Goal: Task Accomplishment & Management: Manage account settings

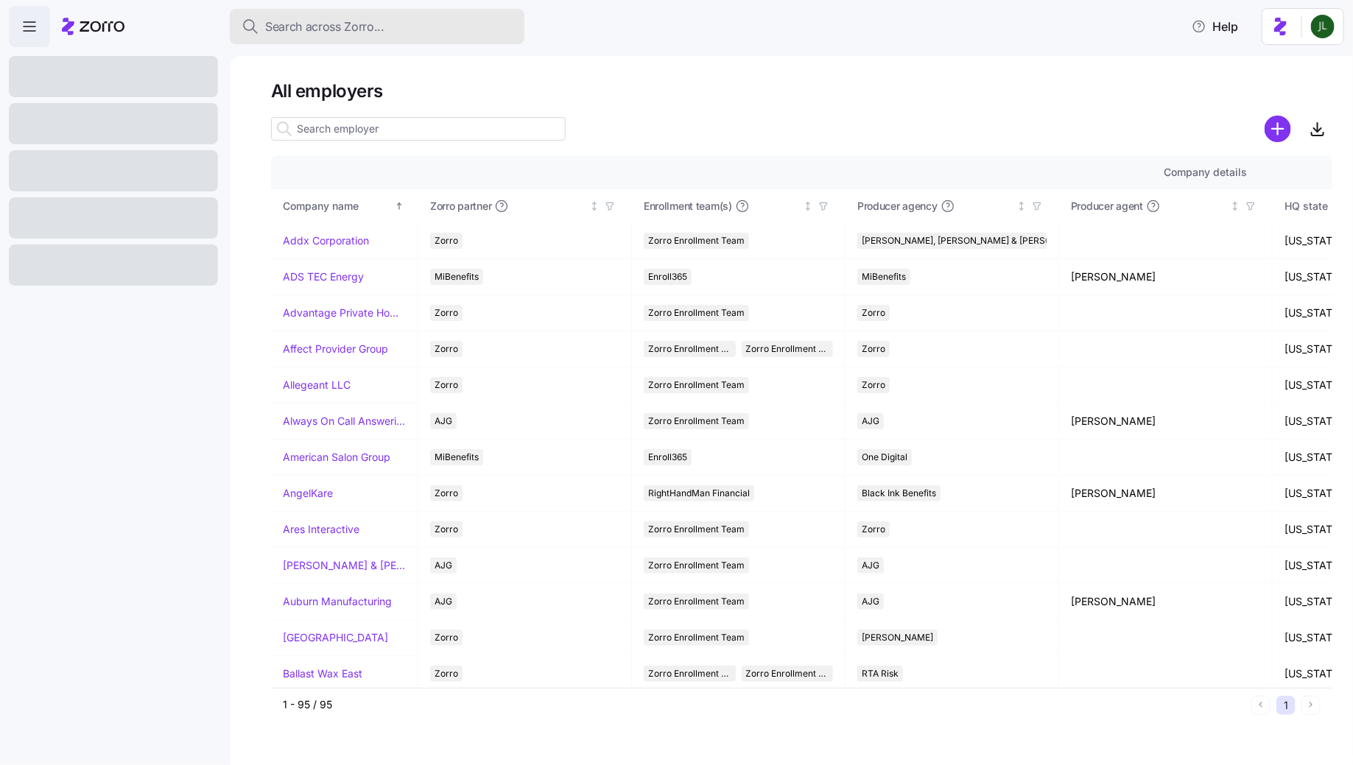
click at [424, 26] on div "Search across Zorro..." at bounding box center [377, 27] width 271 height 18
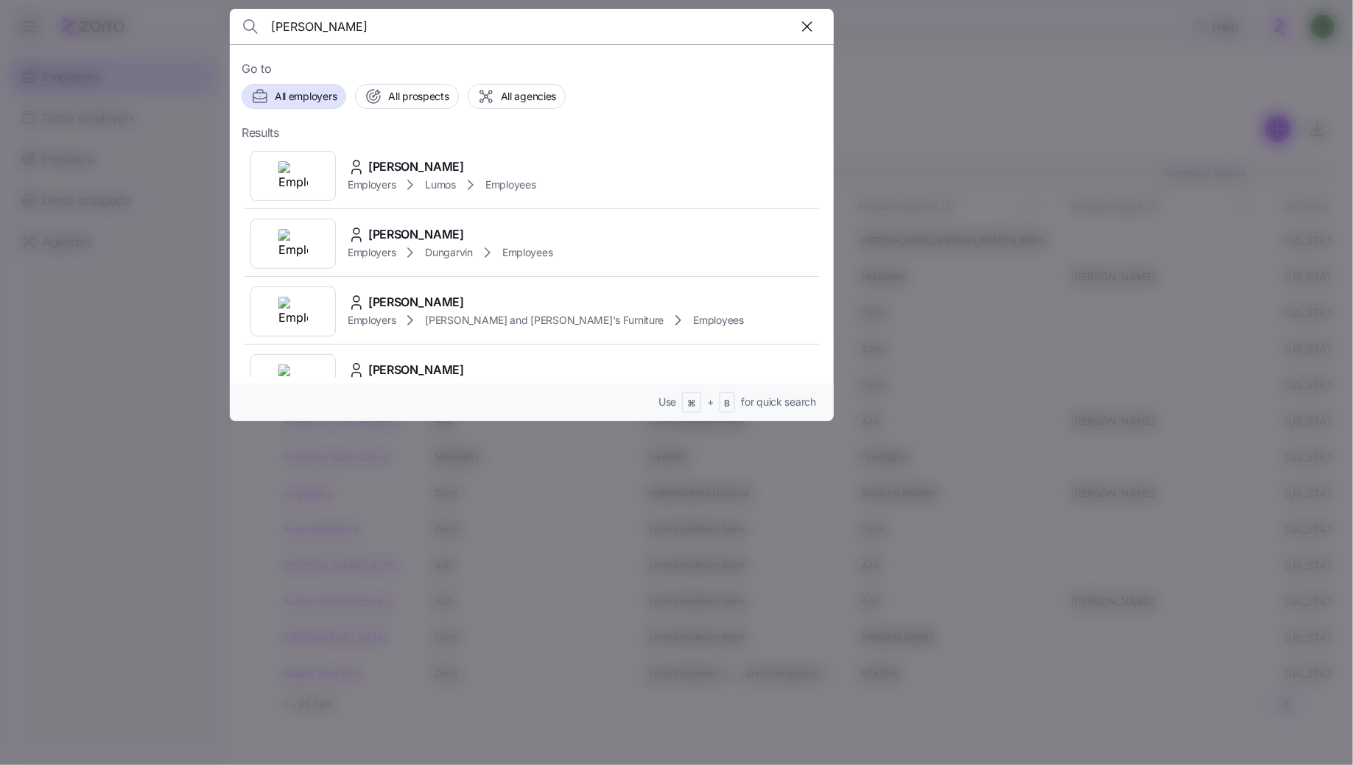
type input "alicia lancas"
click at [178, 181] on div at bounding box center [676, 382] width 1353 height 765
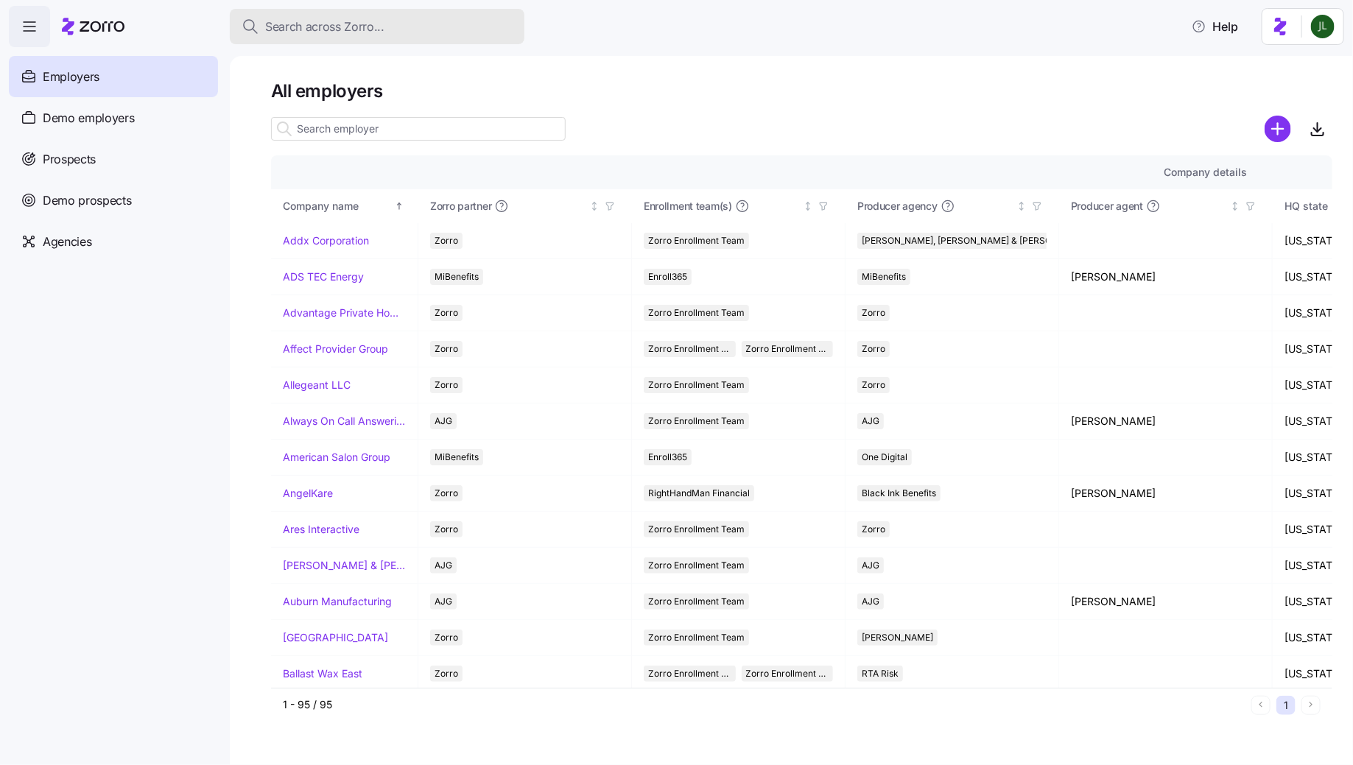
click at [315, 28] on span "Search across Zorro..." at bounding box center [324, 27] width 119 height 18
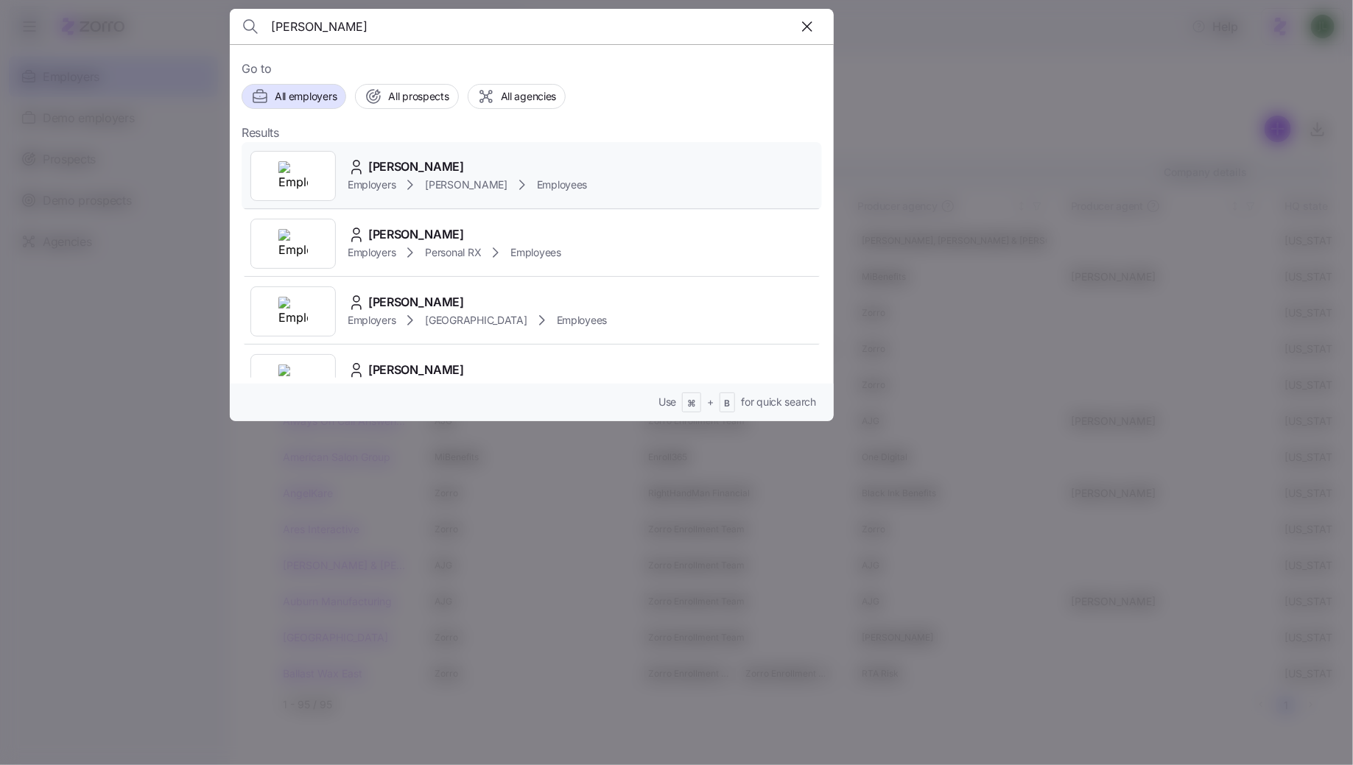
type input "alicia alvarado"
click at [514, 194] on div "Alicia Alvarado Employers Kim Cox Employees" at bounding box center [532, 176] width 581 height 68
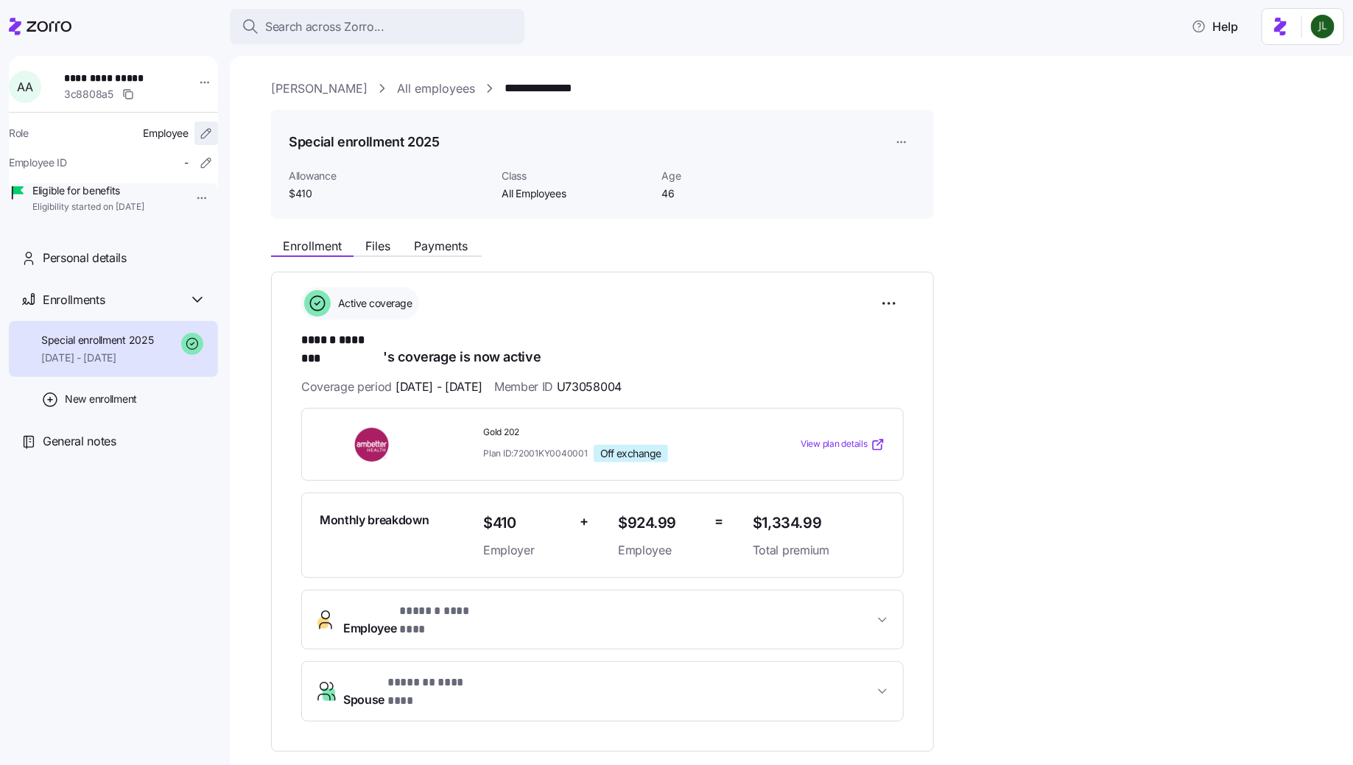
click at [199, 131] on icon "button" at bounding box center [206, 133] width 15 height 15
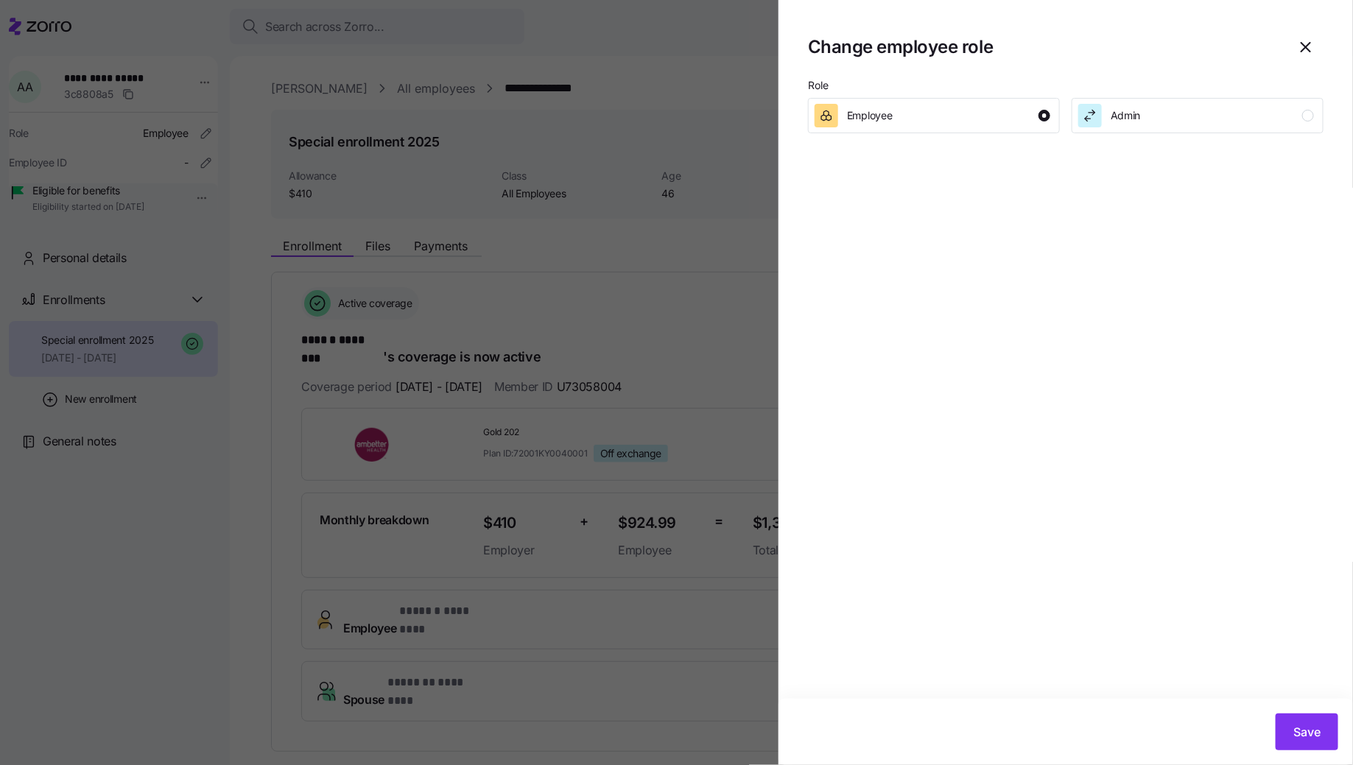
click at [679, 295] on div at bounding box center [676, 382] width 1353 height 765
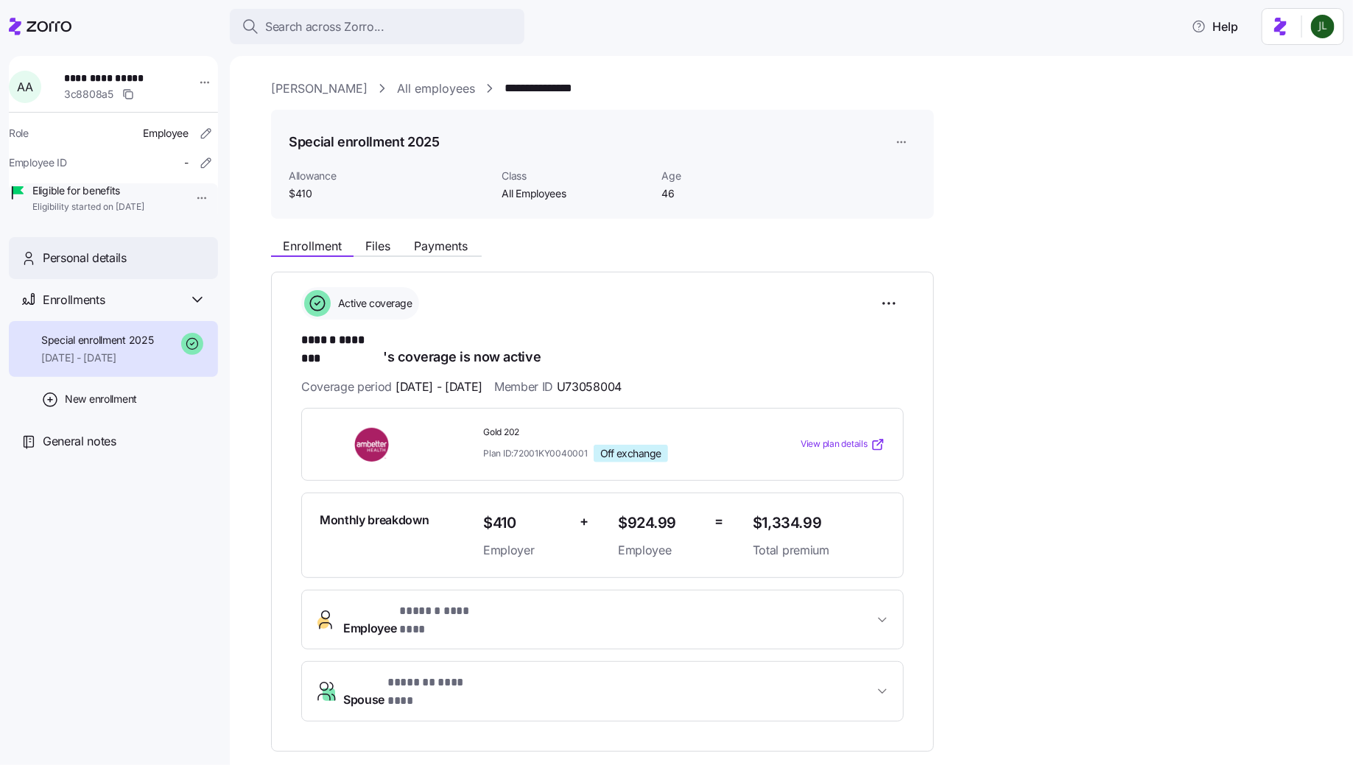
click at [119, 279] on div "Personal details" at bounding box center [113, 258] width 209 height 42
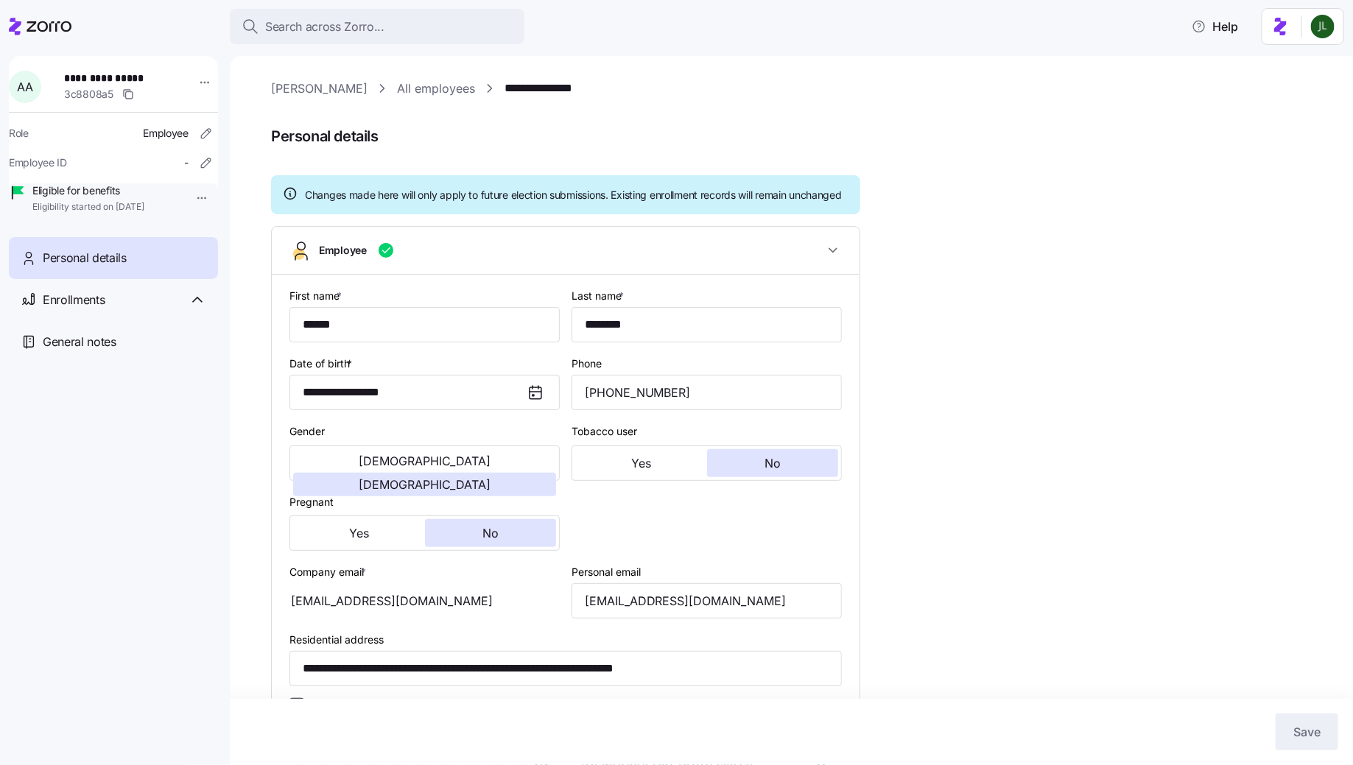
type input "All Employees"
click at [478, 617] on div "aliciaalvarado20041@gmail.com" at bounding box center [425, 600] width 270 height 35
drag, startPoint x: 796, startPoint y: 617, endPoint x: 447, endPoint y: 547, distance: 355.6
click at [447, 547] on div "**********" at bounding box center [566, 658] width 564 height 754
click at [379, 32] on span "Search across Zorro..." at bounding box center [324, 27] width 119 height 18
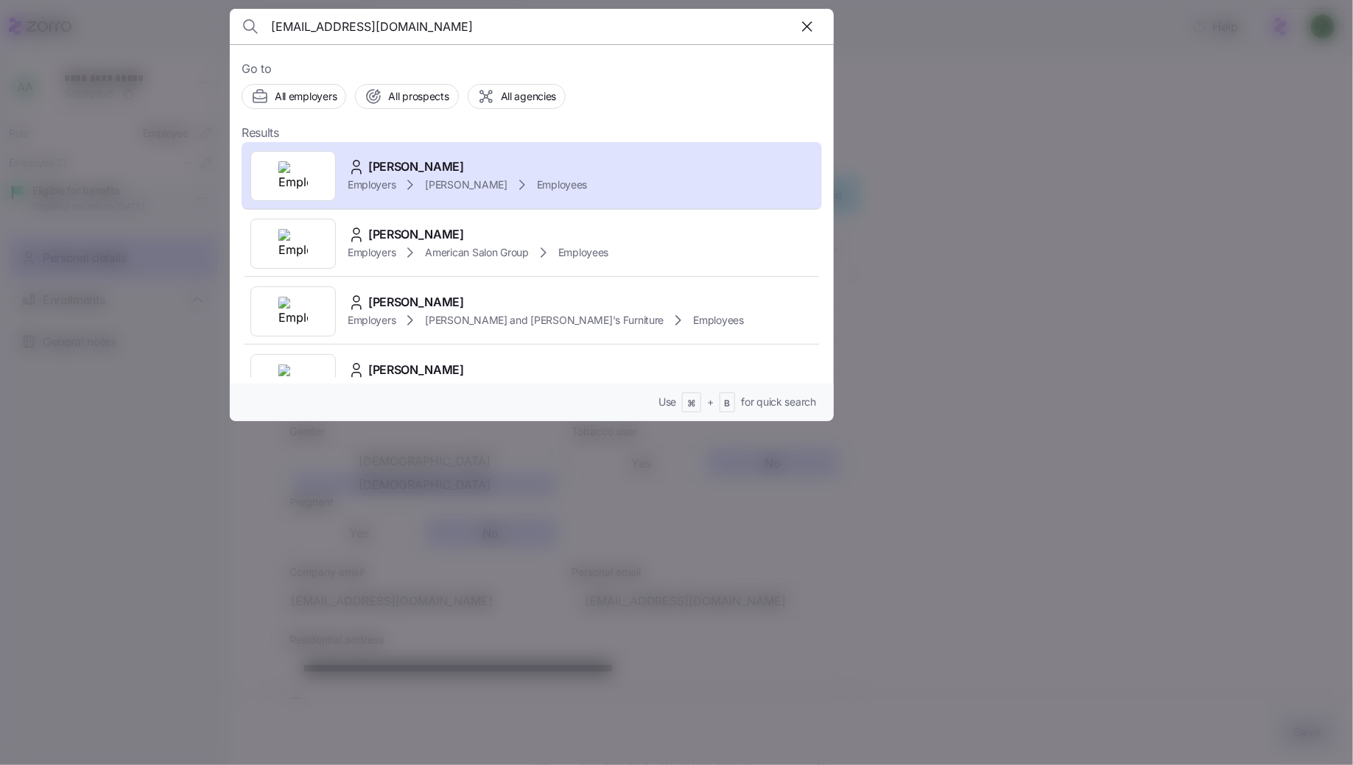
click at [382, 30] on input "aliciaalvarado20041@gmail.co" at bounding box center [459, 26] width 377 height 35
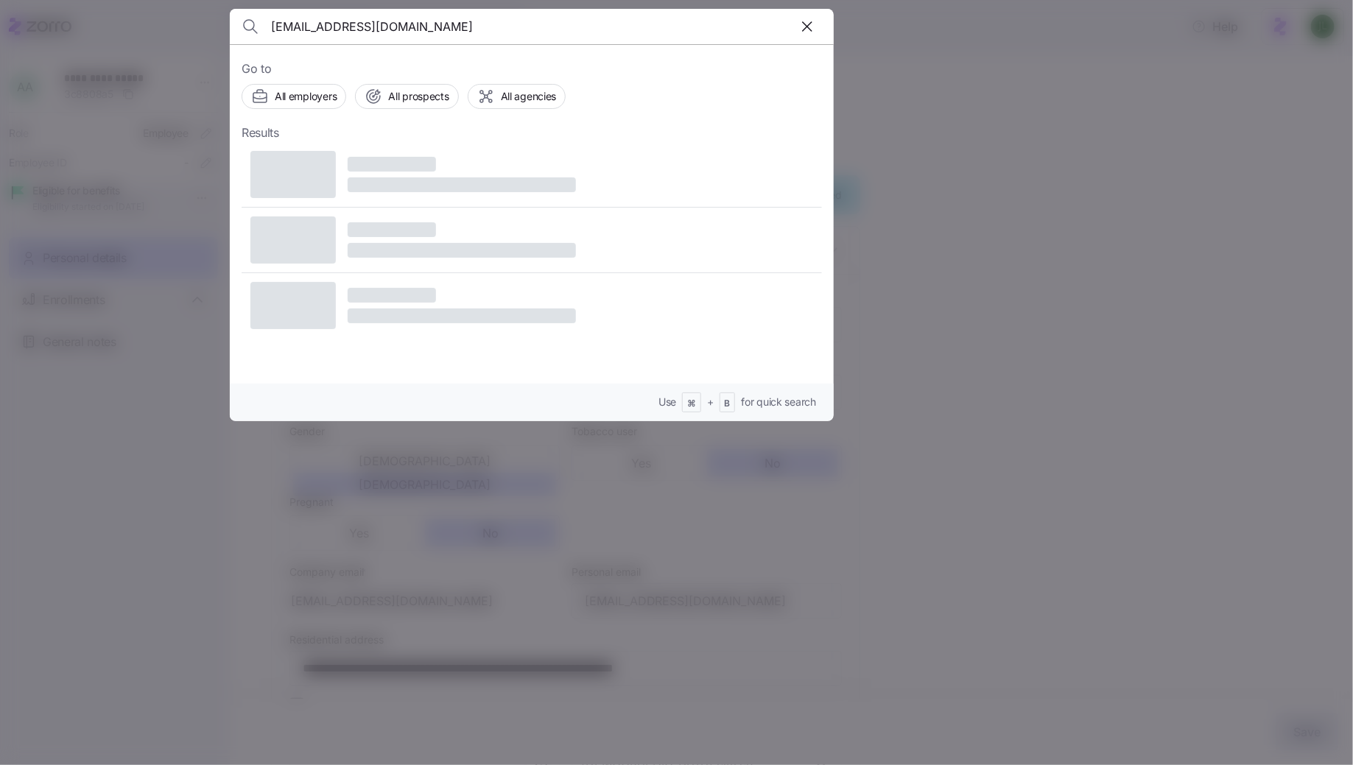
click at [476, 32] on input "aliciaalvarado2004@gmail.co" at bounding box center [459, 26] width 377 height 35
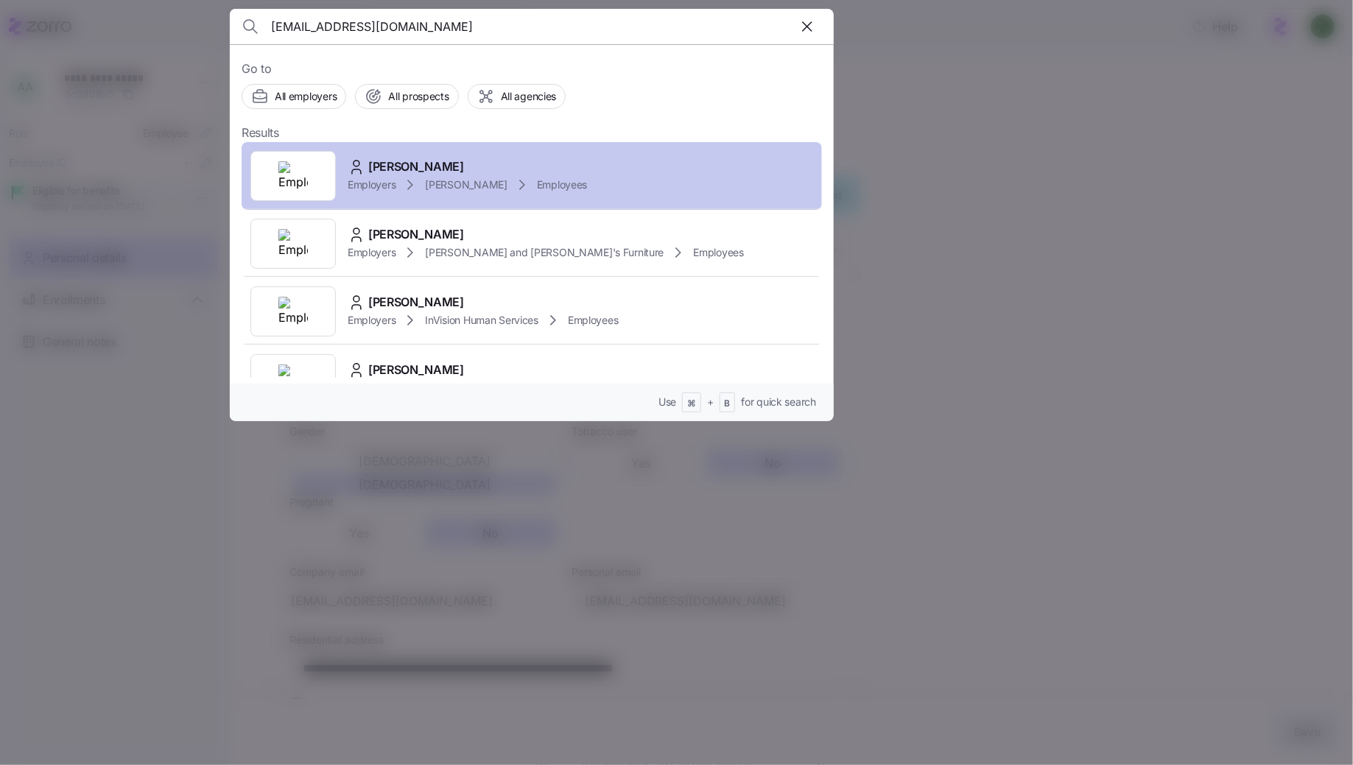
type input "aliciaalvarado2004@gmail.com"
click at [561, 192] on div "Alicia Alvarado Employers Kim Cox Employees" at bounding box center [532, 176] width 581 height 68
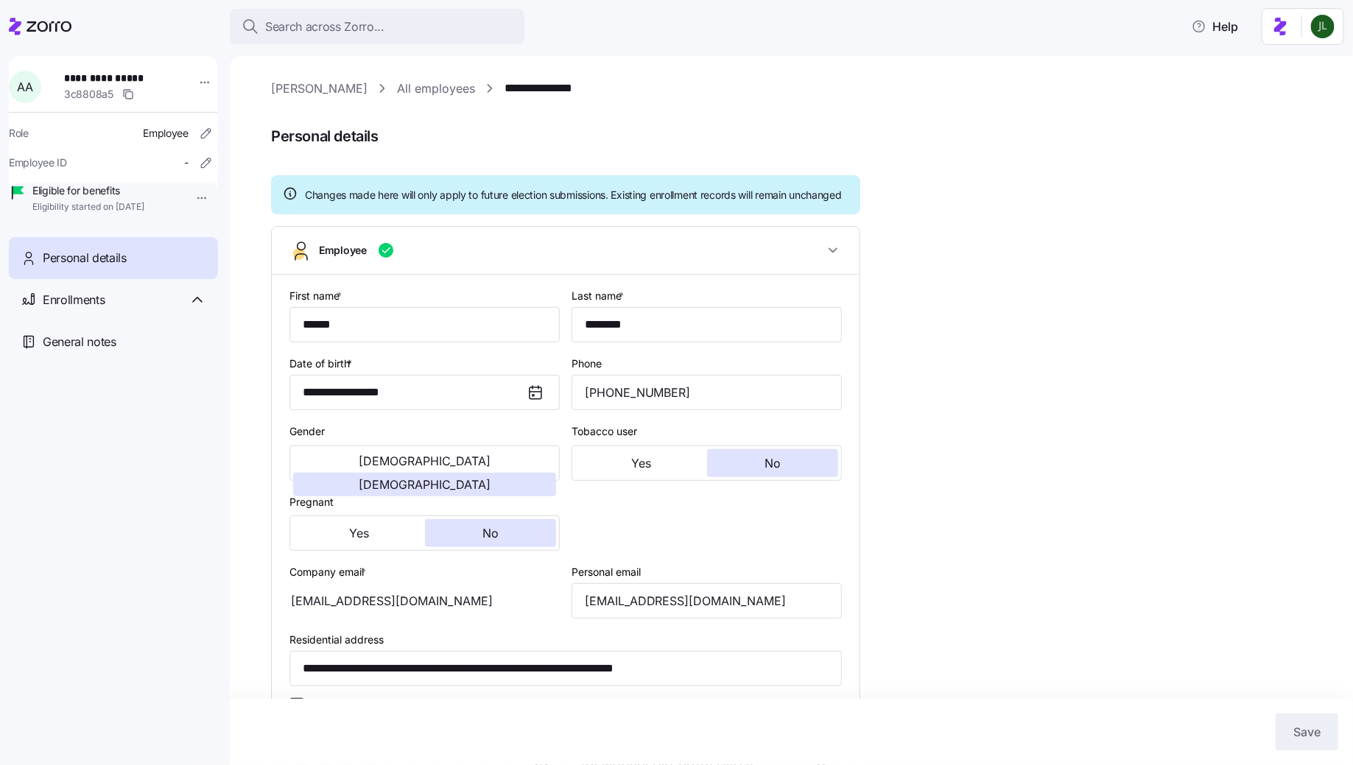
type input "All Employees"
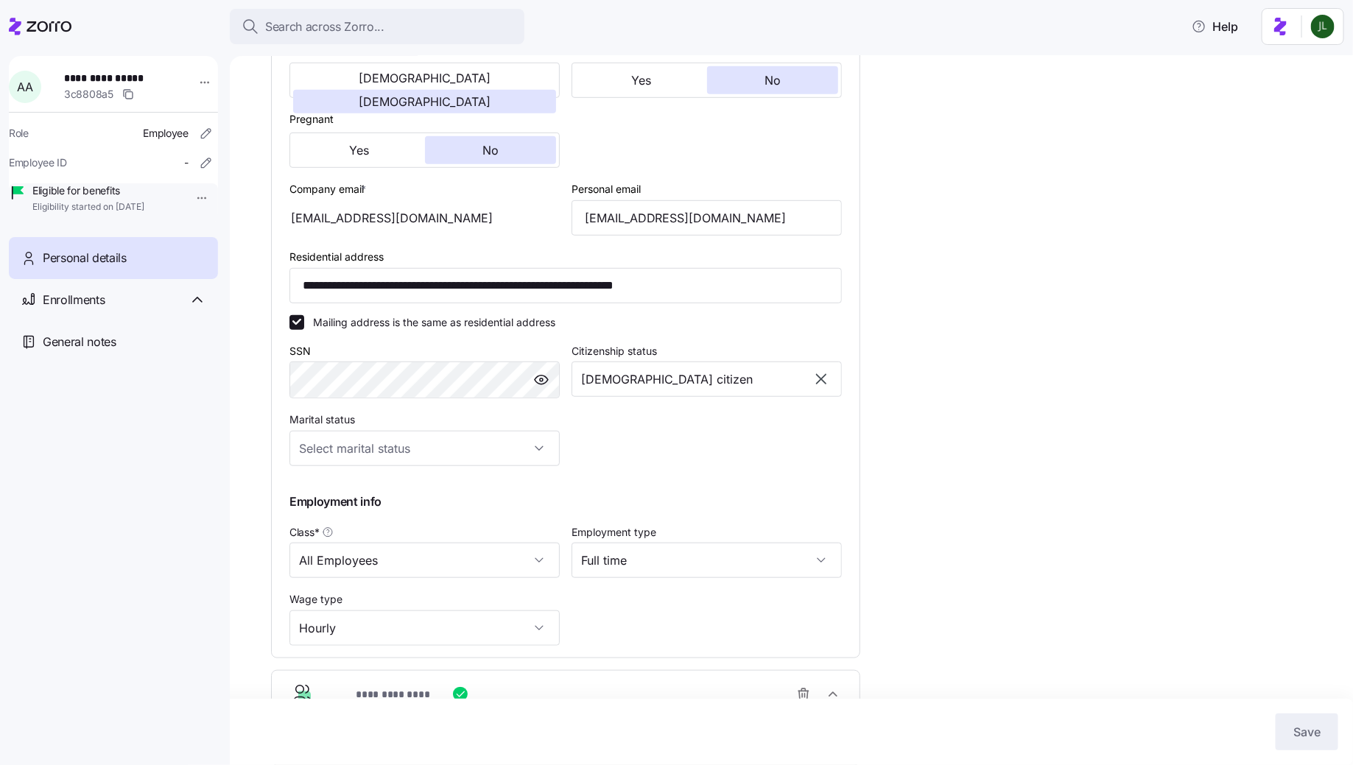
scroll to position [477, 0]
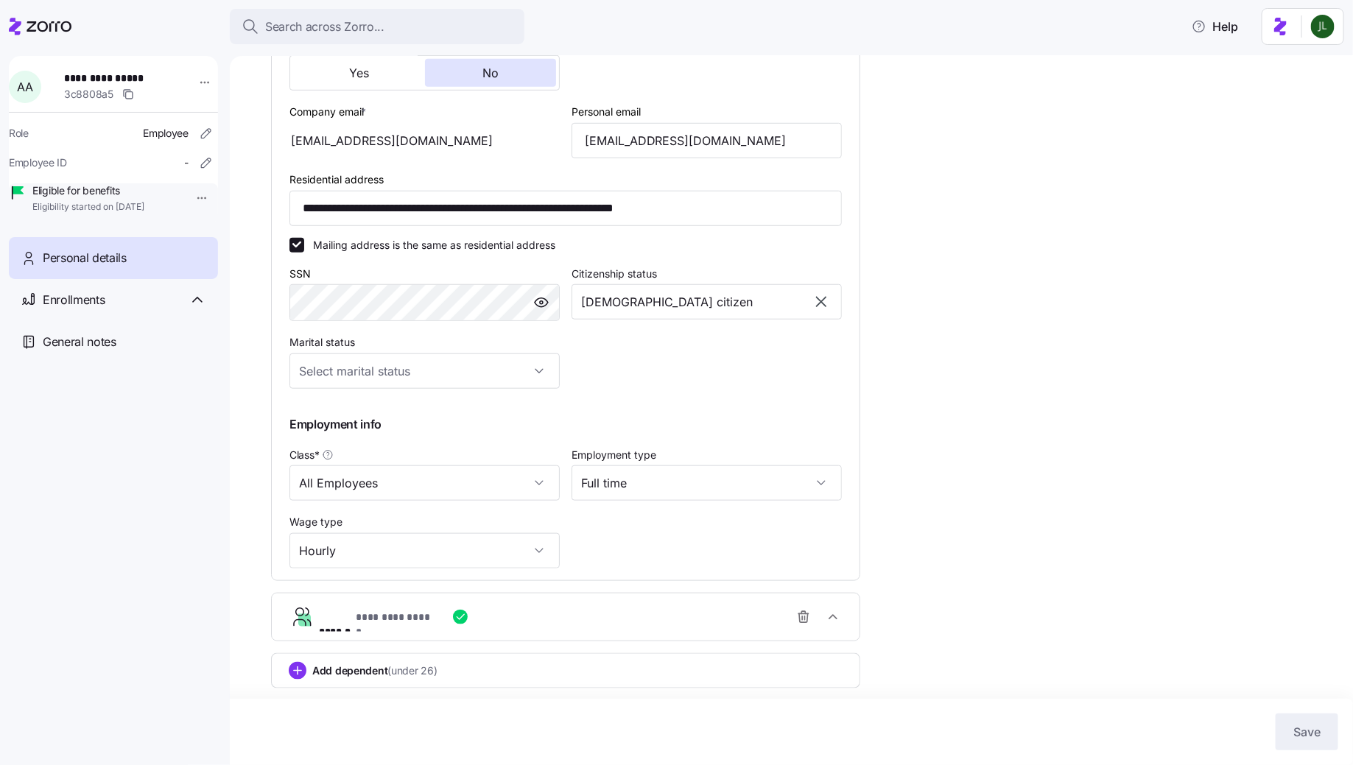
click at [628, 620] on div "**********" at bounding box center [571, 617] width 505 height 29
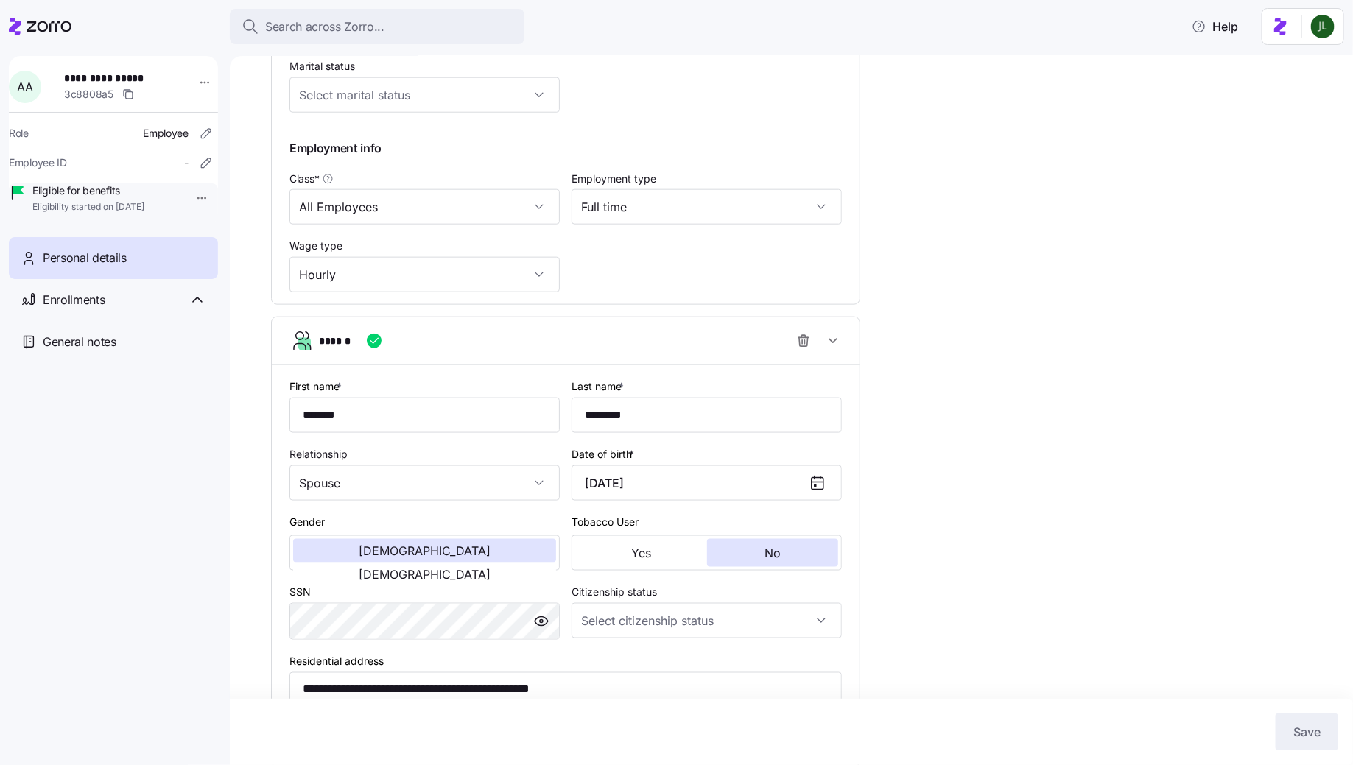
scroll to position [833, 0]
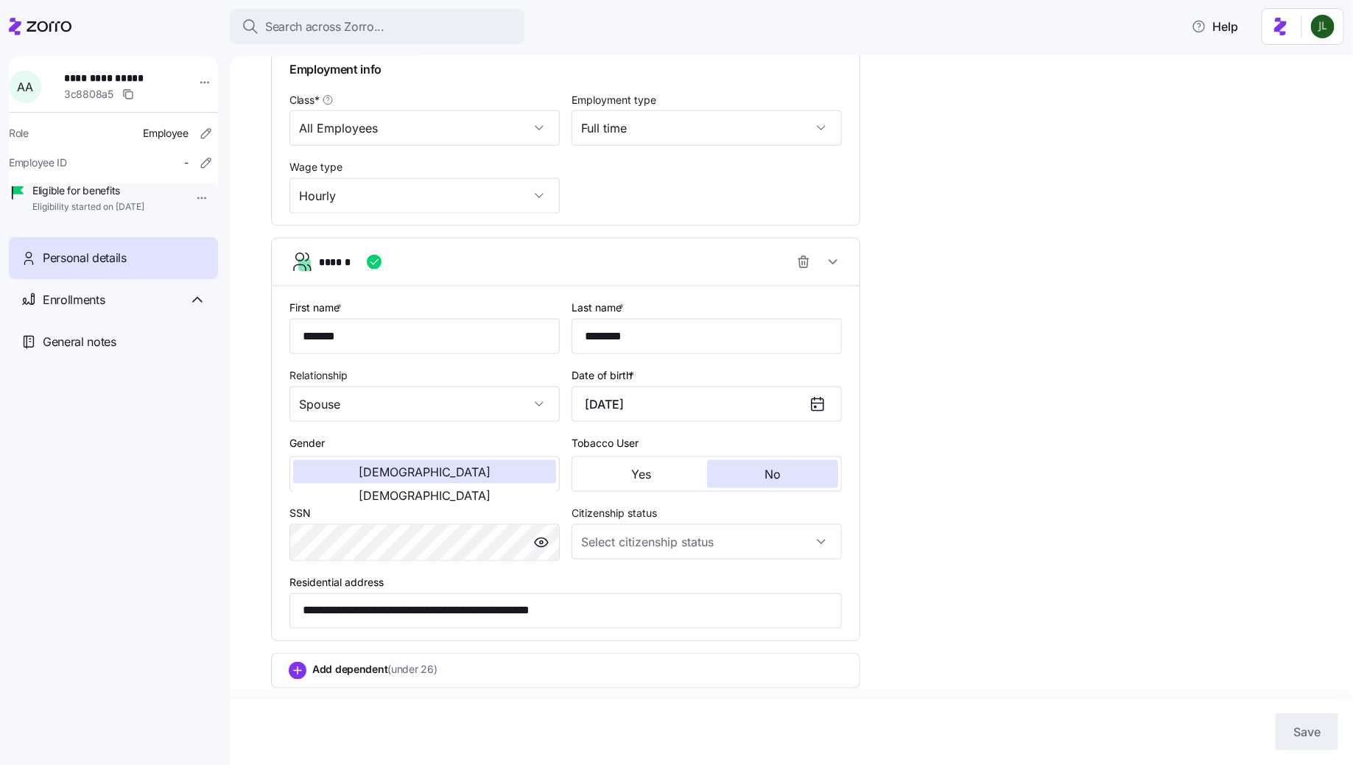
click at [555, 660] on div "Add dependent (under 26)" at bounding box center [565, 670] width 589 height 35
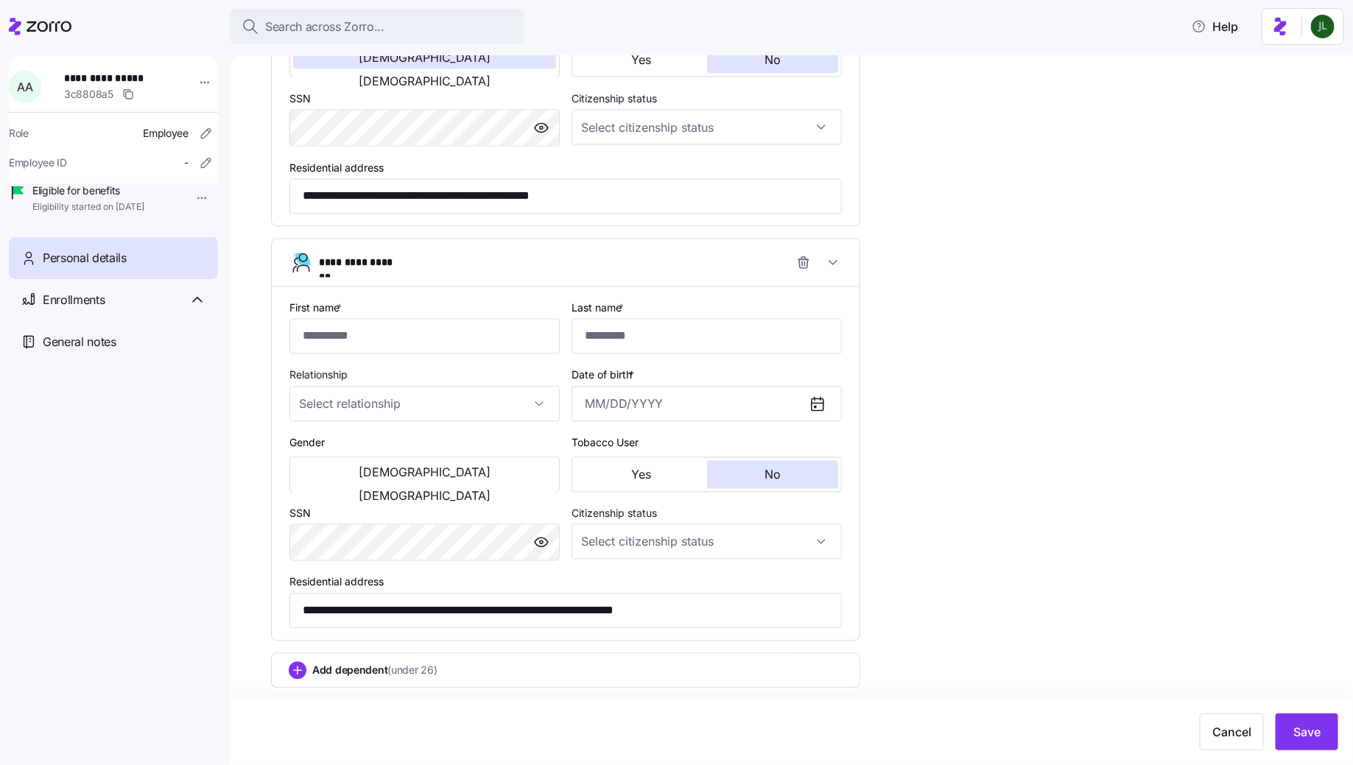
click at [531, 670] on div "Add dependent (under 26)" at bounding box center [566, 671] width 554 height 18
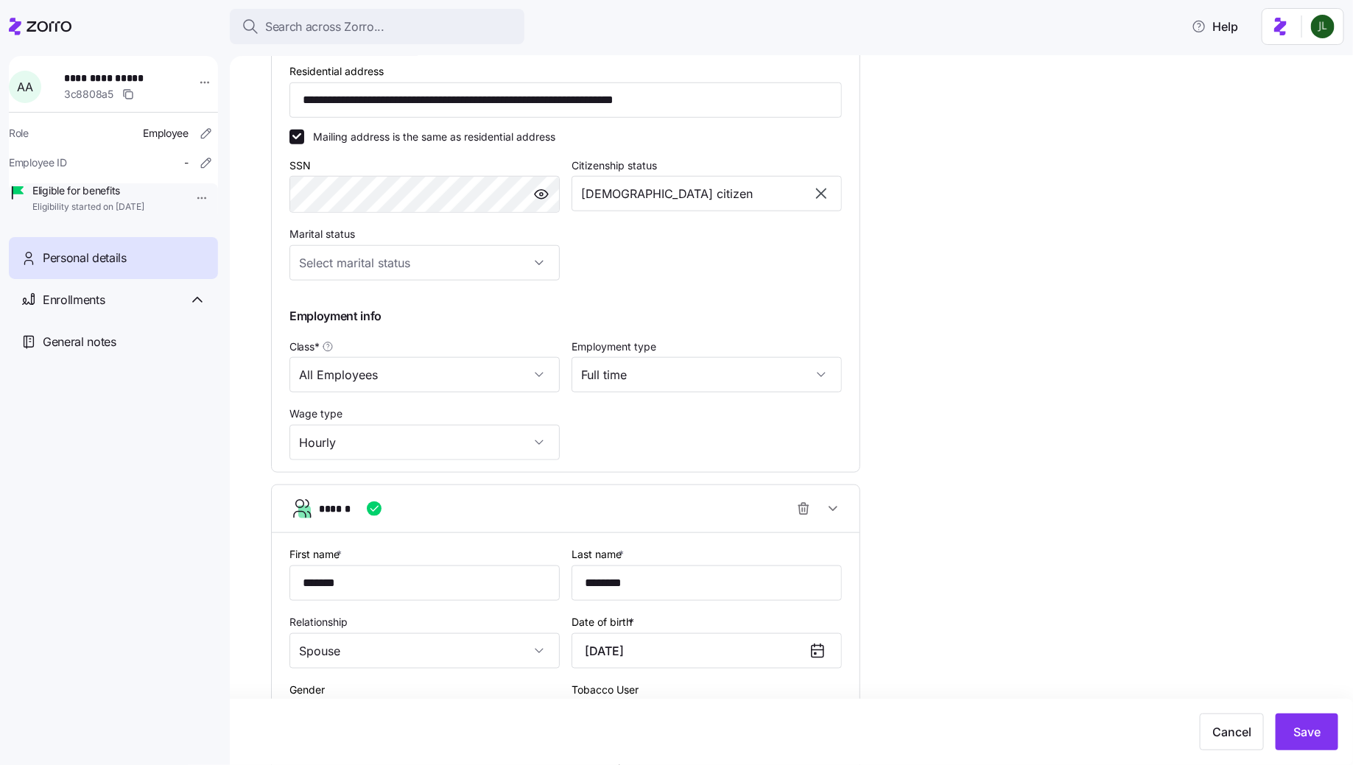
scroll to position [0, 0]
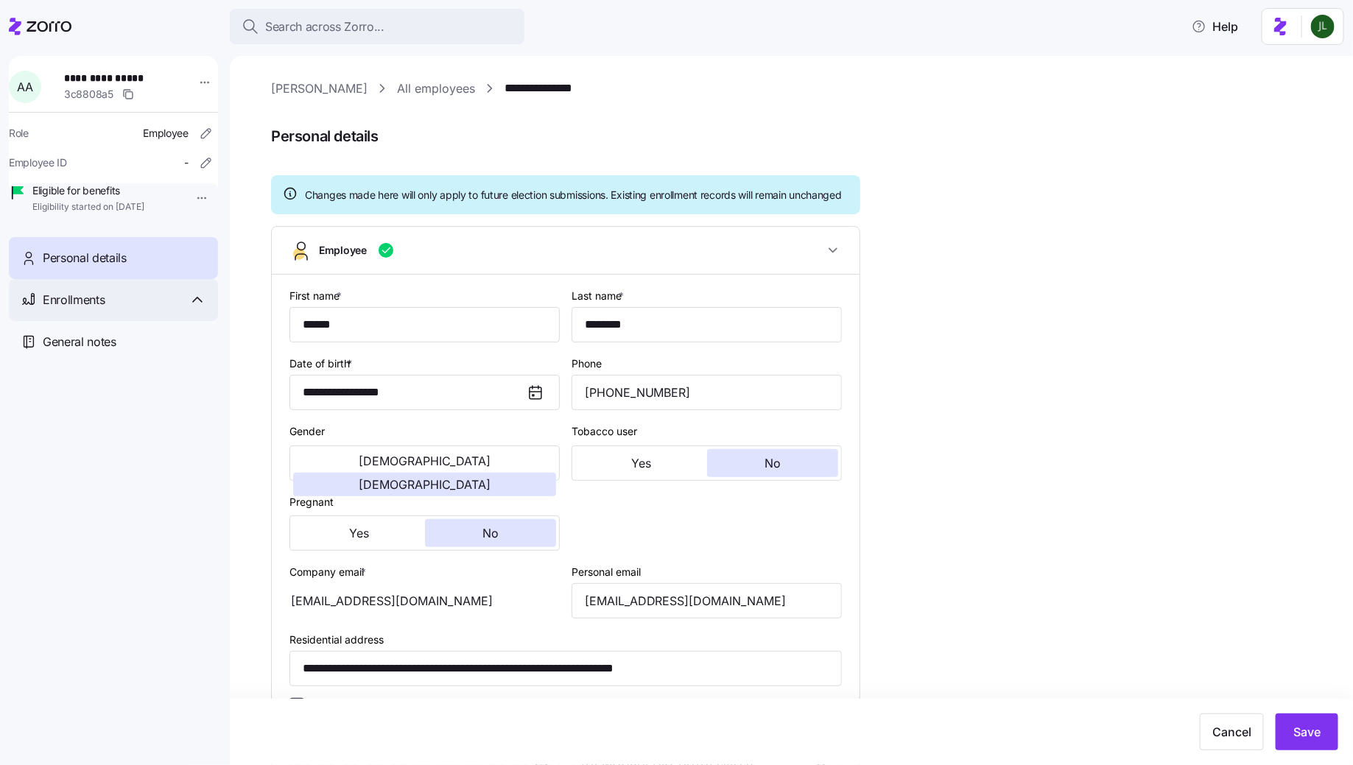
click at [91, 309] on span "Enrollments" at bounding box center [74, 300] width 62 height 18
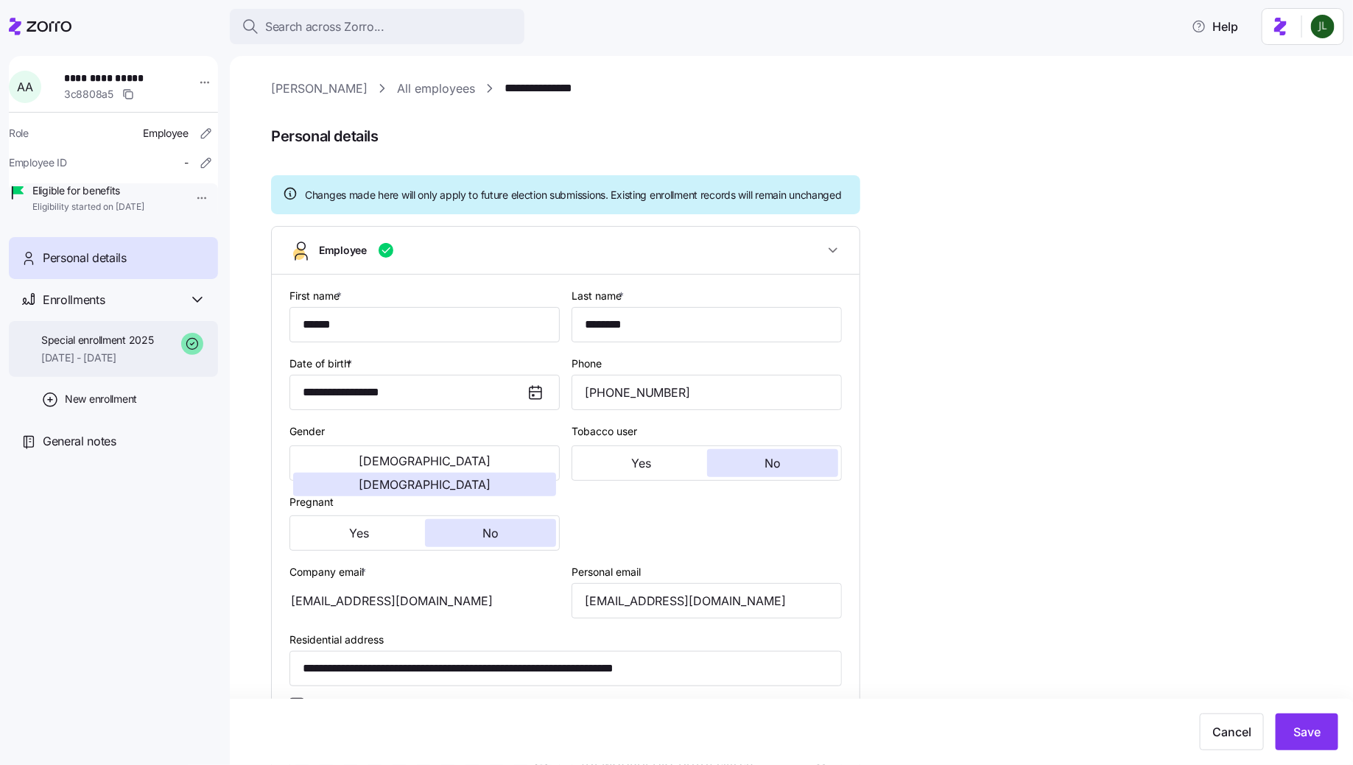
click at [91, 348] on span "Special enrollment 2025" at bounding box center [97, 340] width 113 height 15
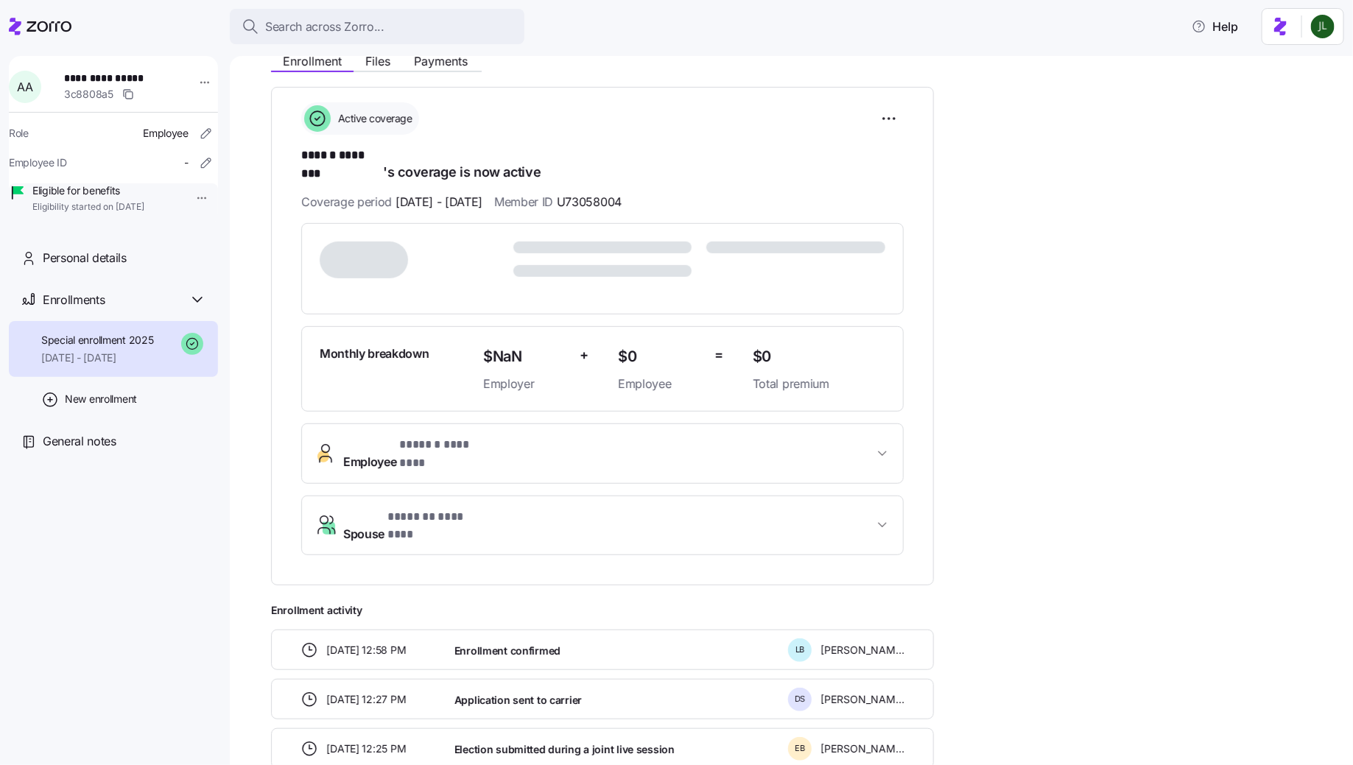
scroll to position [221, 0]
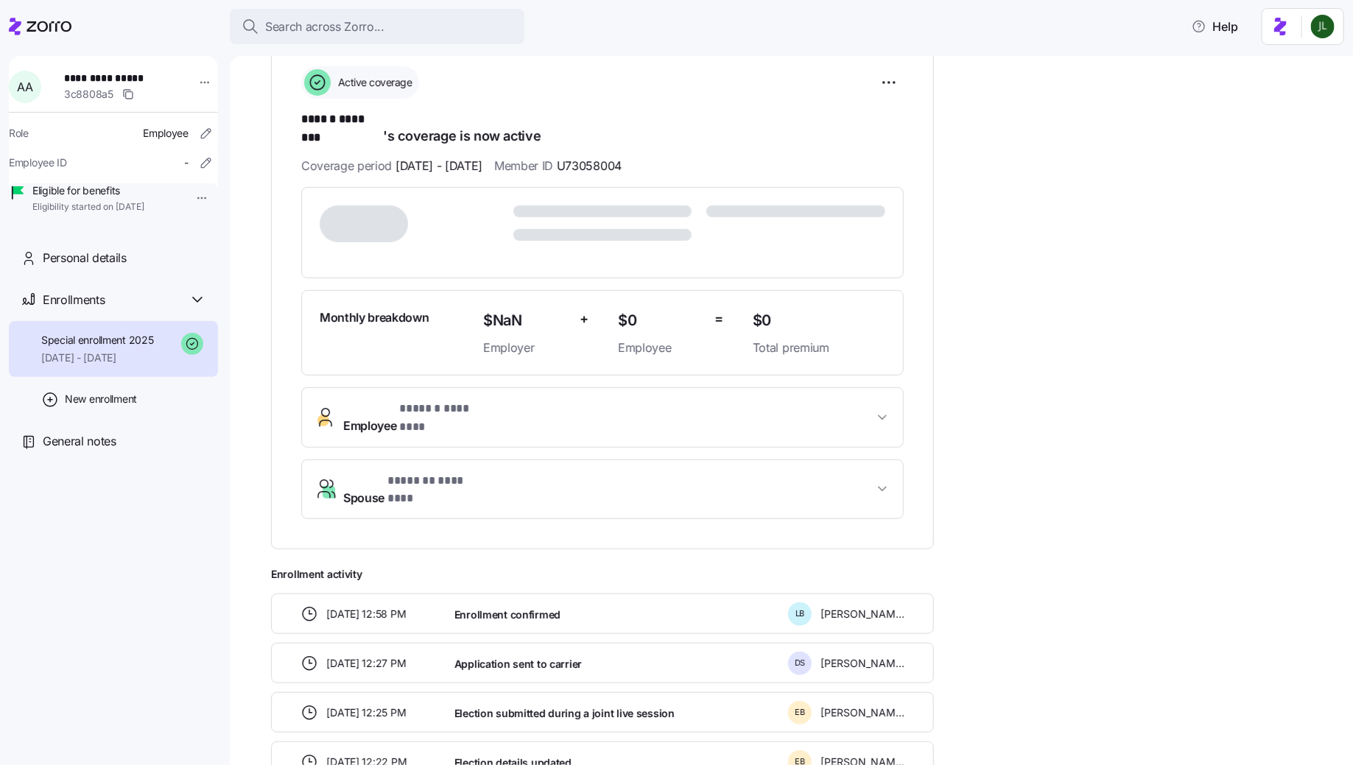
click at [500, 404] on button "Employee * ****** ******** *" at bounding box center [602, 417] width 601 height 59
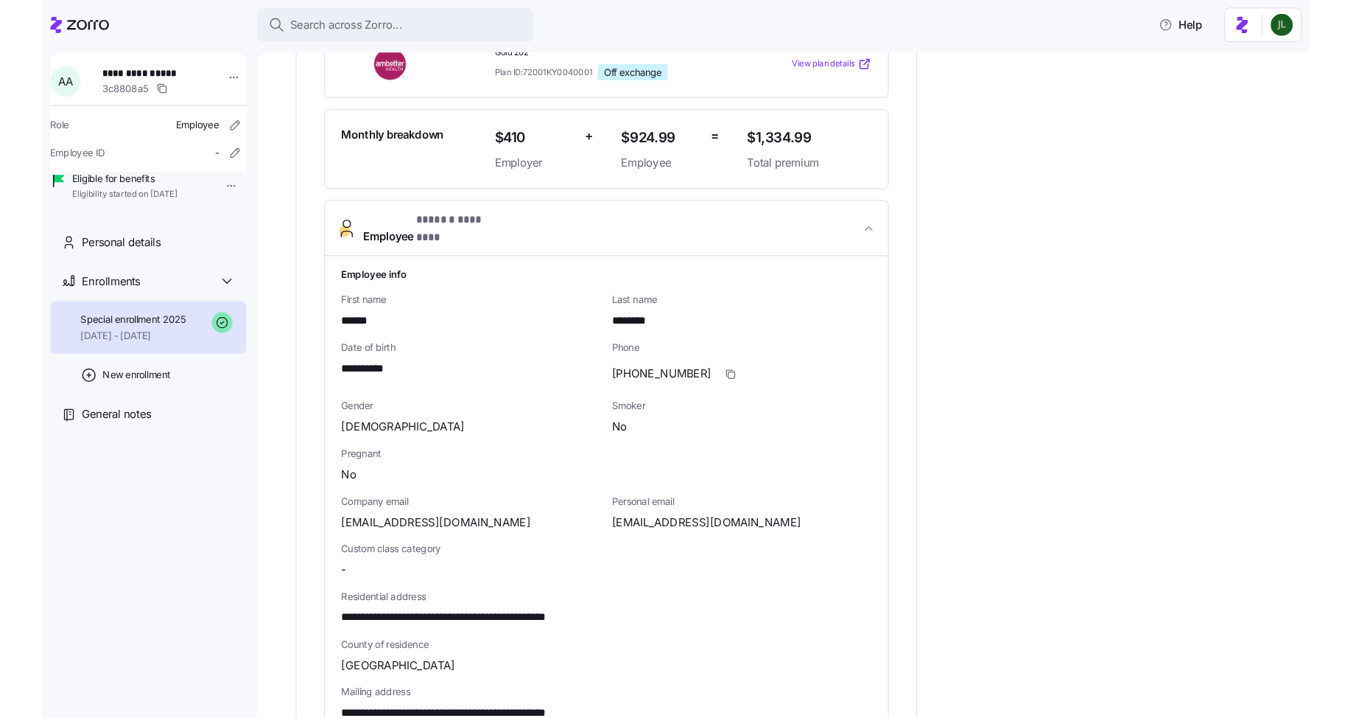
scroll to position [323, 0]
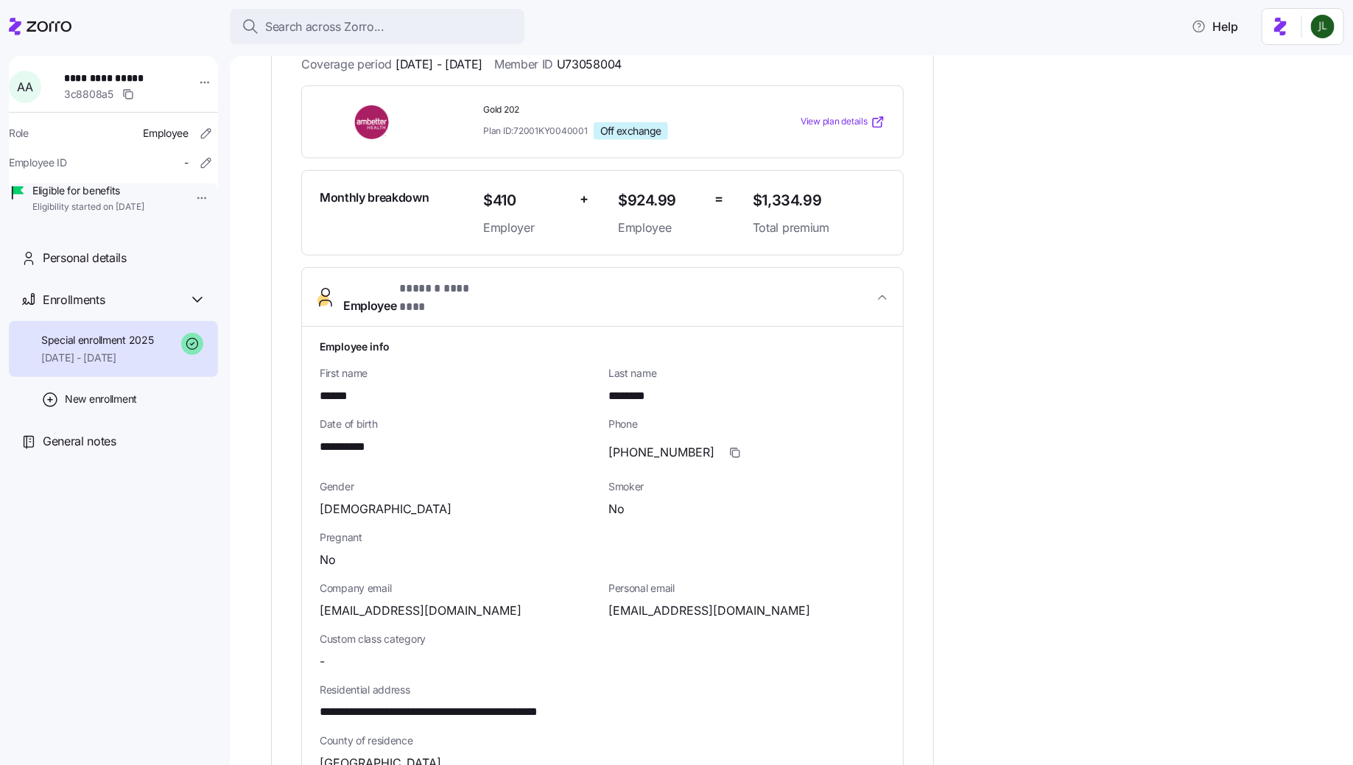
click at [697, 602] on span "aliciaalvarado2004@gmail.com" at bounding box center [710, 611] width 202 height 18
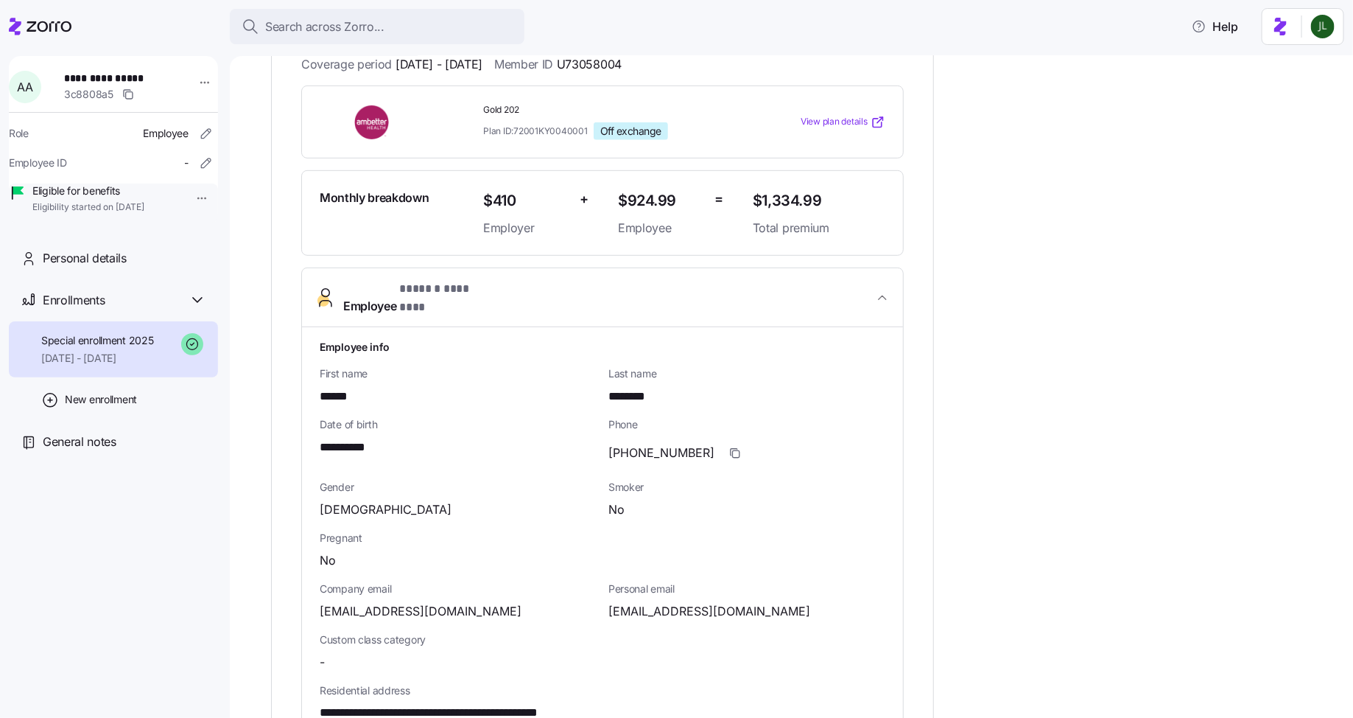
scroll to position [411, 0]
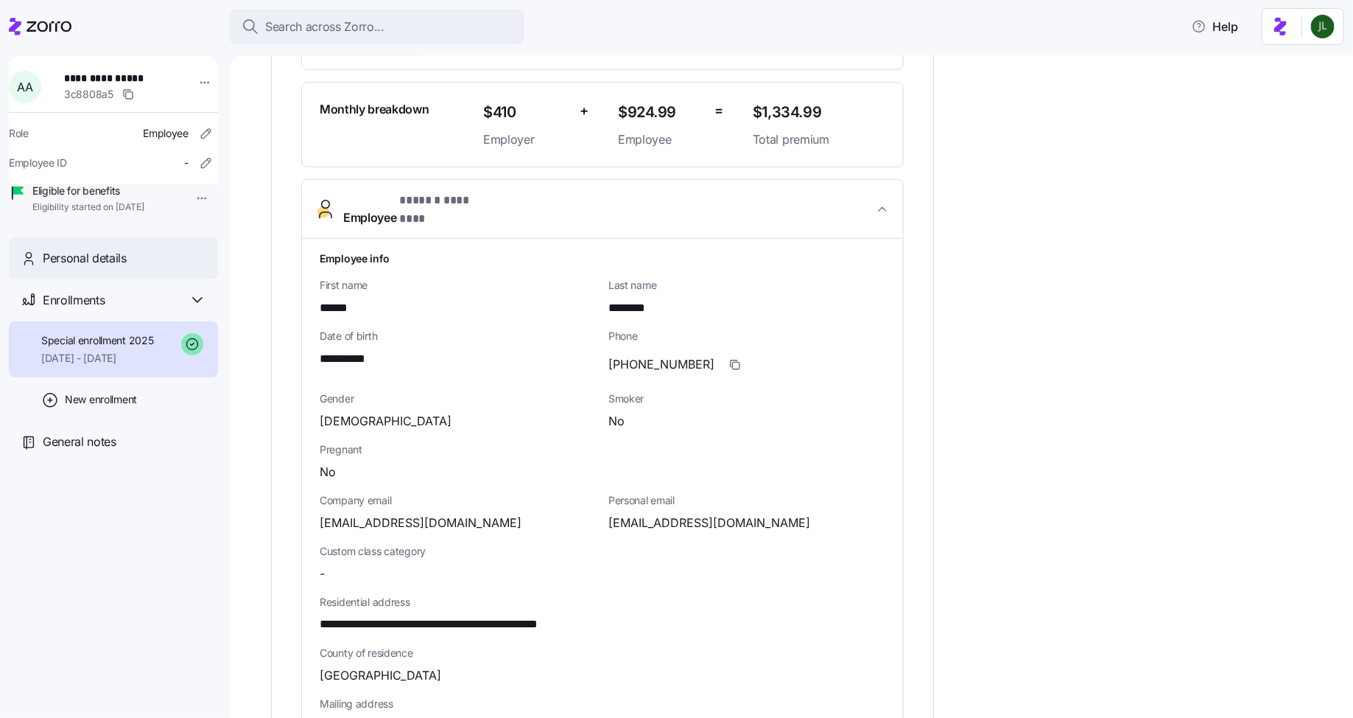
click at [132, 259] on div "Personal details" at bounding box center [113, 258] width 209 height 42
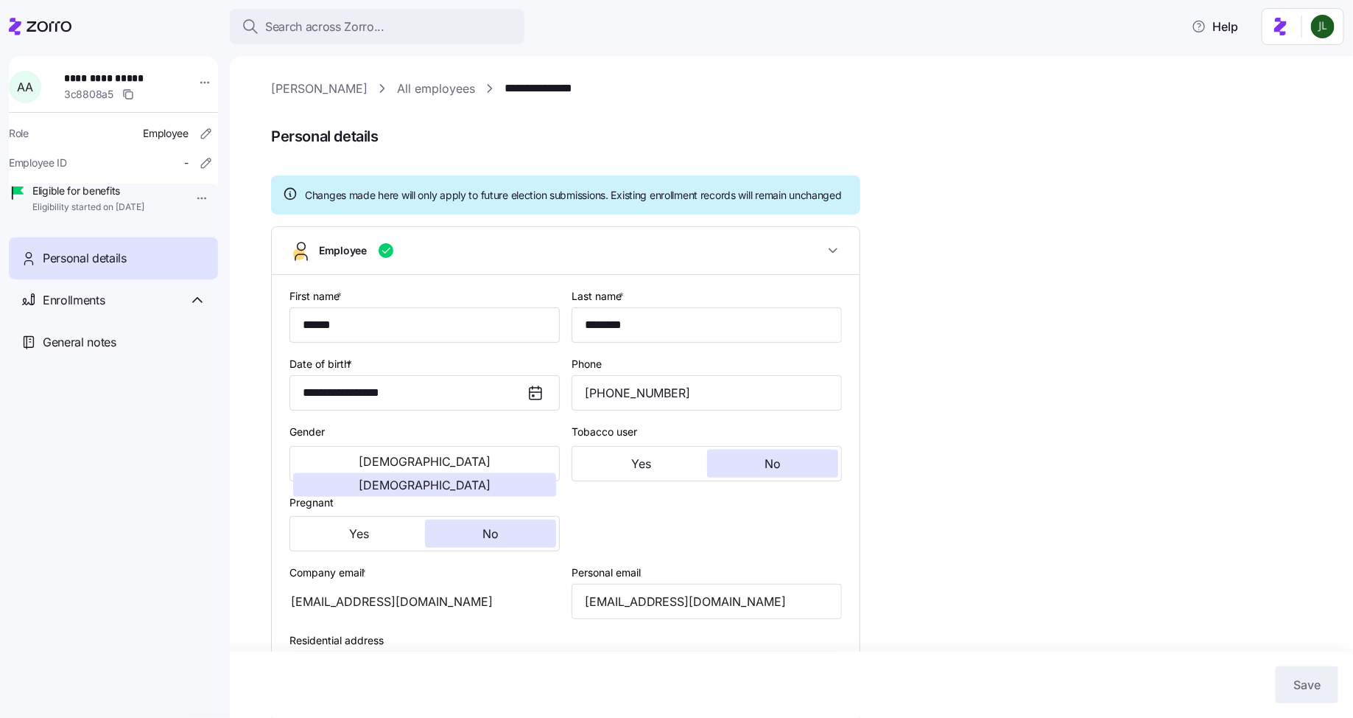
scroll to position [113, 0]
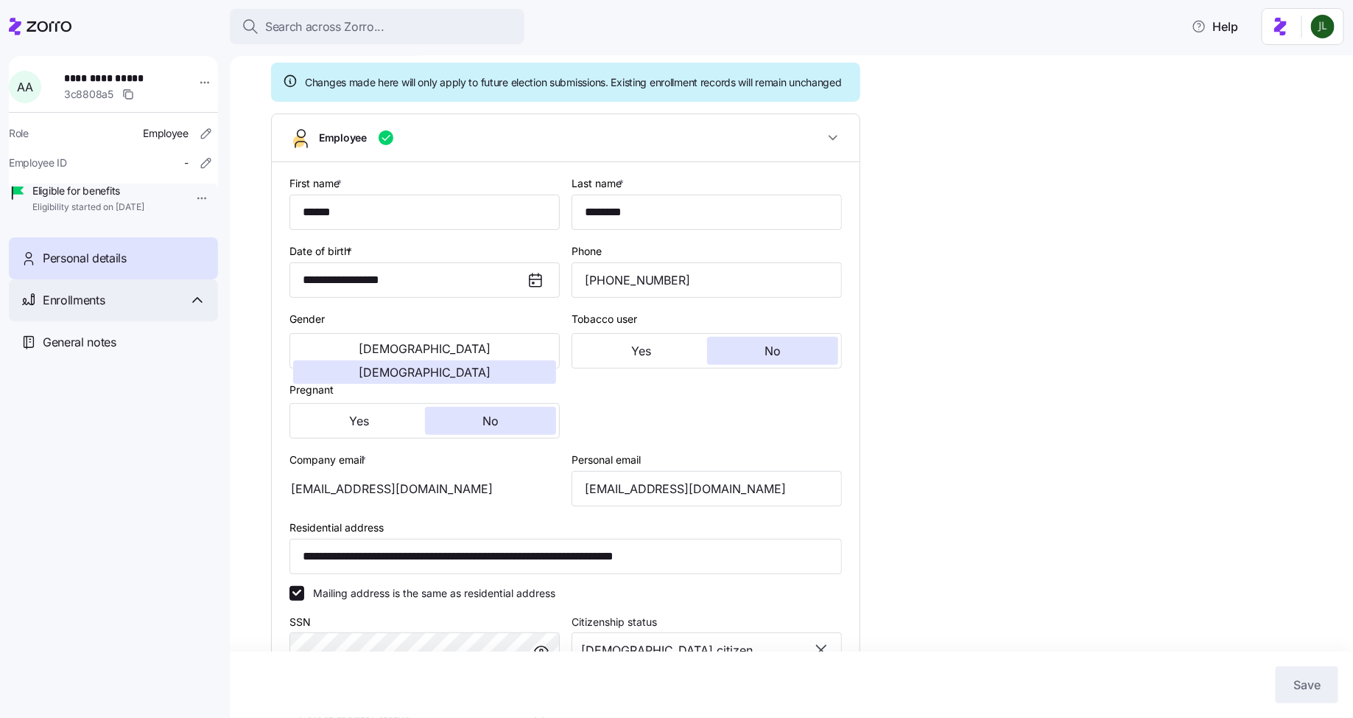
click at [73, 309] on div "Enrollments" at bounding box center [113, 300] width 209 height 42
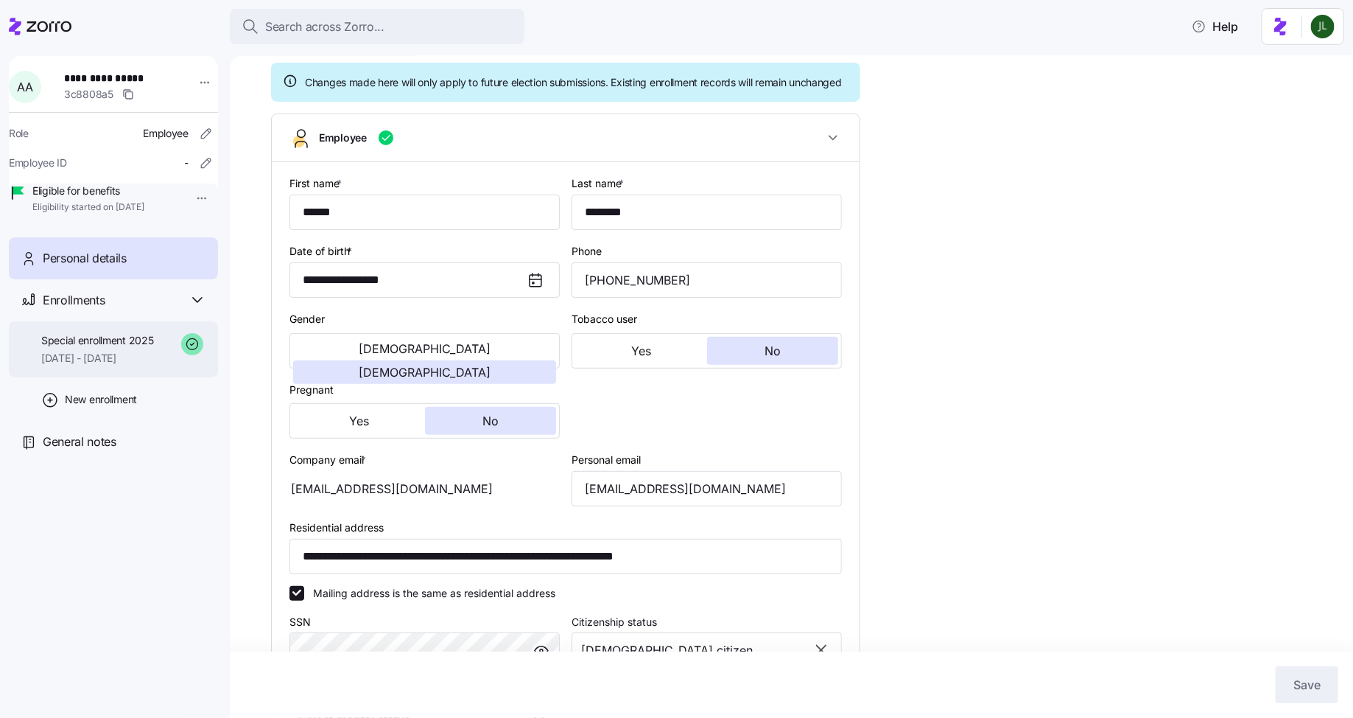
click at [108, 348] on span "Special enrollment 2025" at bounding box center [97, 340] width 113 height 15
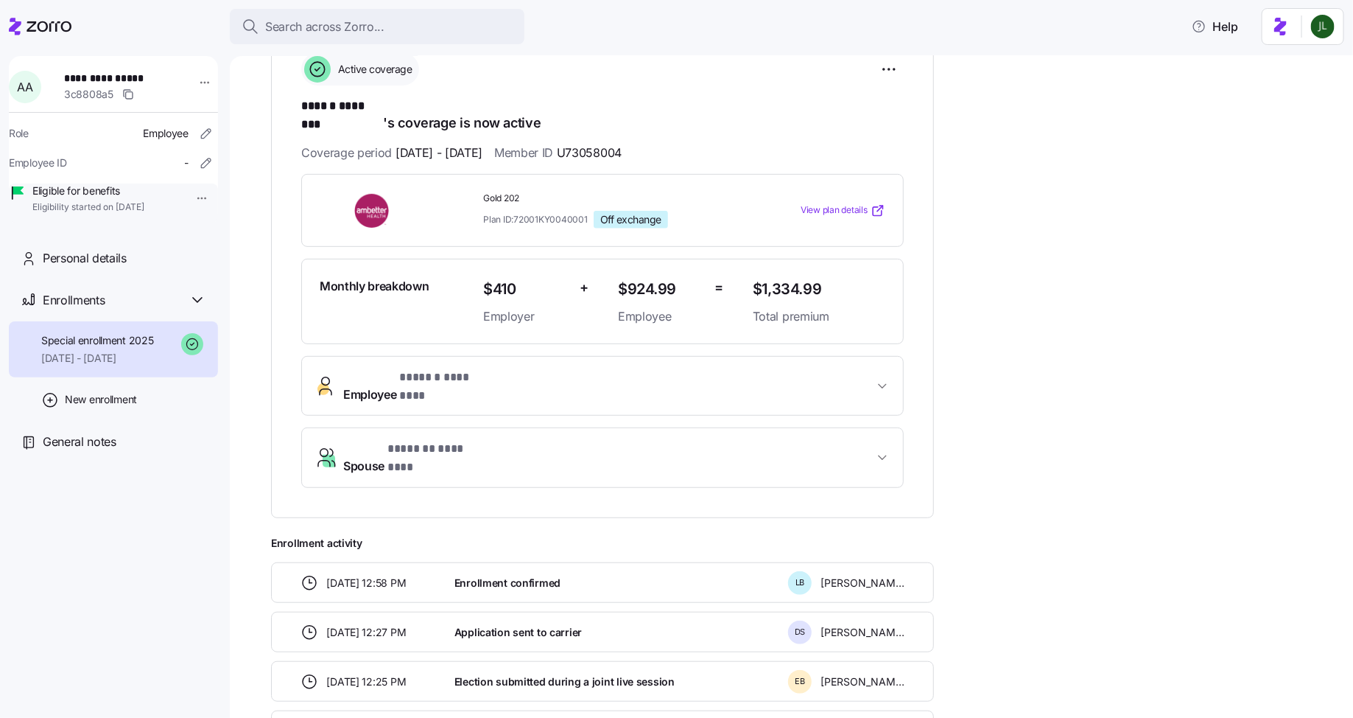
scroll to position [311, 0]
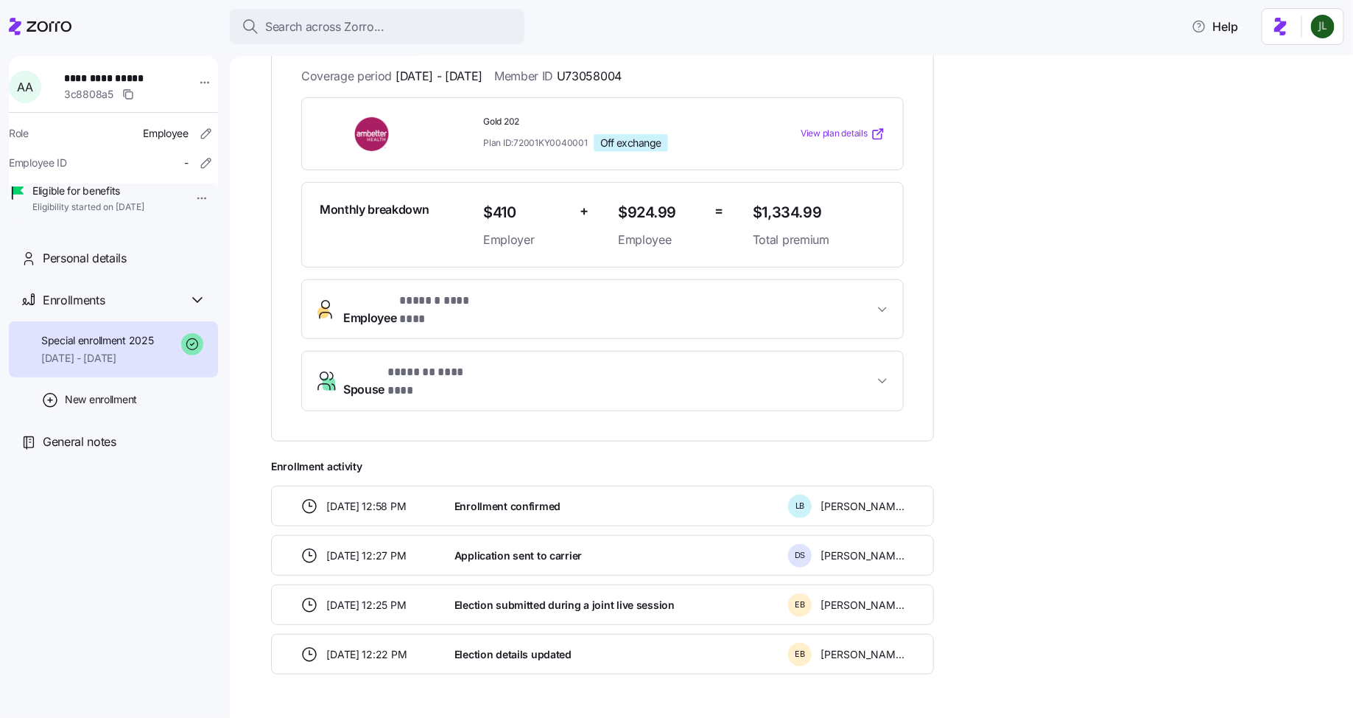
click at [670, 301] on button "Employee * ****** ******** *" at bounding box center [602, 309] width 601 height 59
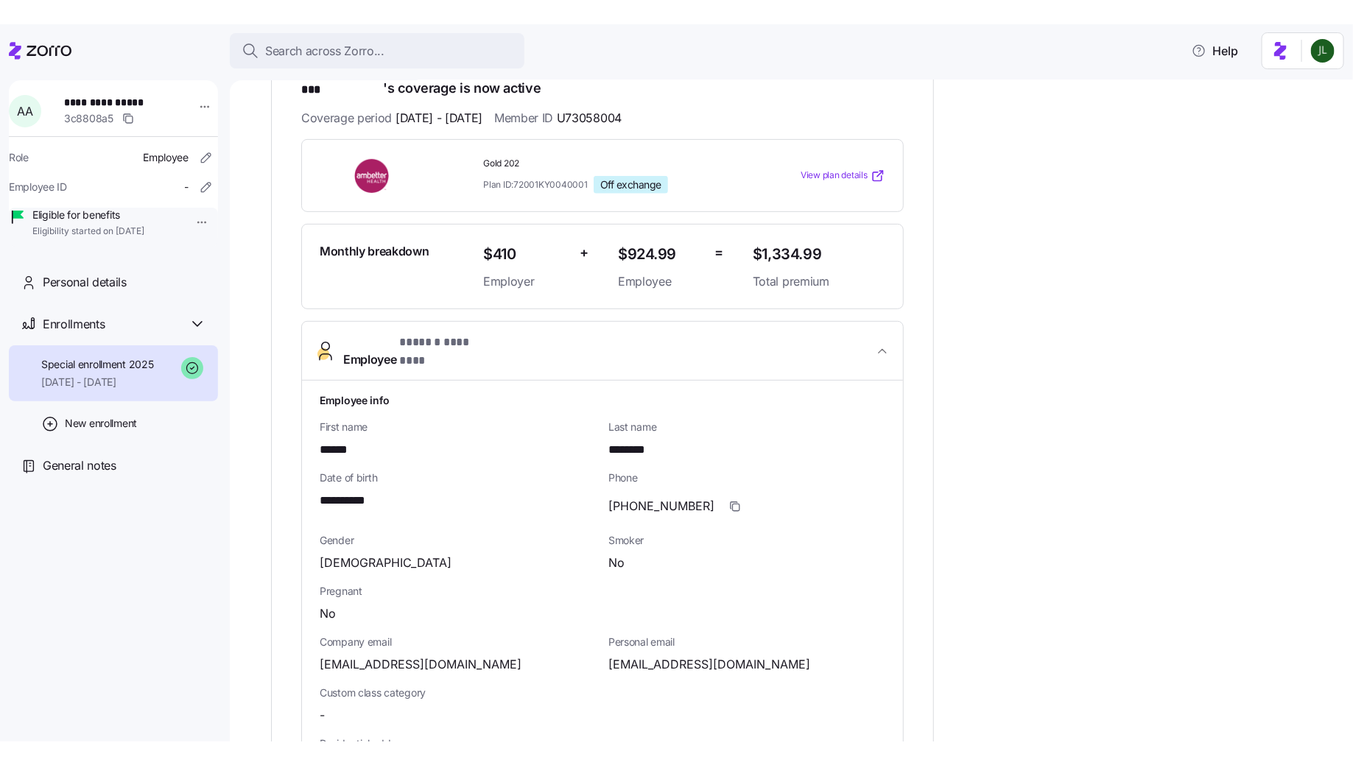
scroll to position [253, 0]
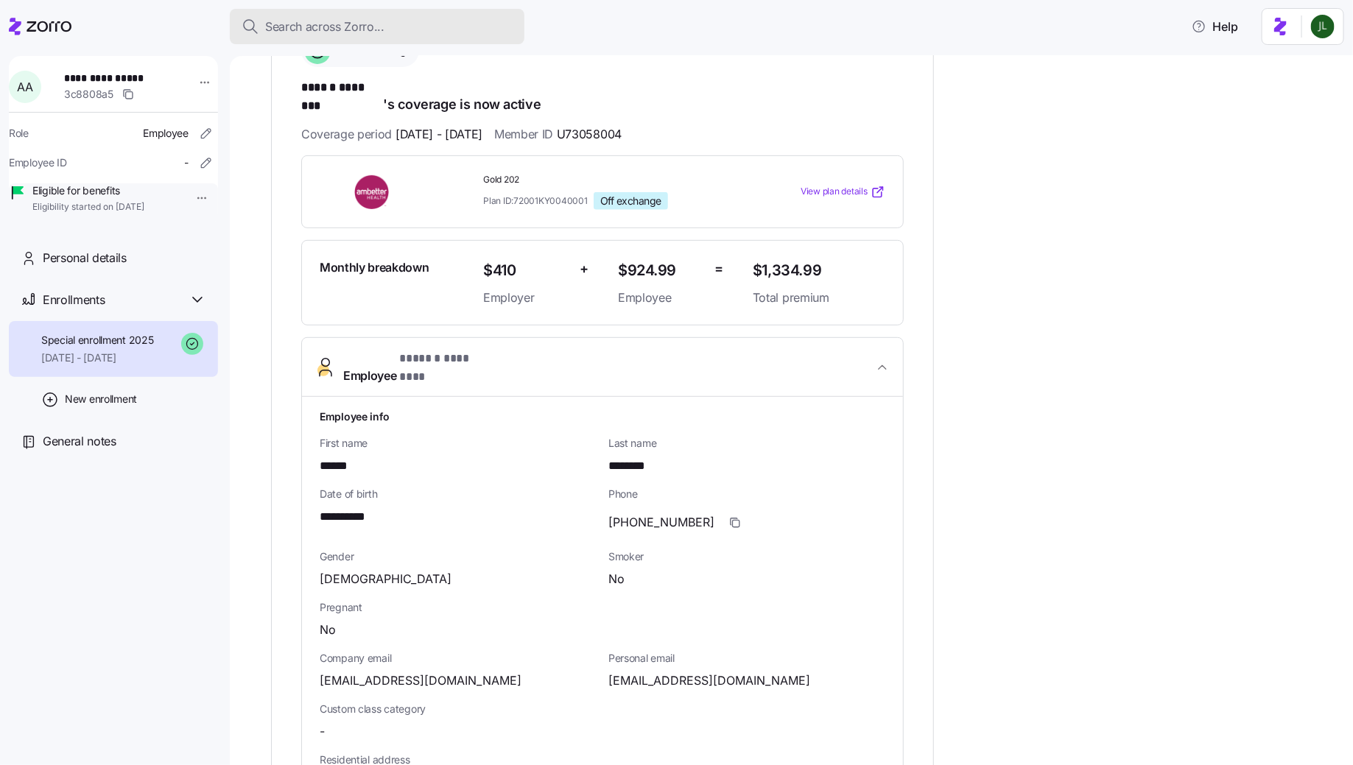
click at [309, 30] on span "Search across Zorro..." at bounding box center [324, 27] width 119 height 18
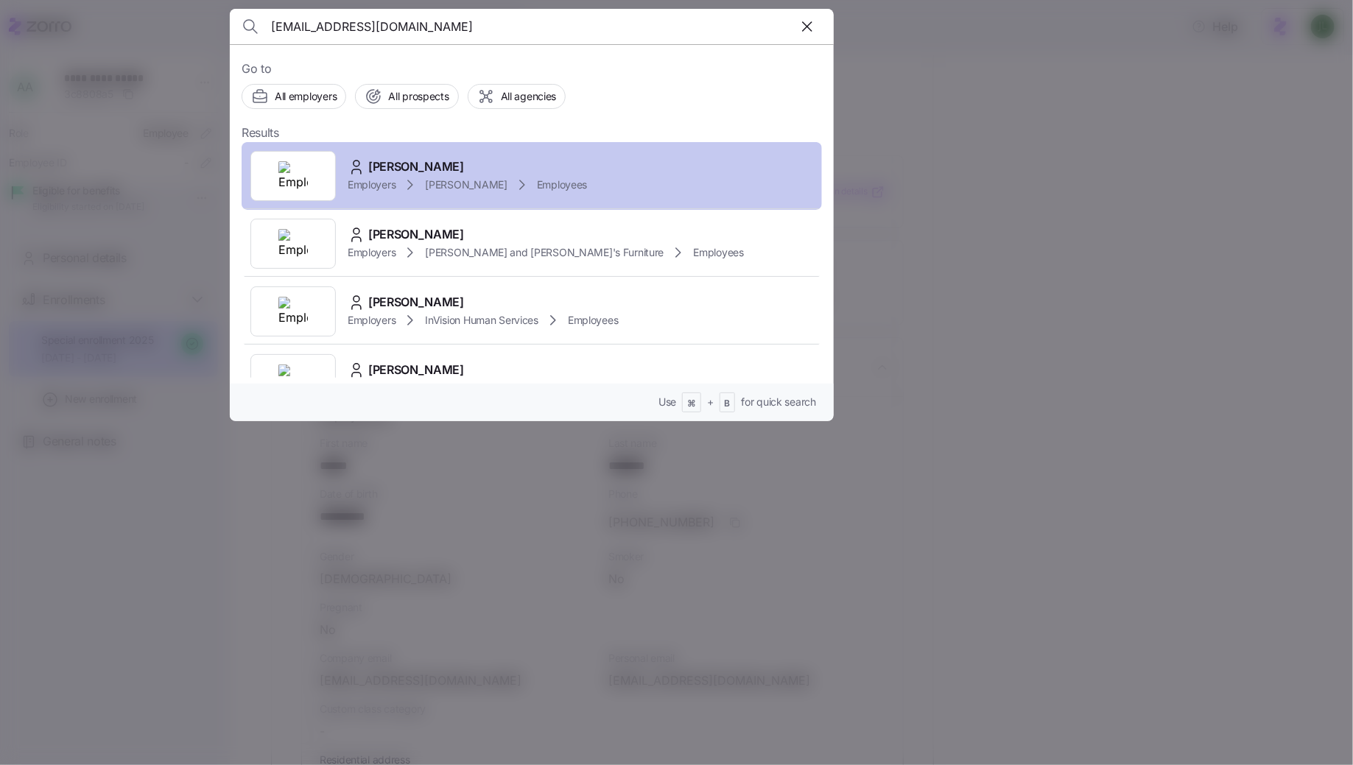
type input "aliciaalvarado20041@gmail.com"
click at [606, 153] on div "Alicia Alvarado Employers Kim Cox Employees" at bounding box center [532, 176] width 581 height 68
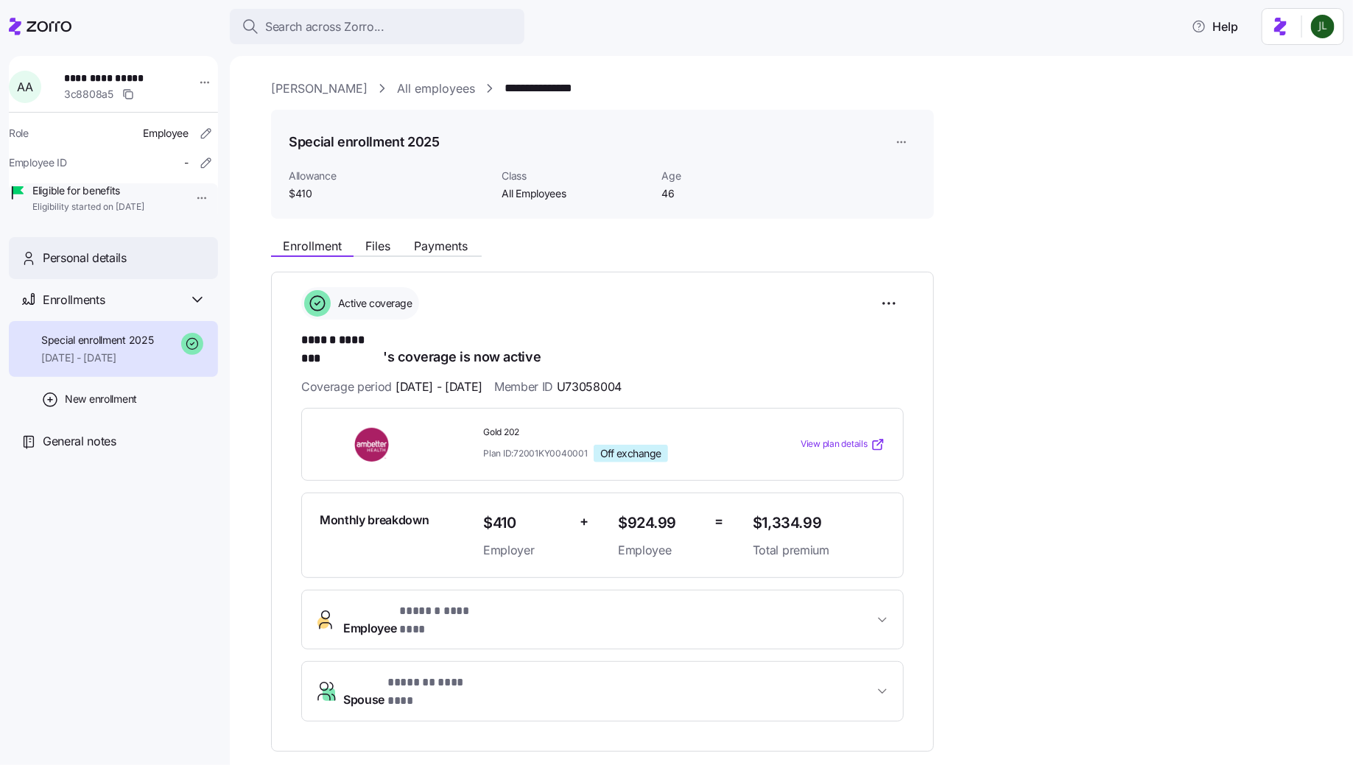
click at [160, 267] on div "Personal details" at bounding box center [125, 258] width 164 height 18
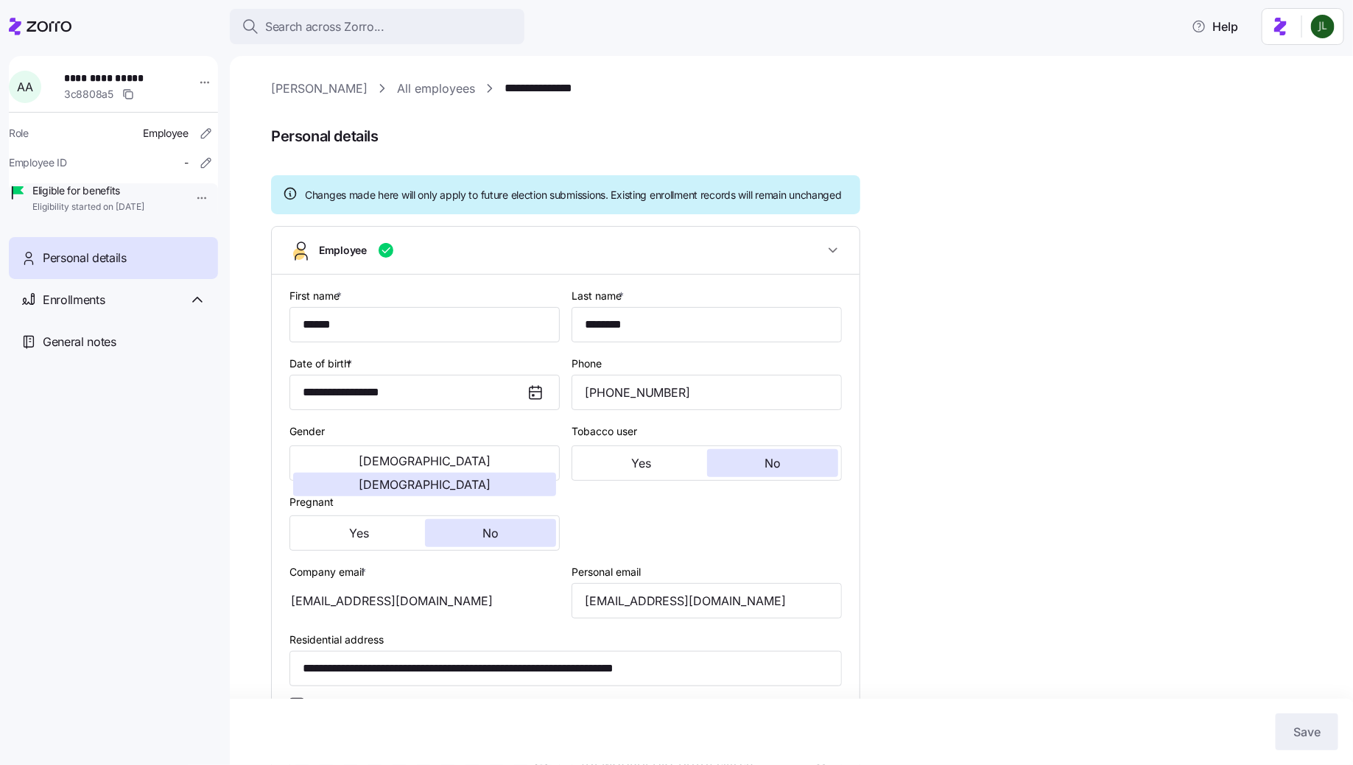
type input "All Employees"
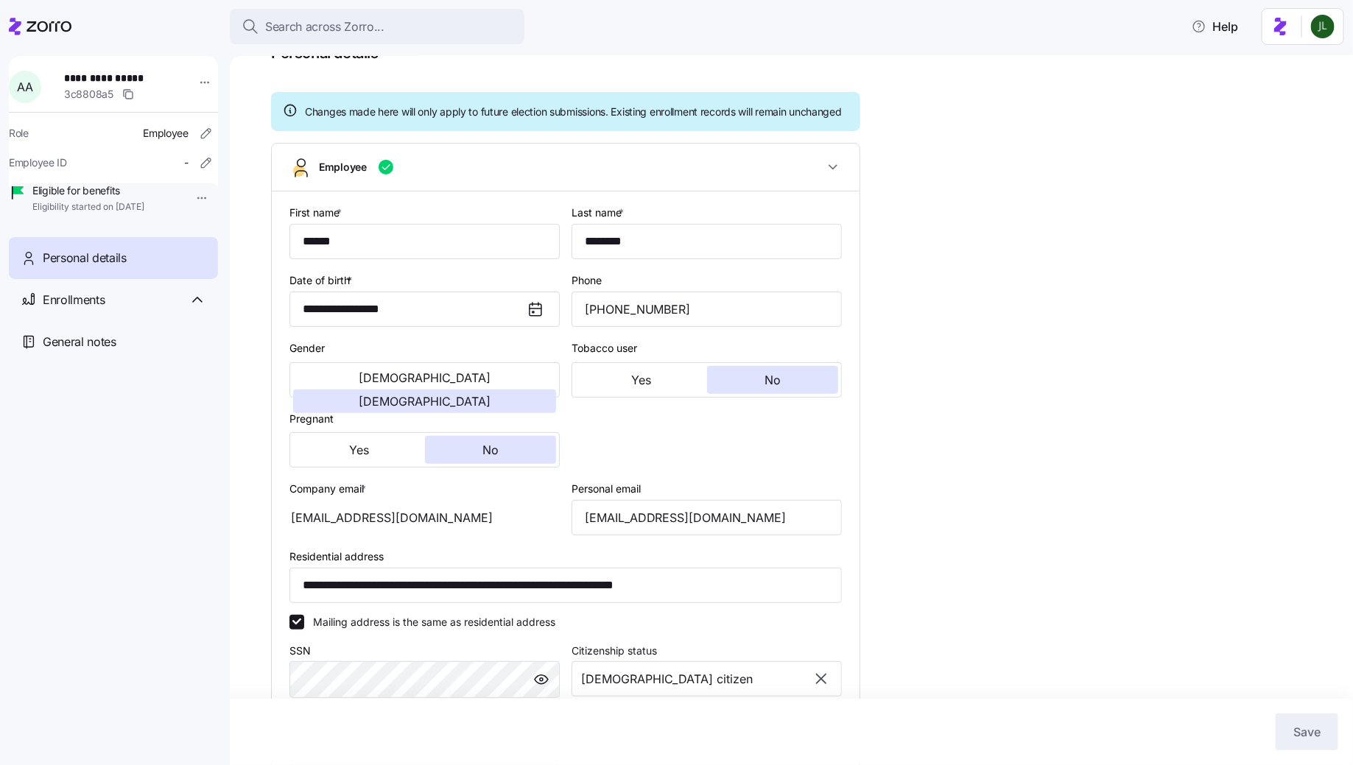
scroll to position [85, 0]
click at [388, 534] on div "aliciaalvarado20041@gmail.com" at bounding box center [425, 516] width 270 height 35
click at [635, 529] on input "aliciaalvarado20041@gmail.com" at bounding box center [707, 516] width 270 height 35
click at [34, 19] on icon at bounding box center [40, 27] width 63 height 18
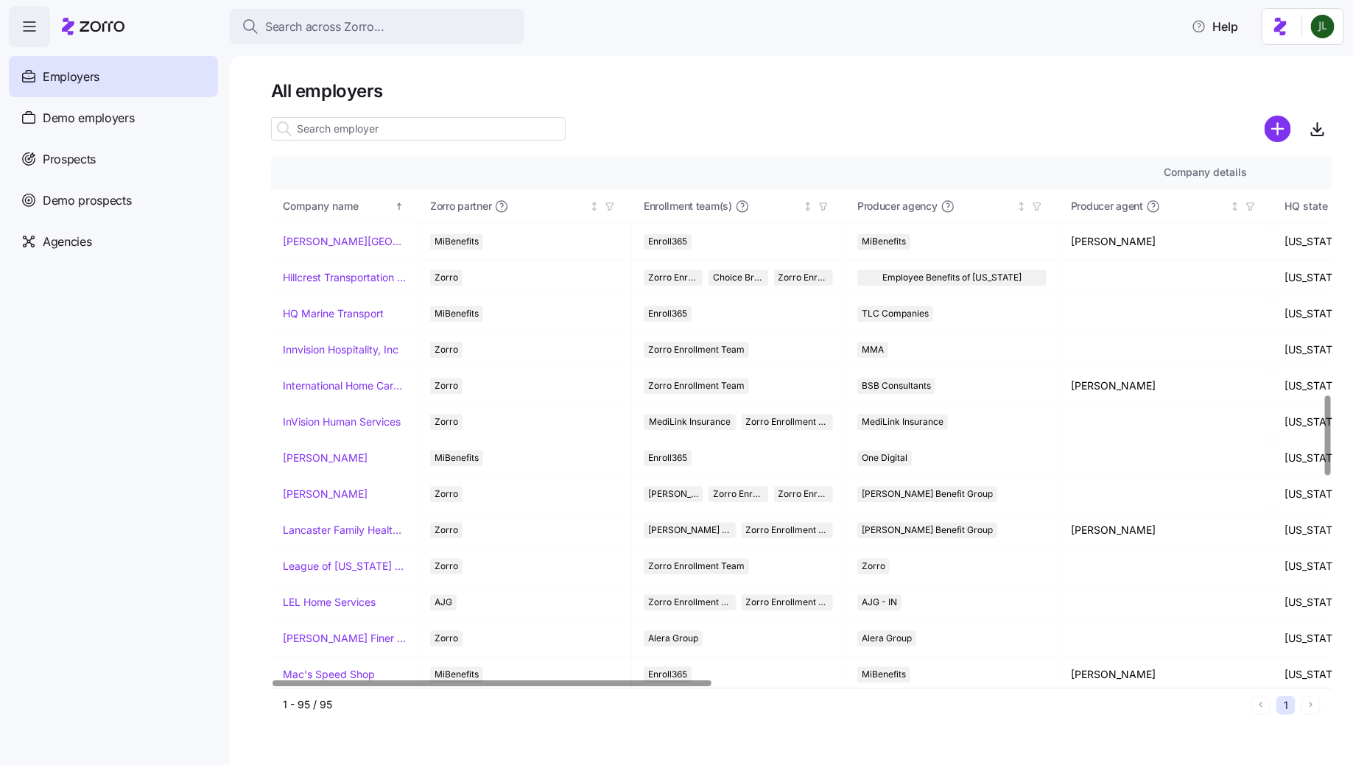
scroll to position [1589, 0]
click at [307, 486] on link "[PERSON_NAME]" at bounding box center [325, 493] width 85 height 15
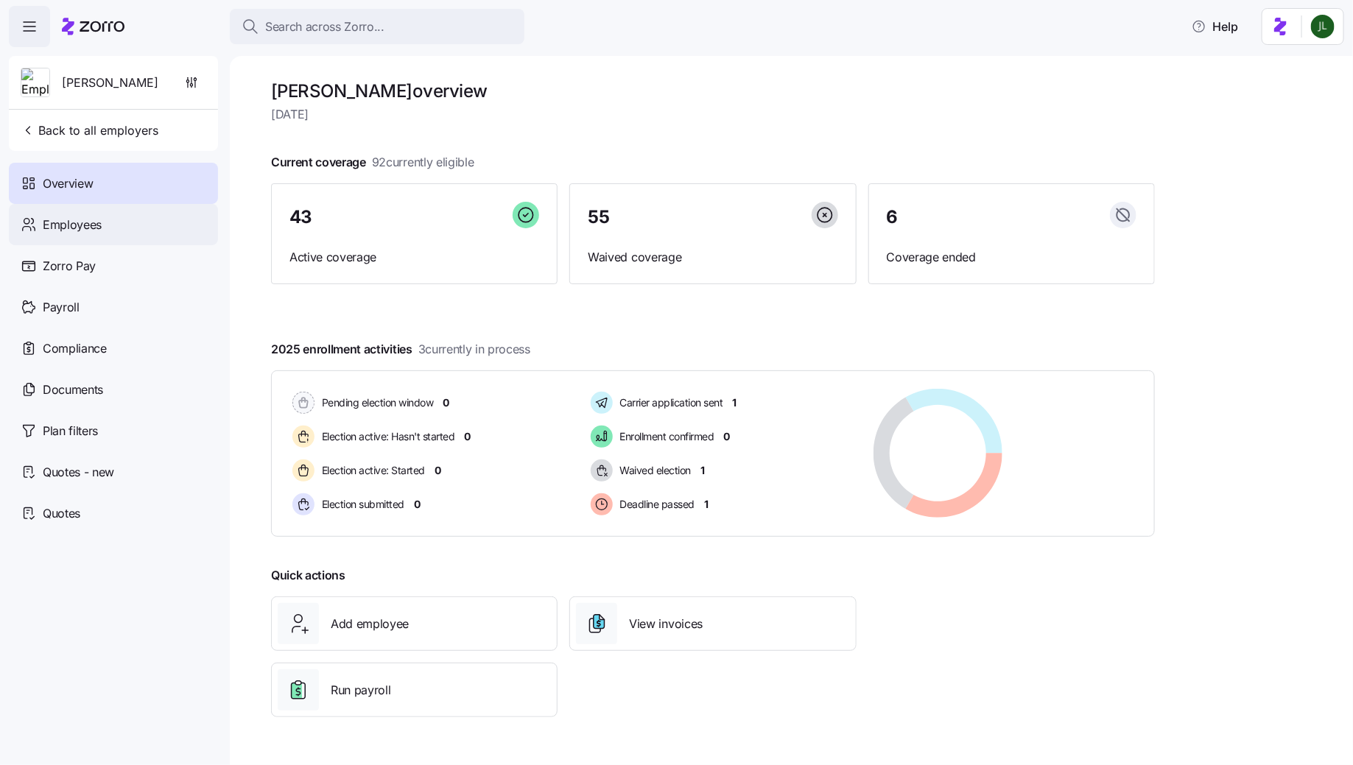
click at [69, 236] on div "Employees" at bounding box center [113, 224] width 209 height 41
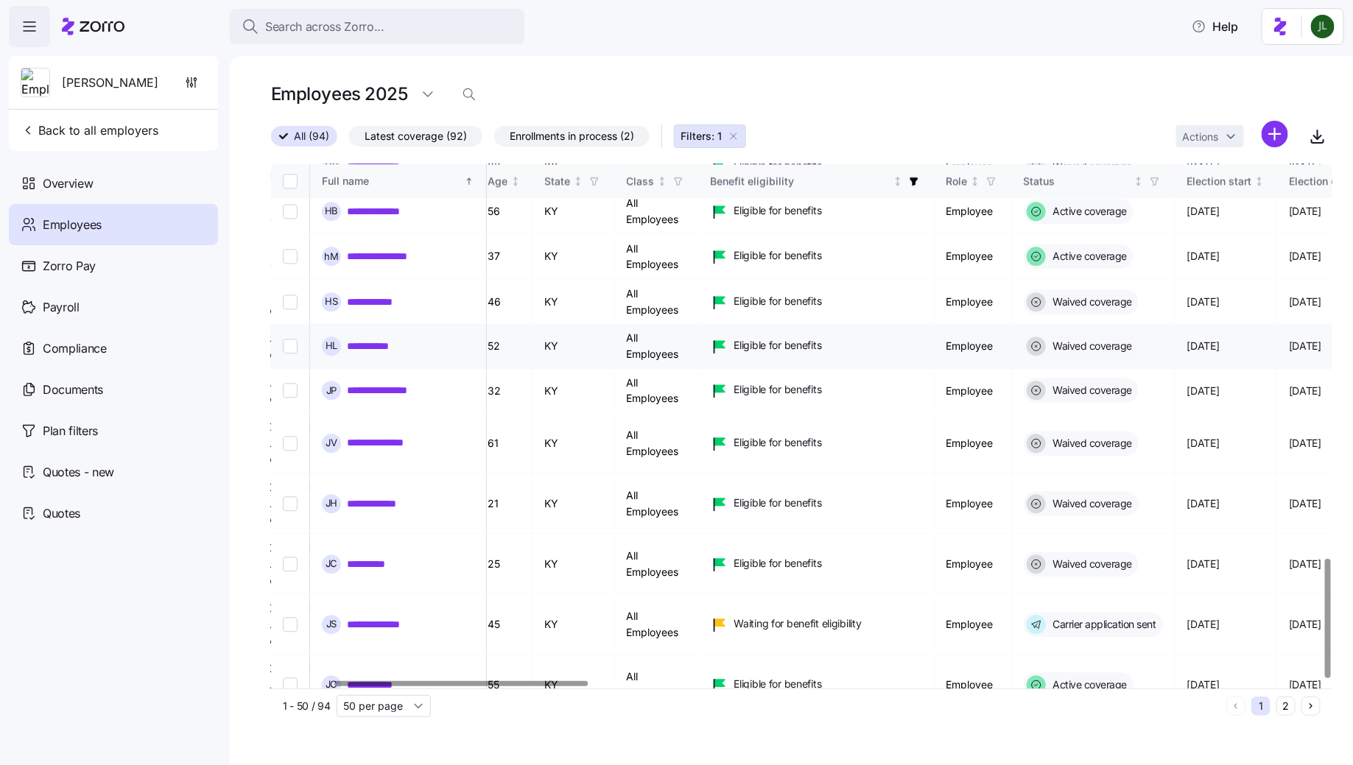
scroll to position [1734, 260]
click at [920, 184] on icon "button" at bounding box center [916, 182] width 8 height 8
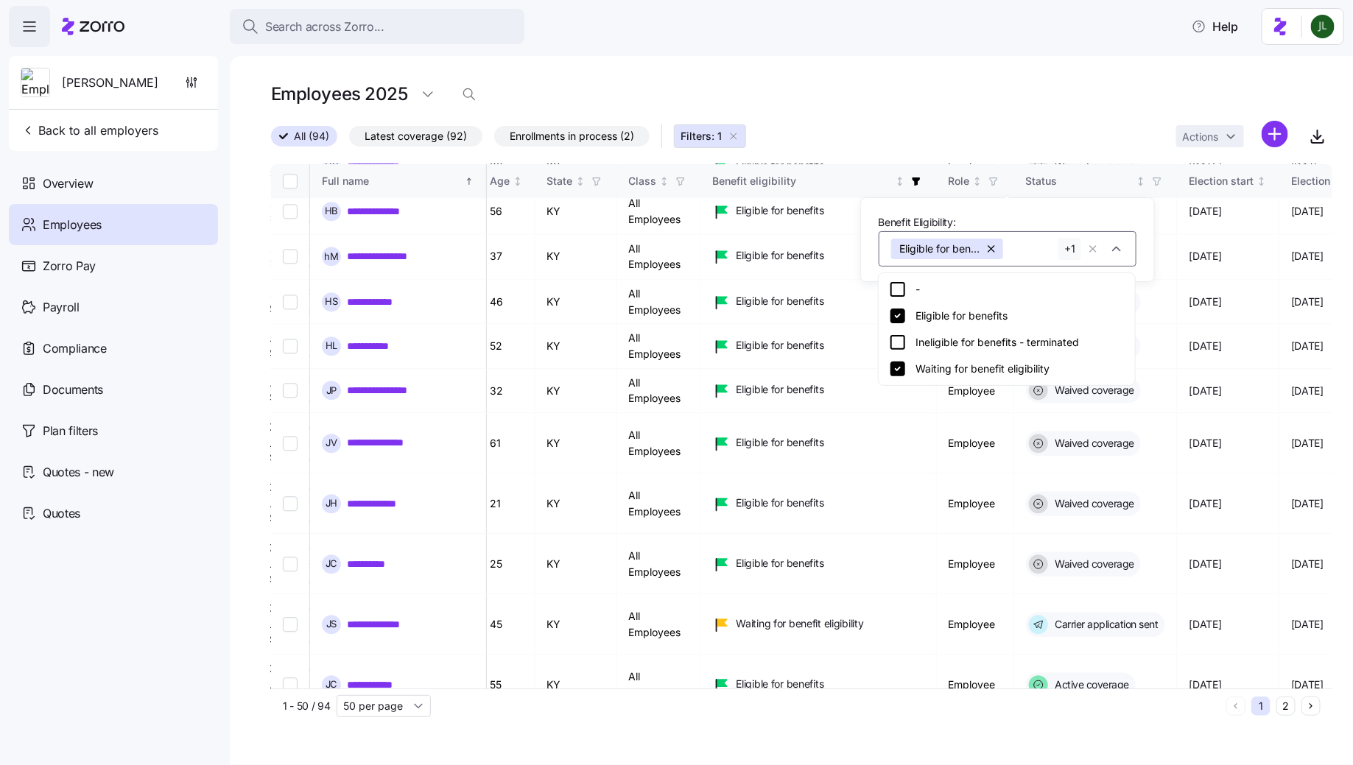
click at [936, 133] on div "All (94) Latest coverage (92) Enrollments in process (2) Filters: 1 Actions" at bounding box center [802, 137] width 1062 height 32
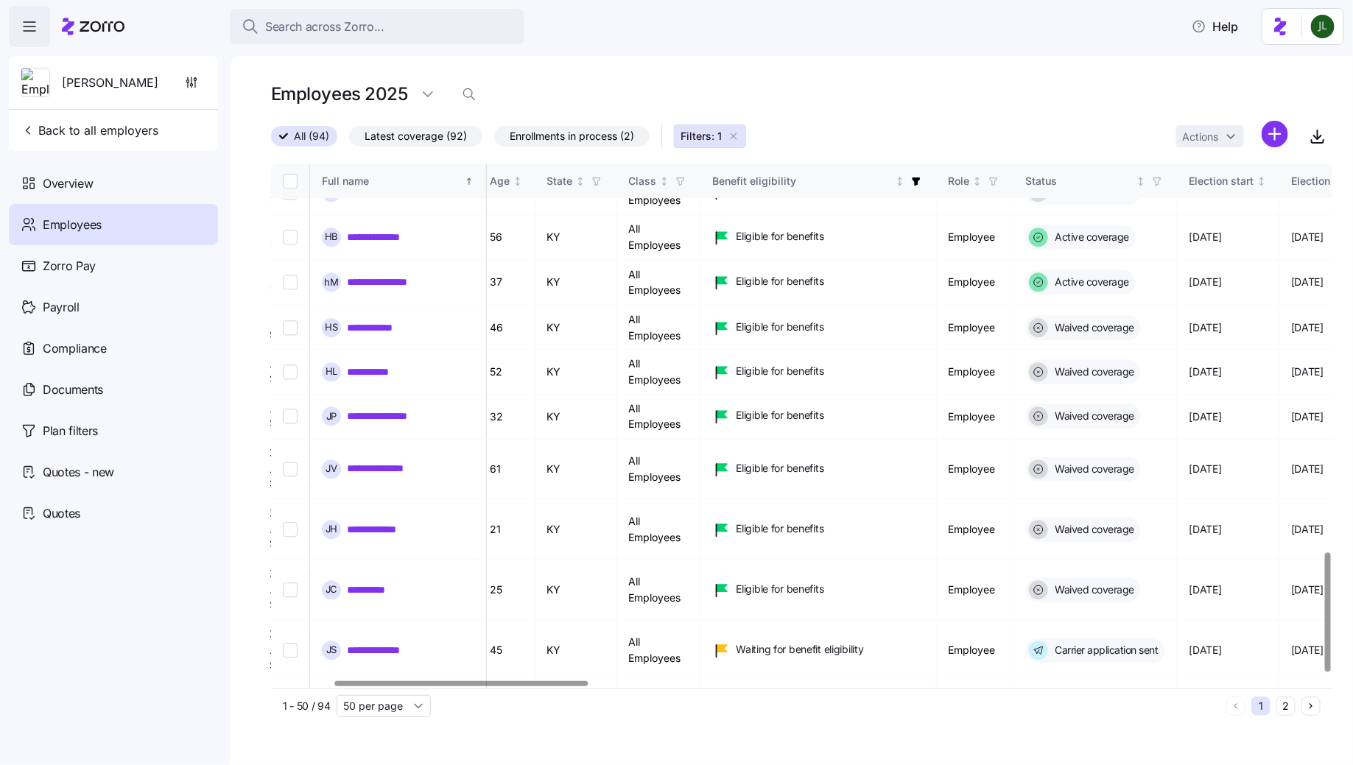
scroll to position [1734, 260]
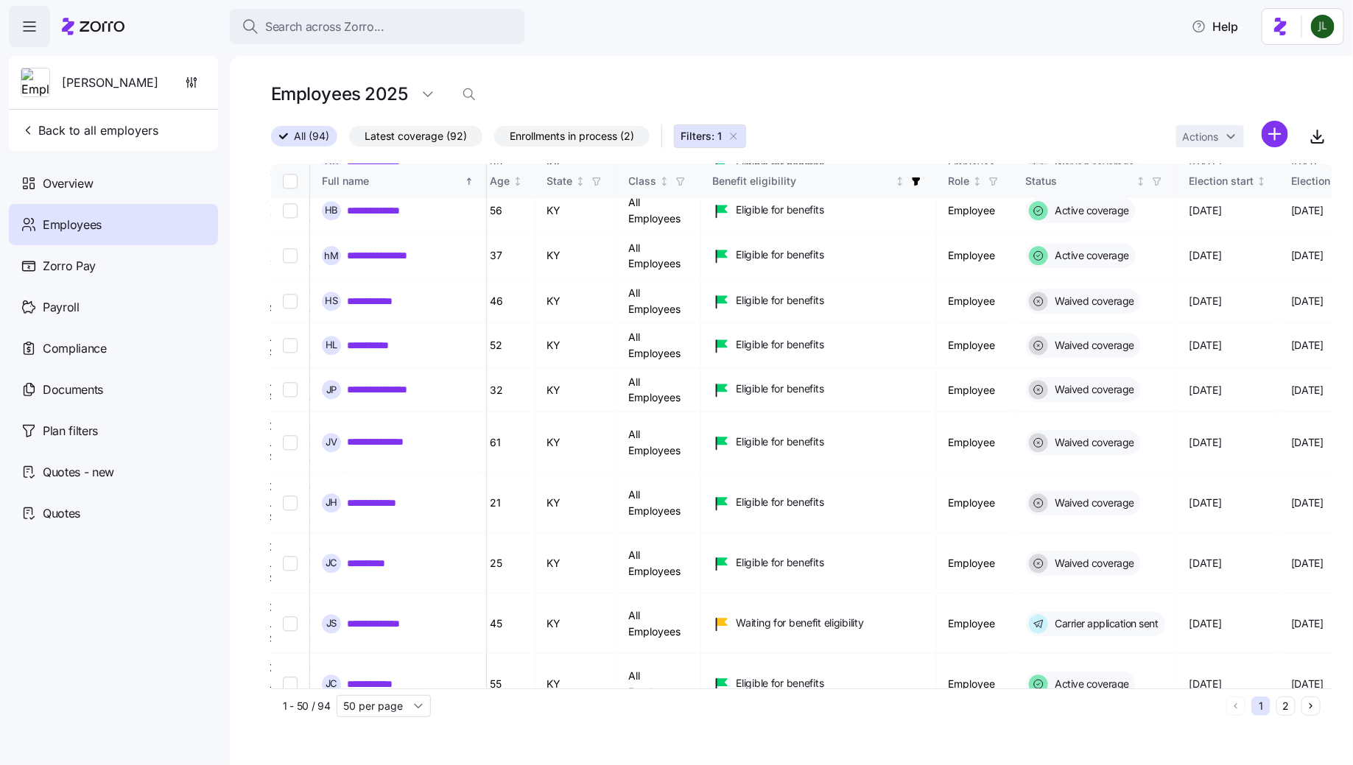
click at [1284, 707] on button "2" at bounding box center [1286, 706] width 19 height 19
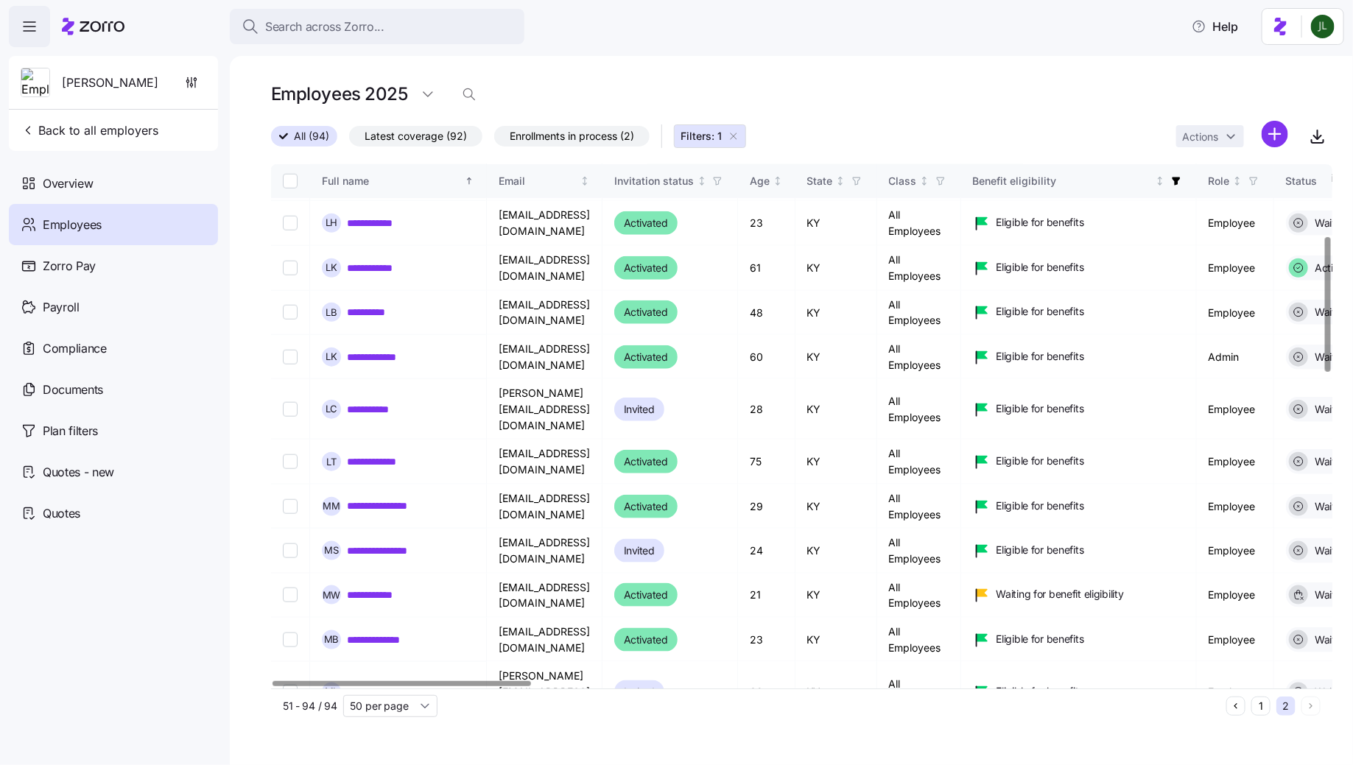
scroll to position [1471, 0]
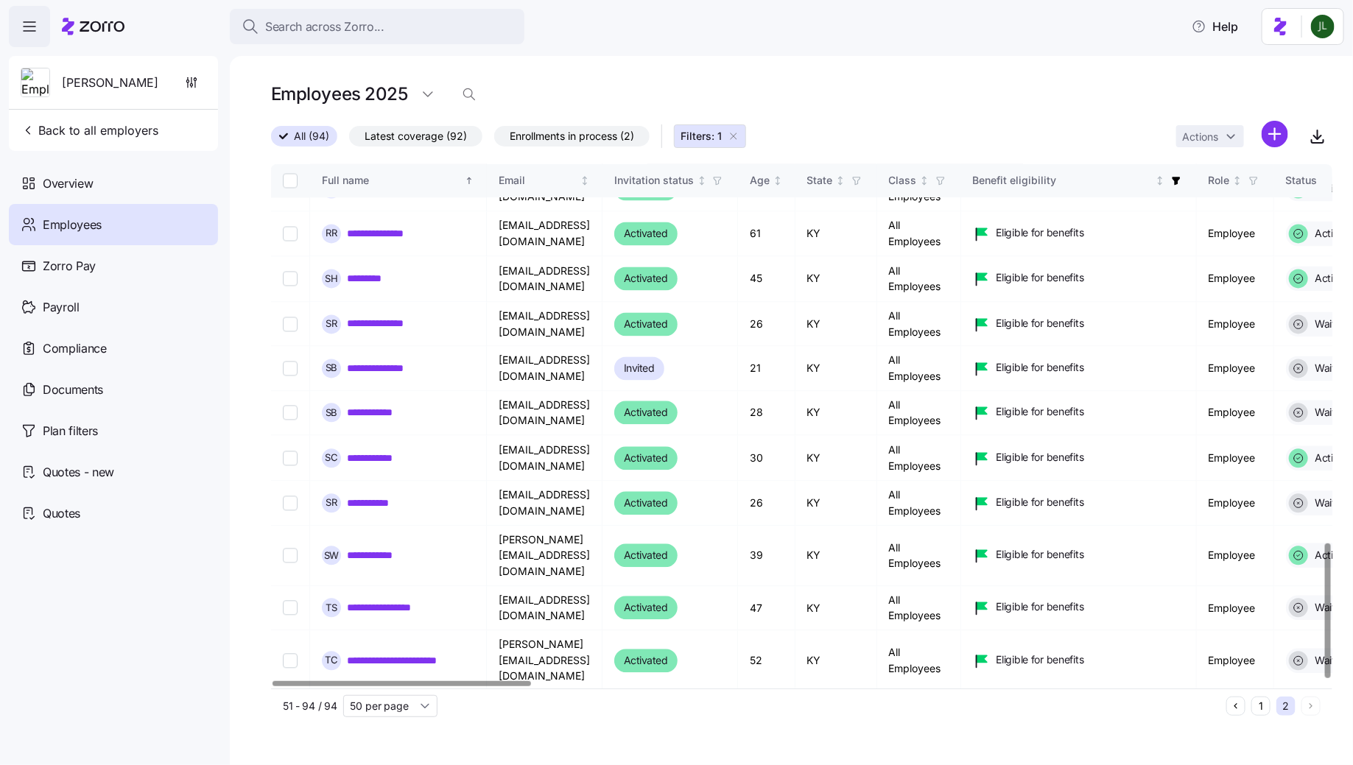
click at [365, 751] on link "**********" at bounding box center [381, 758] width 68 height 15
click at [378, 707] on link "**********" at bounding box center [399, 714] width 105 height 15
click at [389, 654] on link "**********" at bounding box center [401, 661] width 109 height 15
click at [391, 601] on link "**********" at bounding box center [393, 608] width 92 height 15
click at [382, 549] on link "**********" at bounding box center [381, 556] width 69 height 15
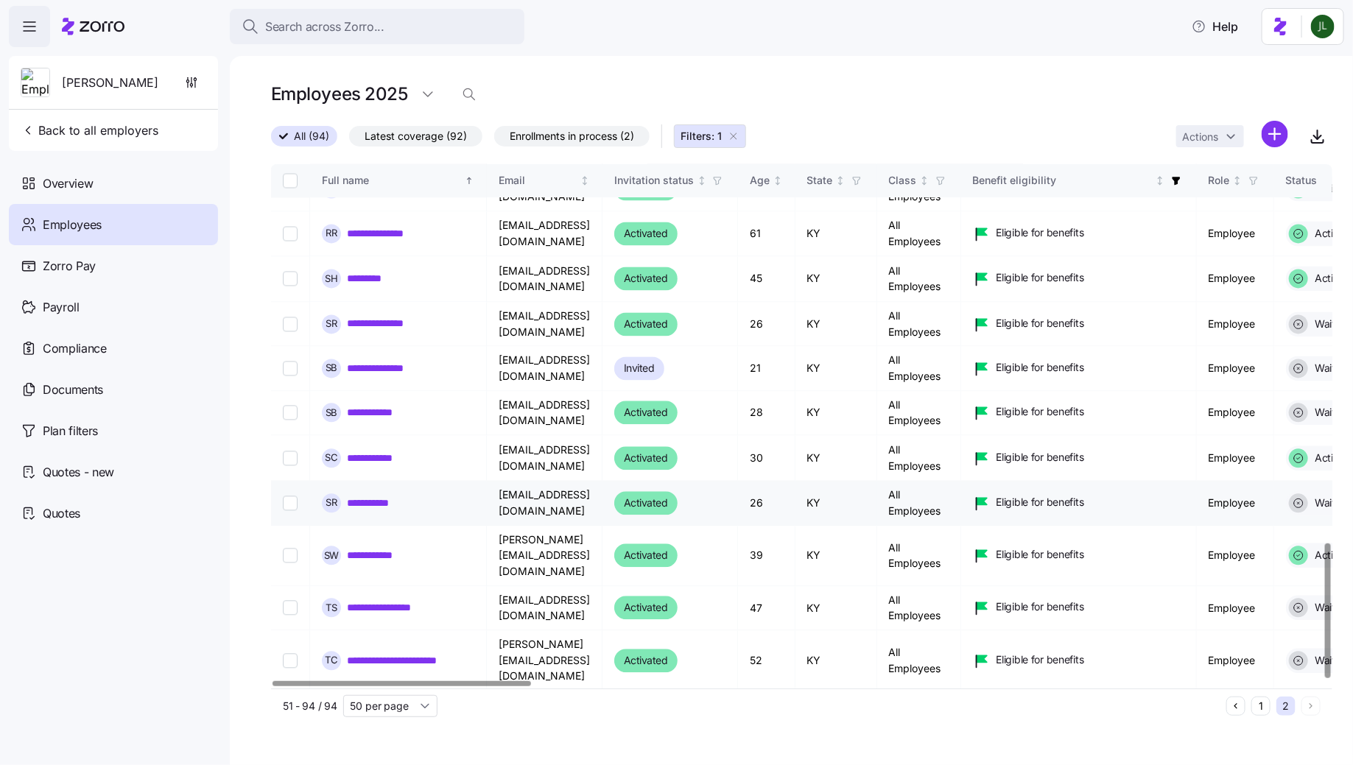
click at [374, 497] on link "**********" at bounding box center [372, 504] width 51 height 15
click at [370, 452] on link "**********" at bounding box center [380, 459] width 66 height 15
click at [377, 406] on link "**********" at bounding box center [379, 413] width 64 height 15
click at [375, 362] on link "**********" at bounding box center [384, 369] width 75 height 15
click at [371, 317] on link "**********" at bounding box center [387, 324] width 81 height 15
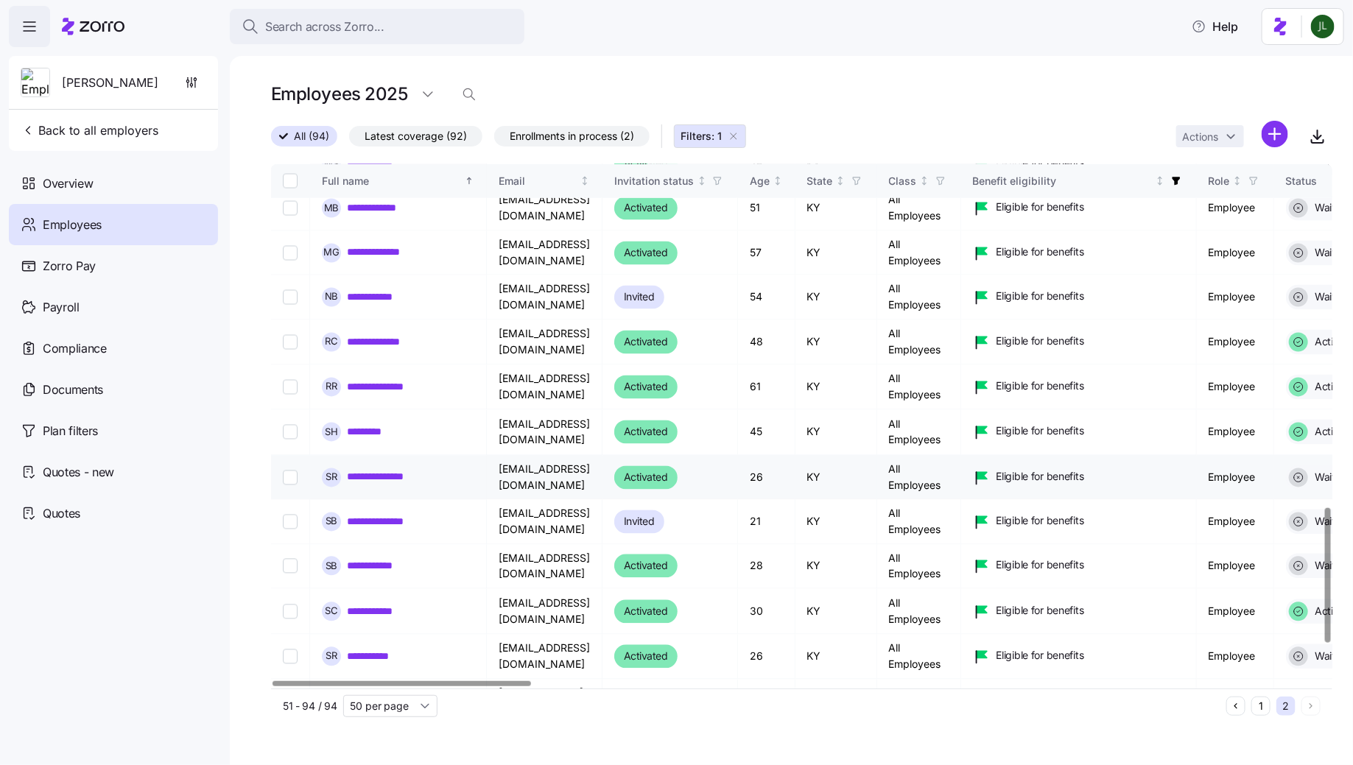
scroll to position [1257, 0]
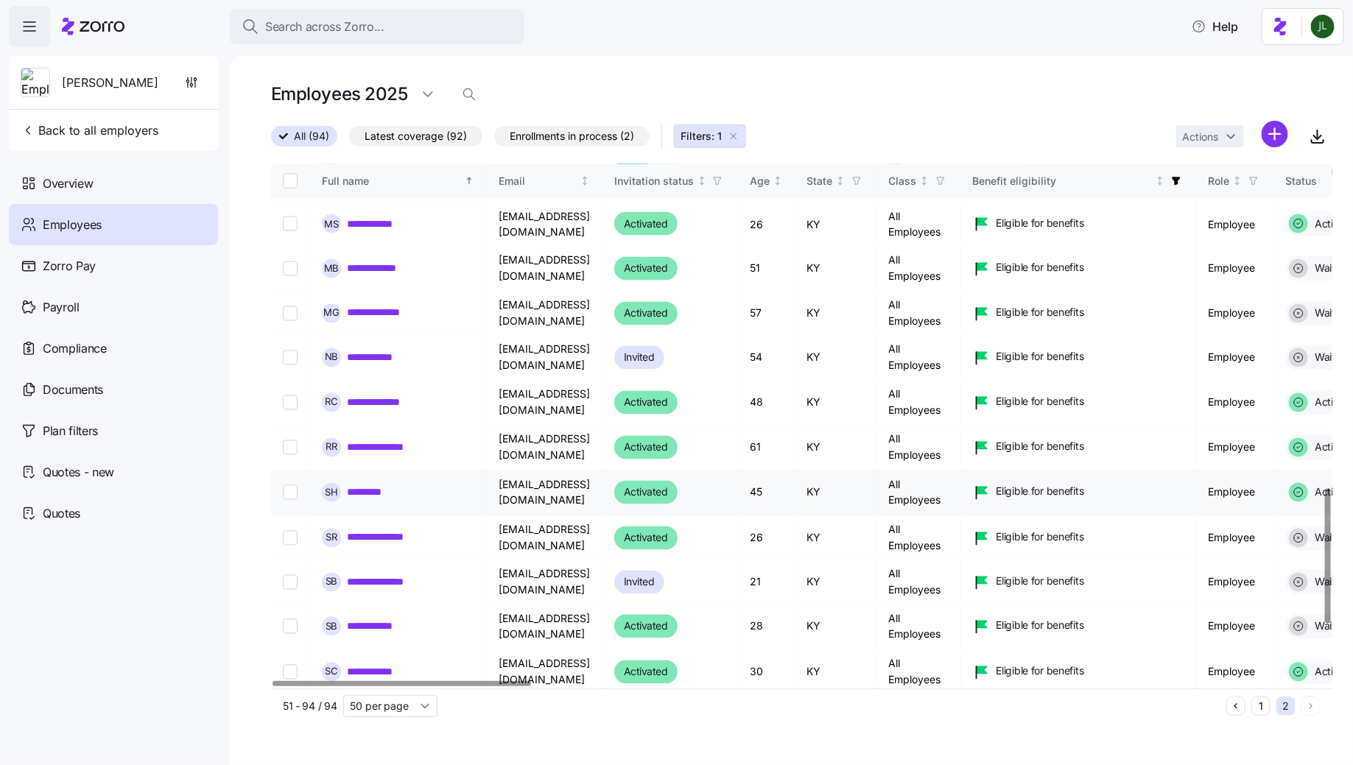
click at [379, 471] on td "S H *********" at bounding box center [398, 494] width 177 height 46
click at [375, 486] on link "*********" at bounding box center [370, 493] width 46 height 15
click at [370, 438] on div "**********" at bounding box center [398, 447] width 153 height 19
click at [366, 441] on link "**********" at bounding box center [388, 448] width 83 height 15
click at [365, 396] on link "**********" at bounding box center [386, 403] width 78 height 15
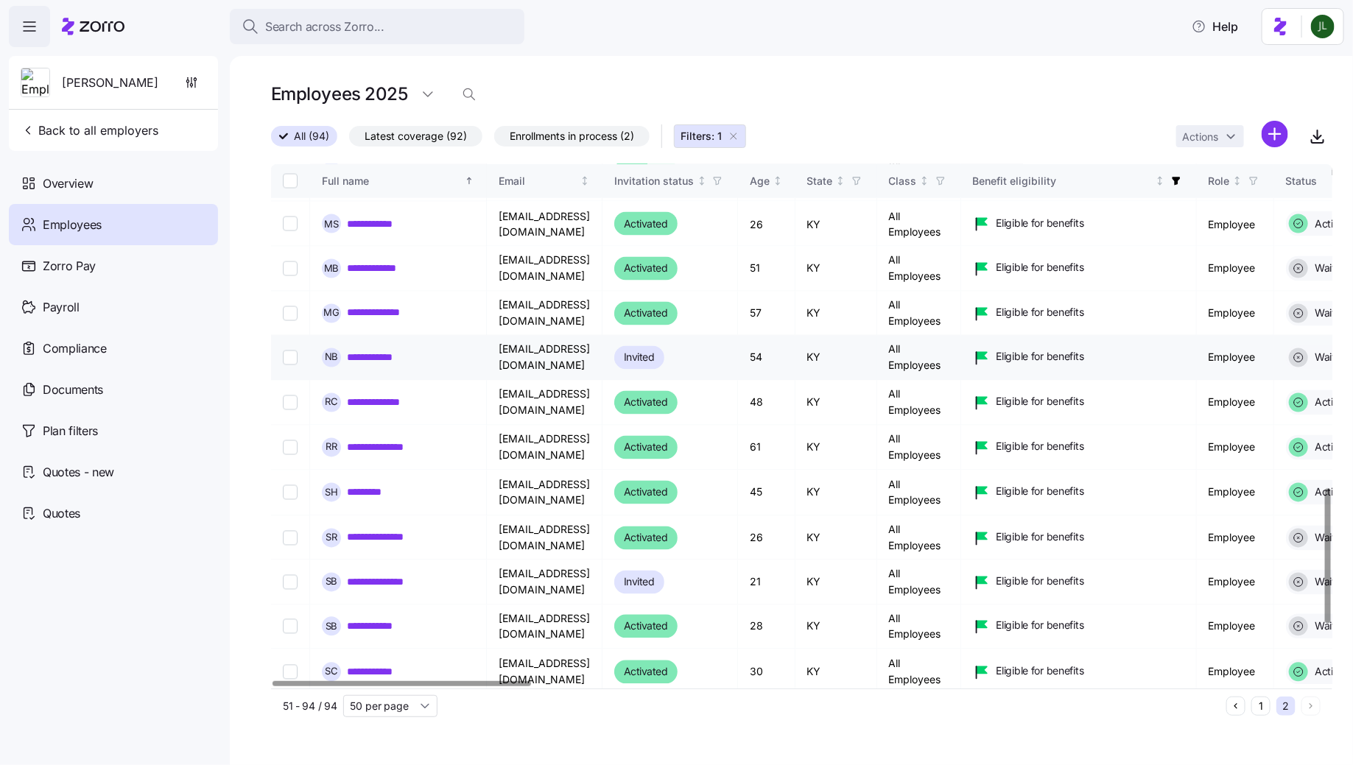
click at [366, 351] on link "**********" at bounding box center [379, 358] width 65 height 15
click at [362, 306] on link "**********" at bounding box center [384, 313] width 74 height 15
click at [358, 262] on link "**********" at bounding box center [382, 269] width 71 height 15
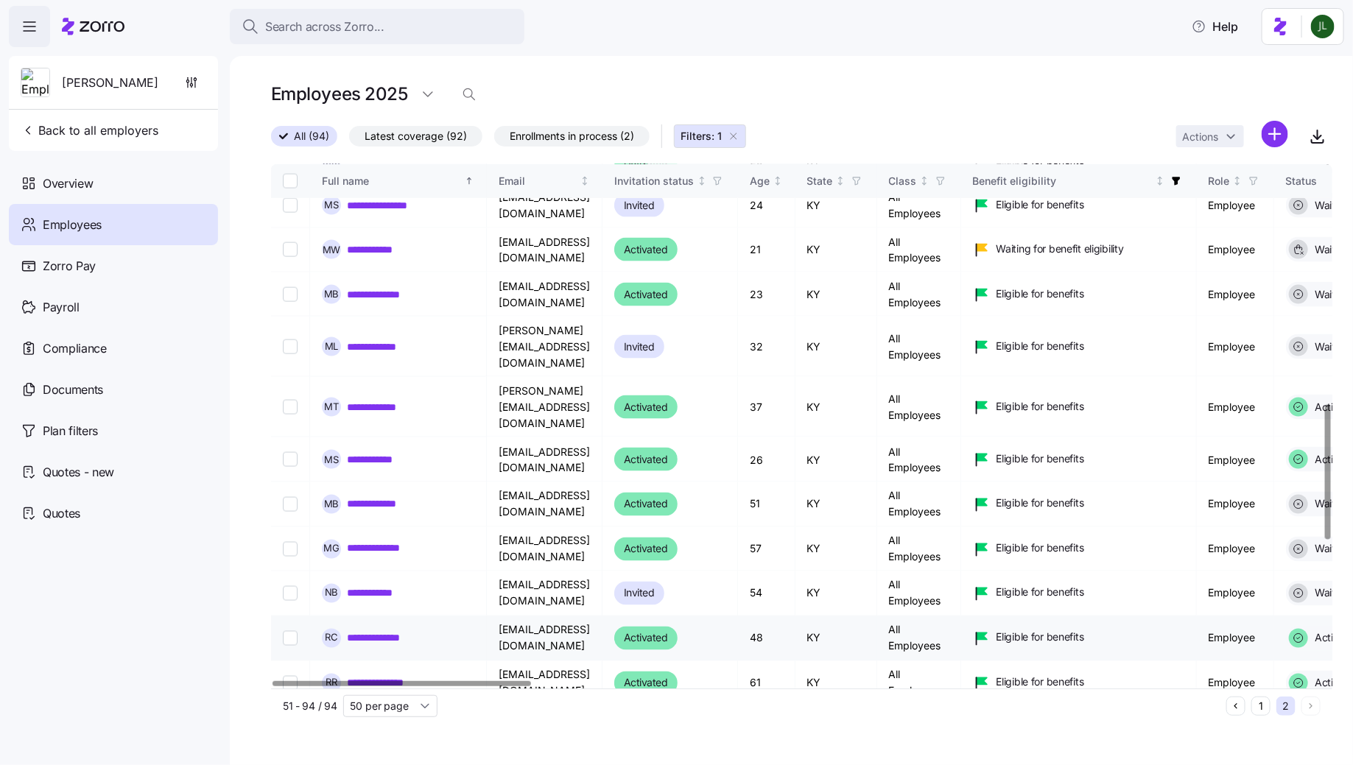
scroll to position [914, 0]
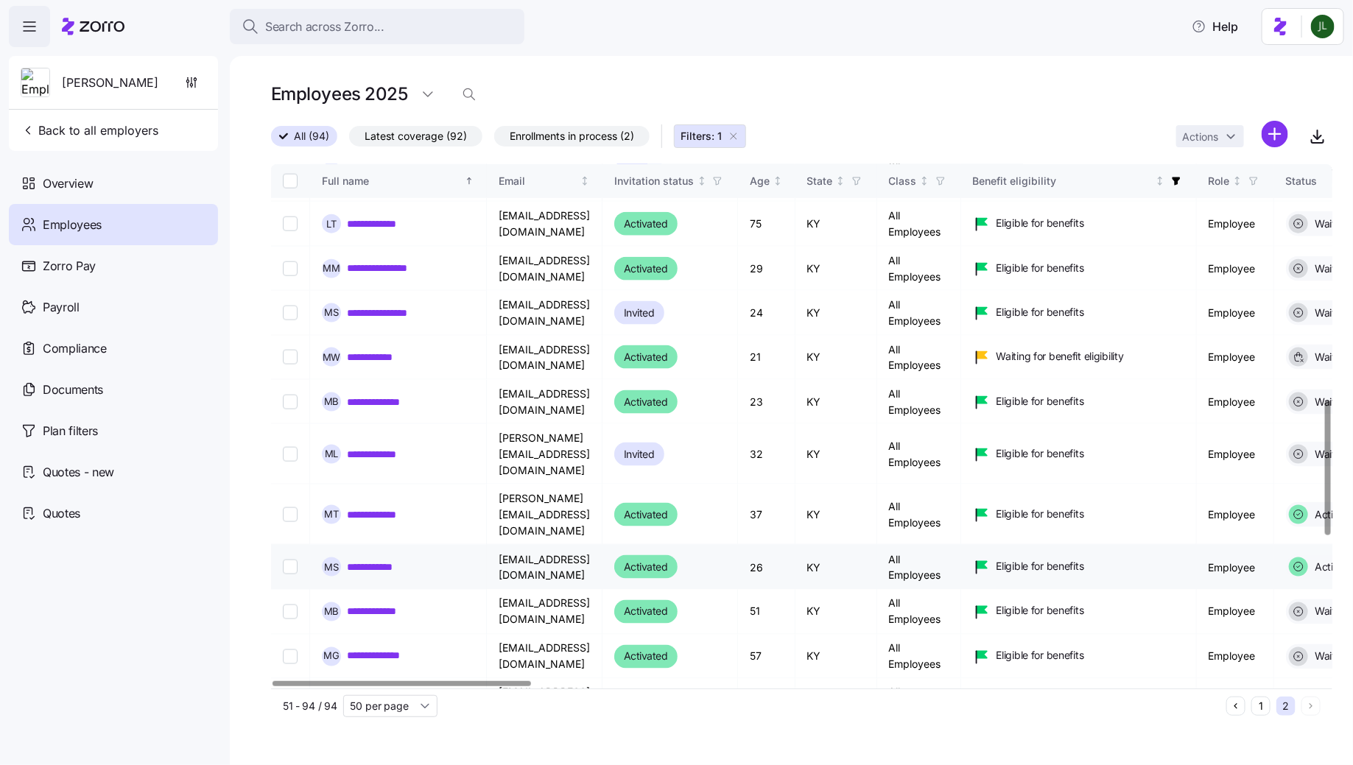
click at [380, 560] on link "**********" at bounding box center [379, 567] width 65 height 15
click at [376, 508] on link "**********" at bounding box center [383, 515] width 73 height 15
click at [371, 447] on link "**********" at bounding box center [382, 454] width 71 height 15
click at [367, 395] on link "**********" at bounding box center [387, 402] width 81 height 15
click at [363, 350] on link "**********" at bounding box center [383, 357] width 73 height 15
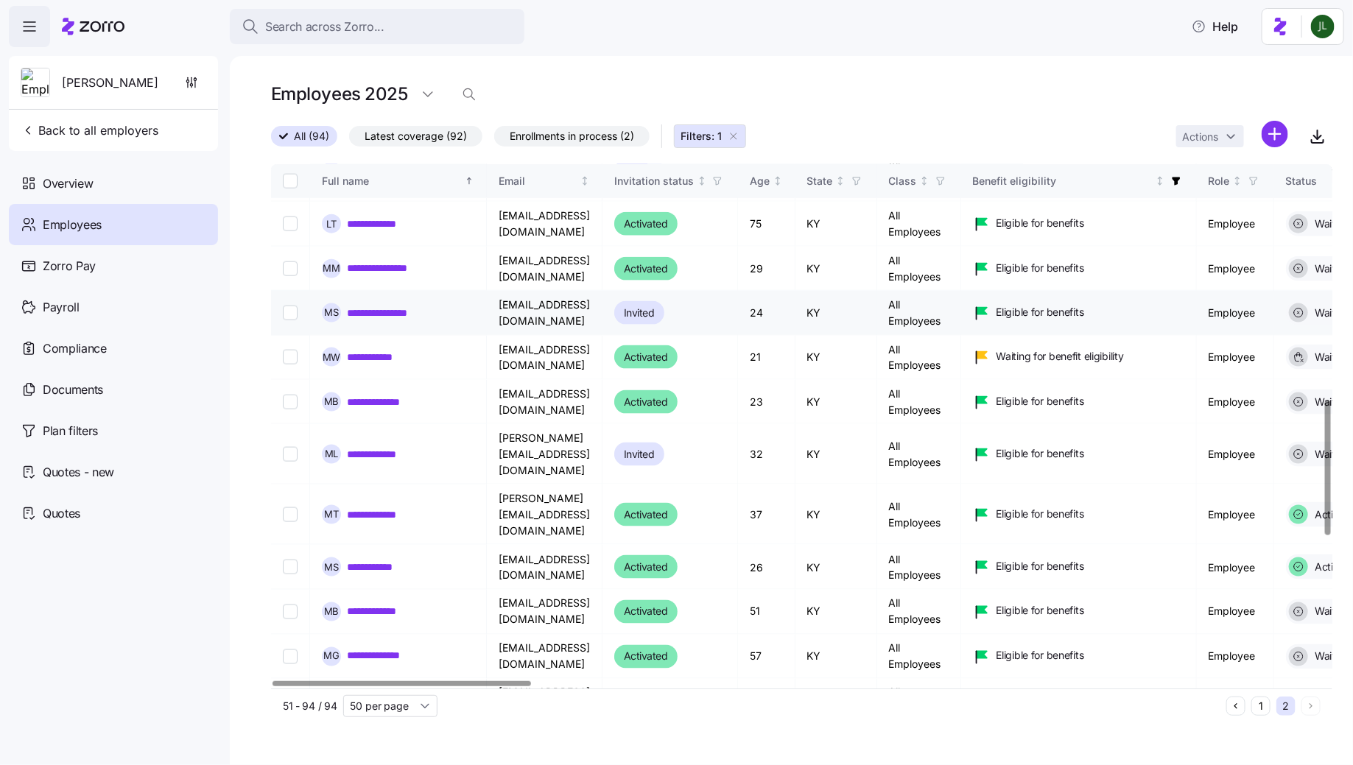
click at [364, 304] on div "**********" at bounding box center [398, 313] width 153 height 19
click at [362, 306] on link "**********" at bounding box center [392, 313] width 90 height 15
click at [368, 261] on link "**********" at bounding box center [401, 268] width 108 height 15
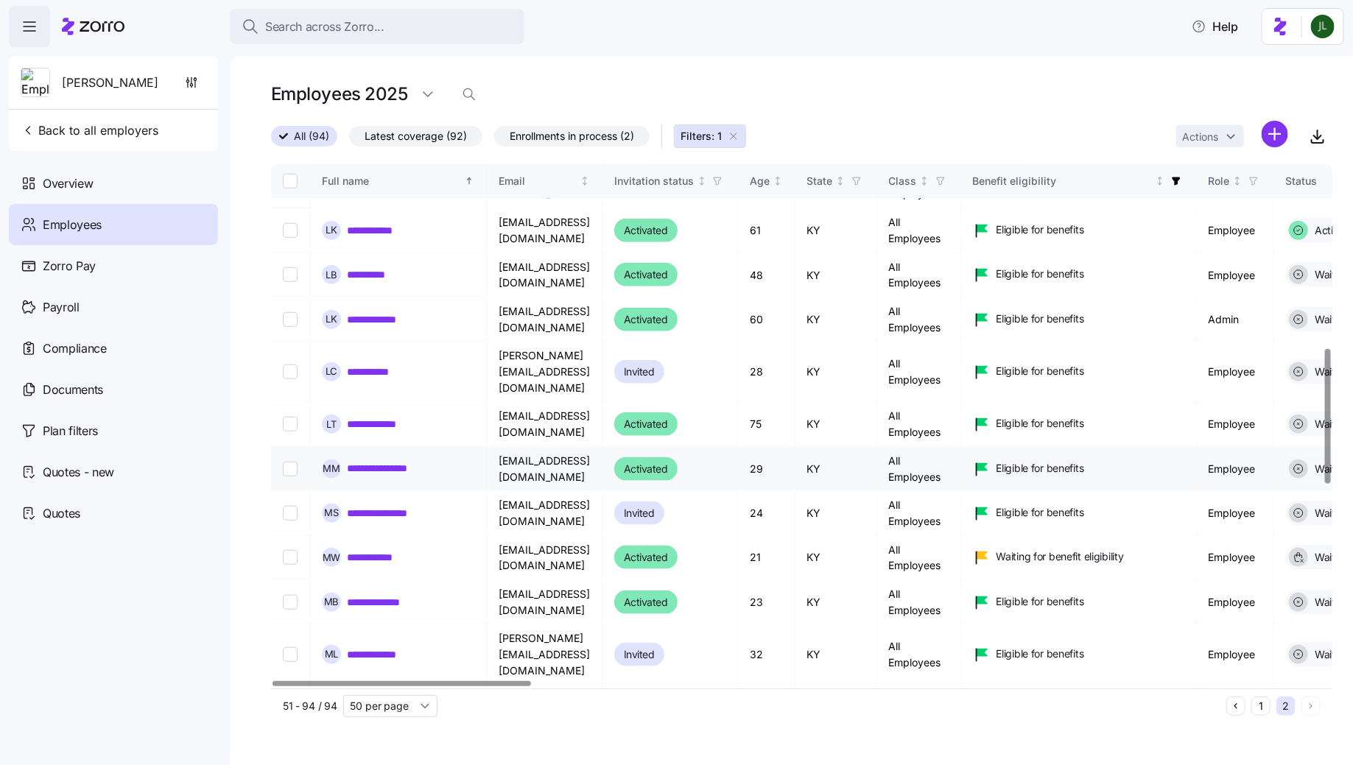
scroll to position [698, 0]
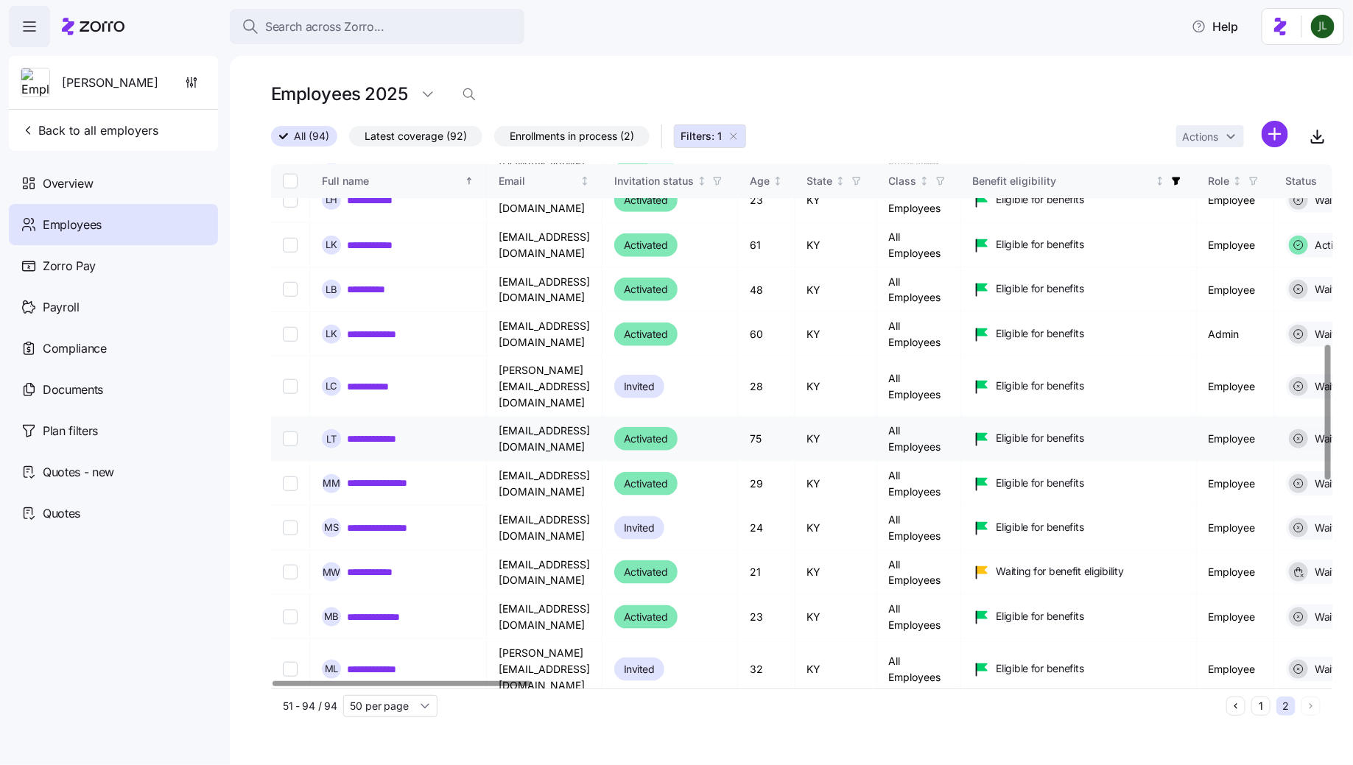
click at [388, 432] on link "**********" at bounding box center [386, 439] width 78 height 15
click at [376, 379] on link "**********" at bounding box center [378, 386] width 62 height 15
click at [374, 327] on link "**********" at bounding box center [377, 334] width 60 height 15
click at [371, 282] on link "**********" at bounding box center [372, 289] width 50 height 15
click at [371, 242] on link "**********" at bounding box center [373, 245] width 52 height 15
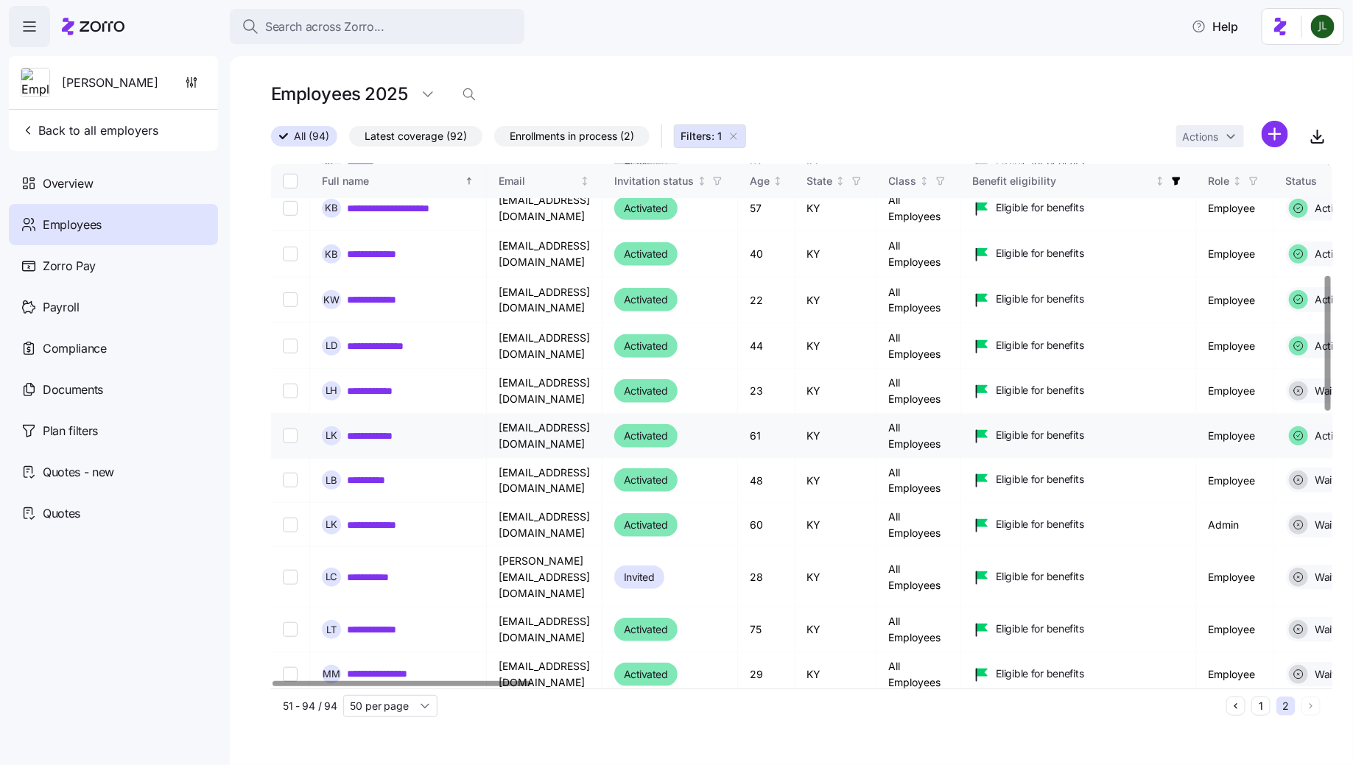
scroll to position [422, 0]
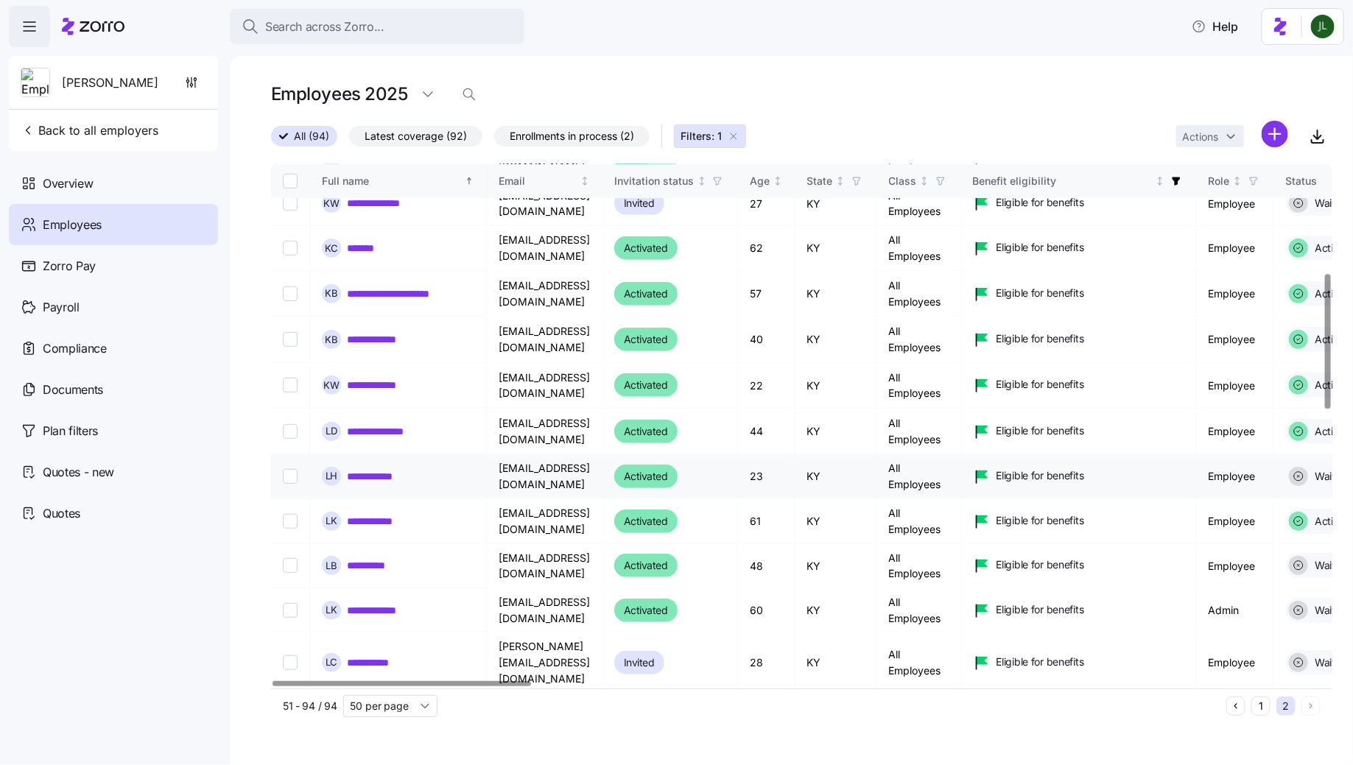
click at [385, 473] on link "**********" at bounding box center [380, 476] width 66 height 15
click at [366, 430] on link "**********" at bounding box center [387, 431] width 81 height 15
click at [364, 380] on link "**********" at bounding box center [384, 385] width 74 height 15
click at [363, 342] on link "**********" at bounding box center [378, 339] width 62 height 15
click at [363, 295] on link "**********" at bounding box center [410, 294] width 127 height 15
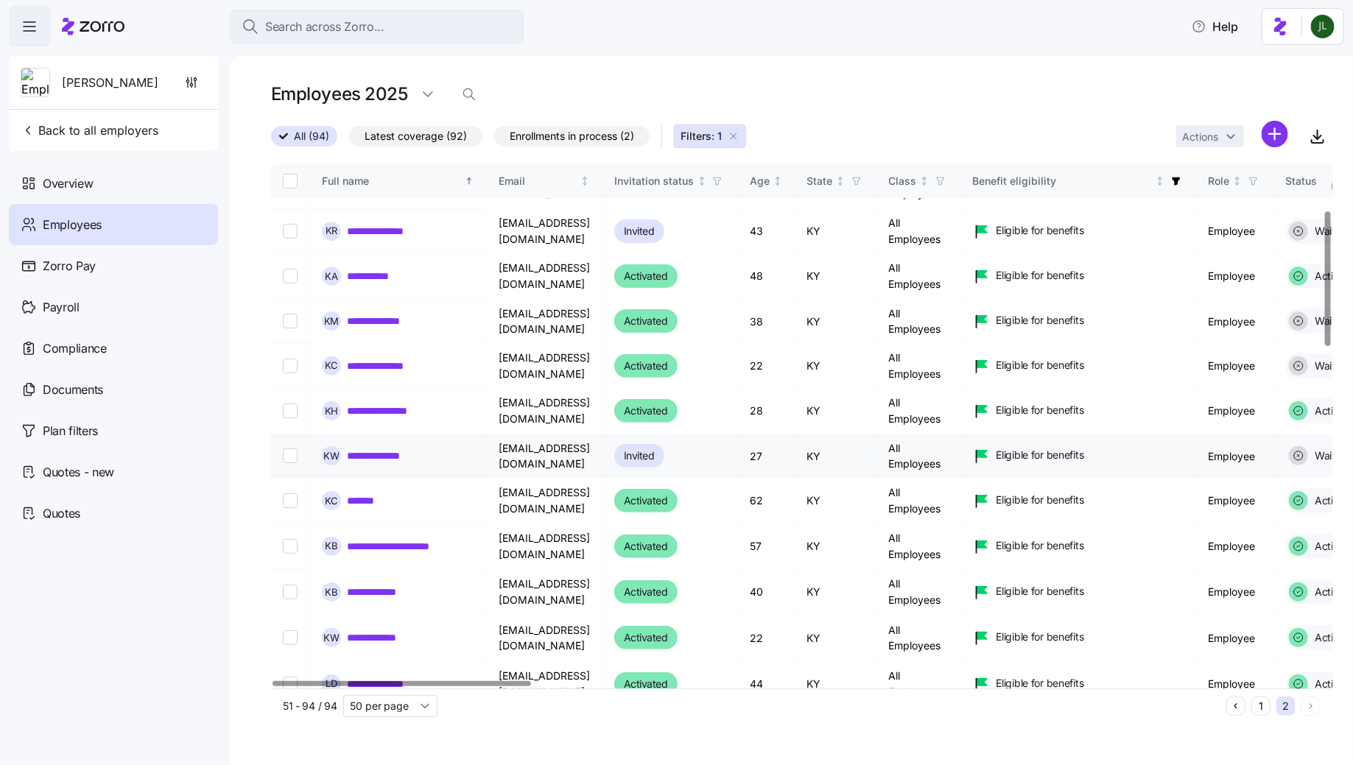
scroll to position [166, 0]
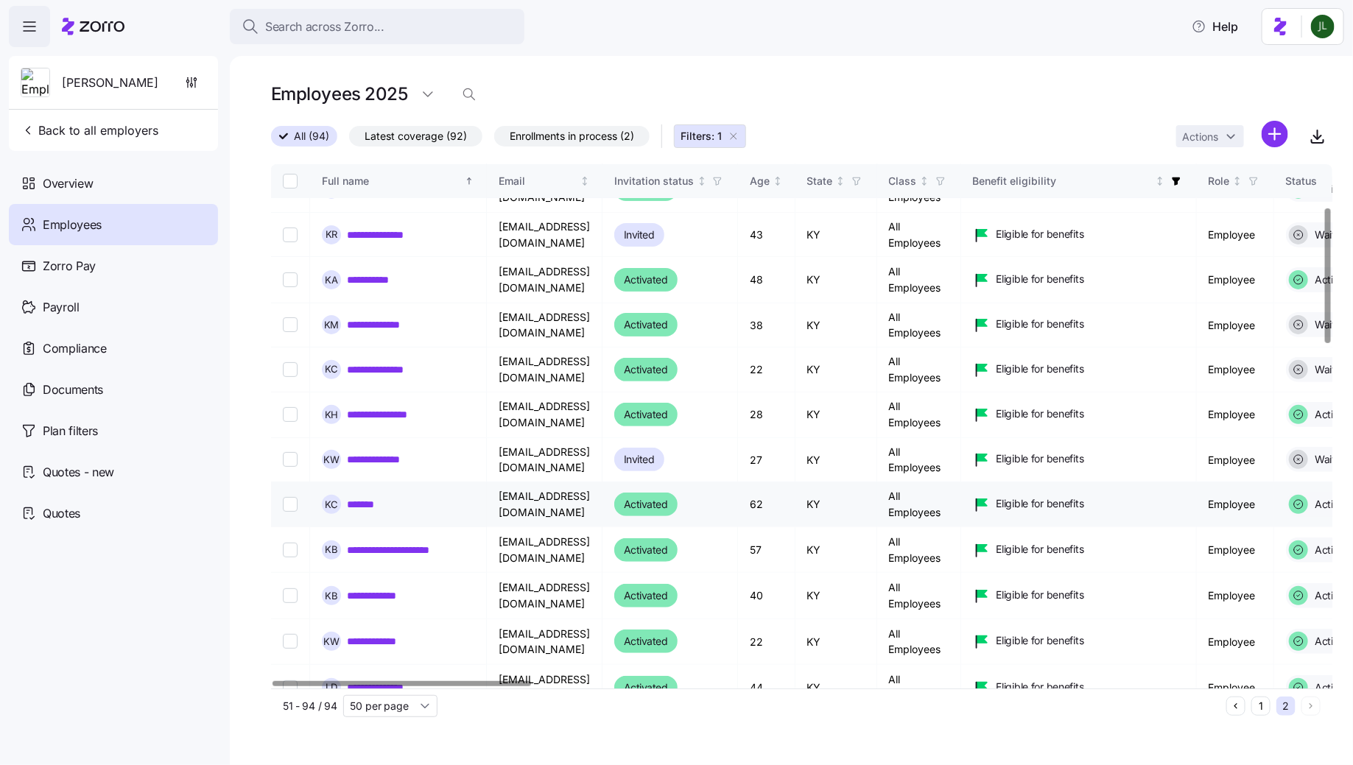
click at [371, 498] on link "*******" at bounding box center [367, 504] width 41 height 15
click at [368, 453] on link "**********" at bounding box center [382, 459] width 70 height 15
click at [368, 415] on link "**********" at bounding box center [388, 414] width 83 height 15
click at [370, 371] on link "**********" at bounding box center [380, 369] width 66 height 15
click at [374, 331] on link "**********" at bounding box center [382, 325] width 71 height 15
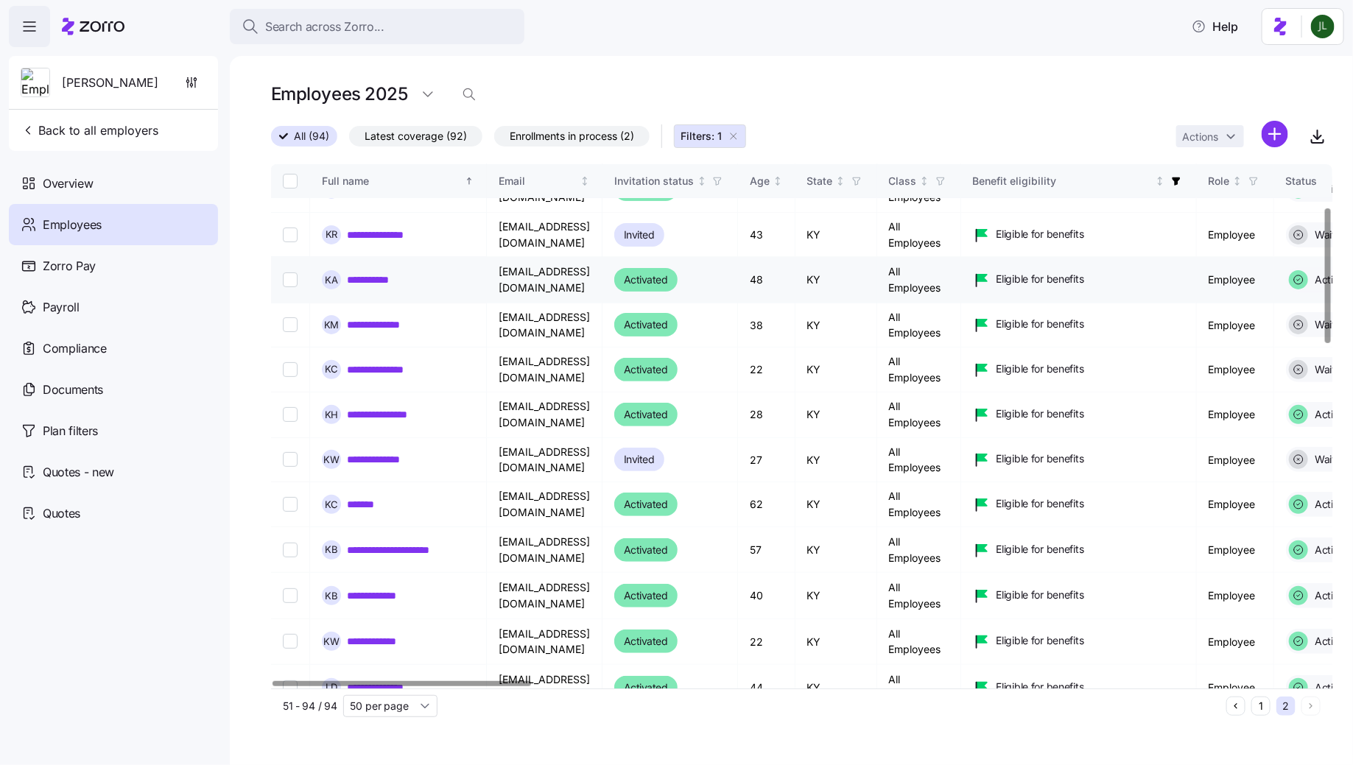
click at [364, 278] on link "**********" at bounding box center [372, 280] width 51 height 15
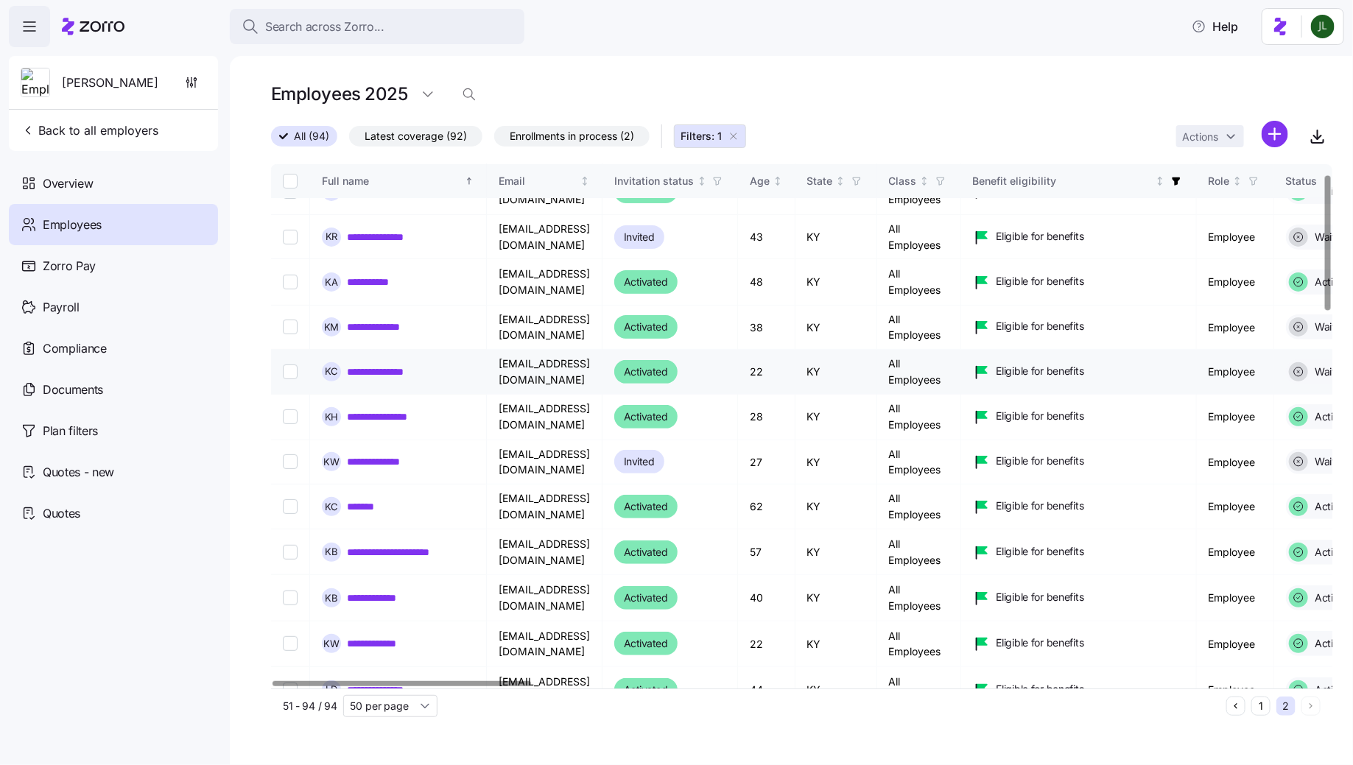
scroll to position [0, 0]
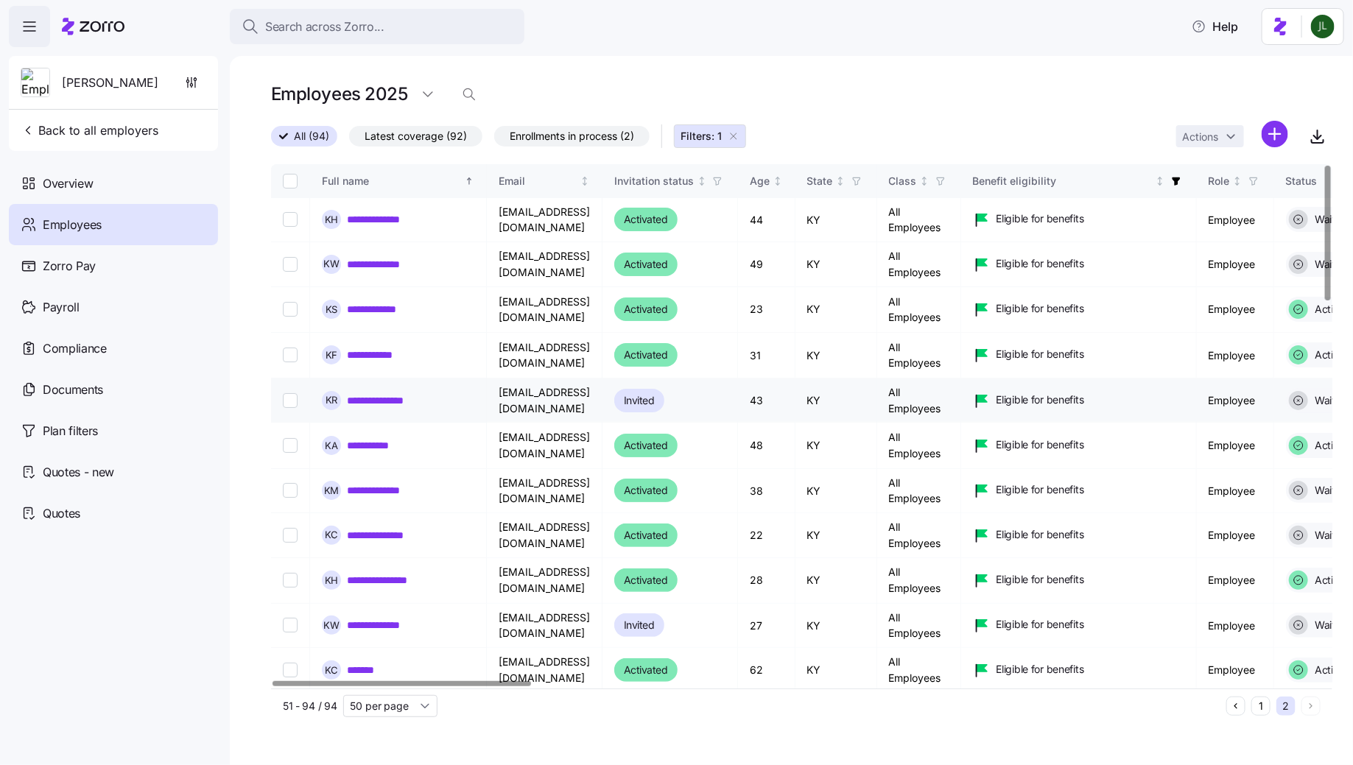
click at [382, 396] on link "**********" at bounding box center [382, 400] width 71 height 15
click at [379, 335] on td "**********" at bounding box center [398, 356] width 177 height 46
click at [377, 359] on link "**********" at bounding box center [380, 355] width 67 height 15
click at [368, 309] on link "**********" at bounding box center [381, 309] width 69 height 15
click at [371, 270] on link "**********" at bounding box center [382, 264] width 70 height 15
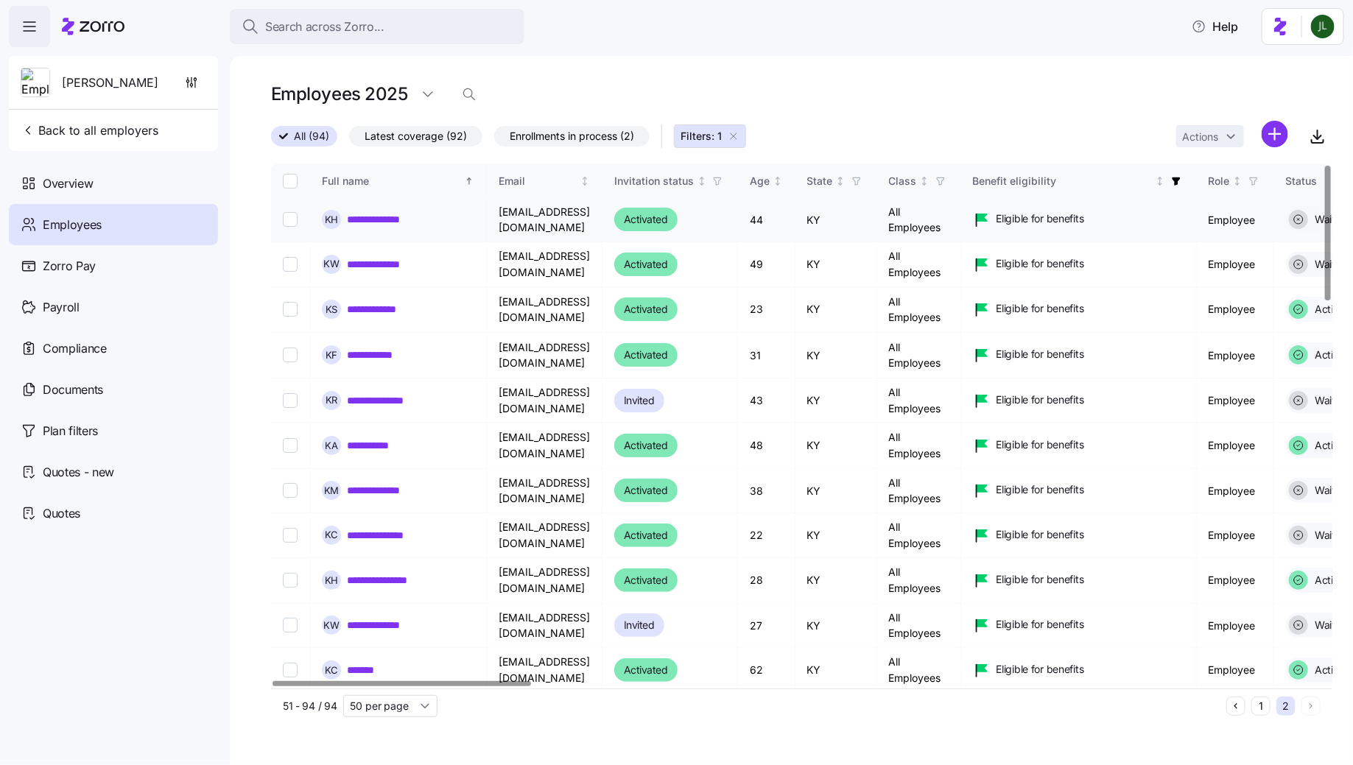
click at [378, 224] on link "**********" at bounding box center [384, 219] width 74 height 15
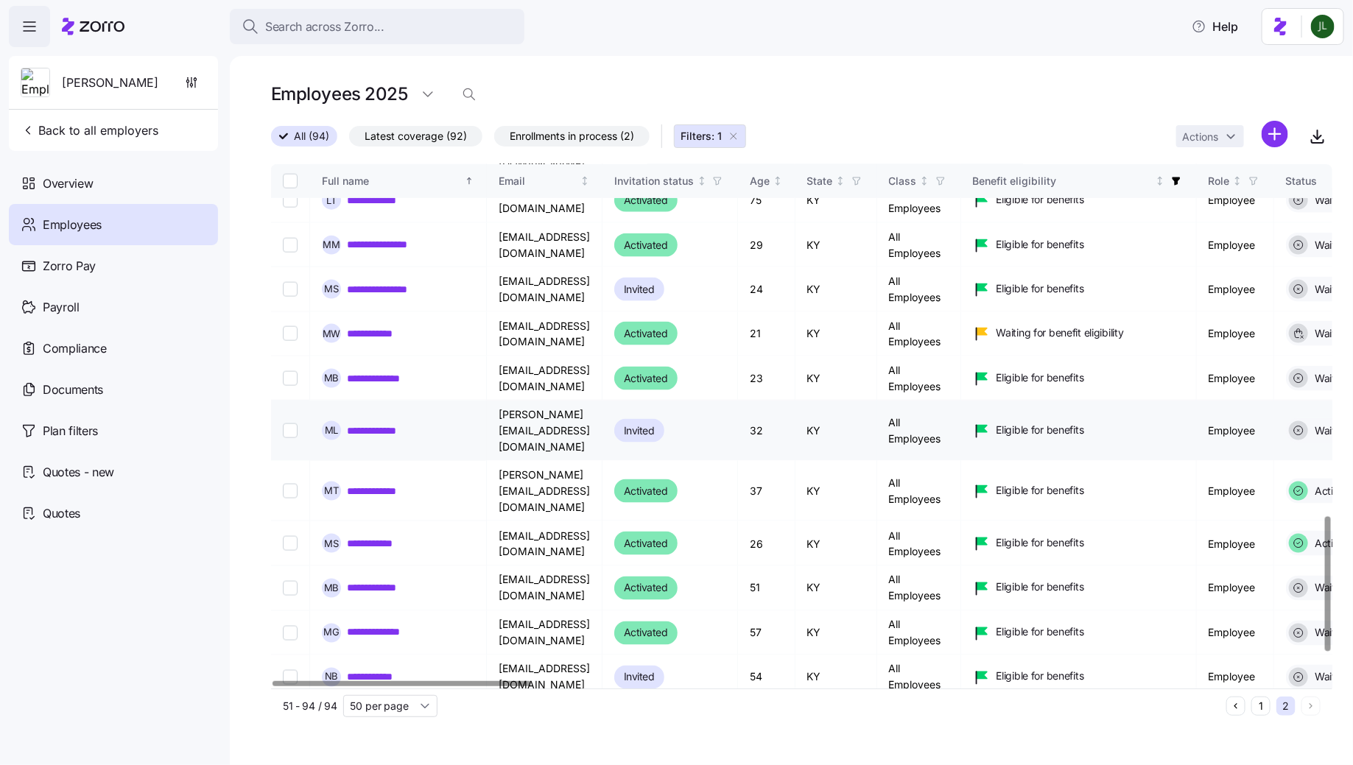
scroll to position [1471, 0]
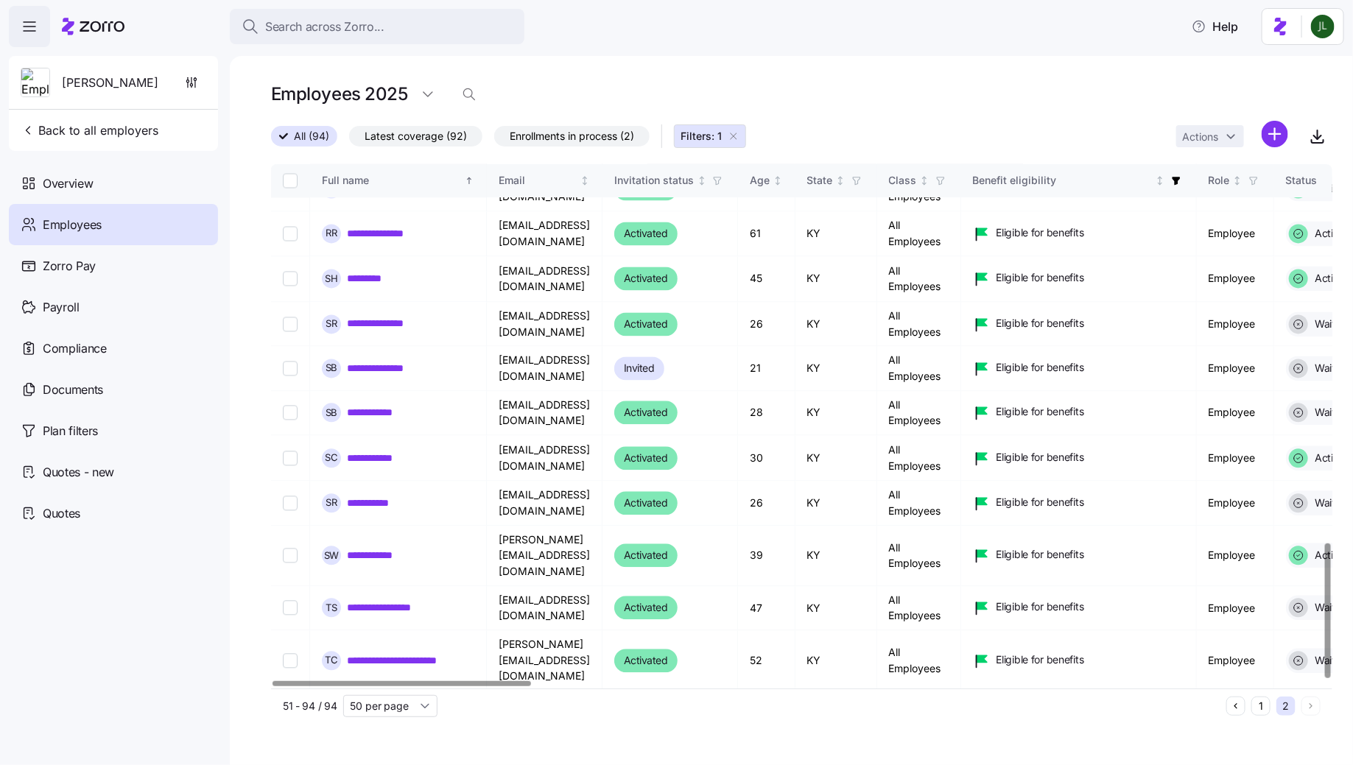
click at [1257, 709] on button "1" at bounding box center [1261, 706] width 19 height 19
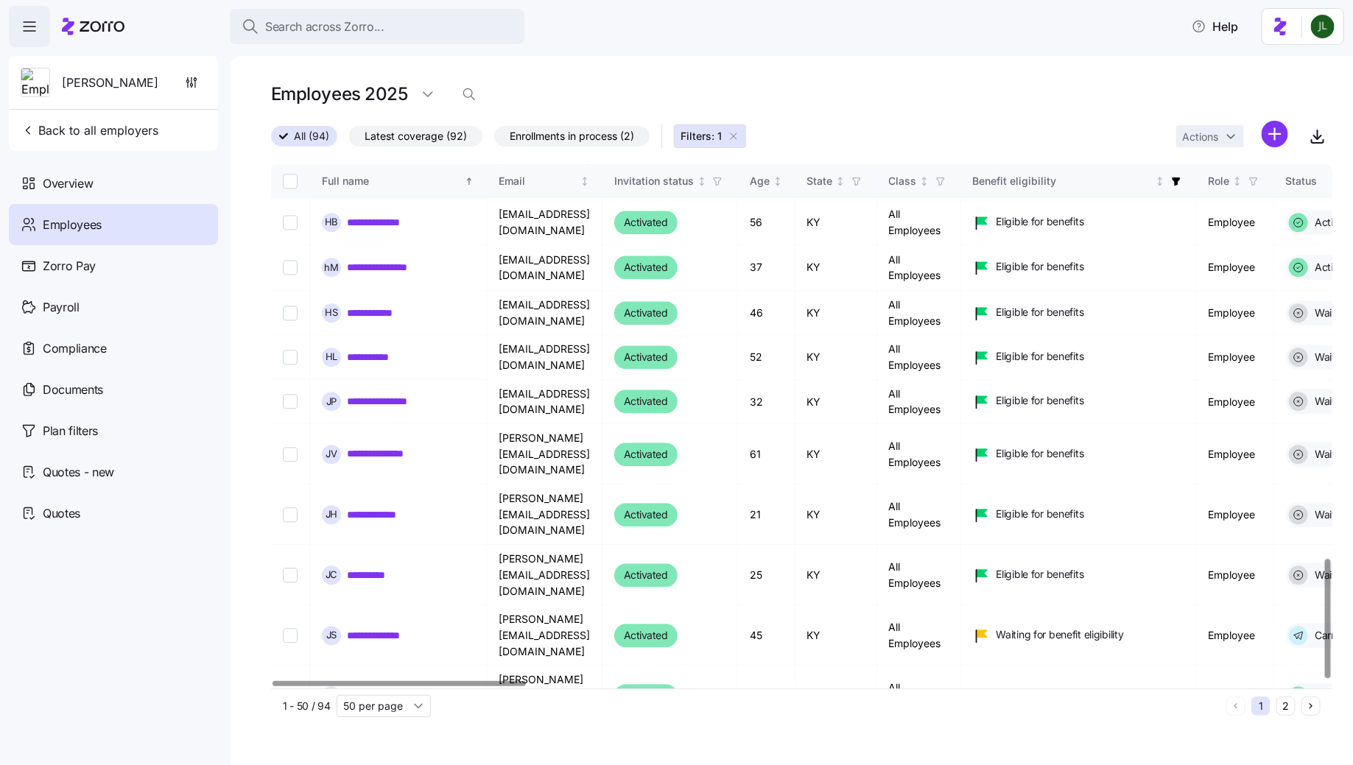
scroll to position [1734, 0]
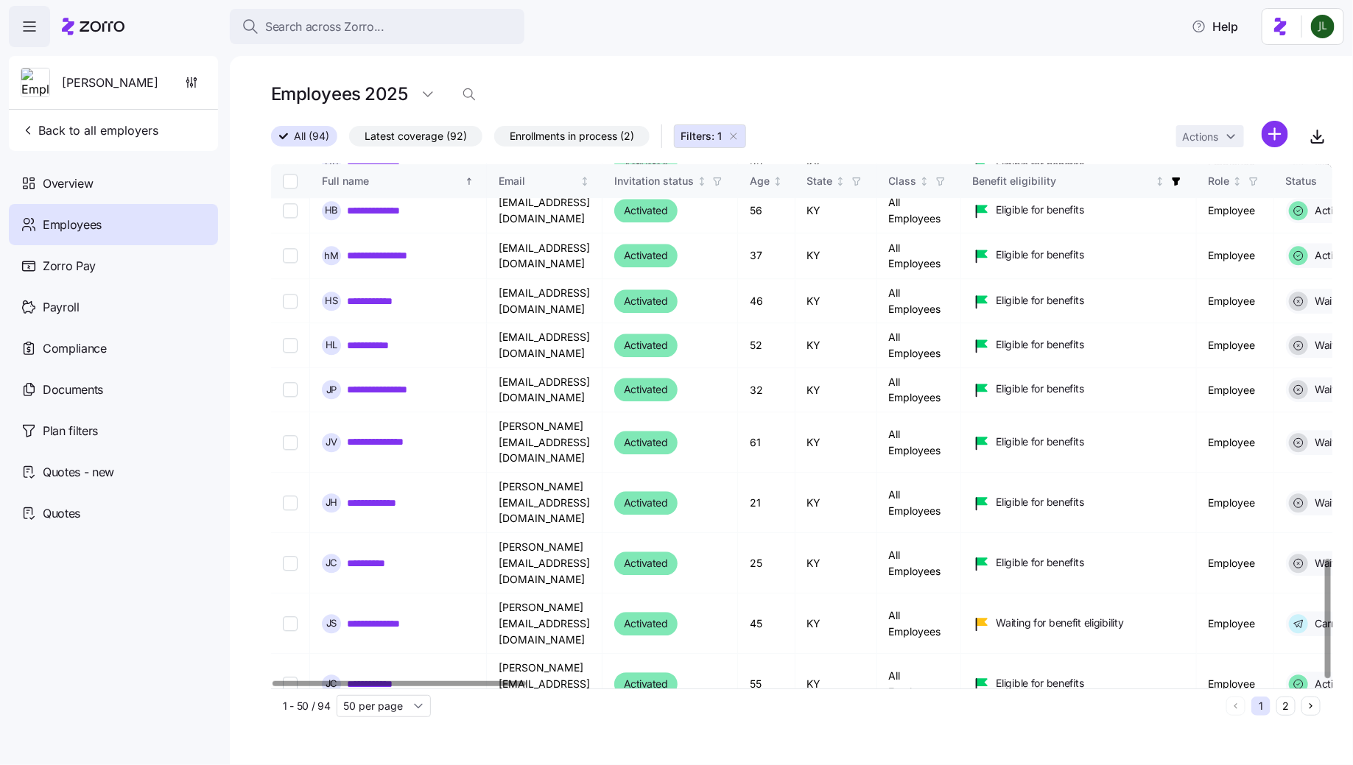
click at [369, 737] on link "**********" at bounding box center [376, 744] width 58 height 15
click at [371, 677] on link "**********" at bounding box center [384, 684] width 74 height 15
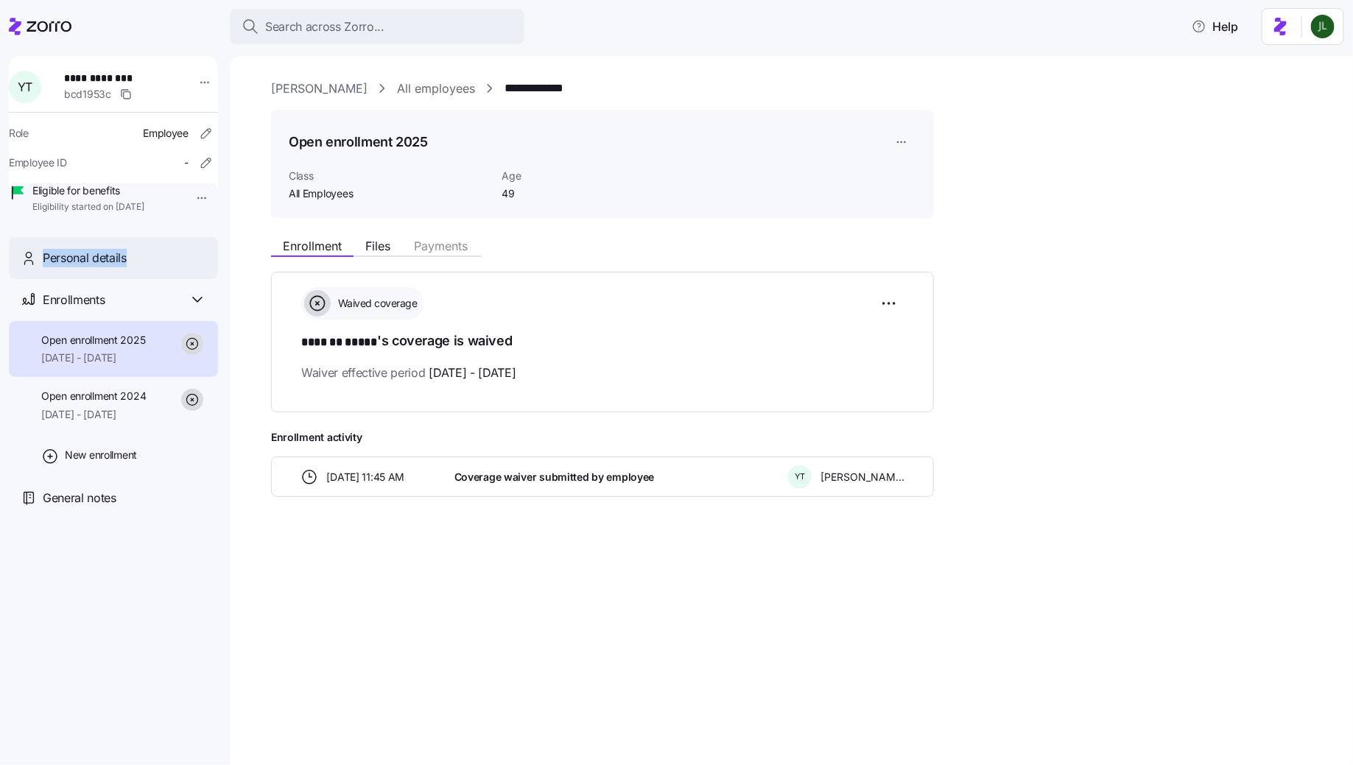
click at [140, 267] on div "Personal details" at bounding box center [125, 258] width 164 height 18
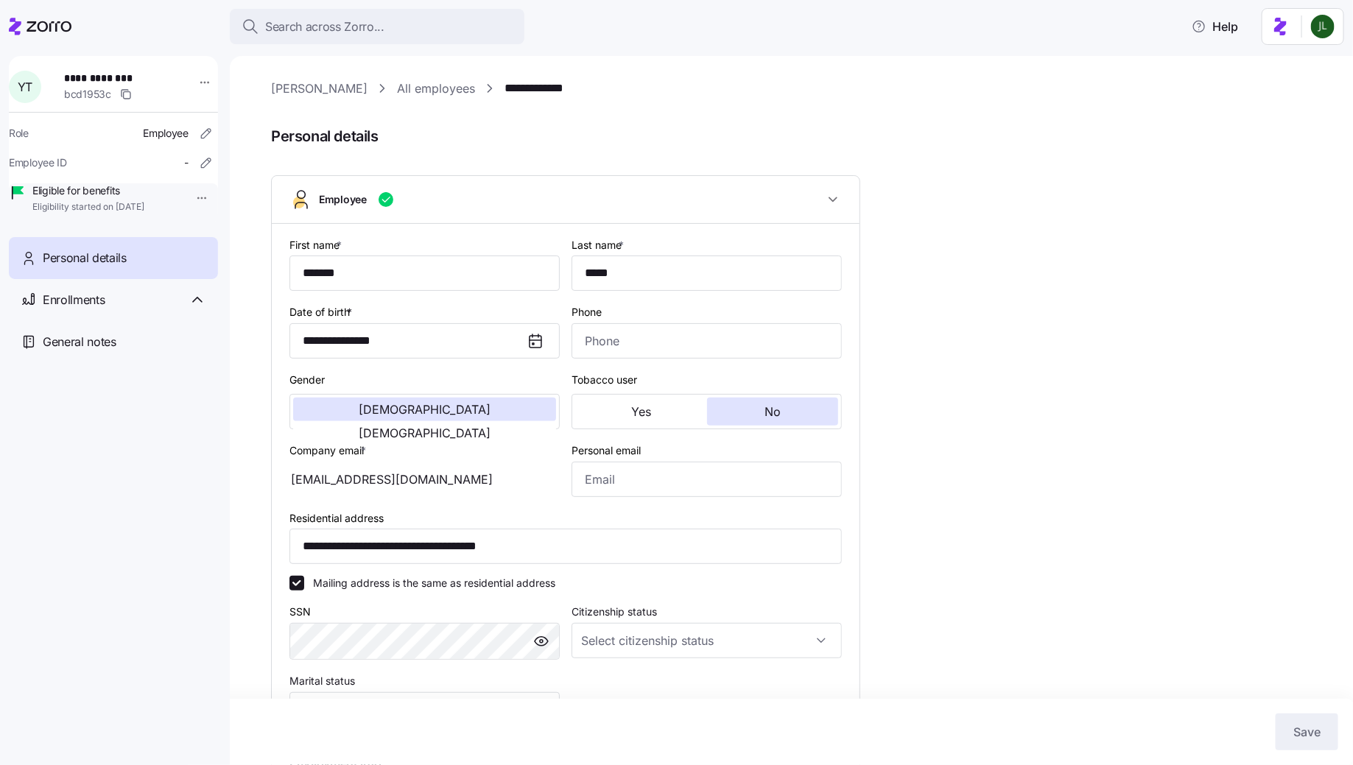
type input "All Employees"
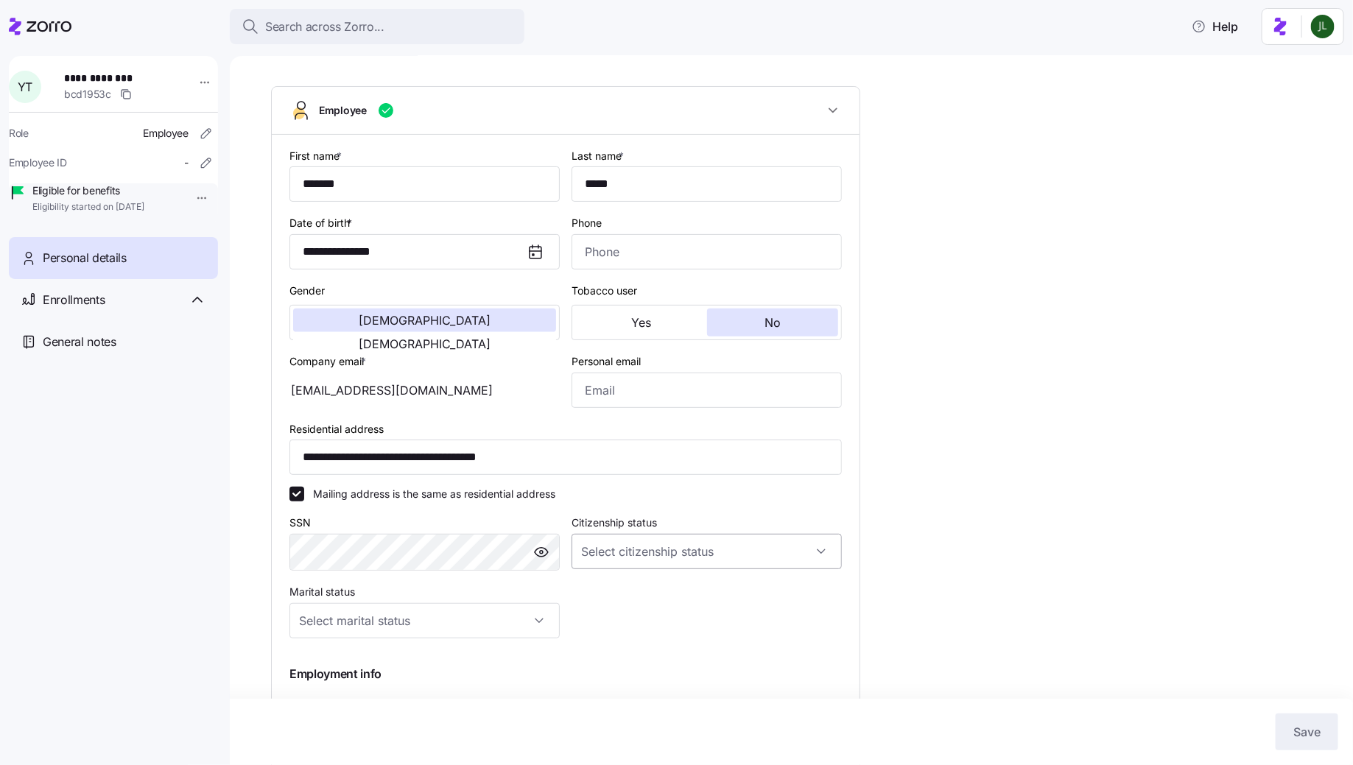
scroll to position [66, 0]
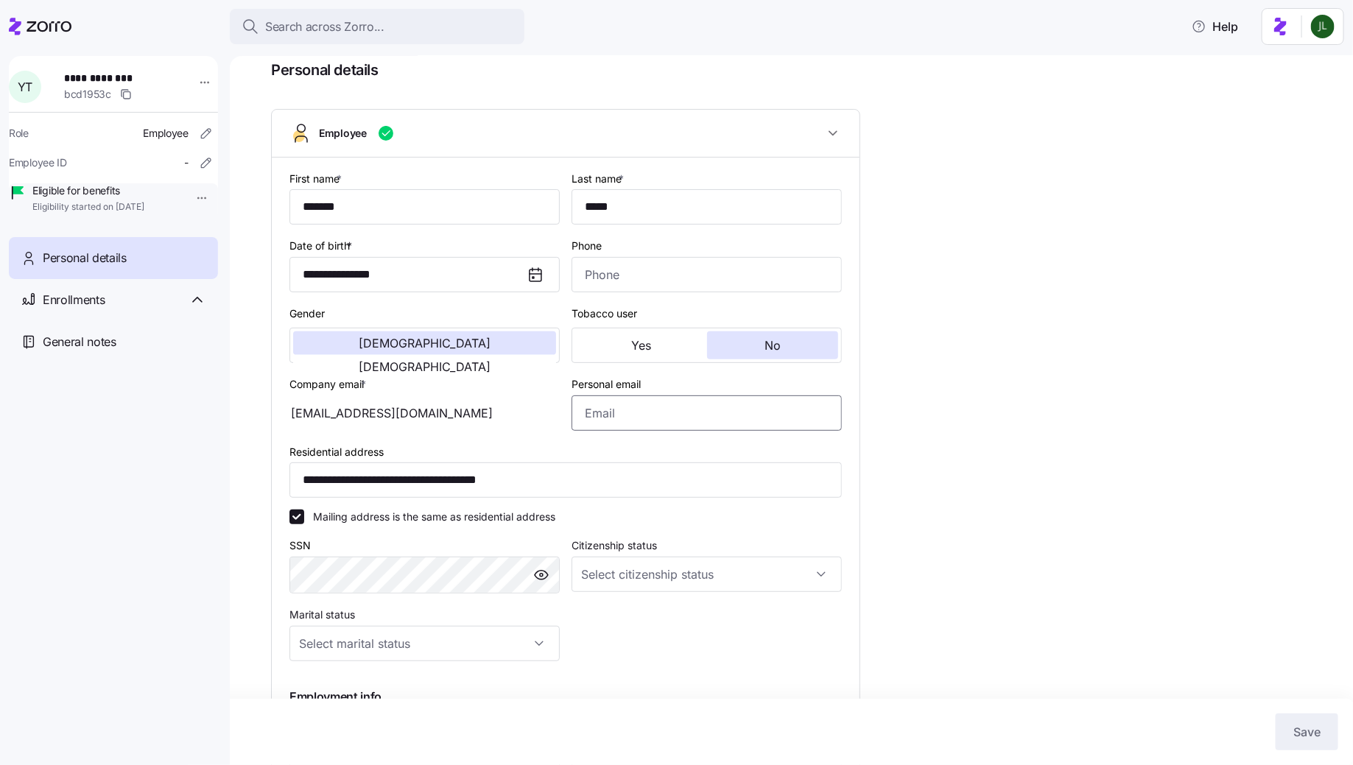
click at [628, 409] on input "Personal email" at bounding box center [707, 413] width 270 height 35
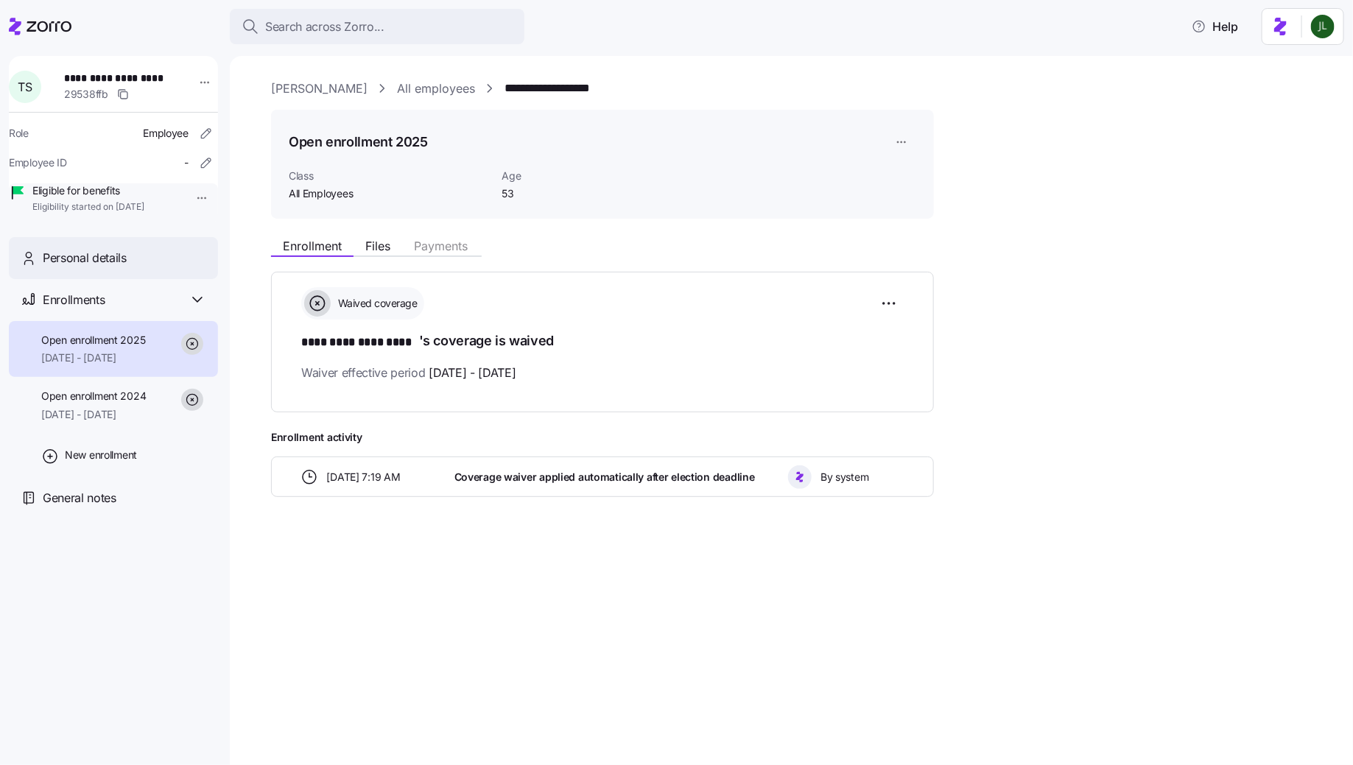
click at [98, 267] on span "Personal details" at bounding box center [85, 258] width 84 height 18
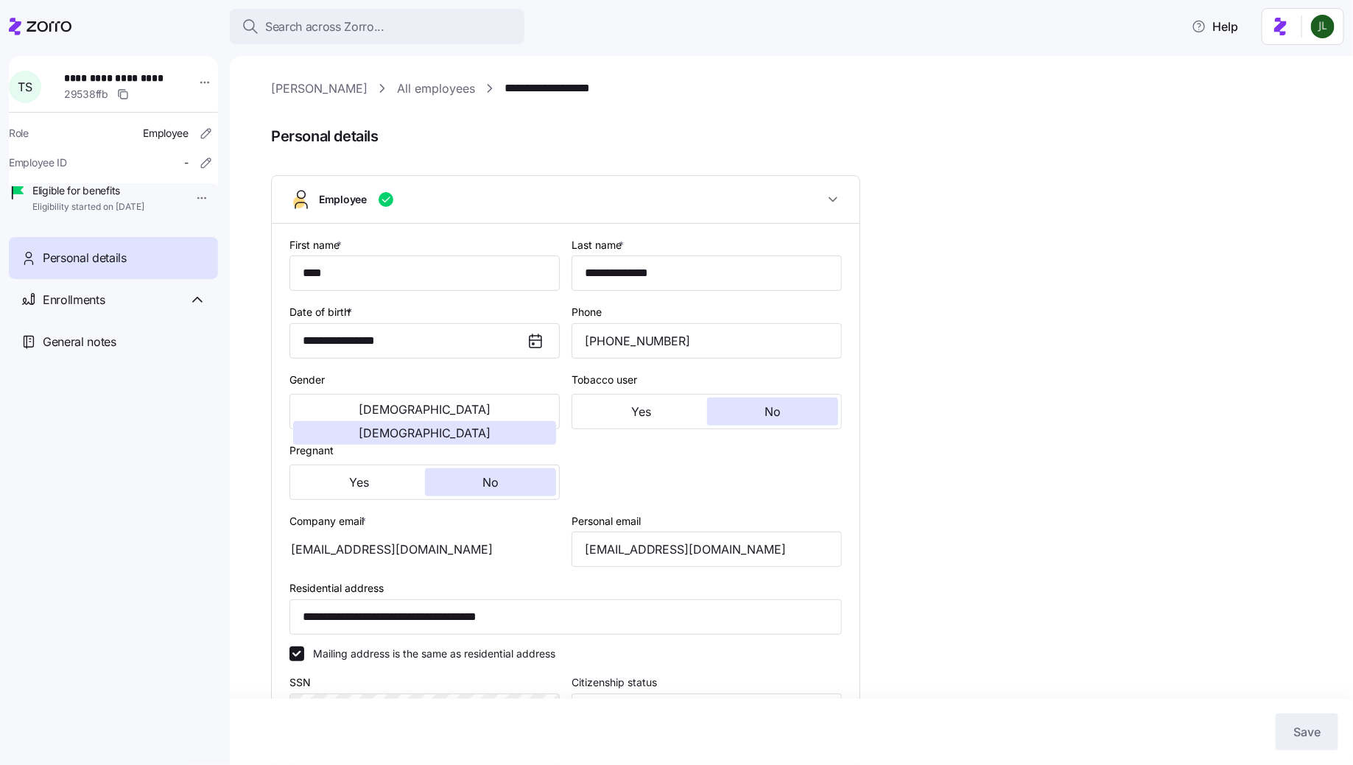
type input "All Employees"
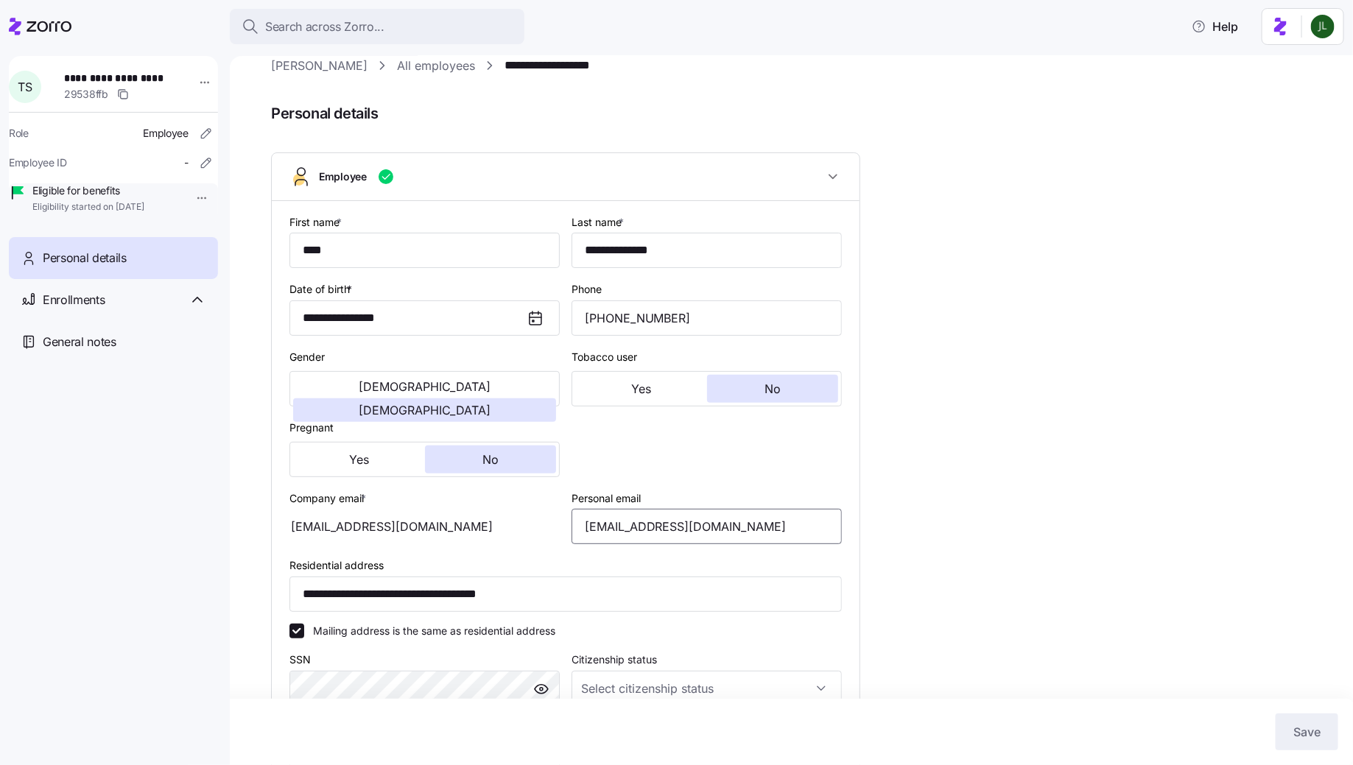
click at [739, 525] on input "[EMAIL_ADDRESS][DOMAIN_NAME]" at bounding box center [707, 526] width 270 height 35
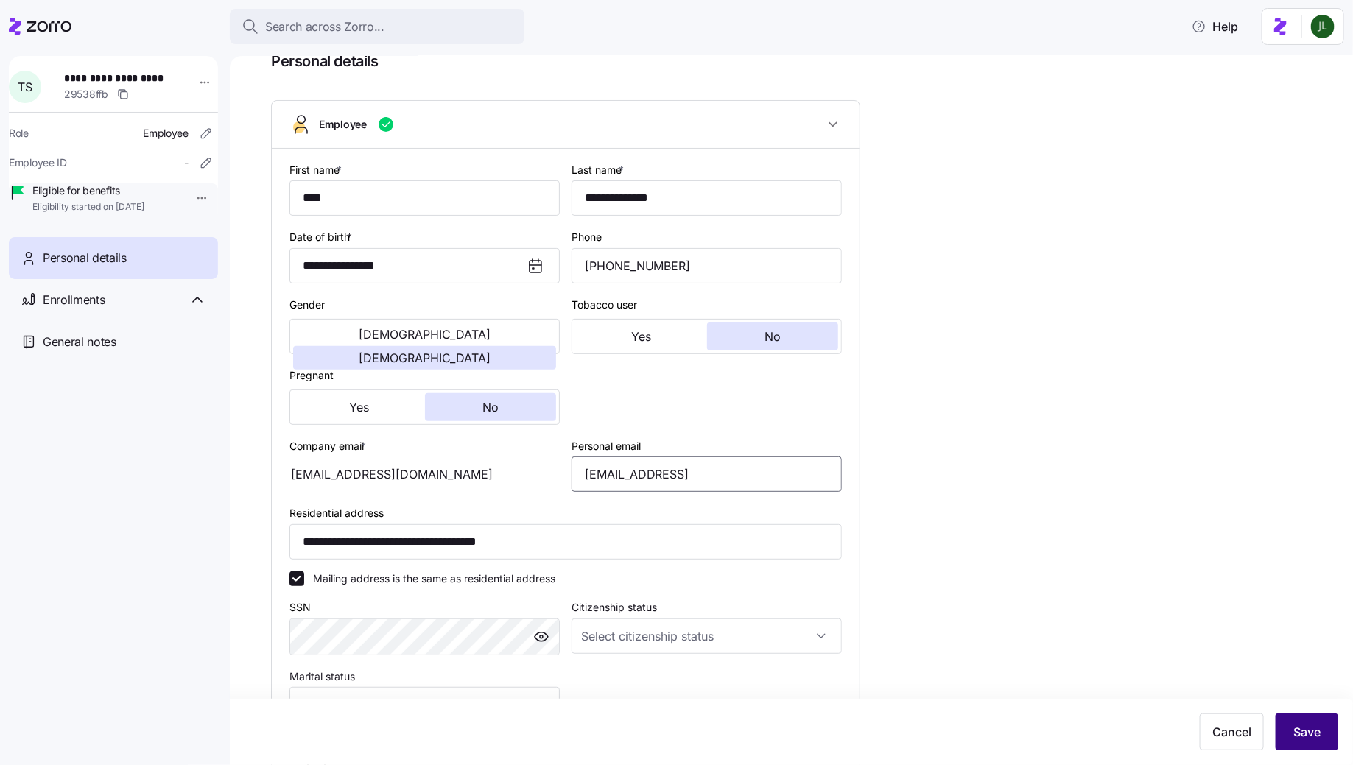
type input "[EMAIL_ADDRESS]"
click at [1308, 726] on span "Save" at bounding box center [1307, 732] width 27 height 18
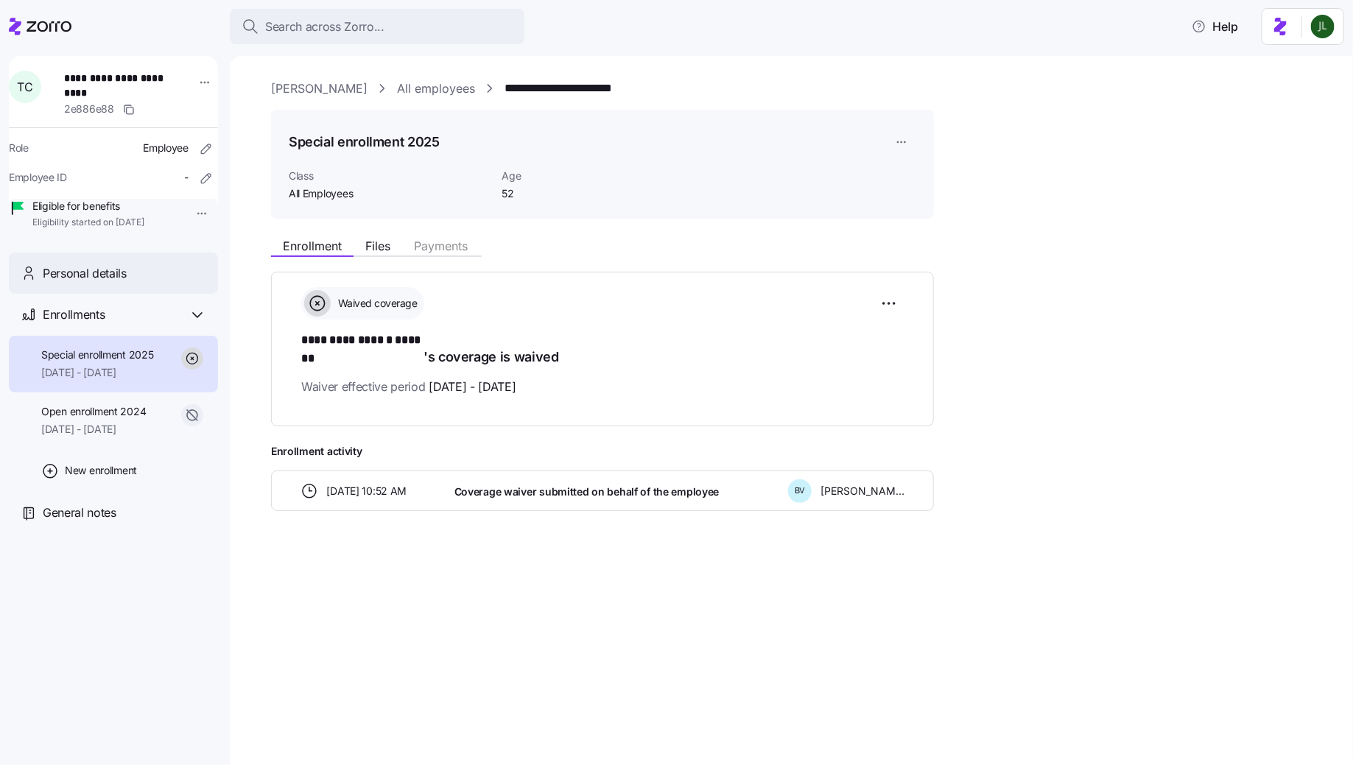
click at [127, 283] on span "Personal details" at bounding box center [85, 273] width 84 height 18
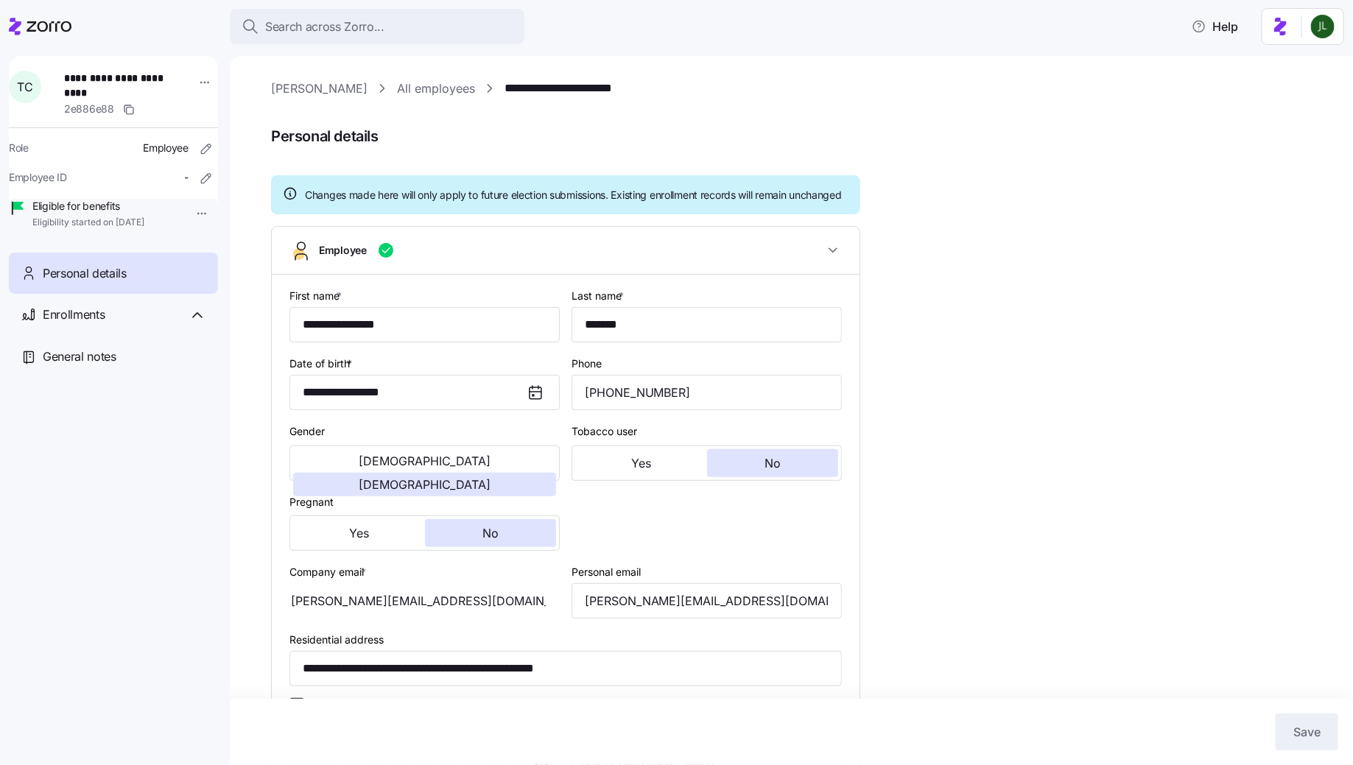
type input "All Employees"
click at [684, 610] on input "[PERSON_NAME][EMAIL_ADDRESS][DOMAIN_NAME]" at bounding box center [707, 600] width 270 height 35
type input "[PERSON_NAME][EMAIL_ADDRESS][DOMAIN_NAME]"
click at [1296, 729] on span "Save" at bounding box center [1307, 732] width 27 height 18
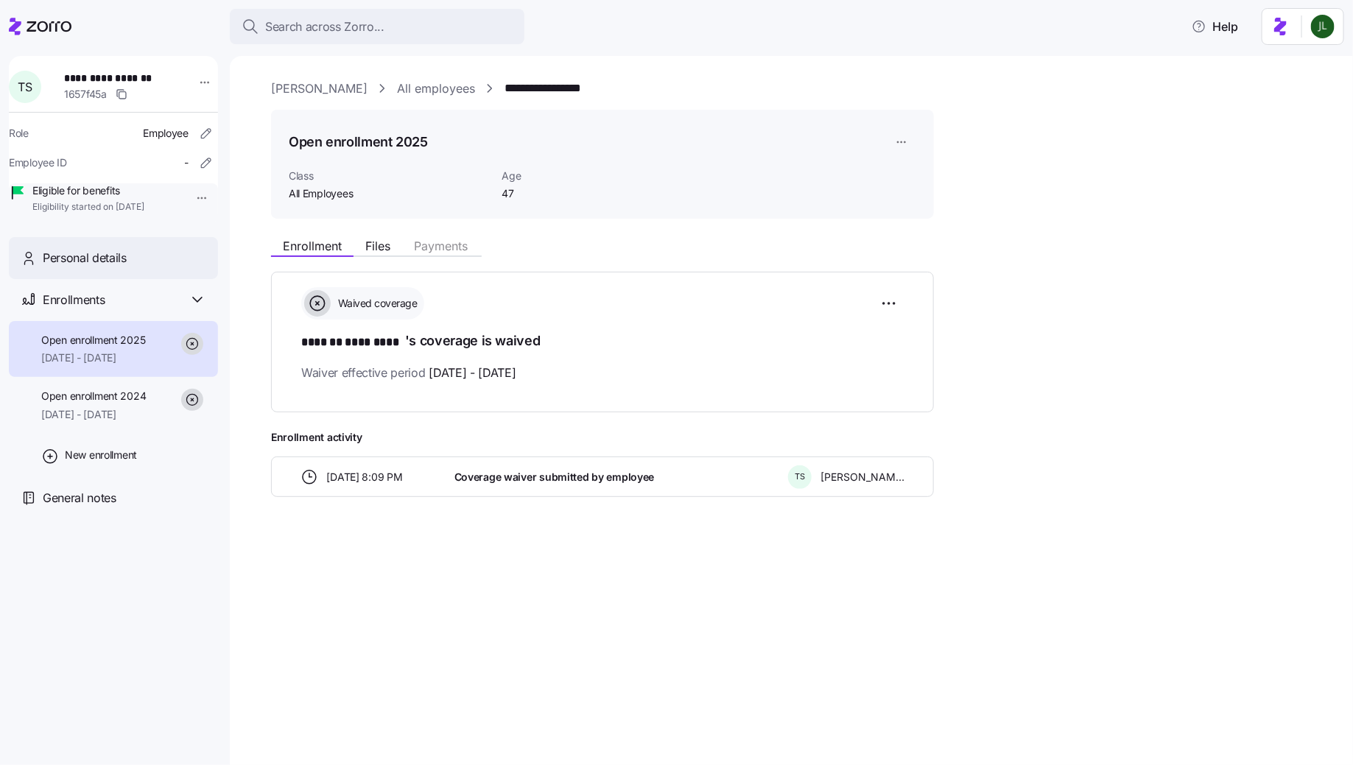
click at [121, 267] on span "Personal details" at bounding box center [85, 258] width 84 height 18
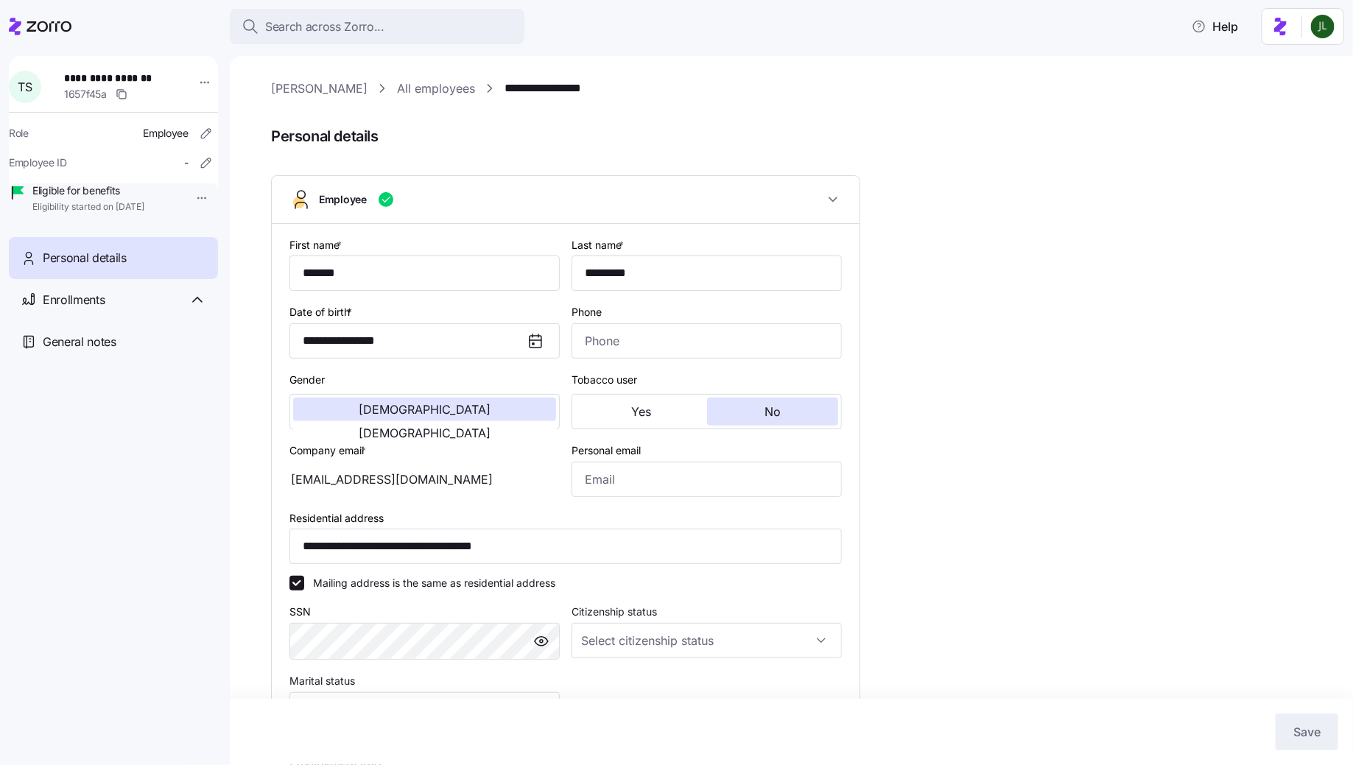
type input "All Employees"
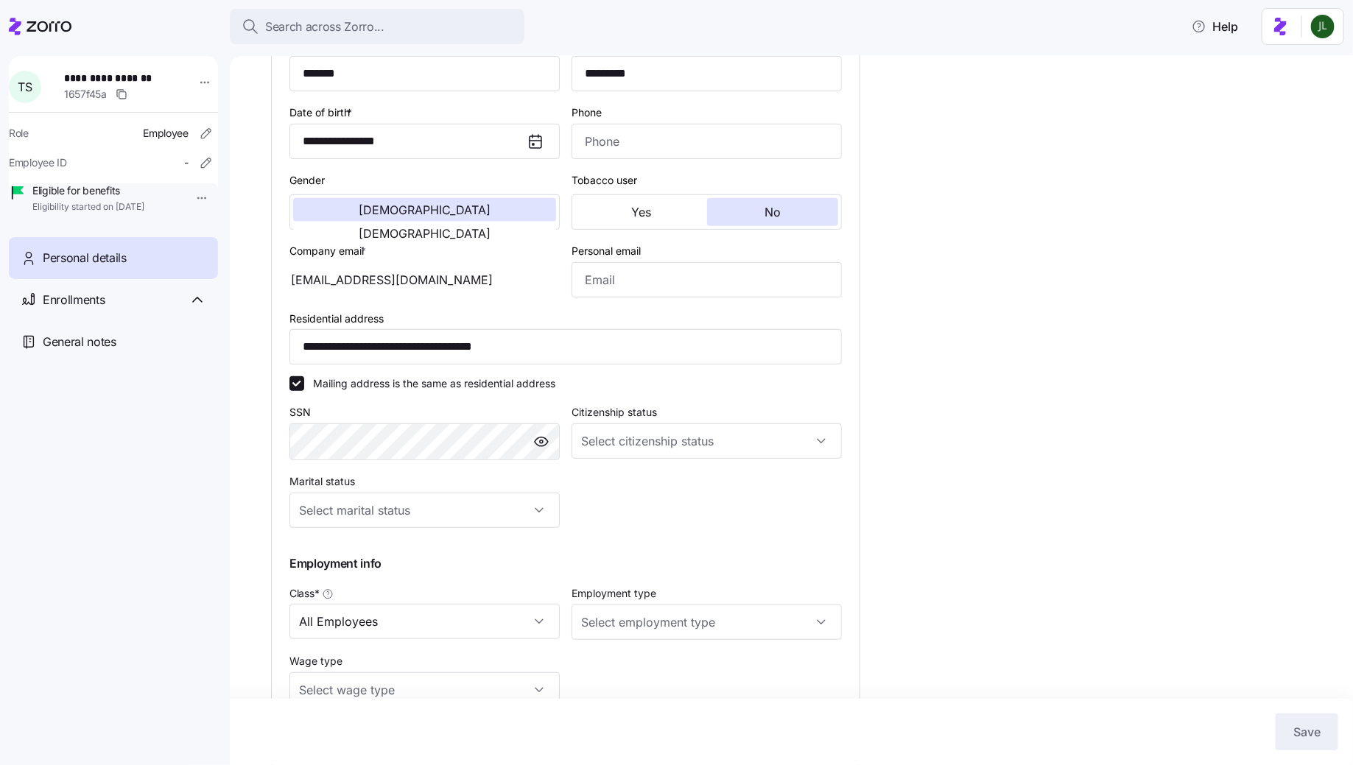
scroll to position [220, 0]
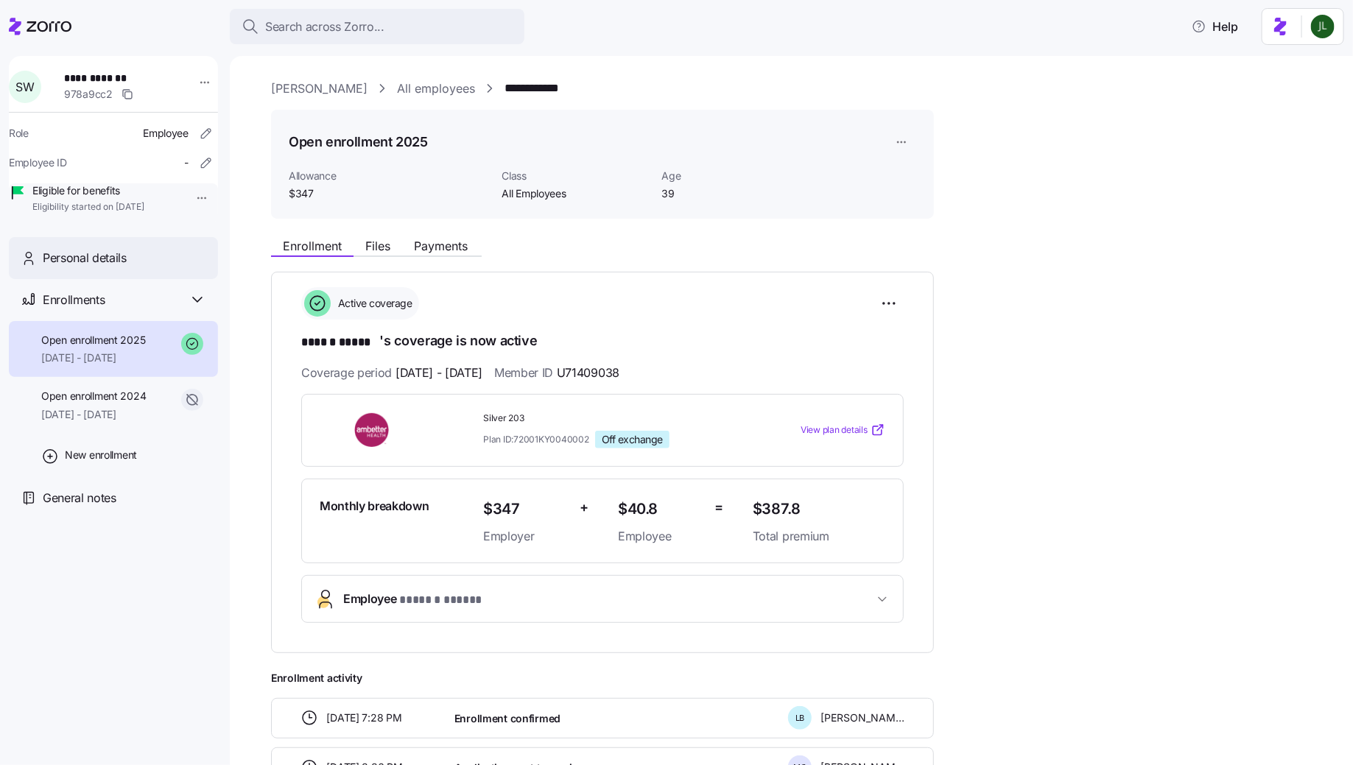
click at [106, 267] on span "Personal details" at bounding box center [85, 258] width 84 height 18
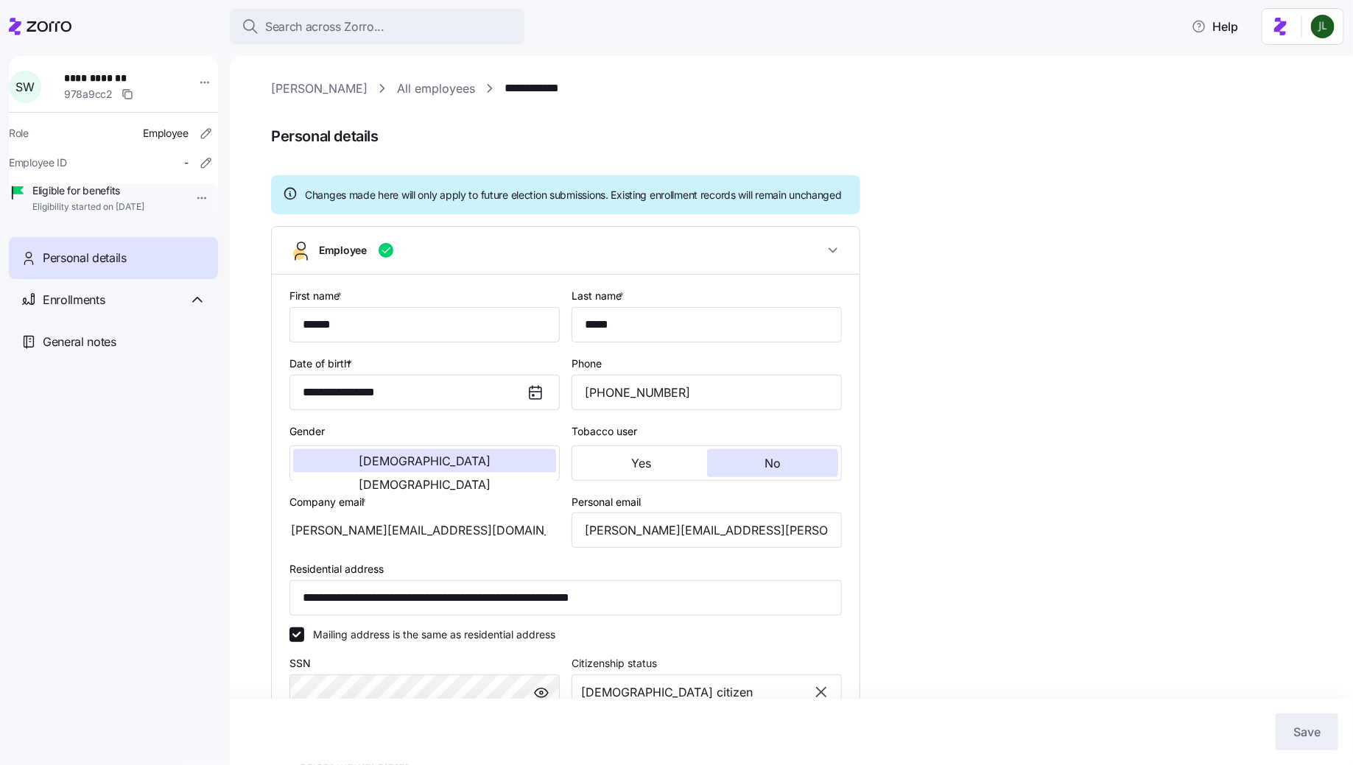
type input "All Employees"
click at [659, 548] on input "[PERSON_NAME][EMAIL_ADDRESS][PERSON_NAME][DOMAIN_NAME]" at bounding box center [707, 530] width 270 height 35
type input "[PERSON_NAME][EMAIL_ADDRESS][DOMAIN_NAME]"
click at [1282, 719] on button "Save" at bounding box center [1307, 732] width 63 height 37
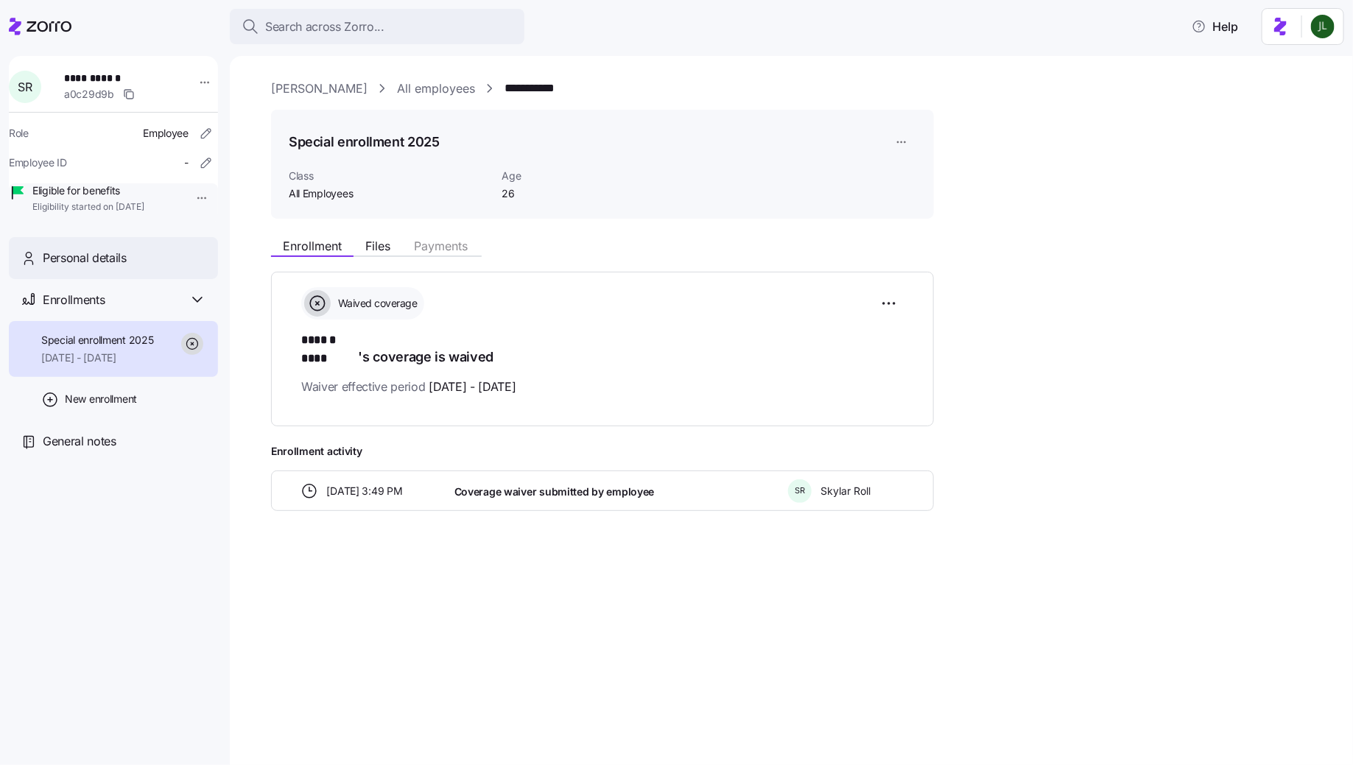
click at [99, 266] on div "Personal details" at bounding box center [113, 258] width 209 height 42
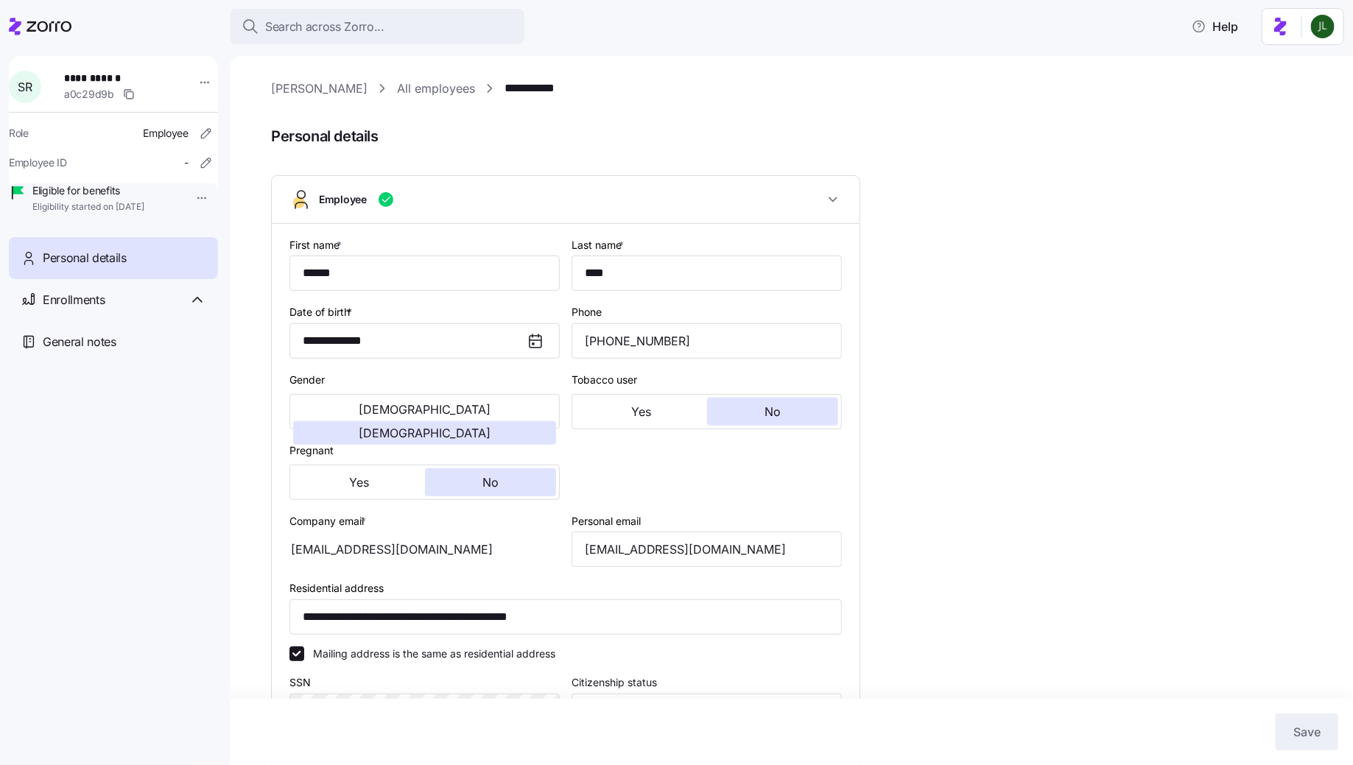
type input "All Employees"
click at [636, 542] on input "[EMAIL_ADDRESS][DOMAIN_NAME]" at bounding box center [707, 549] width 270 height 35
click at [639, 550] on input "[EMAIL_ADDRESS][DOMAIN_NAME]" at bounding box center [707, 549] width 270 height 35
type input "[EMAIL_ADDRESS][DOMAIN_NAME]"
click at [1303, 740] on span "Save" at bounding box center [1307, 732] width 27 height 18
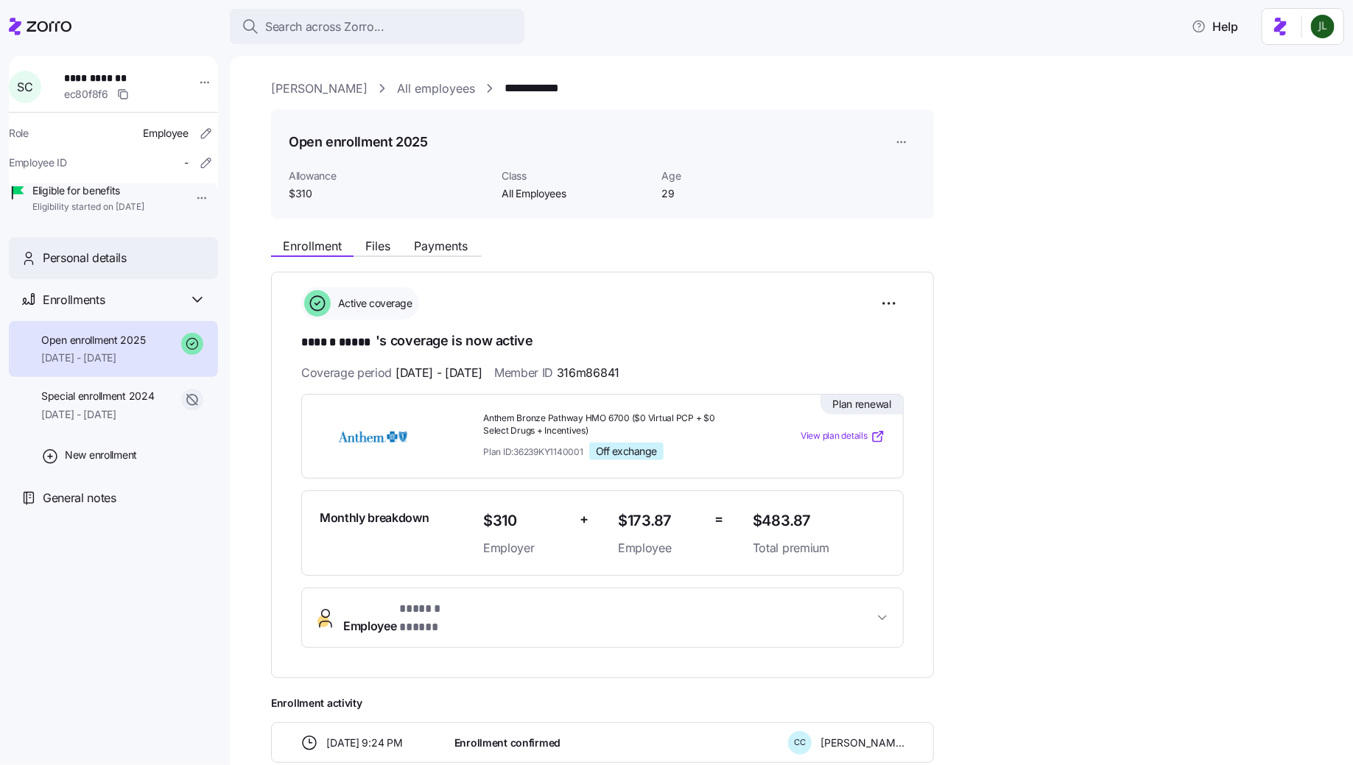
click at [83, 267] on span "Personal details" at bounding box center [85, 258] width 84 height 18
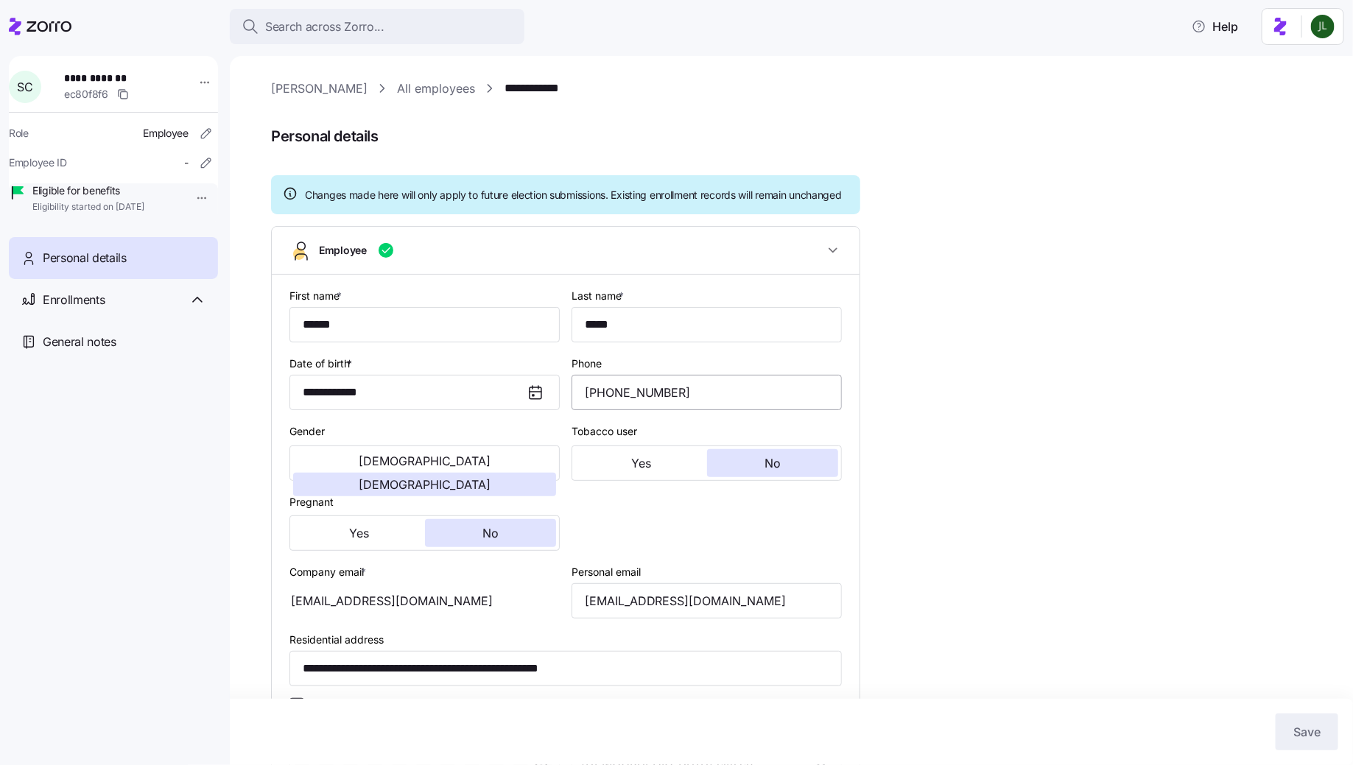
type input "All Employees"
click at [647, 619] on input "[EMAIL_ADDRESS][DOMAIN_NAME]" at bounding box center [707, 600] width 270 height 35
type input "[EMAIL_ADDRESS][DOMAIN_NAME]"
click at [1293, 723] on button "Save" at bounding box center [1307, 732] width 63 height 37
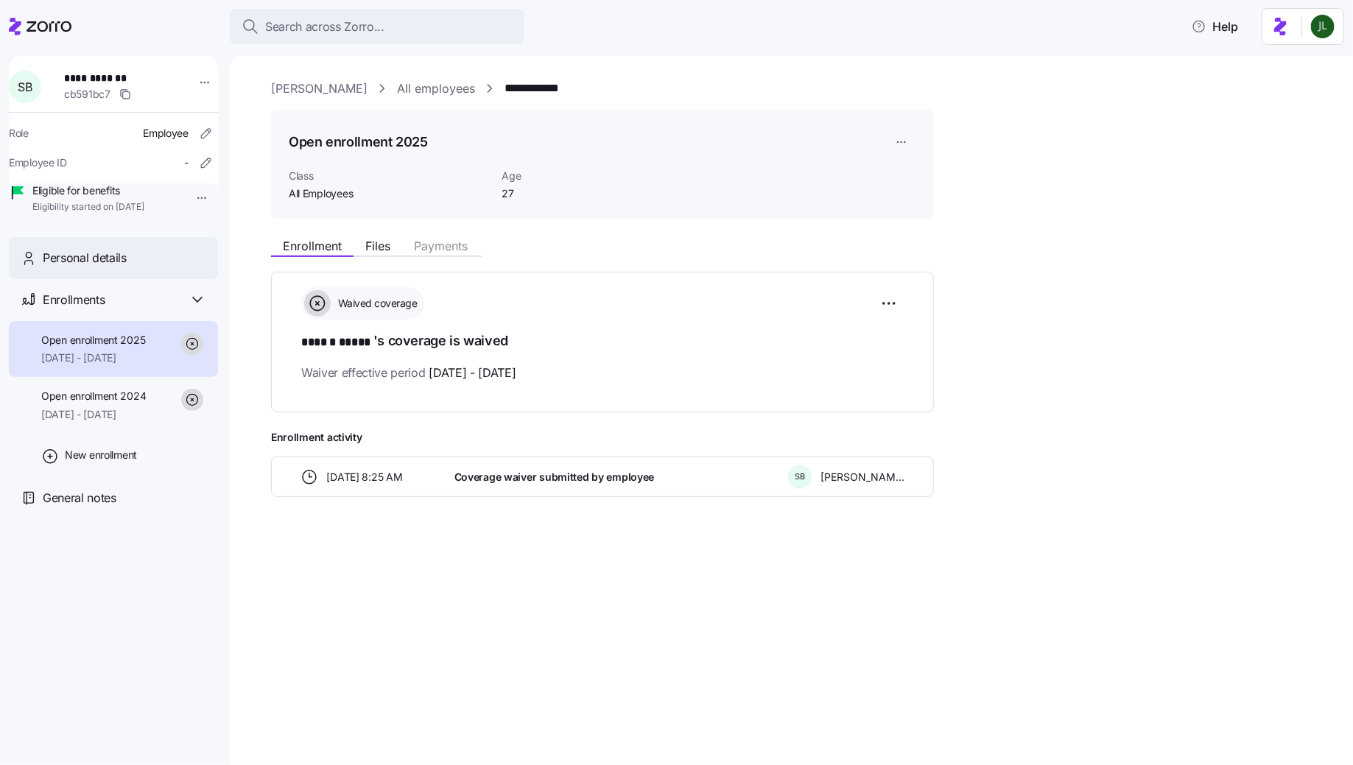
click at [121, 279] on div "Personal details" at bounding box center [113, 258] width 209 height 42
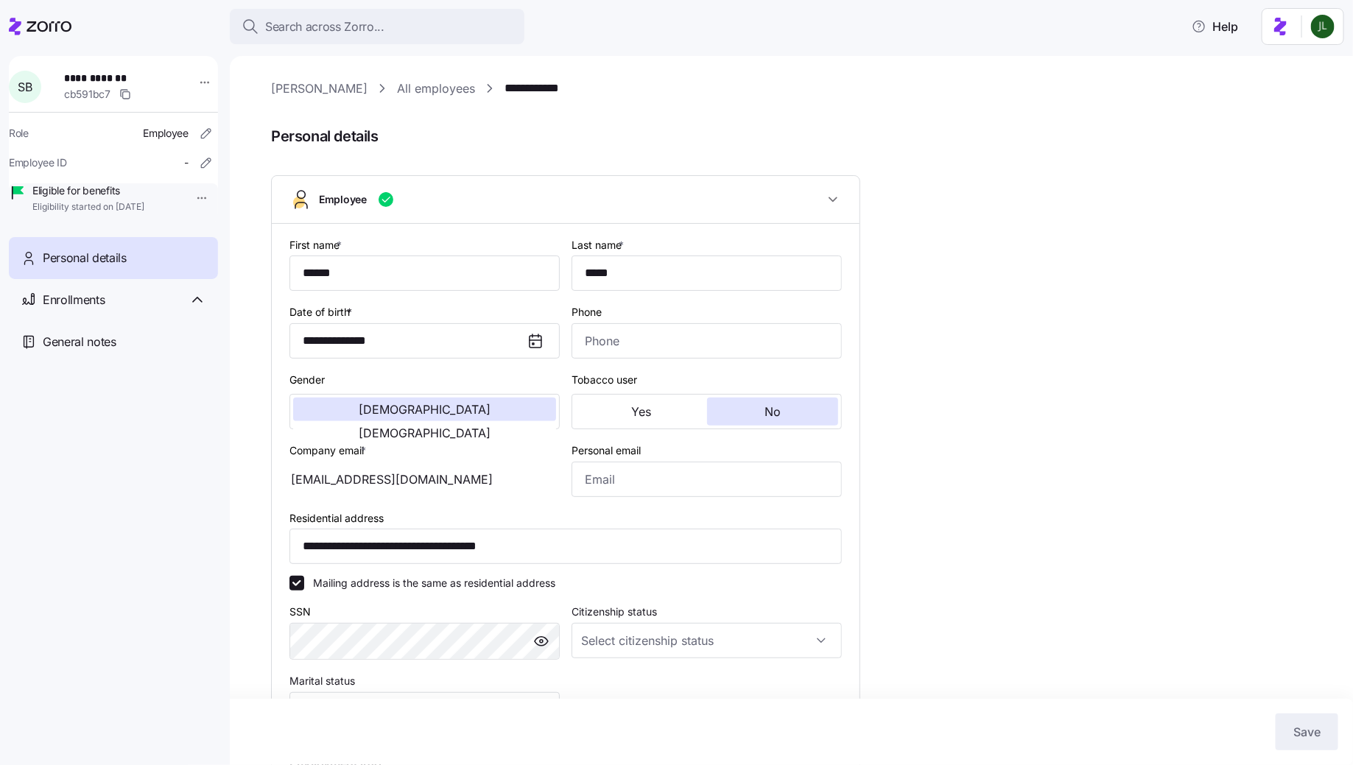
type input "All Employees"
click at [663, 480] on input "Personal email" at bounding box center [707, 479] width 270 height 35
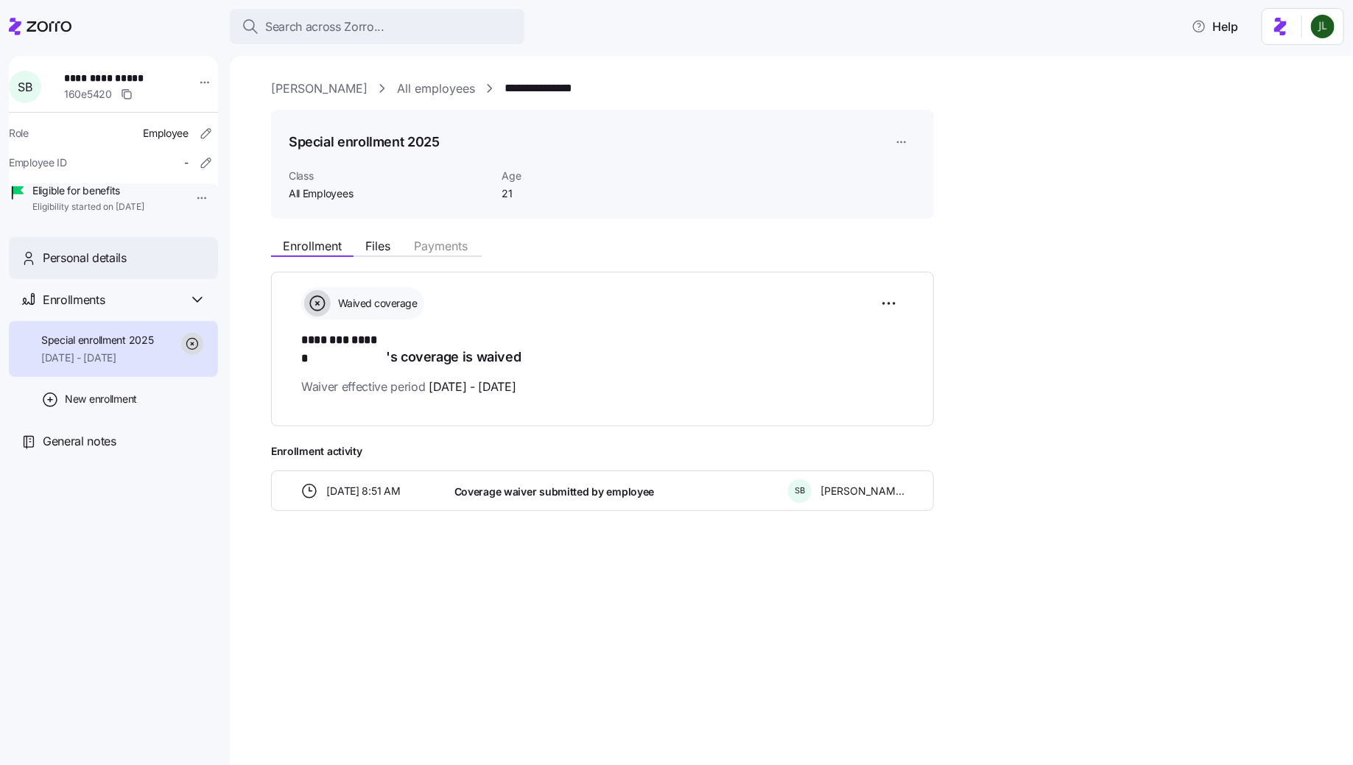
click at [113, 267] on span "Personal details" at bounding box center [85, 258] width 84 height 18
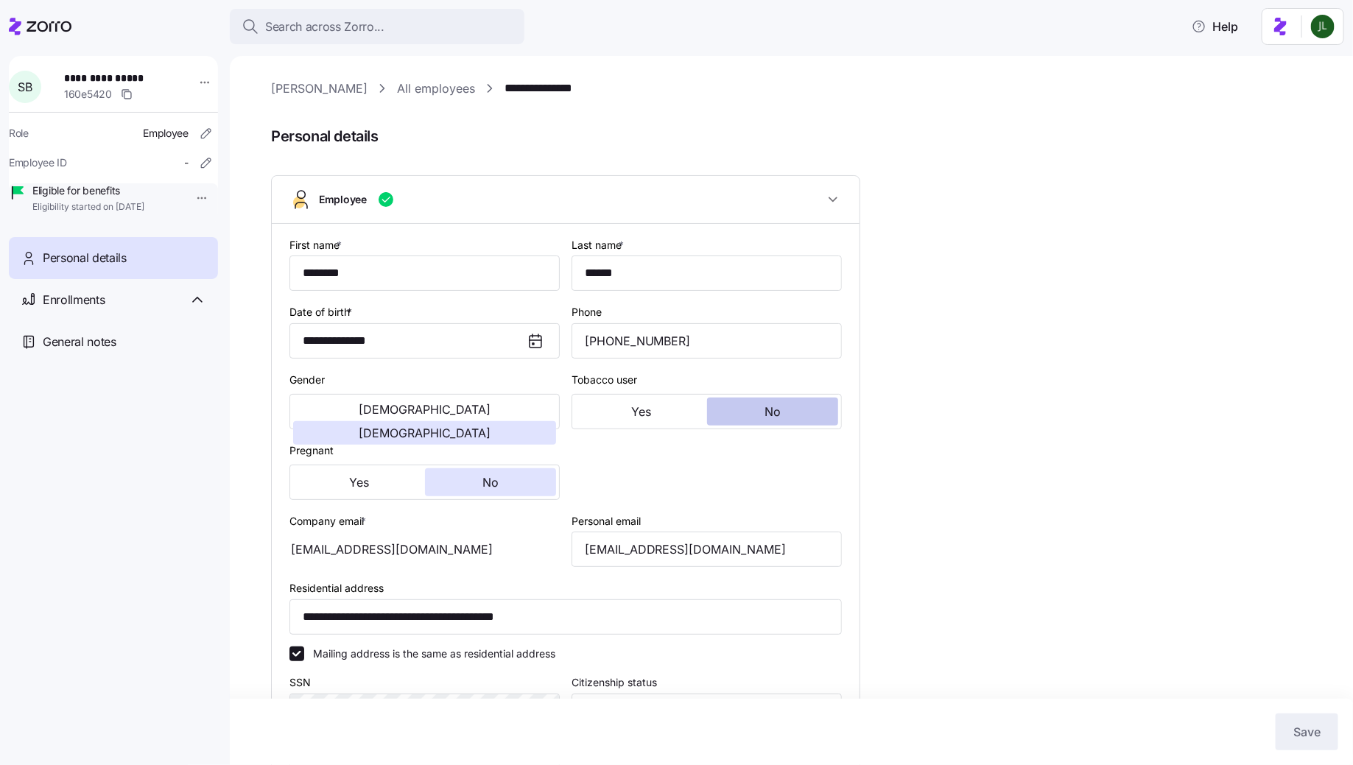
type input "All Employees"
click at [682, 548] on input "sheridan.bailey04@gmail.com" at bounding box center [707, 549] width 270 height 35
type input "sheridan.bailey041@gmail.com"
click at [1314, 729] on span "Save" at bounding box center [1307, 732] width 27 height 18
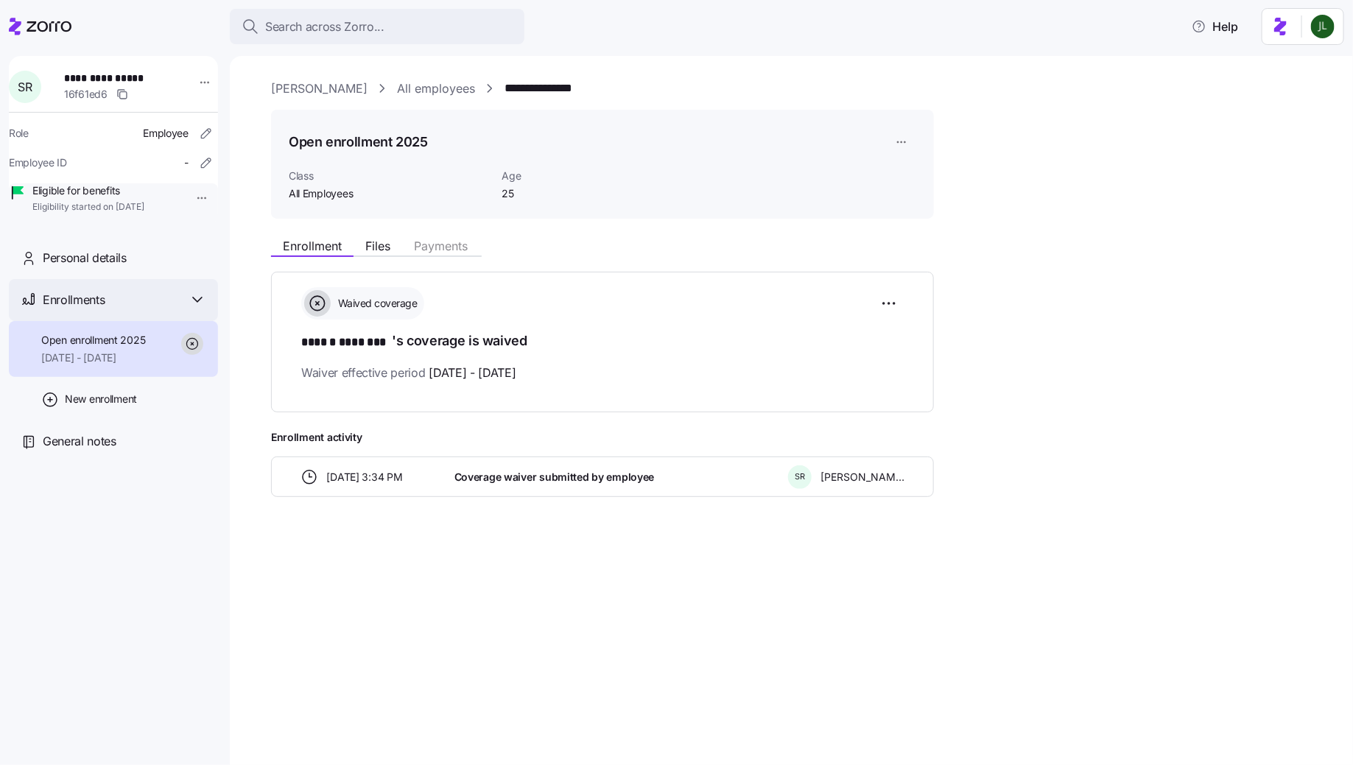
click at [138, 309] on div "Enrollments" at bounding box center [125, 300] width 164 height 18
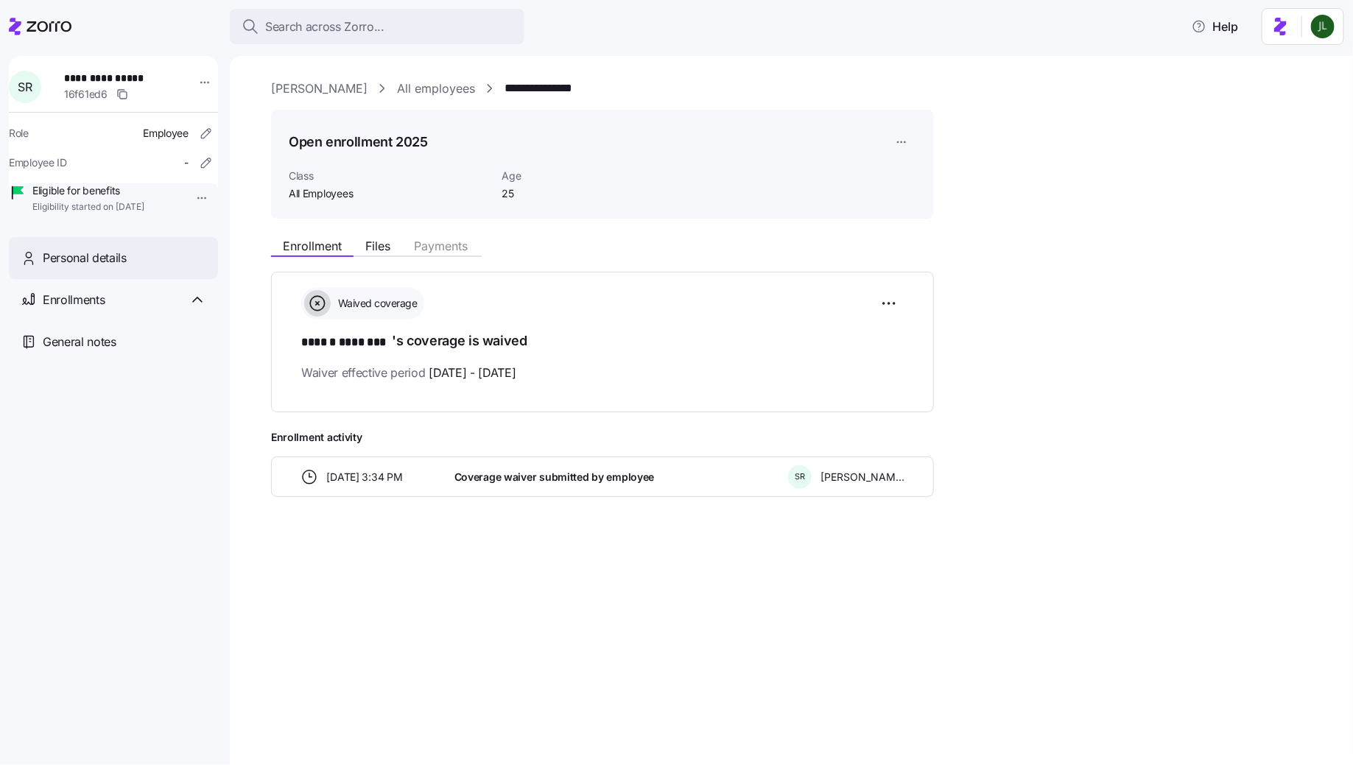
click at [126, 279] on div "Personal details" at bounding box center [113, 258] width 209 height 42
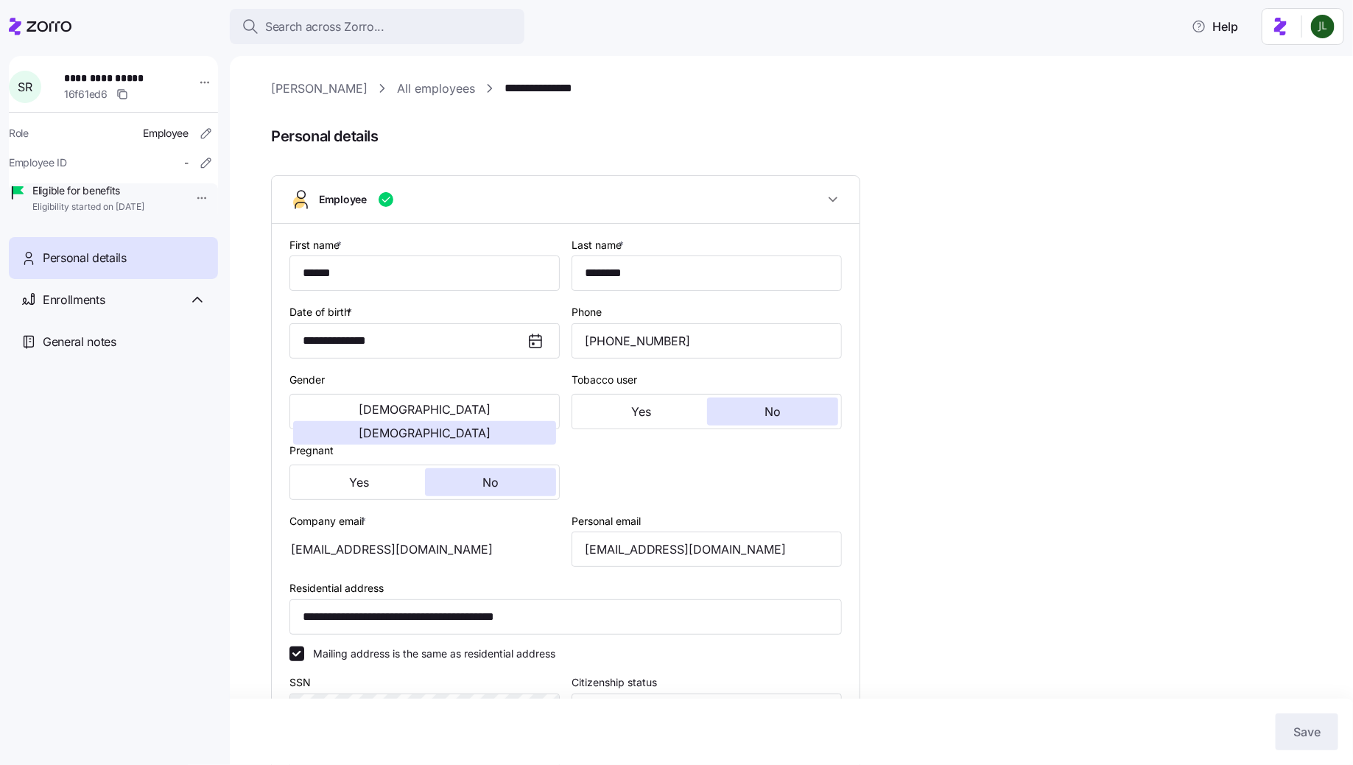
type input "All Employees"
click at [662, 549] on input "[EMAIL_ADDRESS][DOMAIN_NAME]" at bounding box center [707, 549] width 270 height 35
type input "[EMAIL_ADDRESS][DOMAIN_NAME]"
click at [1306, 739] on span "Save" at bounding box center [1307, 732] width 27 height 18
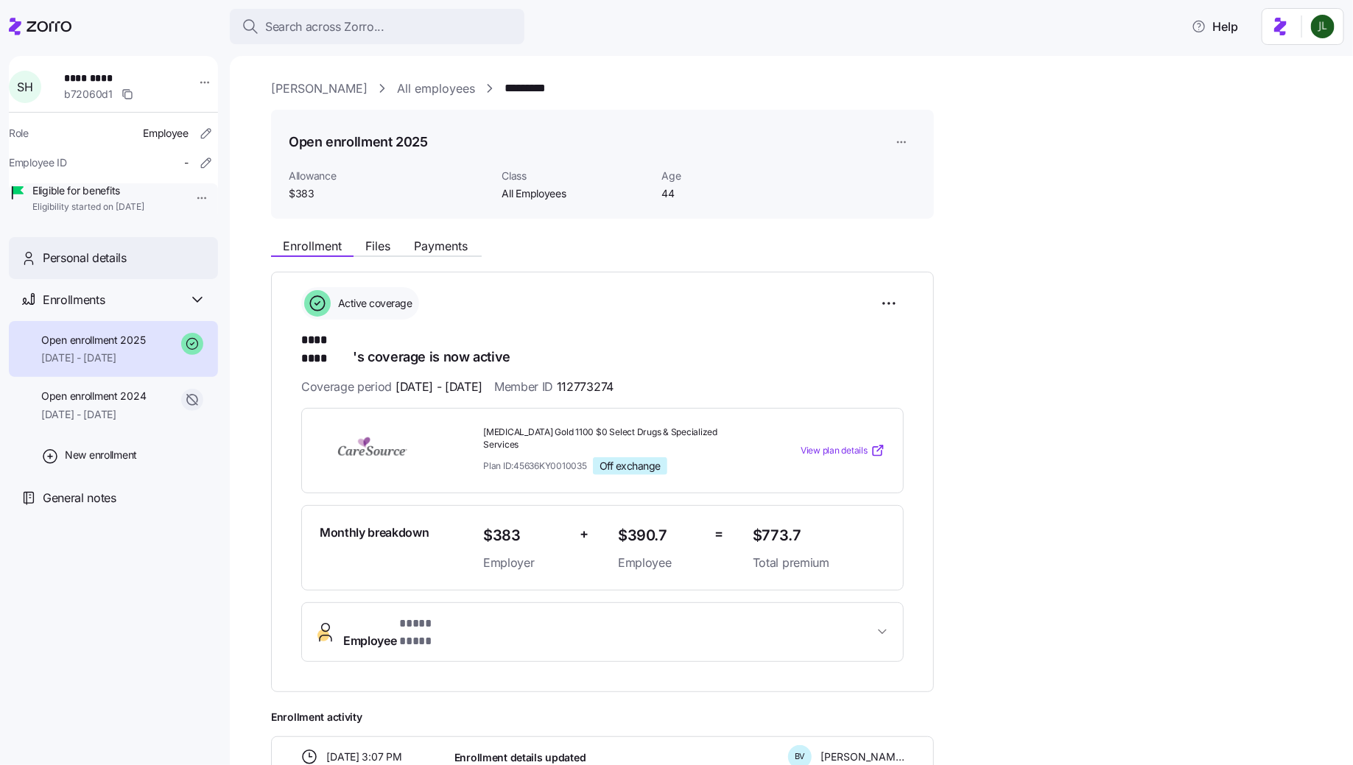
click at [157, 259] on div "Personal details" at bounding box center [113, 258] width 209 height 42
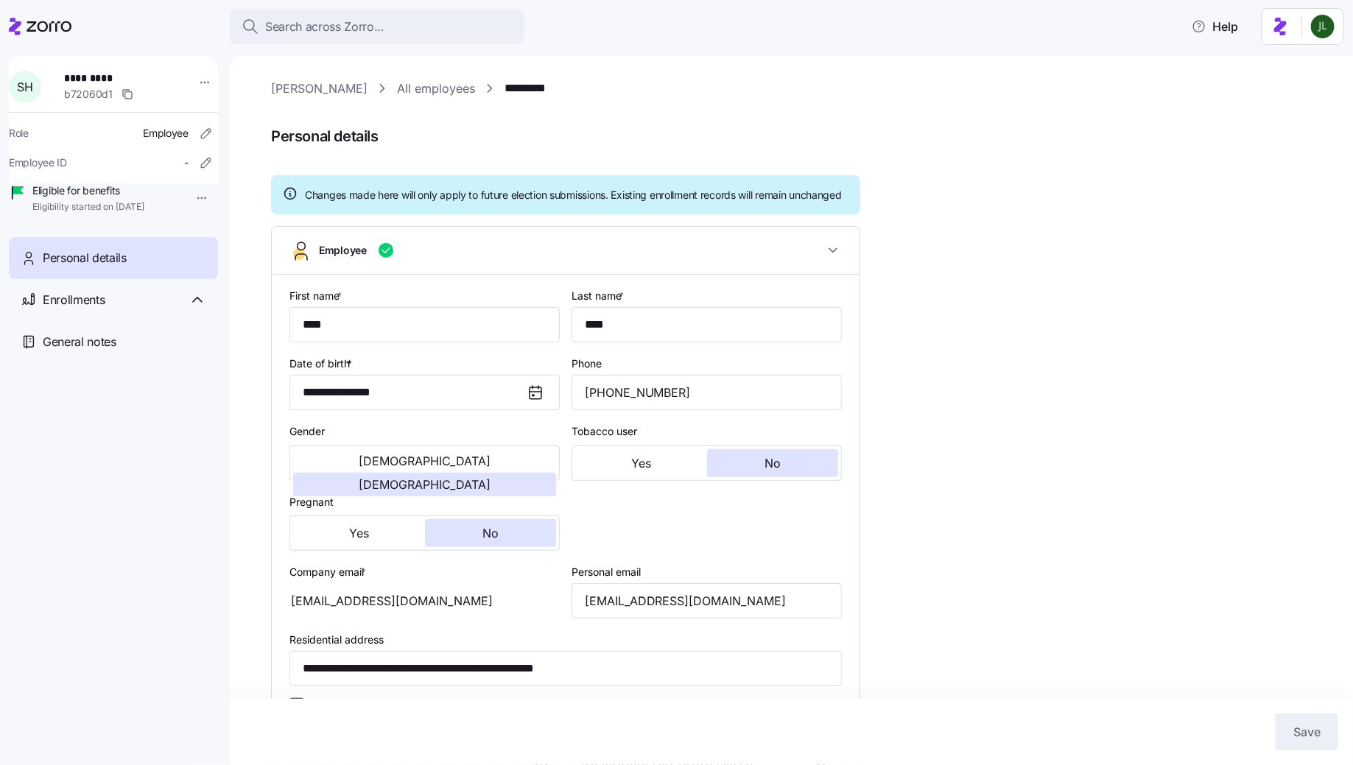
type input "All Employees"
click at [643, 614] on input "sarahurt80@gmail.com" at bounding box center [707, 600] width 270 height 35
type input "sarahurt801@gmail.com"
click at [1294, 724] on span "Save" at bounding box center [1307, 732] width 27 height 18
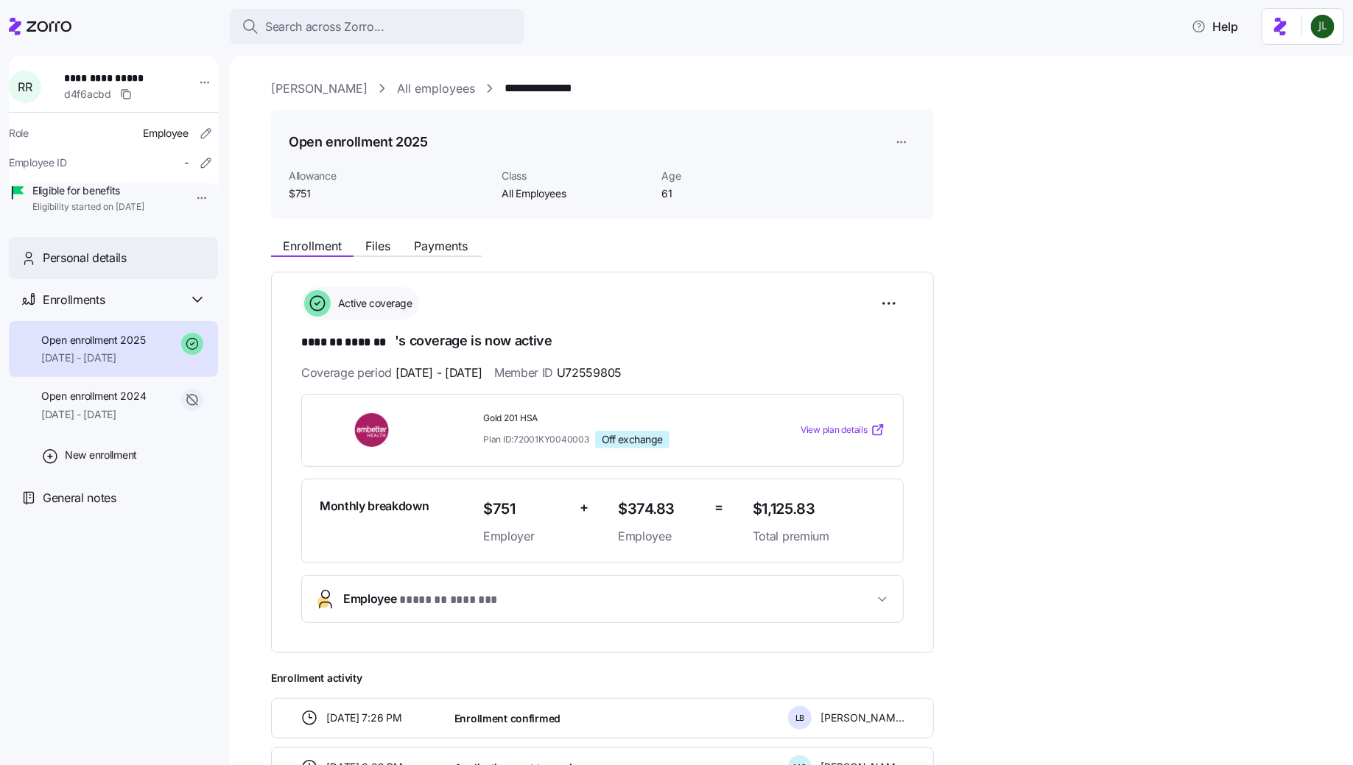
click at [102, 264] on div "Personal details" at bounding box center [113, 258] width 209 height 42
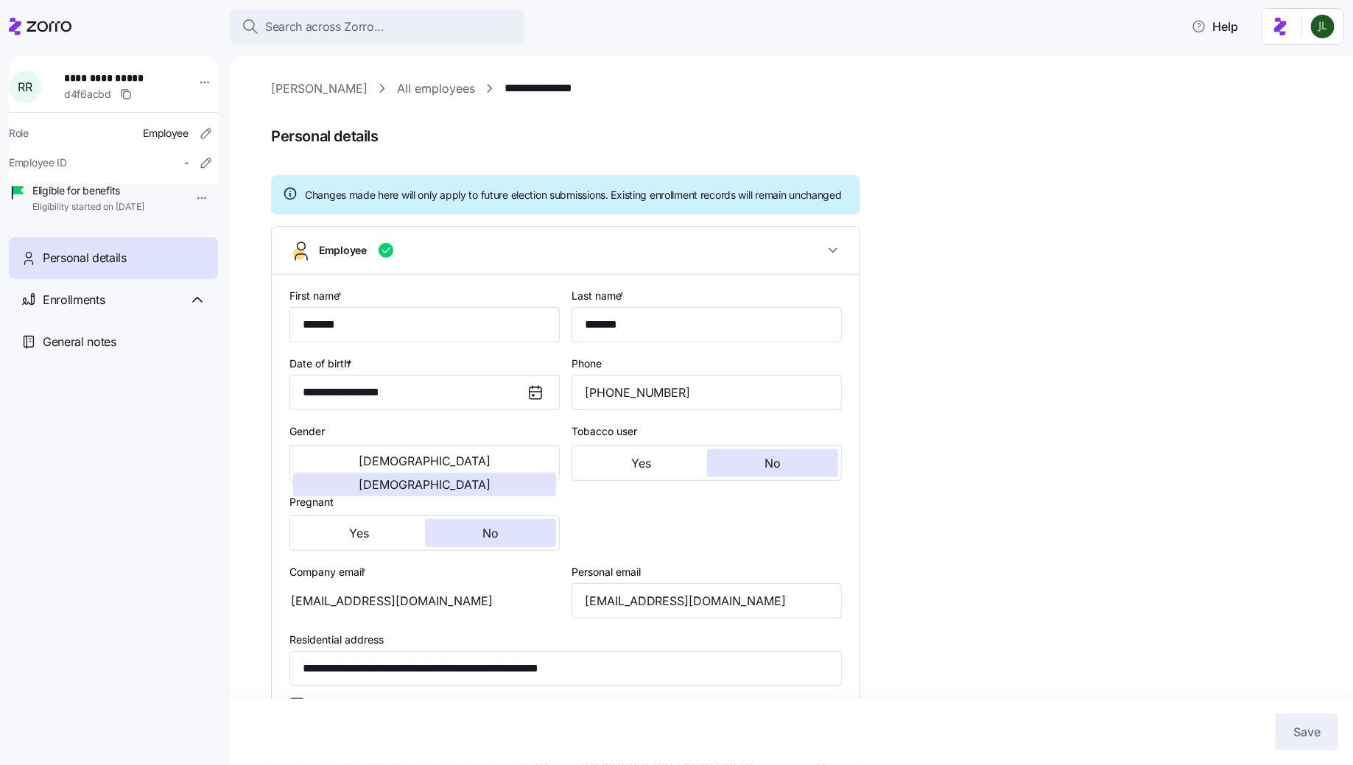
type input "All Employees"
click at [674, 619] on input "rebeccaaroberts@windstream.net" at bounding box center [707, 600] width 270 height 35
type input "rebeccaaroberts1@windstream.net"
click at [1286, 745] on button "Save" at bounding box center [1307, 732] width 63 height 37
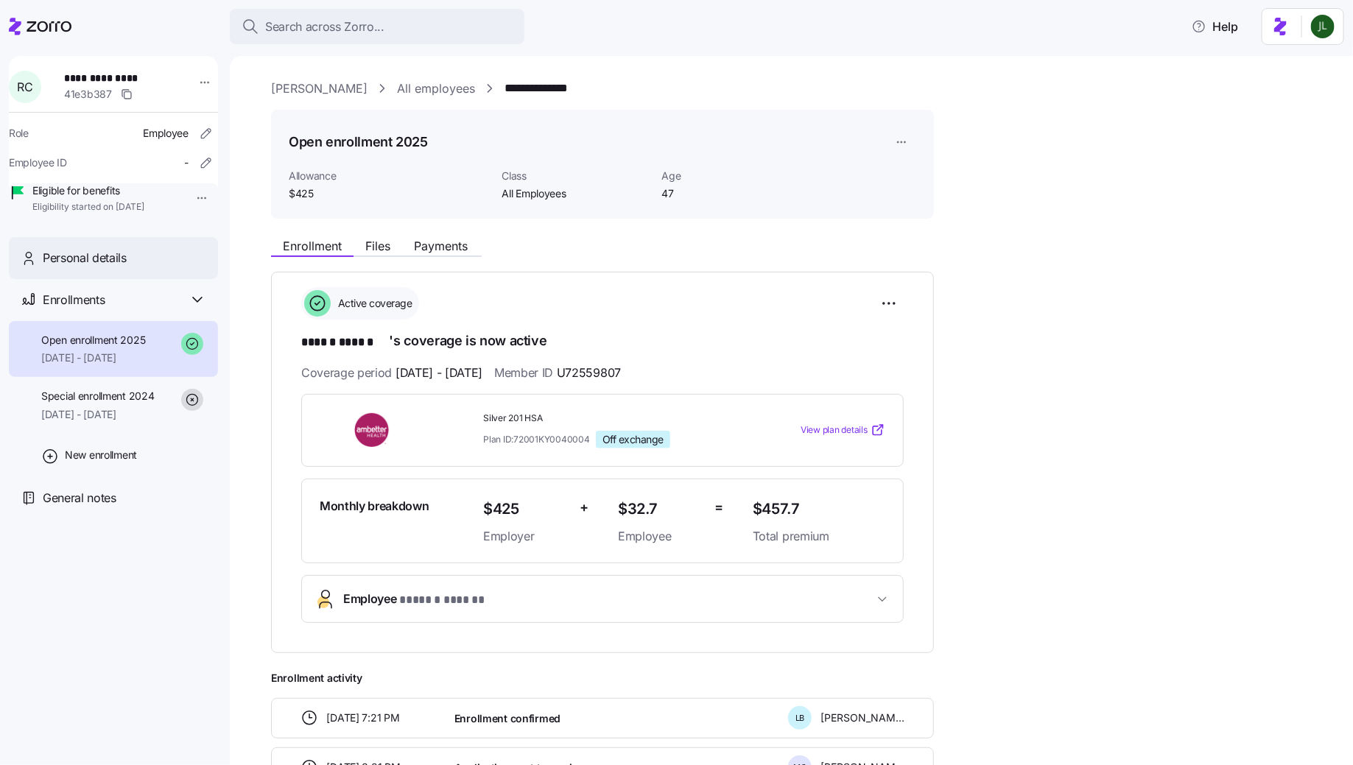
click at [125, 267] on span "Personal details" at bounding box center [85, 258] width 84 height 18
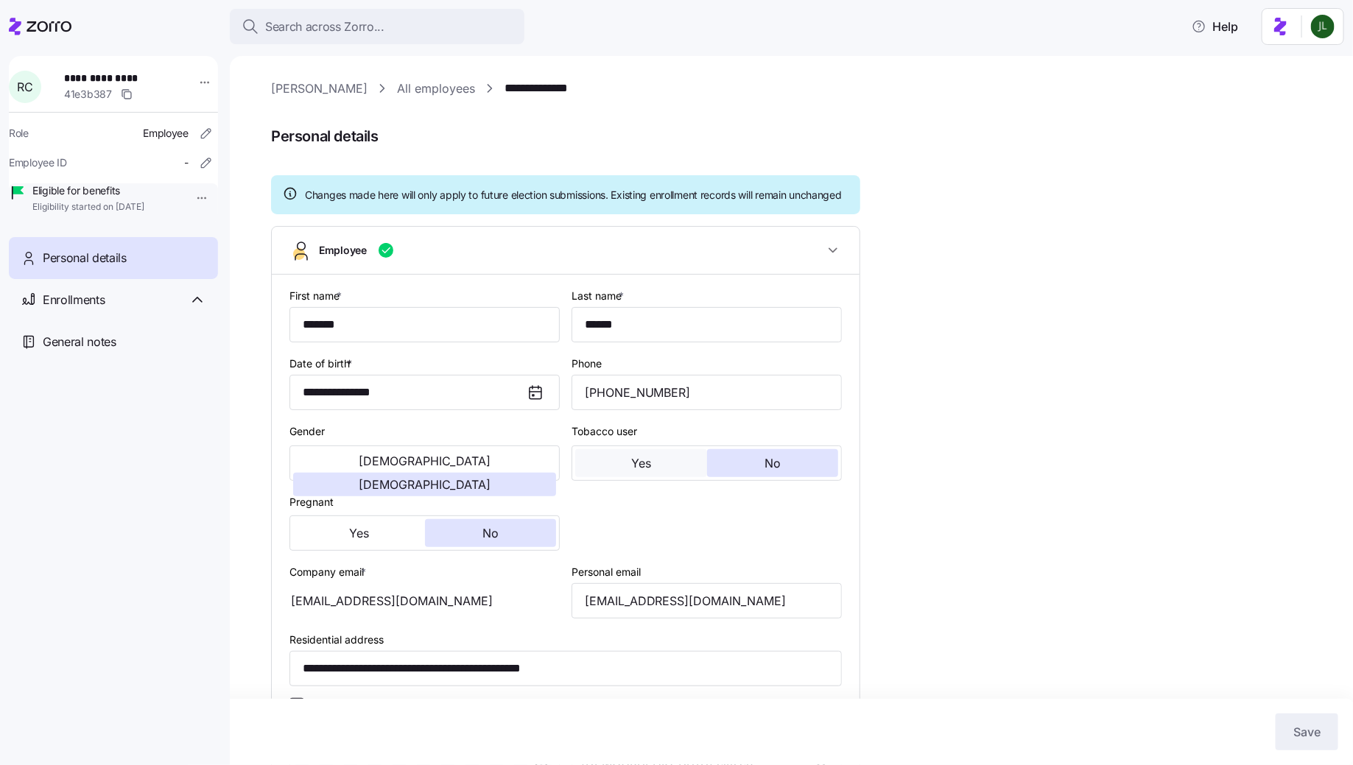
type input "All Employees"
click at [625, 615] on input "[EMAIL_ADDRESS][DOMAIN_NAME]" at bounding box center [707, 600] width 270 height 35
type input "[EMAIL_ADDRESS][DOMAIN_NAME]"
click at [1308, 723] on button "Save" at bounding box center [1307, 732] width 63 height 37
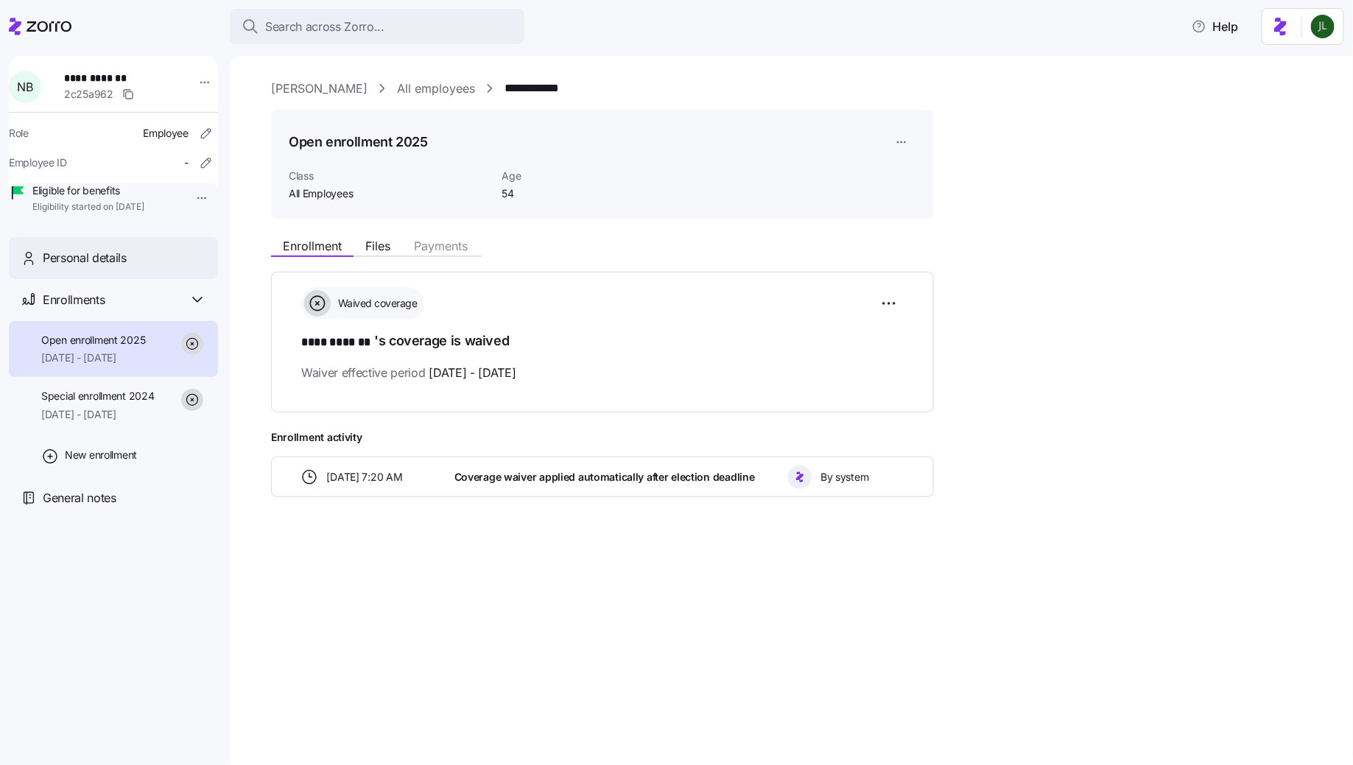
click at [58, 267] on span "Personal details" at bounding box center [85, 258] width 84 height 18
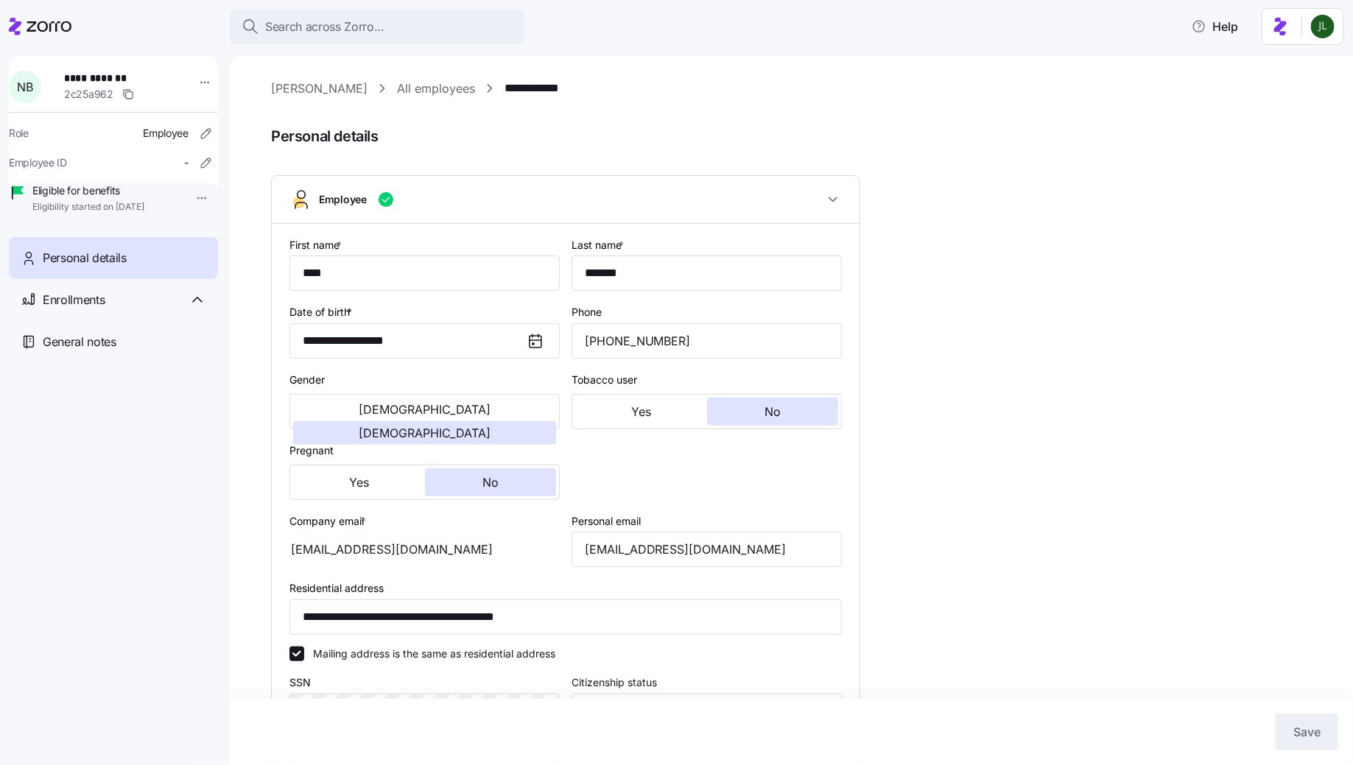
type input "All Employees"
click at [667, 548] on input "norabowling39@yahoo.com" at bounding box center [707, 549] width 270 height 35
type input "norabowling391@yahoo.com"
click at [1294, 733] on span "Save" at bounding box center [1307, 732] width 27 height 18
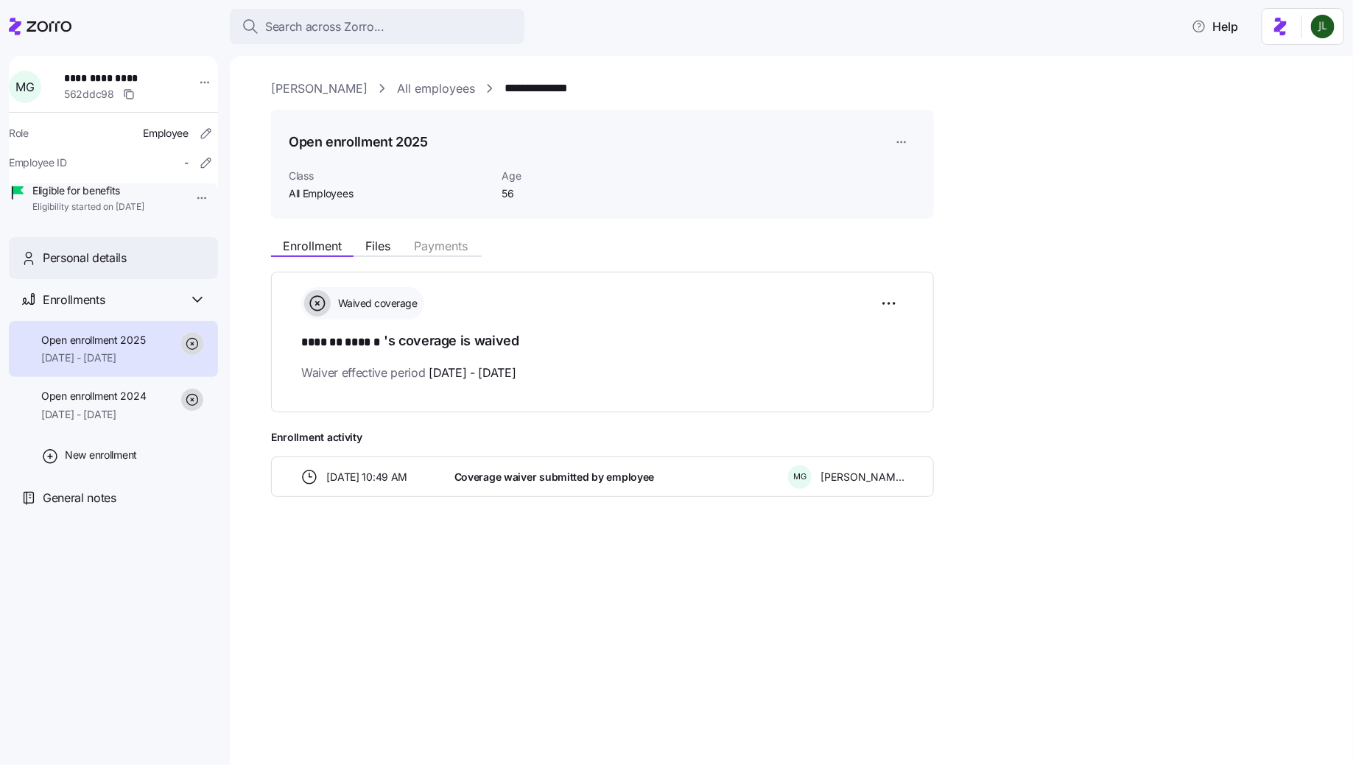
click at [144, 279] on div "Personal details" at bounding box center [113, 258] width 209 height 42
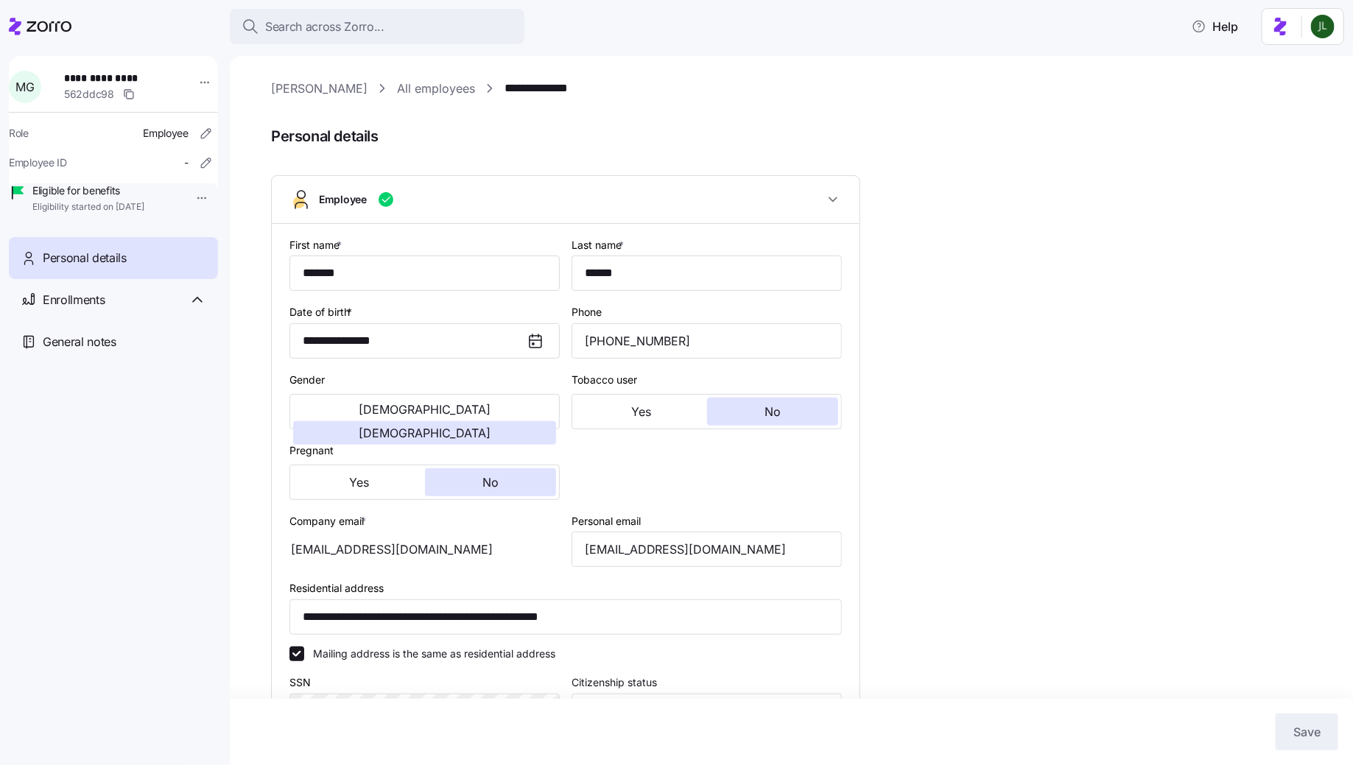
type input "All Employees"
click at [653, 553] on input "merildalee68@ootlook.com" at bounding box center [707, 549] width 270 height 35
type input "merildalee681@ootlook.com"
click at [1287, 735] on button "Save" at bounding box center [1307, 732] width 63 height 37
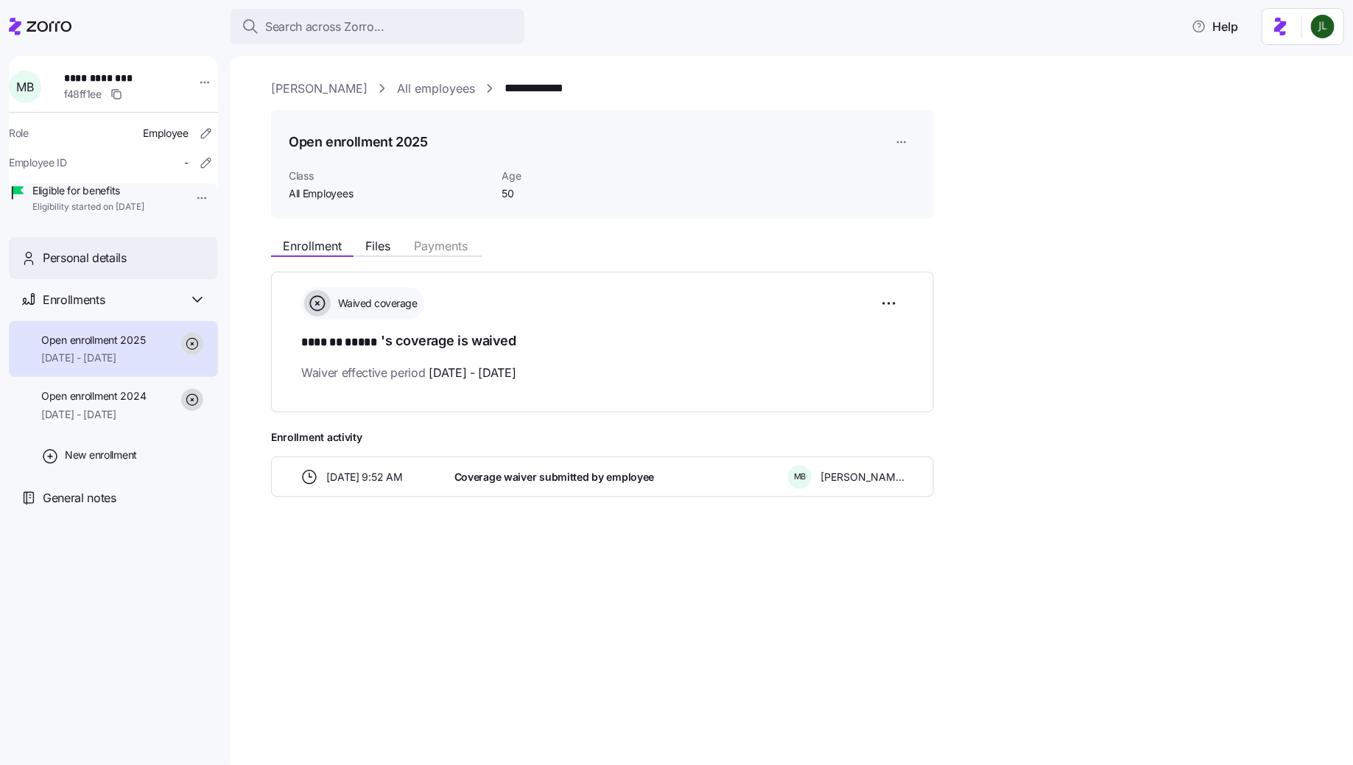
click at [120, 279] on div "Personal details" at bounding box center [113, 258] width 209 height 42
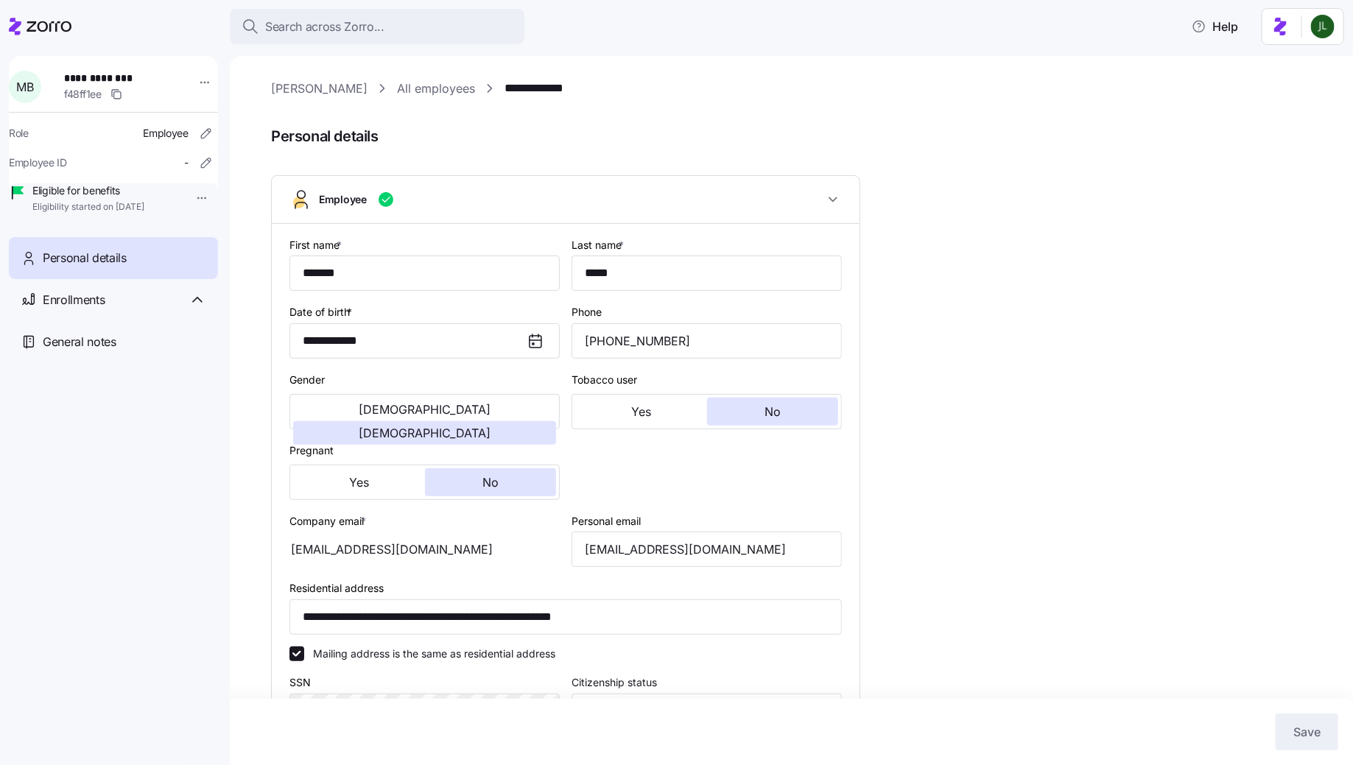
type input "All Employees"
click at [684, 552] on input "brownmelissa883@yahoo.com" at bounding box center [707, 549] width 270 height 35
type input "brownmelissa8831@yahoo.com"
click at [1289, 726] on button "Save" at bounding box center [1307, 732] width 63 height 37
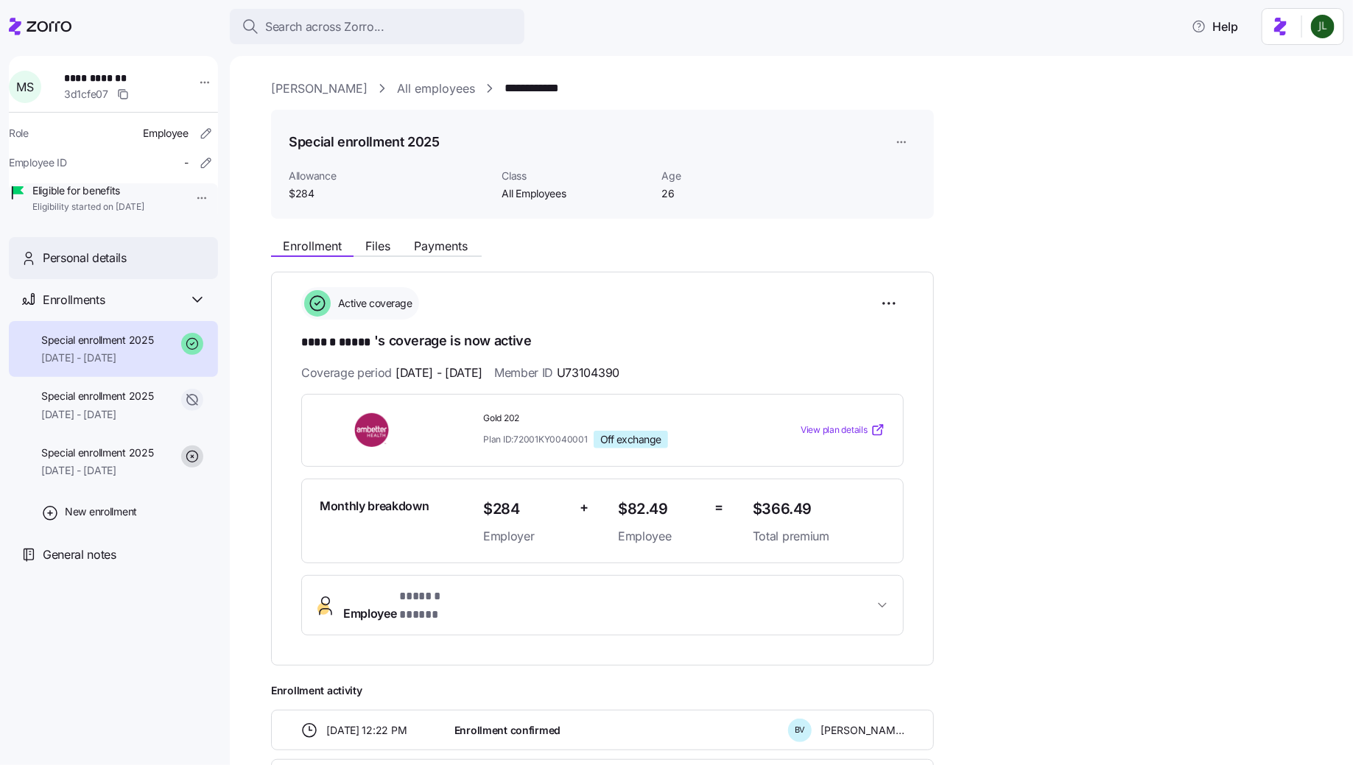
click at [133, 267] on div "Personal details" at bounding box center [125, 258] width 164 height 18
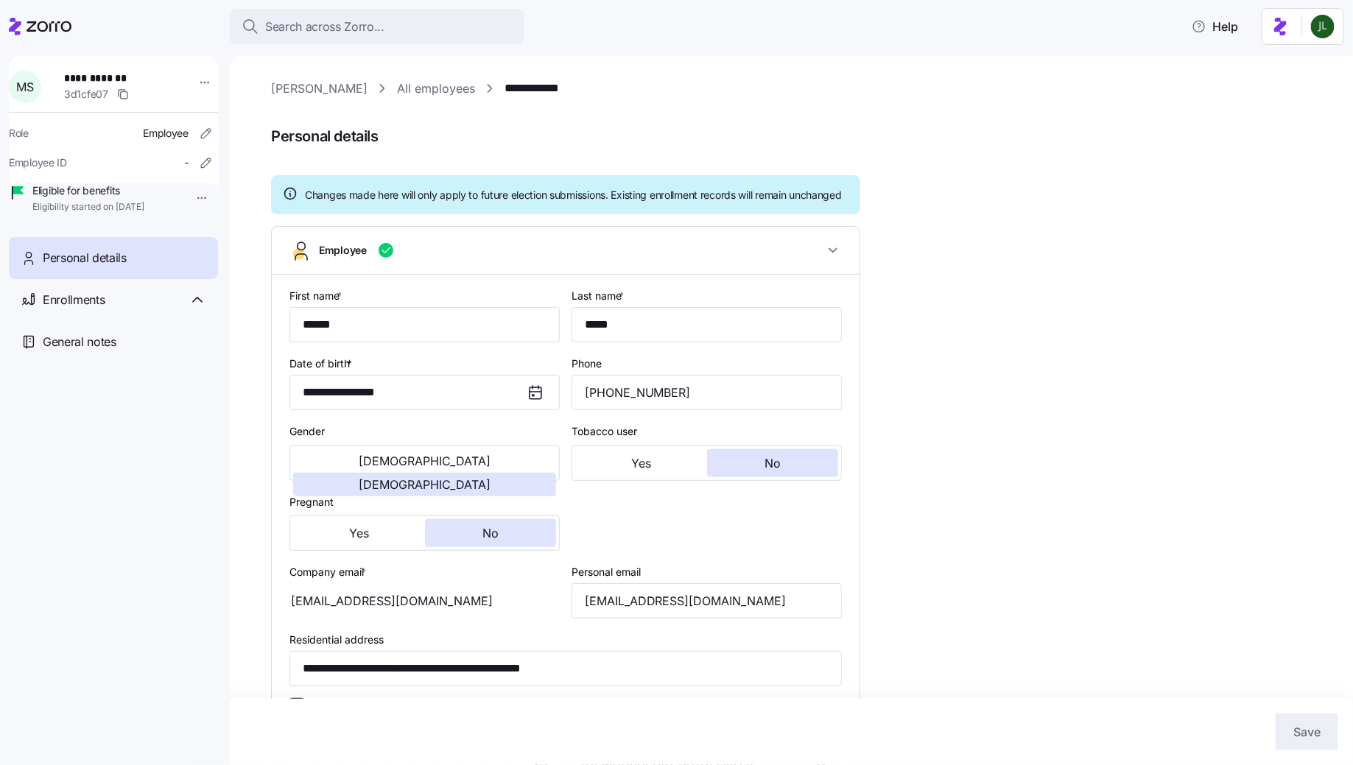
type input "All Employees"
click at [669, 619] on input "[EMAIL_ADDRESS][DOMAIN_NAME]" at bounding box center [707, 600] width 270 height 35
type input "[EMAIL_ADDRESS][DOMAIN_NAME]"
click at [1283, 729] on button "Save" at bounding box center [1307, 732] width 63 height 37
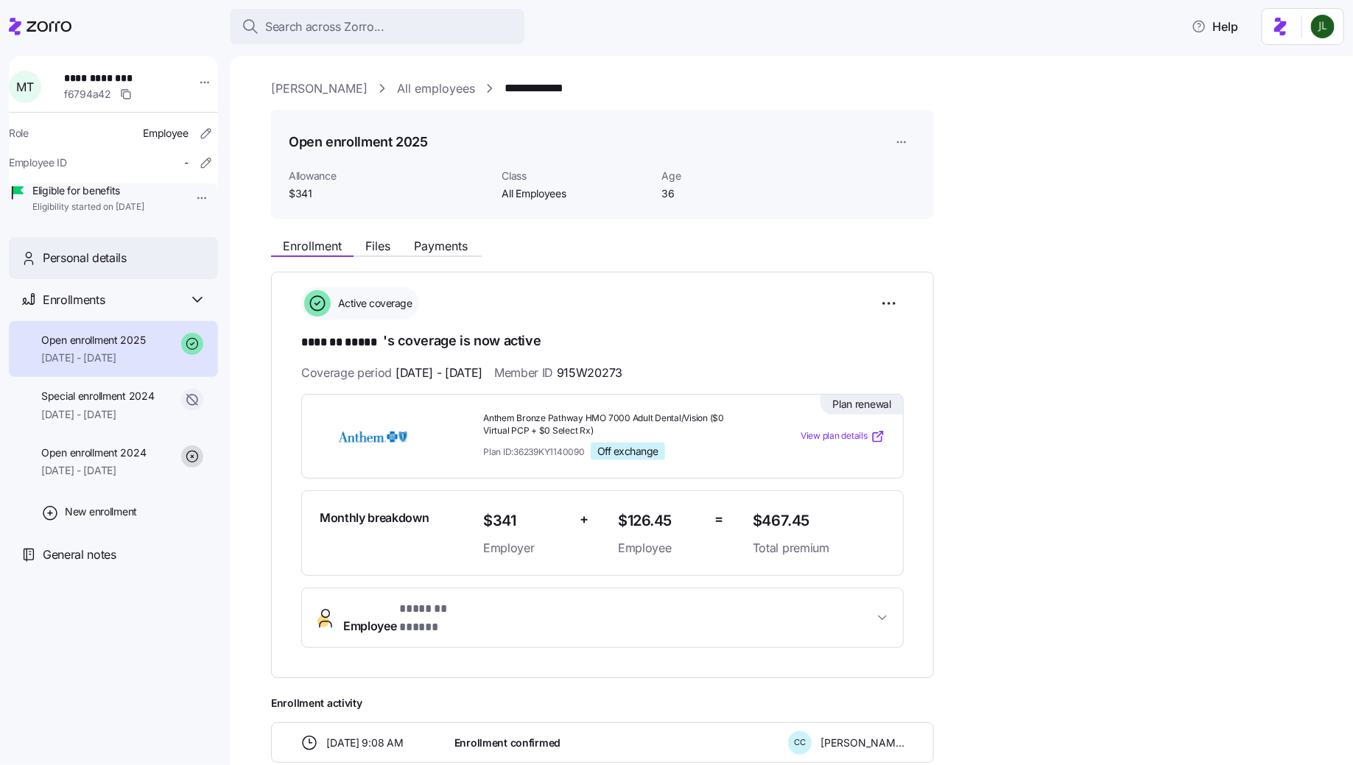
click at [127, 279] on div "Personal details" at bounding box center [113, 258] width 209 height 42
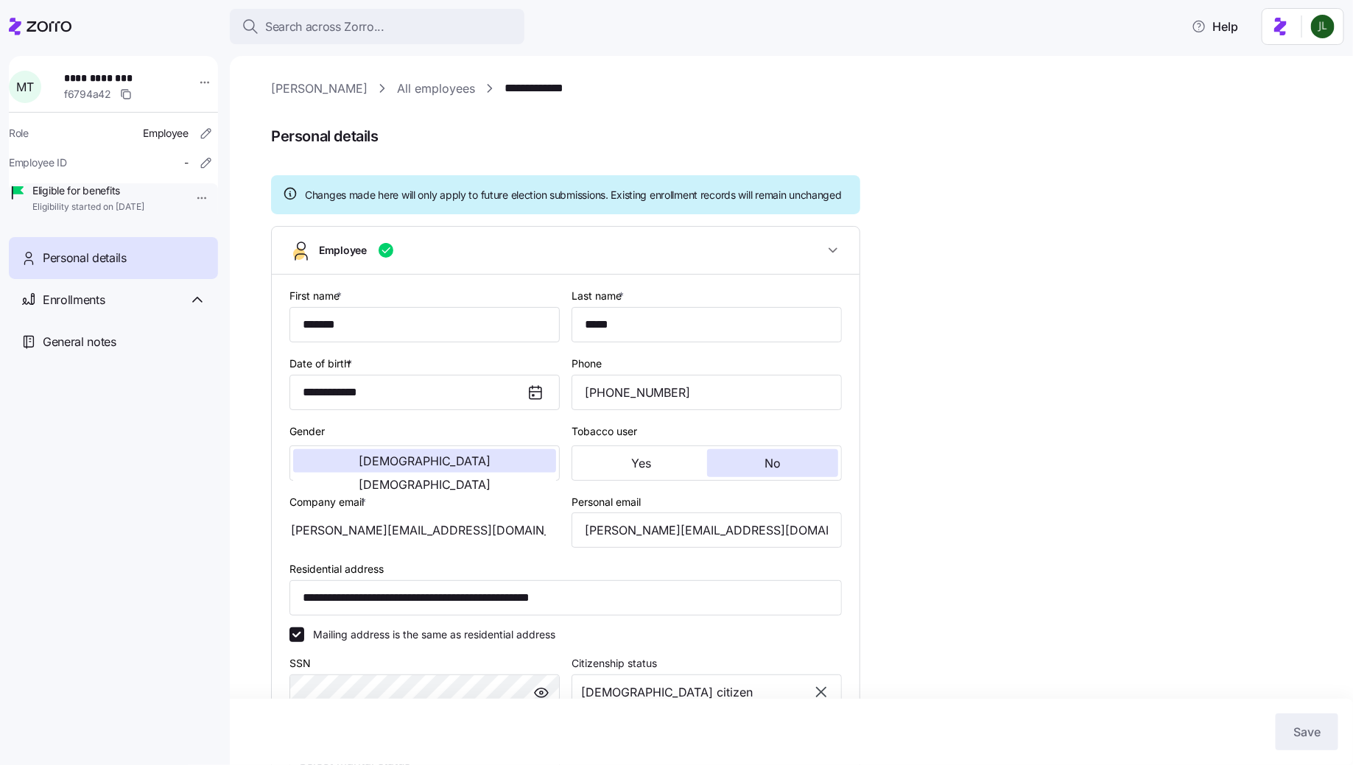
type input "All Employees"
click at [675, 544] on input "[PERSON_NAME][EMAIL_ADDRESS][DOMAIN_NAME]" at bounding box center [707, 530] width 270 height 35
type input "matthew.tighe881@gmail.com"
click at [1296, 729] on span "Save" at bounding box center [1307, 732] width 27 height 18
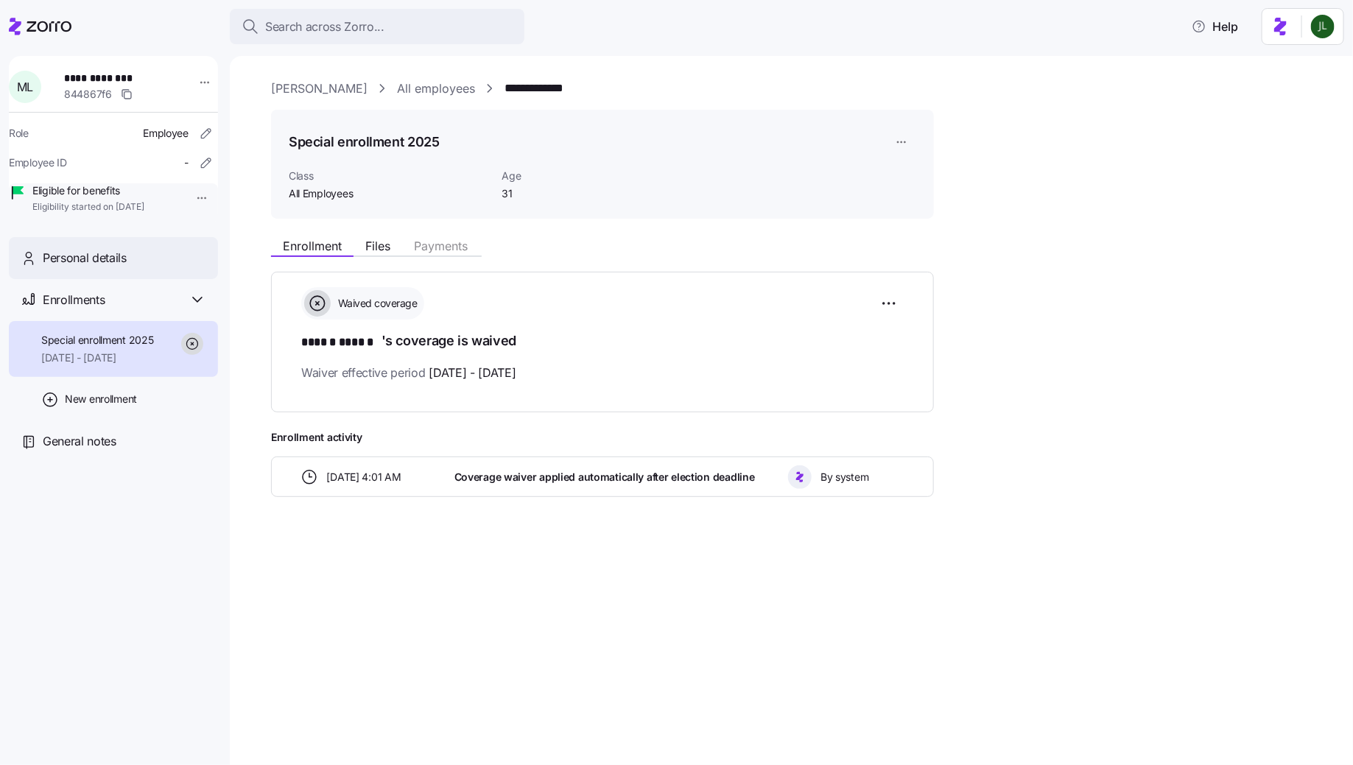
click at [141, 267] on div "Personal details" at bounding box center [125, 258] width 164 height 18
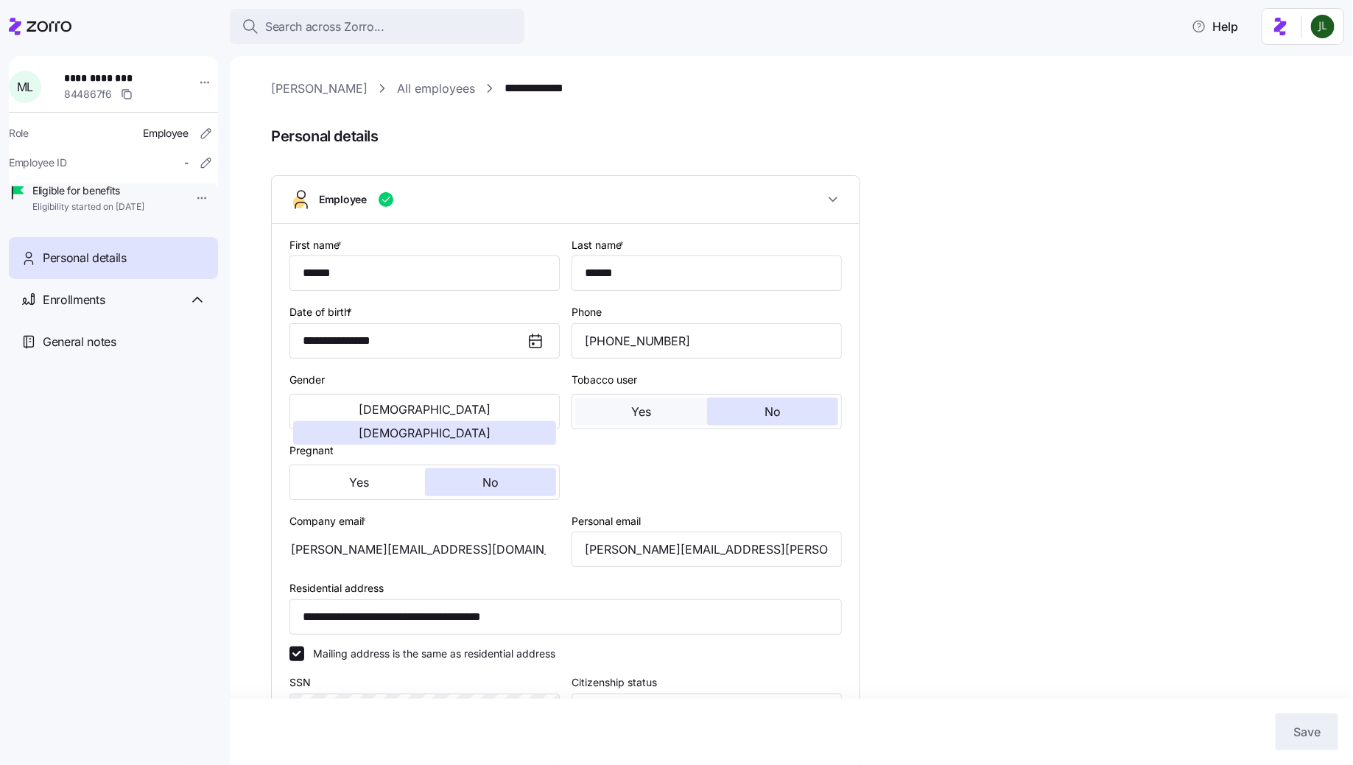
type input "All Employees"
click at [663, 558] on input "[PERSON_NAME][EMAIL_ADDRESS][PERSON_NAME][DOMAIN_NAME]" at bounding box center [707, 549] width 270 height 35
click at [660, 554] on input "[PERSON_NAME][EMAIL_ADDRESS][PERSON_NAME][DOMAIN_NAME]" at bounding box center [707, 549] width 270 height 35
type input "mariam.lovins1@hotmail.com"
click at [1291, 735] on button "Save" at bounding box center [1307, 732] width 63 height 37
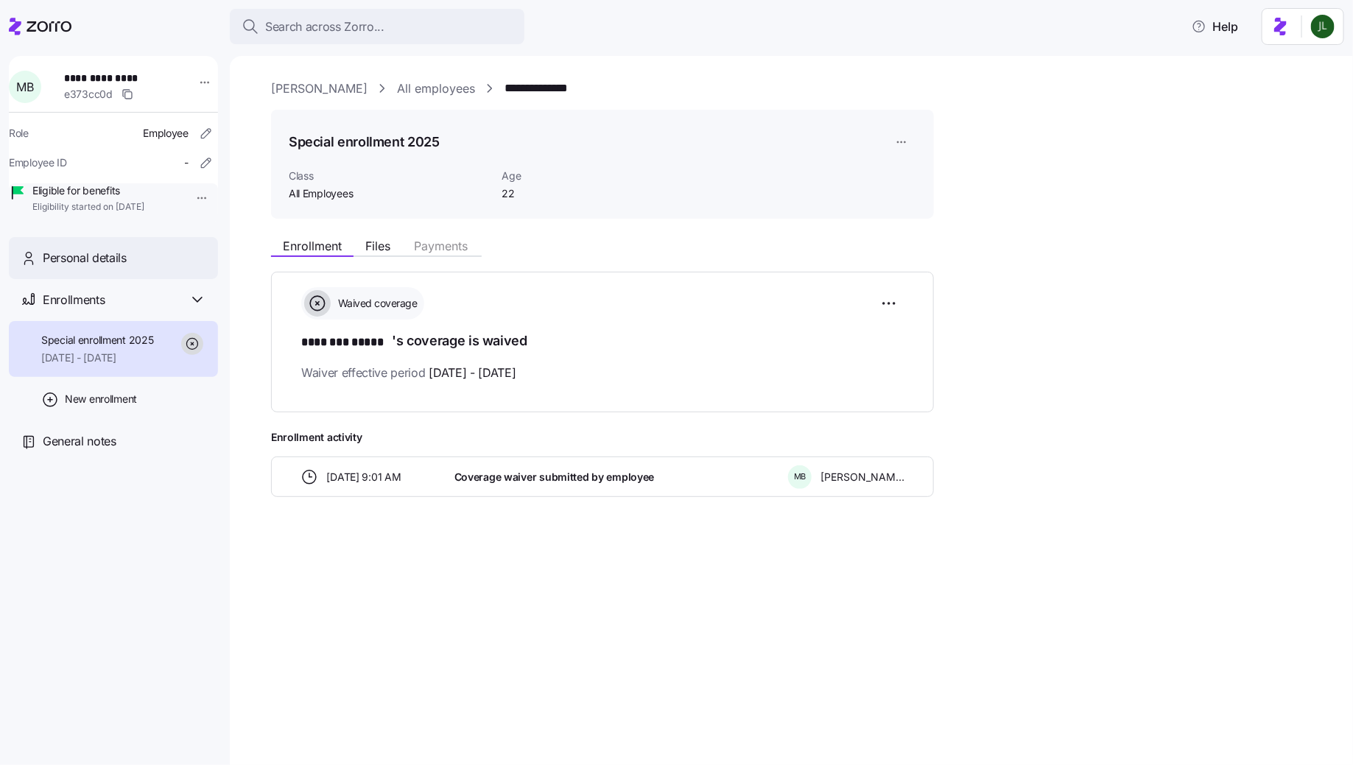
click at [110, 279] on div "Personal details" at bounding box center [113, 258] width 209 height 42
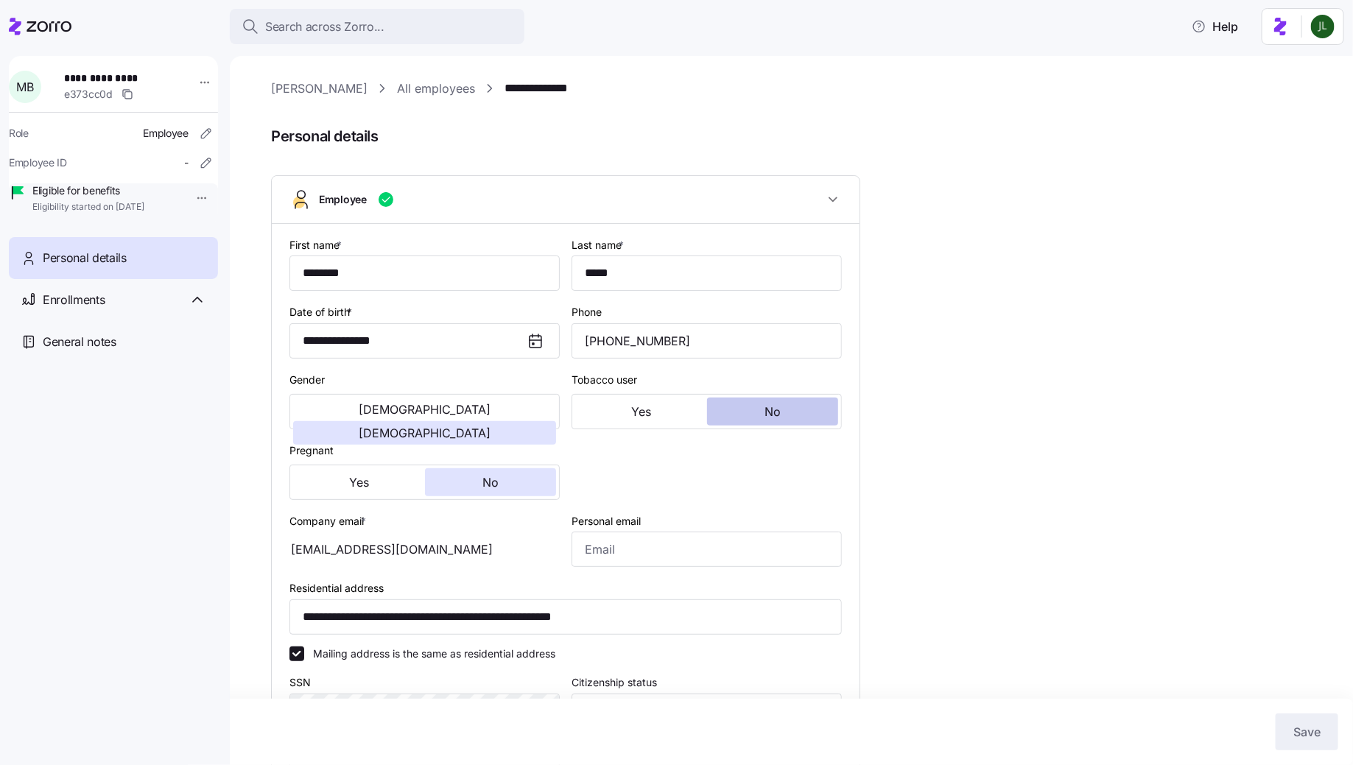
type input "All Employees"
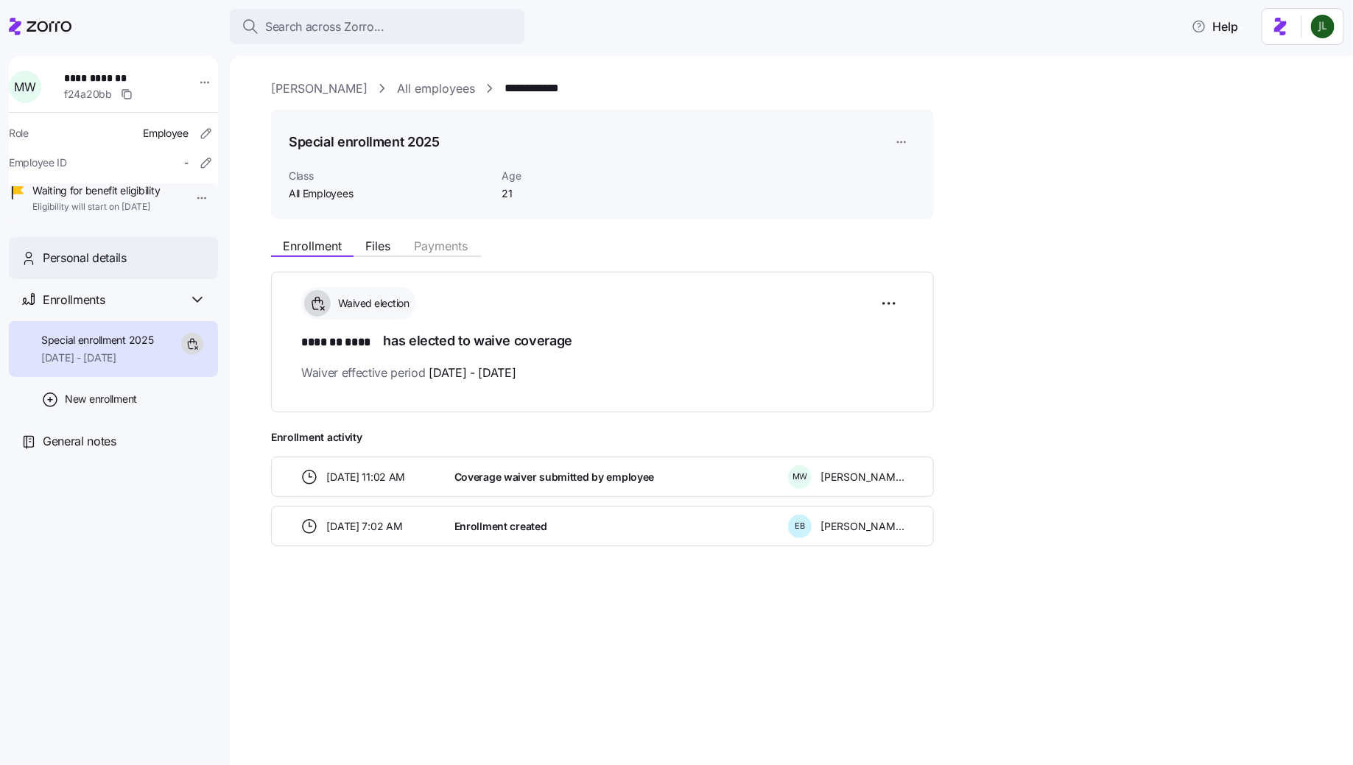
click at [135, 267] on div "Personal details" at bounding box center [125, 258] width 164 height 18
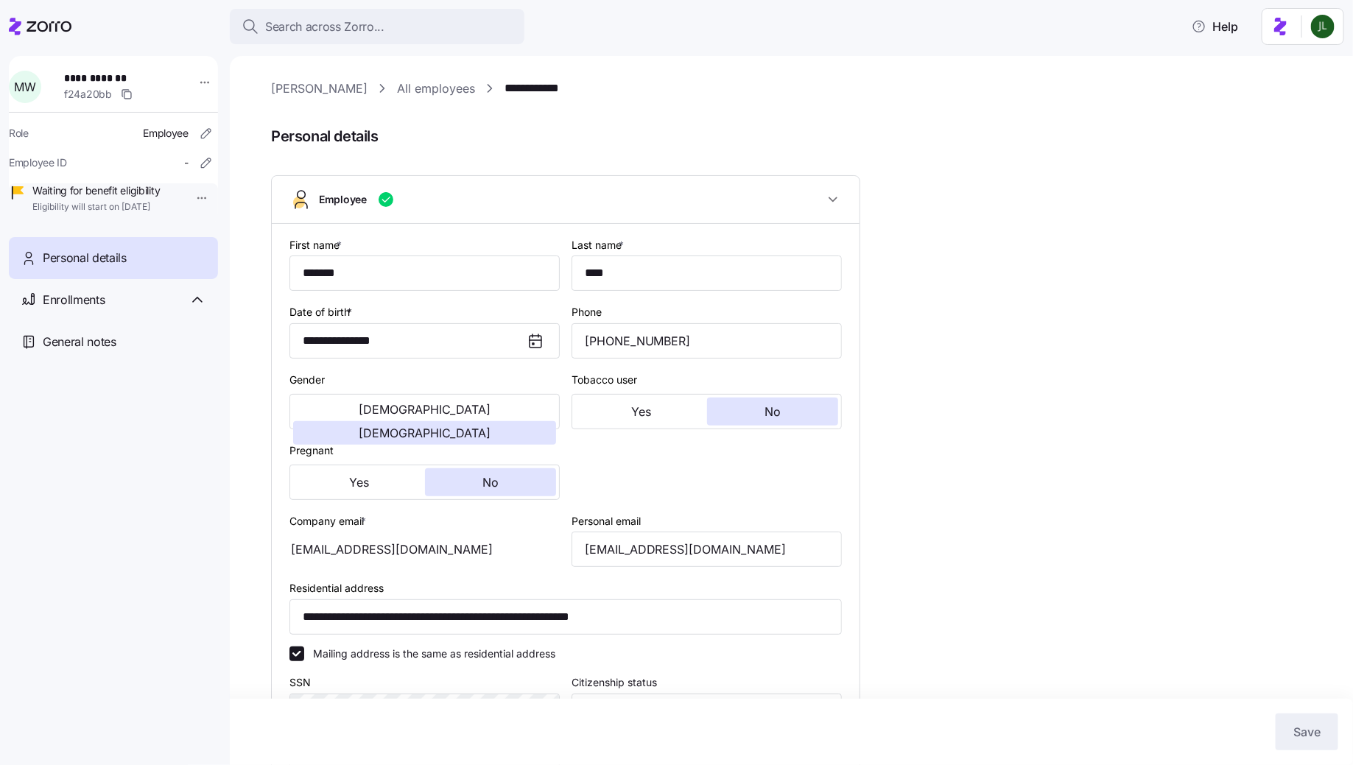
type input "All Employees"
click at [694, 545] on input "madison.webb0831@gmail.com" at bounding box center [707, 549] width 270 height 35
type input "madison.webb08311@gmail.com"
click at [1293, 740] on button "Save" at bounding box center [1307, 732] width 63 height 37
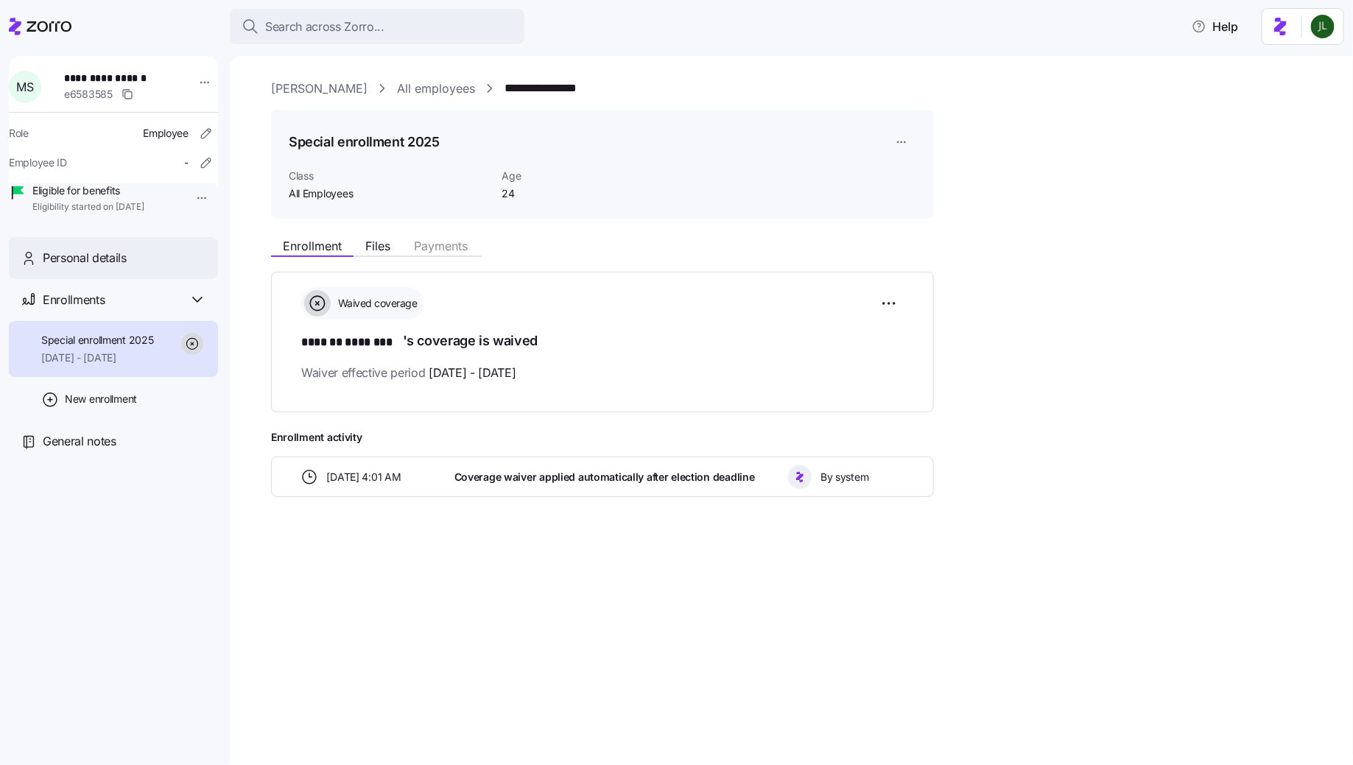
click at [116, 267] on span "Personal details" at bounding box center [85, 258] width 84 height 18
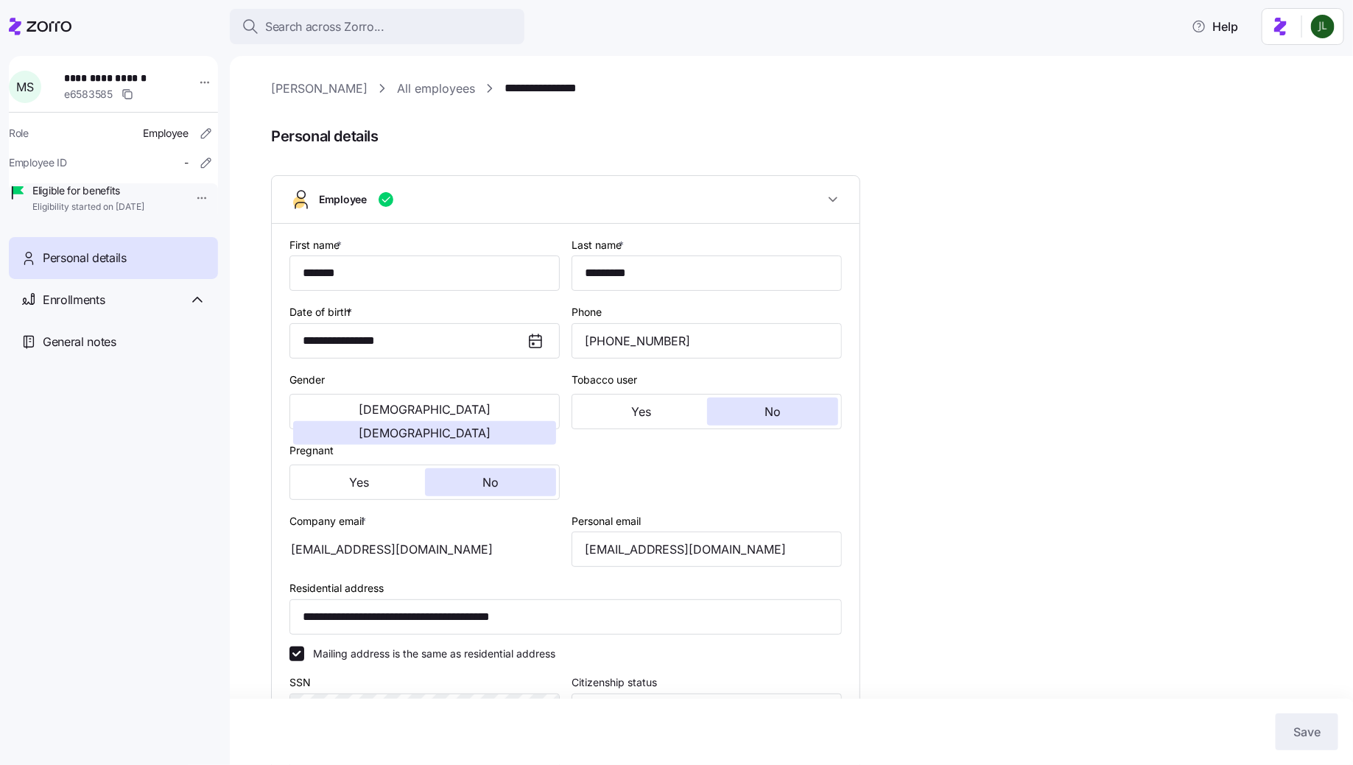
type input "All Employees"
click at [703, 553] on input "madison.sizemore101@gmail.com" at bounding box center [707, 549] width 270 height 35
type input "madison.sizemore1011@gmail.com"
click at [1315, 716] on button "Save" at bounding box center [1307, 732] width 63 height 37
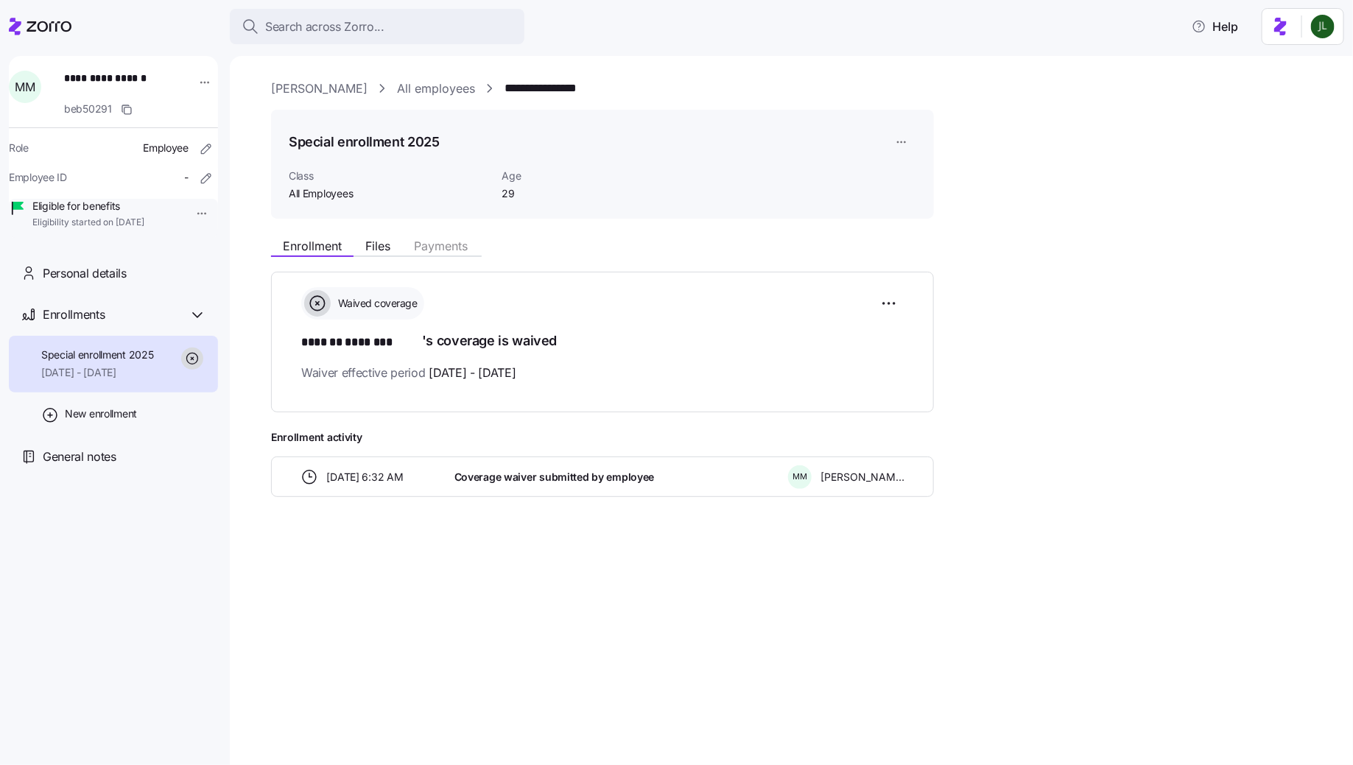
click at [101, 267] on div "**********" at bounding box center [113, 400] width 209 height 689
click at [102, 283] on span "Personal details" at bounding box center [85, 273] width 84 height 18
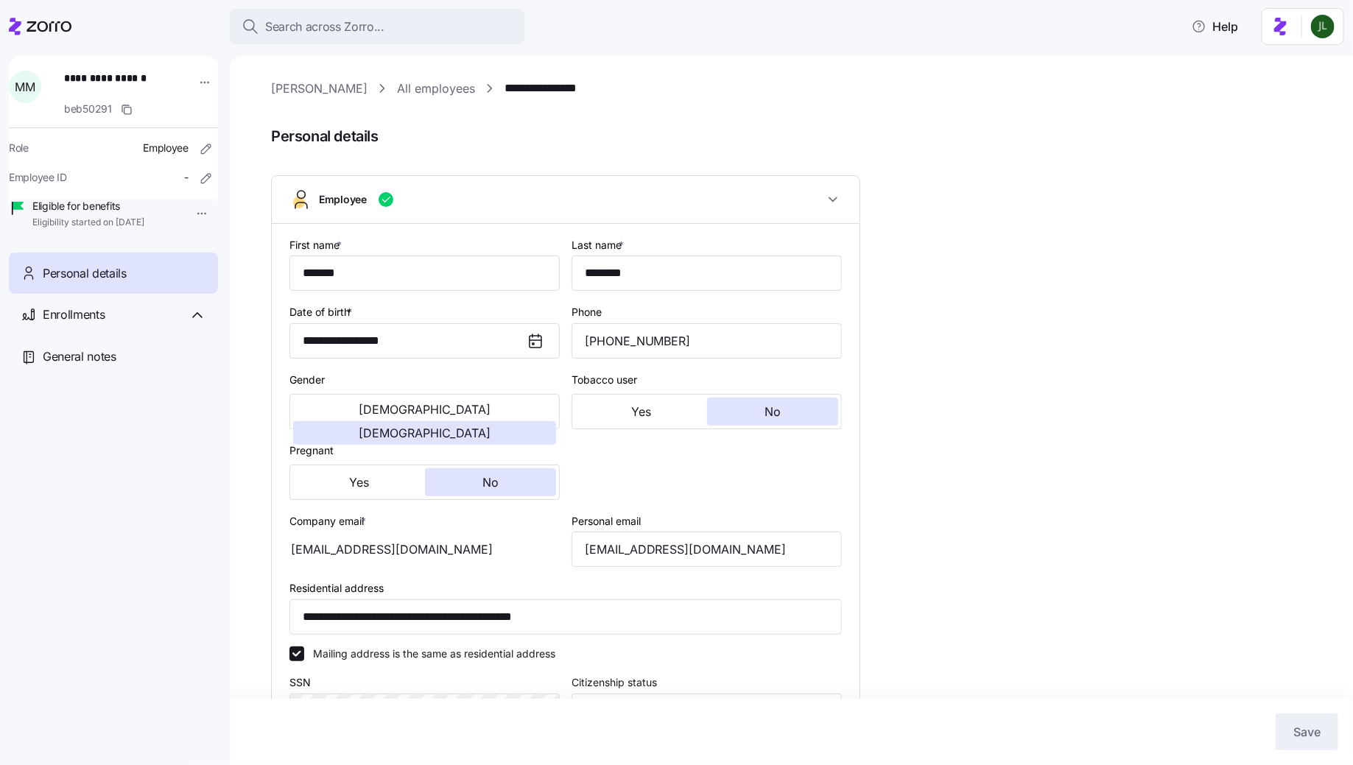
type input "All Employees"
click at [642, 547] on input "madi.mc.4@gmail.com" at bounding box center [707, 549] width 270 height 35
type input "madi.mc.41@gmail.com"
click at [1278, 735] on button "Save" at bounding box center [1307, 732] width 63 height 37
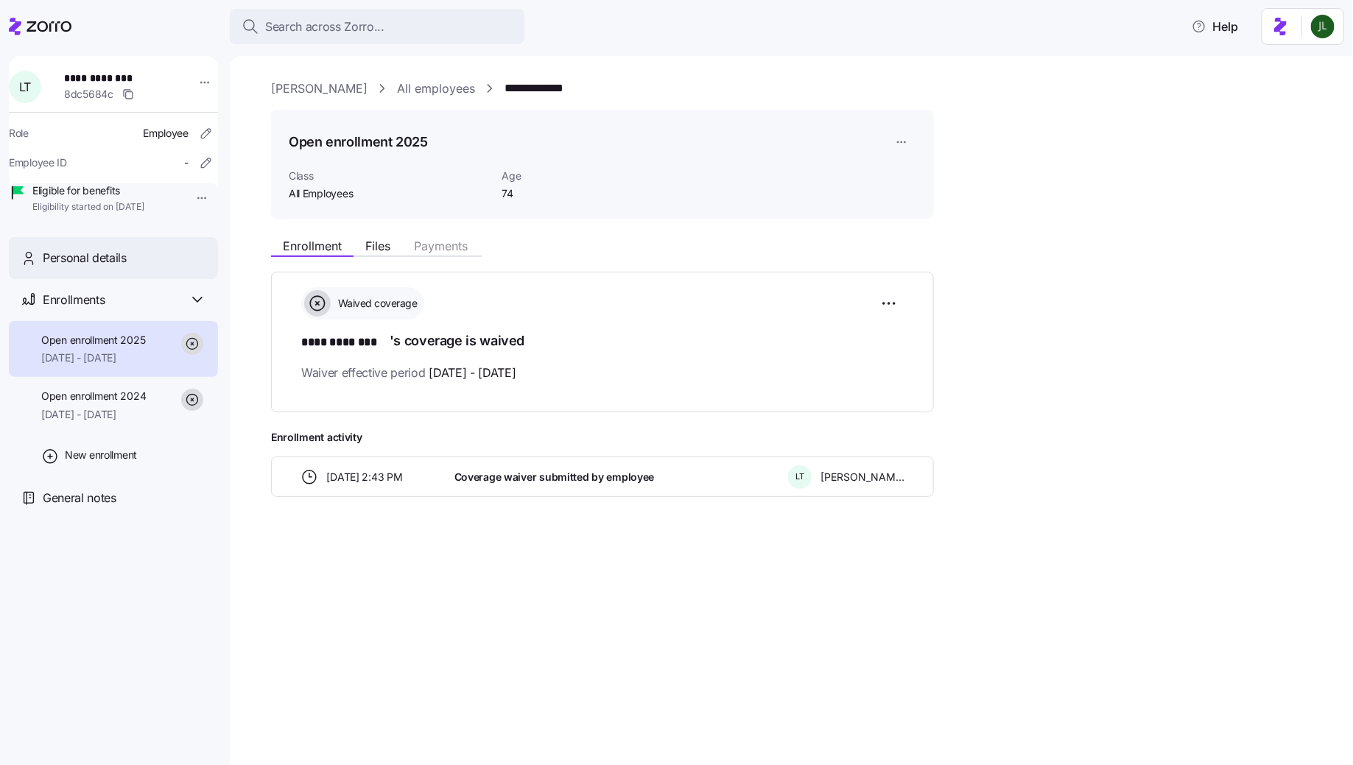
click at [127, 267] on span "Personal details" at bounding box center [85, 258] width 84 height 18
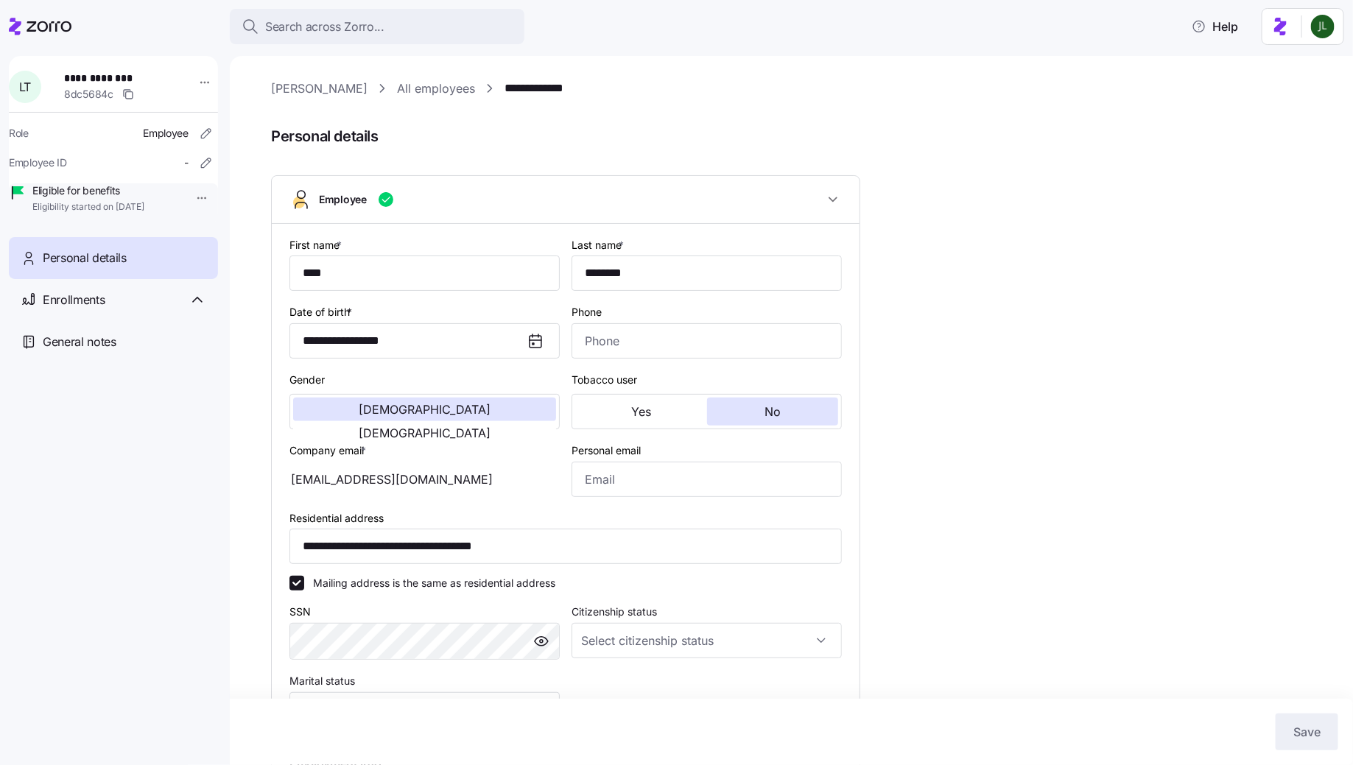
type input "All Employees"
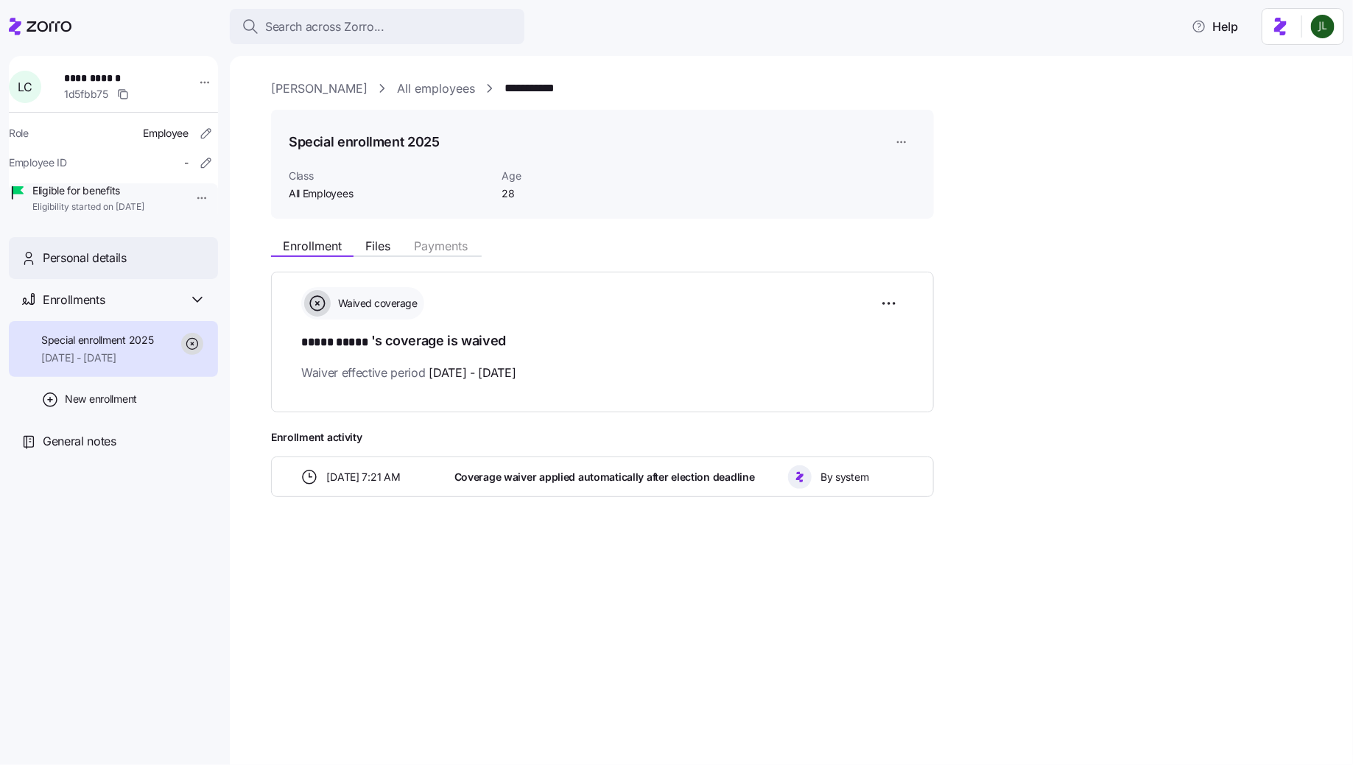
click at [99, 267] on span "Personal details" at bounding box center [85, 258] width 84 height 18
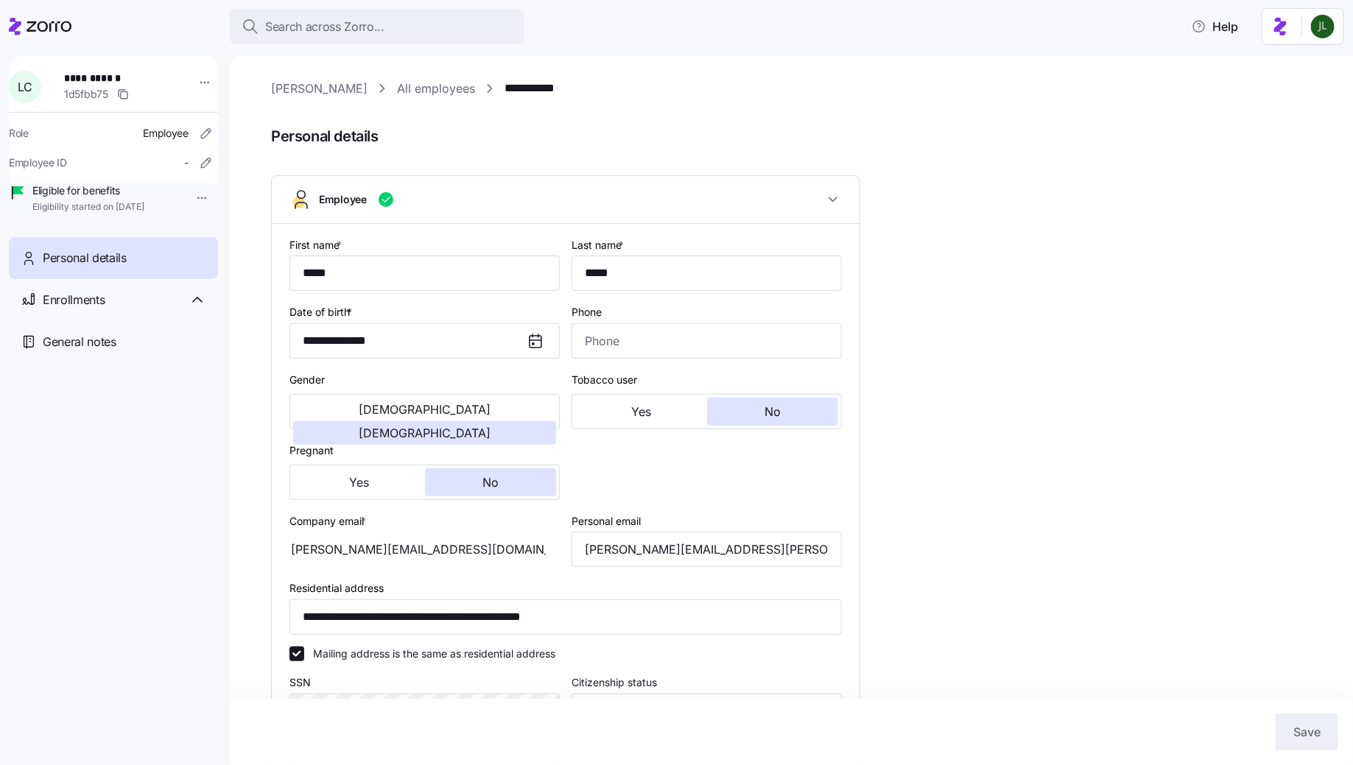
type input "All Employees"
click at [648, 551] on input "loryn.cheek@outlook.com" at bounding box center [707, 549] width 270 height 35
type input "loryn.cheek1@outlook.com"
click at [1319, 738] on span "Save" at bounding box center [1307, 732] width 27 height 18
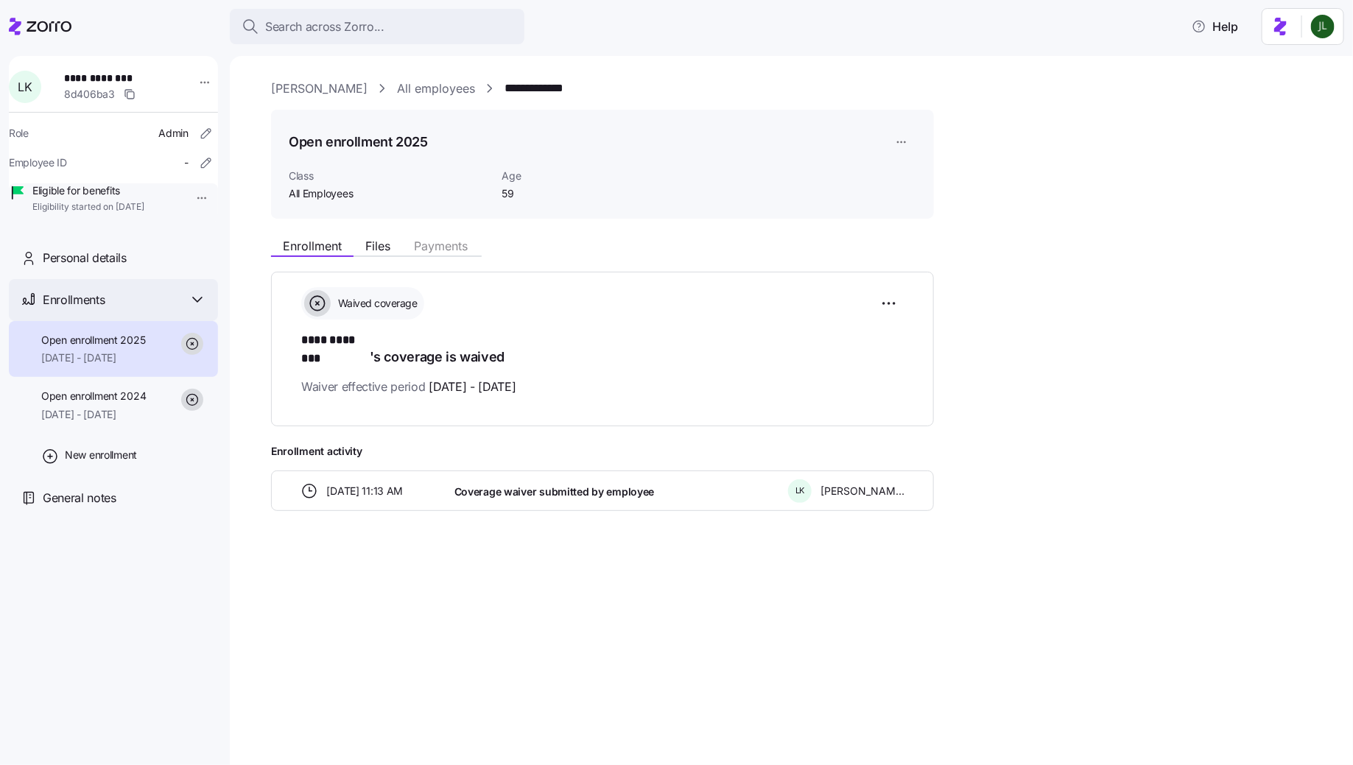
click at [122, 301] on div "Enrollments" at bounding box center [113, 300] width 209 height 42
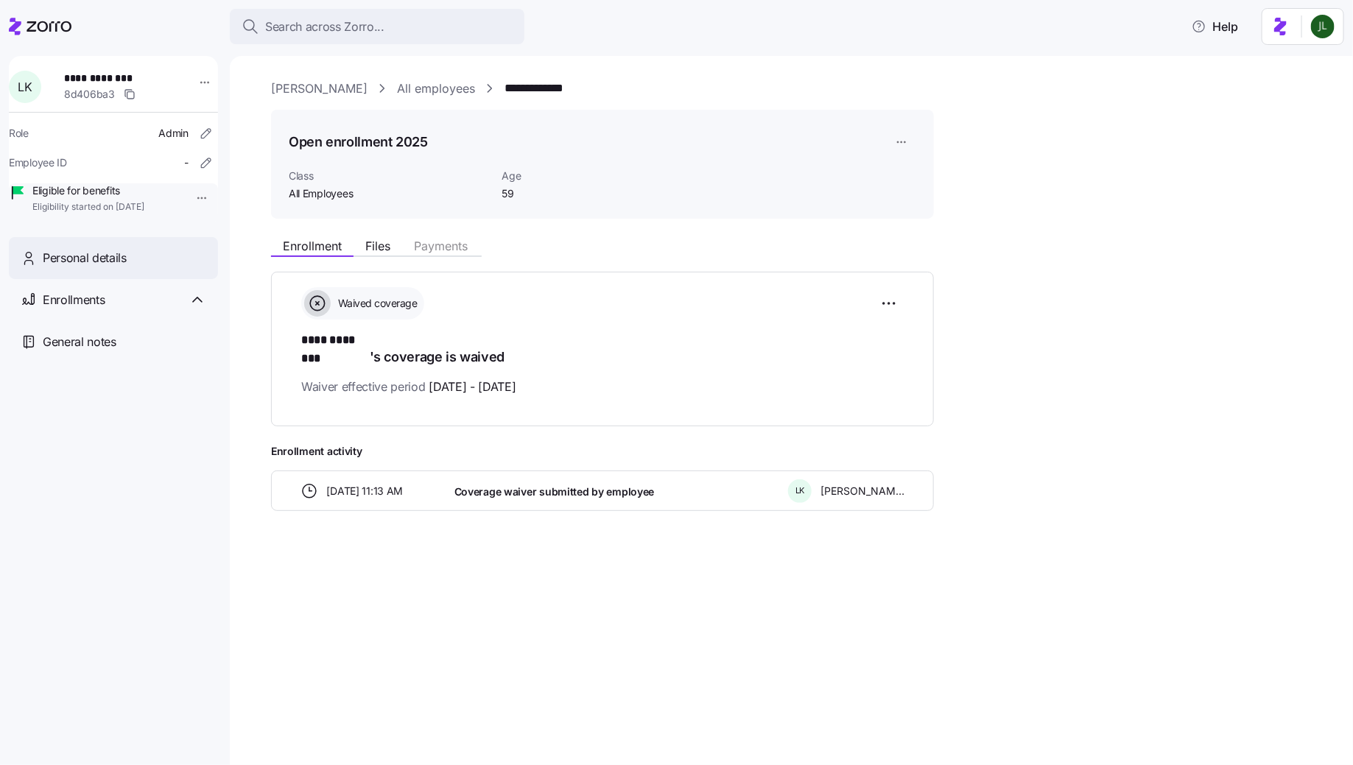
click at [122, 267] on span "Personal details" at bounding box center [85, 258] width 84 height 18
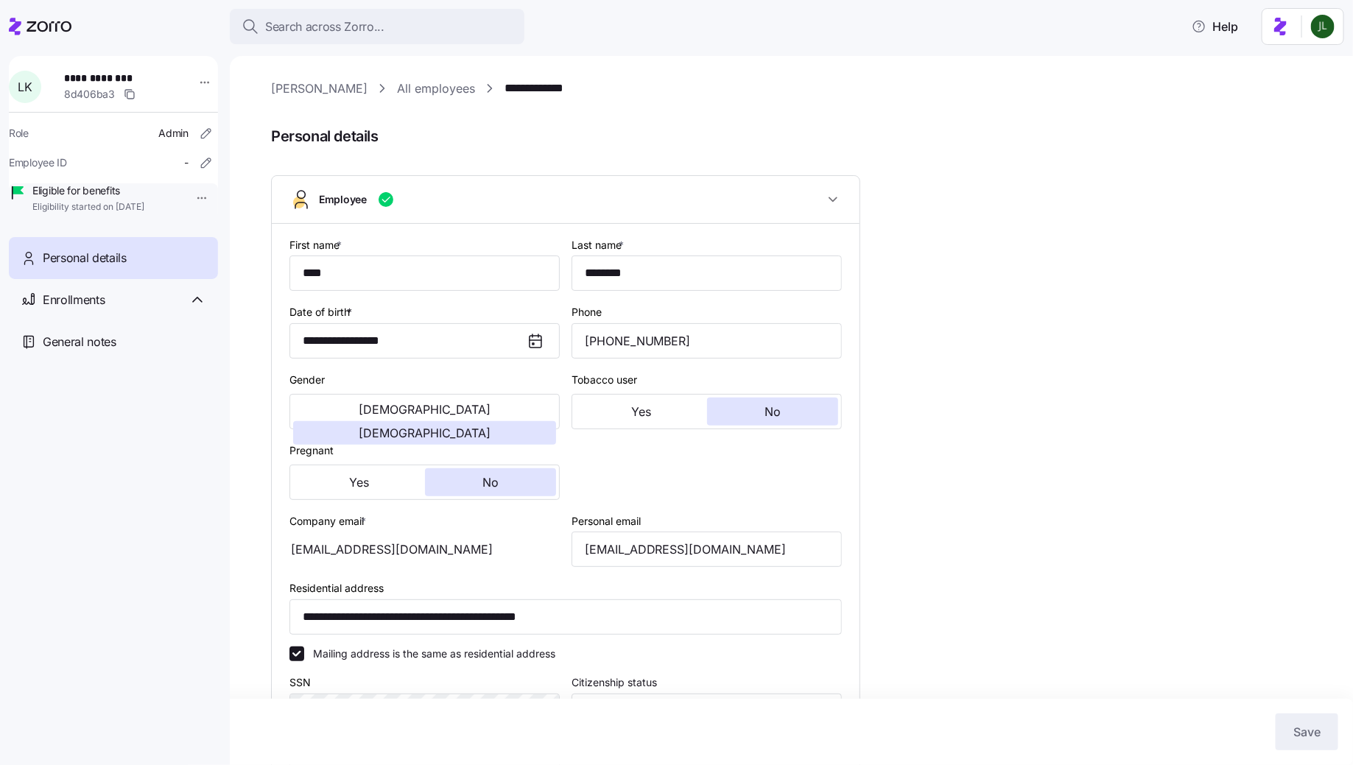
type input "All Employees"
click at [653, 552] on input "lori_koretski@yahoo.com" at bounding box center [707, 549] width 270 height 35
type input "lori_koretski1@yahoo.com"
click at [1294, 727] on span "Save" at bounding box center [1307, 732] width 27 height 18
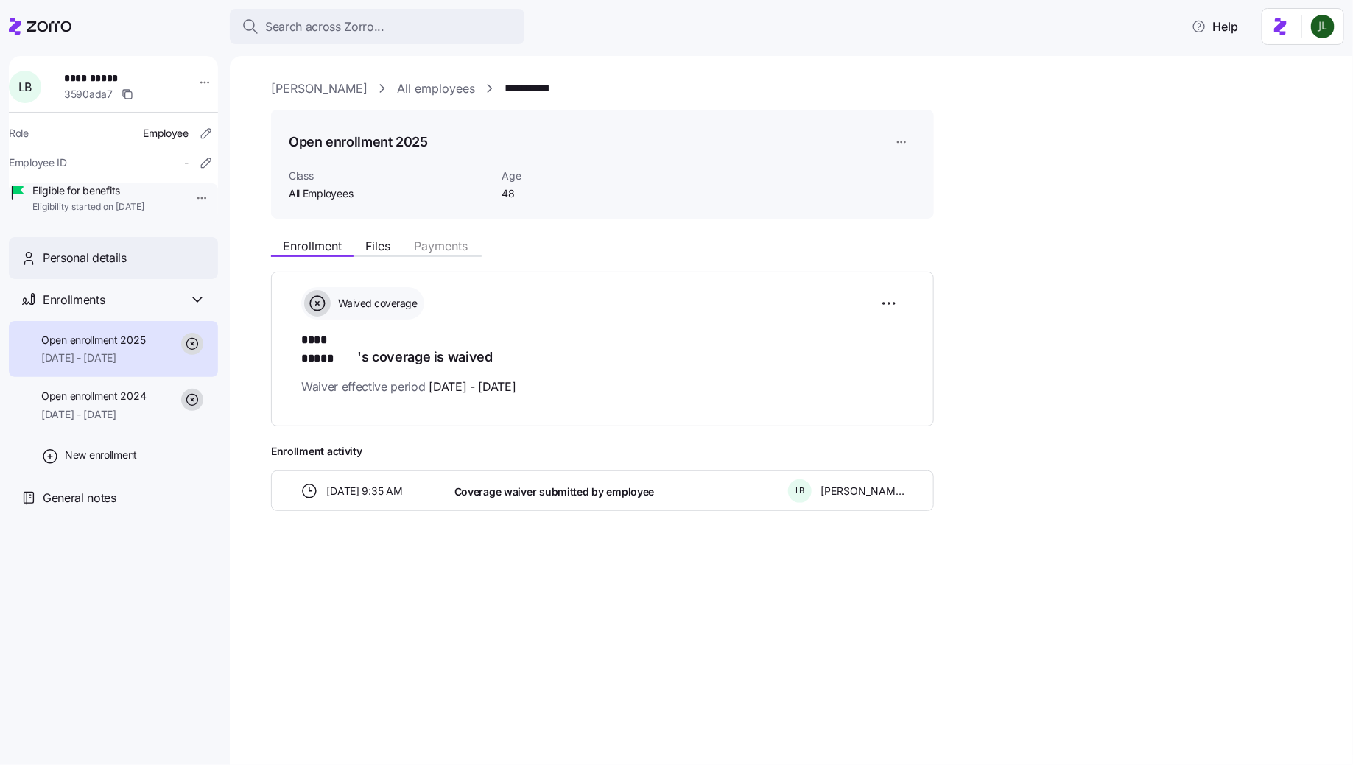
click at [136, 267] on div "Personal details" at bounding box center [125, 258] width 164 height 18
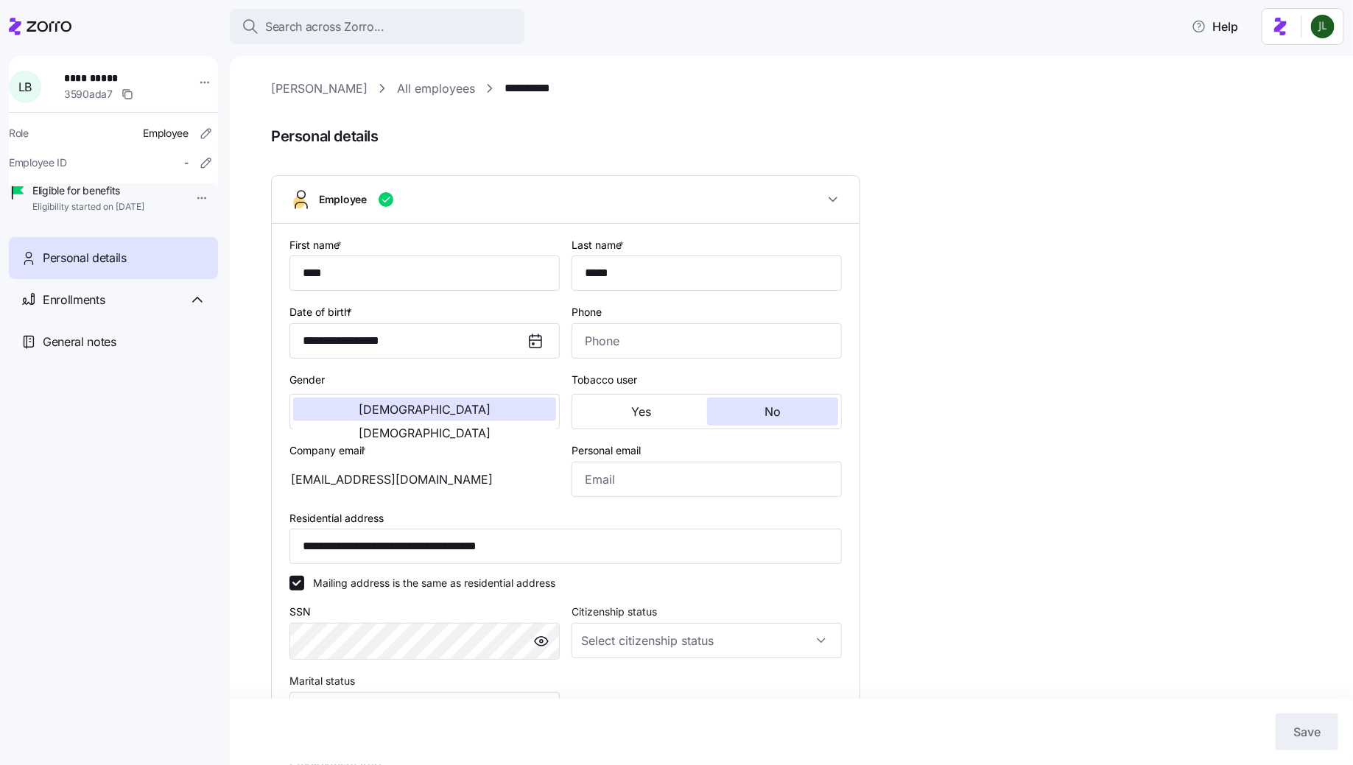
type input "All Employees"
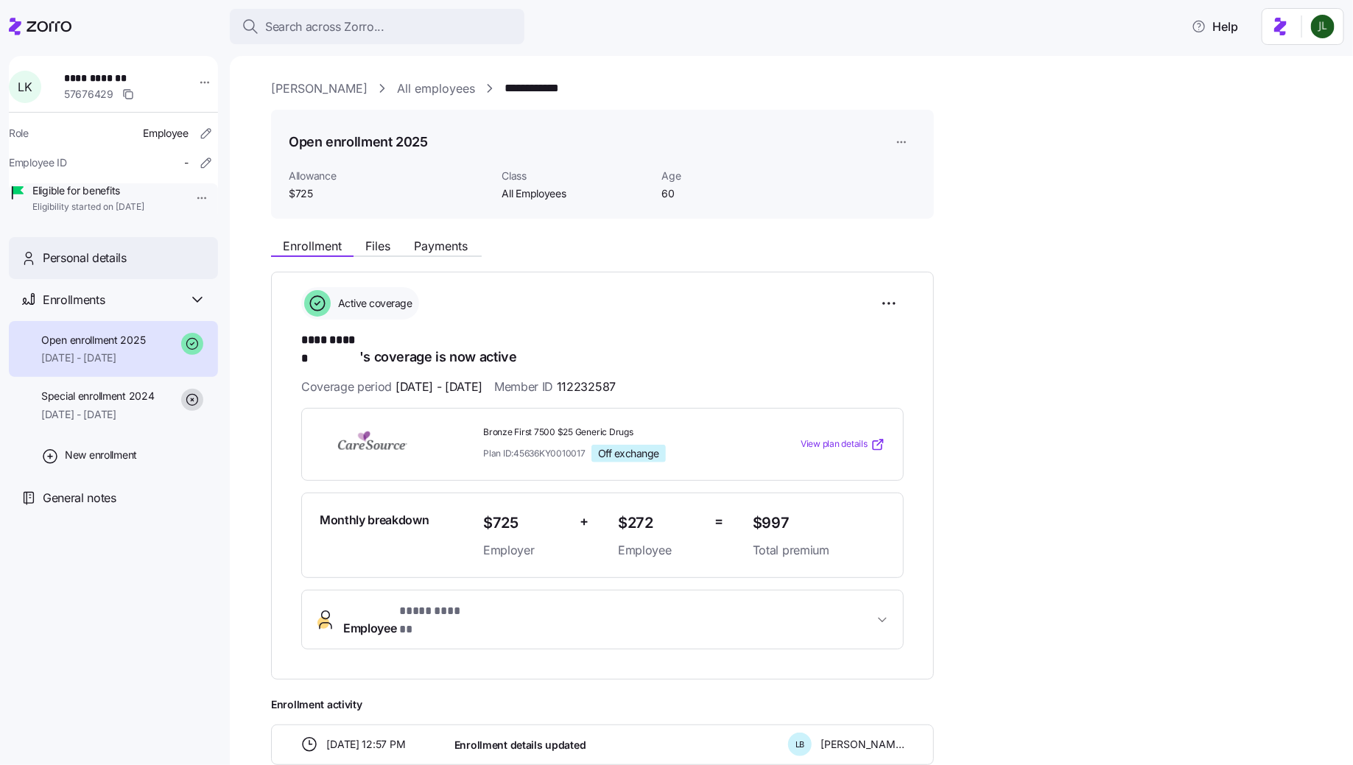
click at [94, 267] on span "Personal details" at bounding box center [85, 258] width 84 height 18
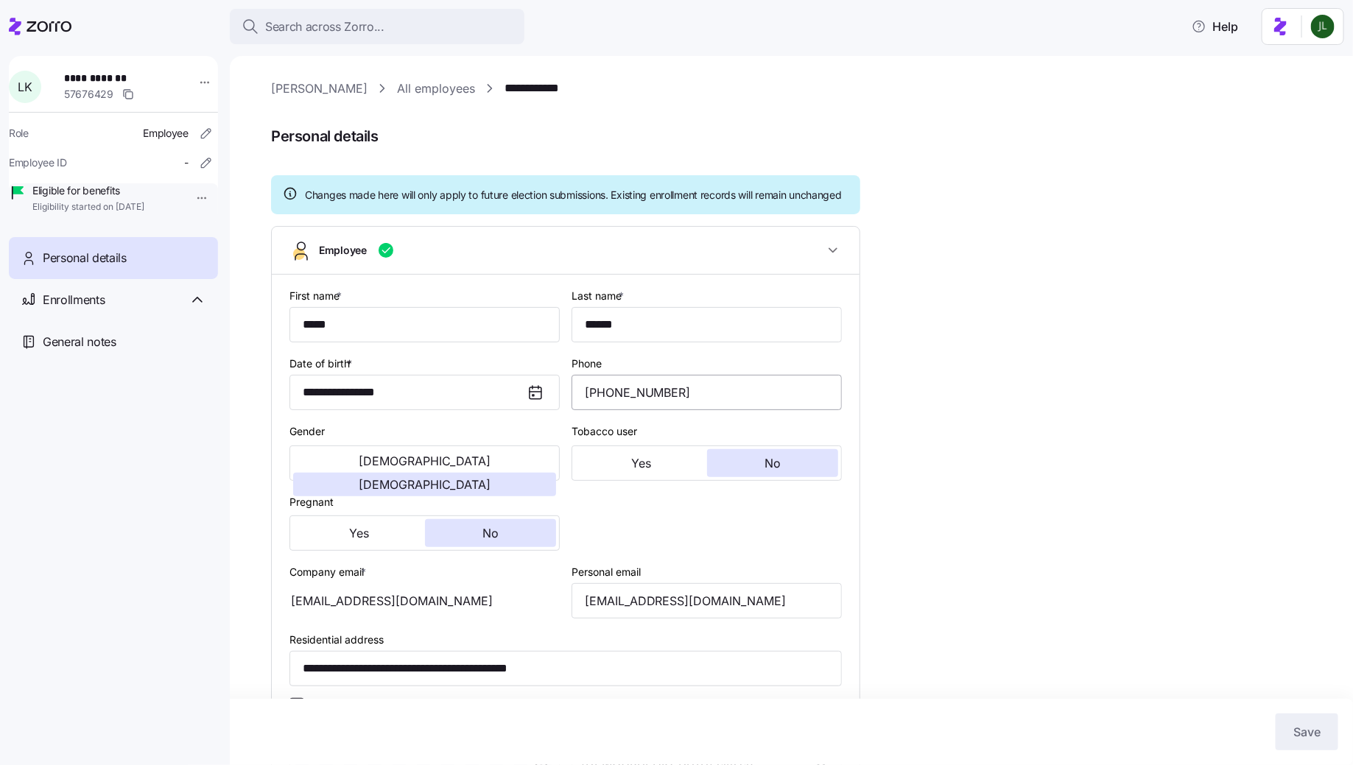
type input "All Employees"
click at [663, 615] on input "kelleylisa2010@yahoo.com" at bounding box center [707, 600] width 270 height 35
type input "kelleylisa20101@yahoo.com"
click at [1305, 726] on span "Save" at bounding box center [1307, 732] width 27 height 18
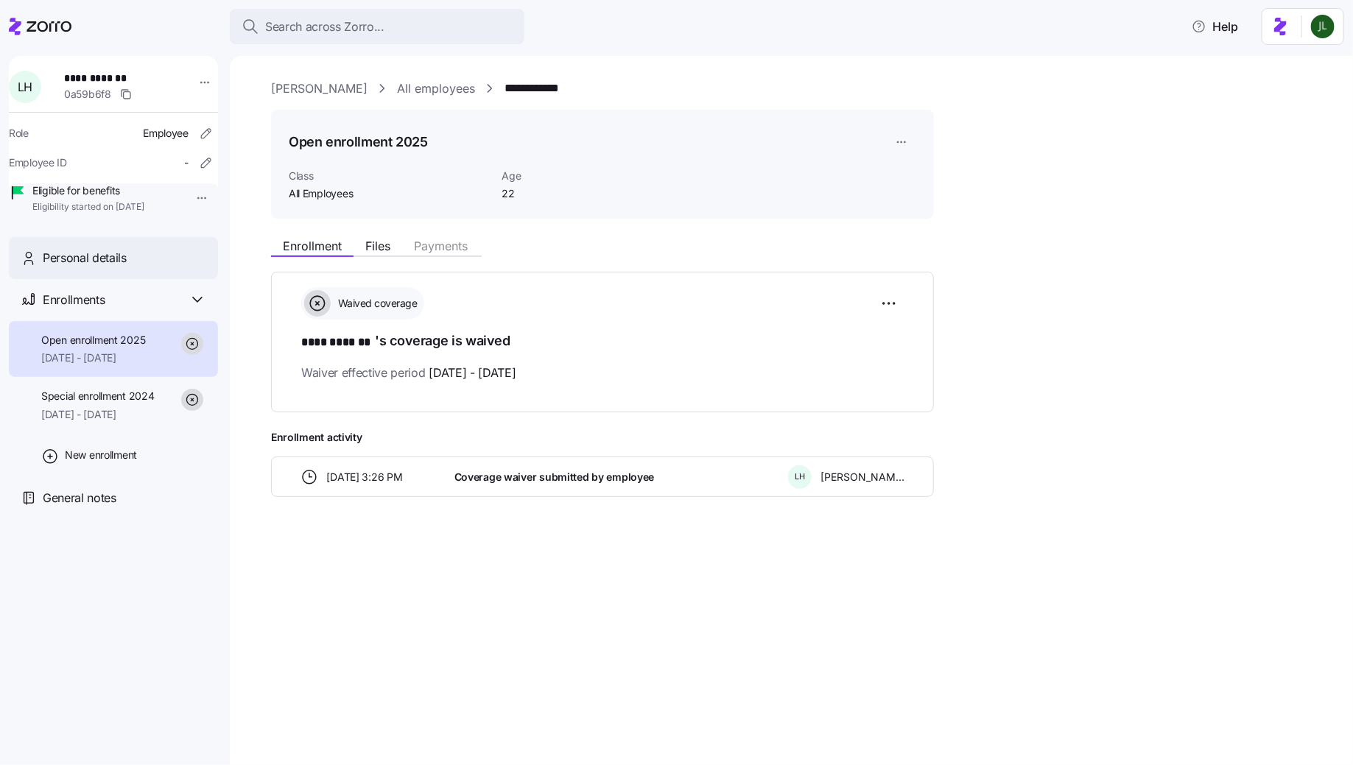
click at [122, 267] on span "Personal details" at bounding box center [85, 258] width 84 height 18
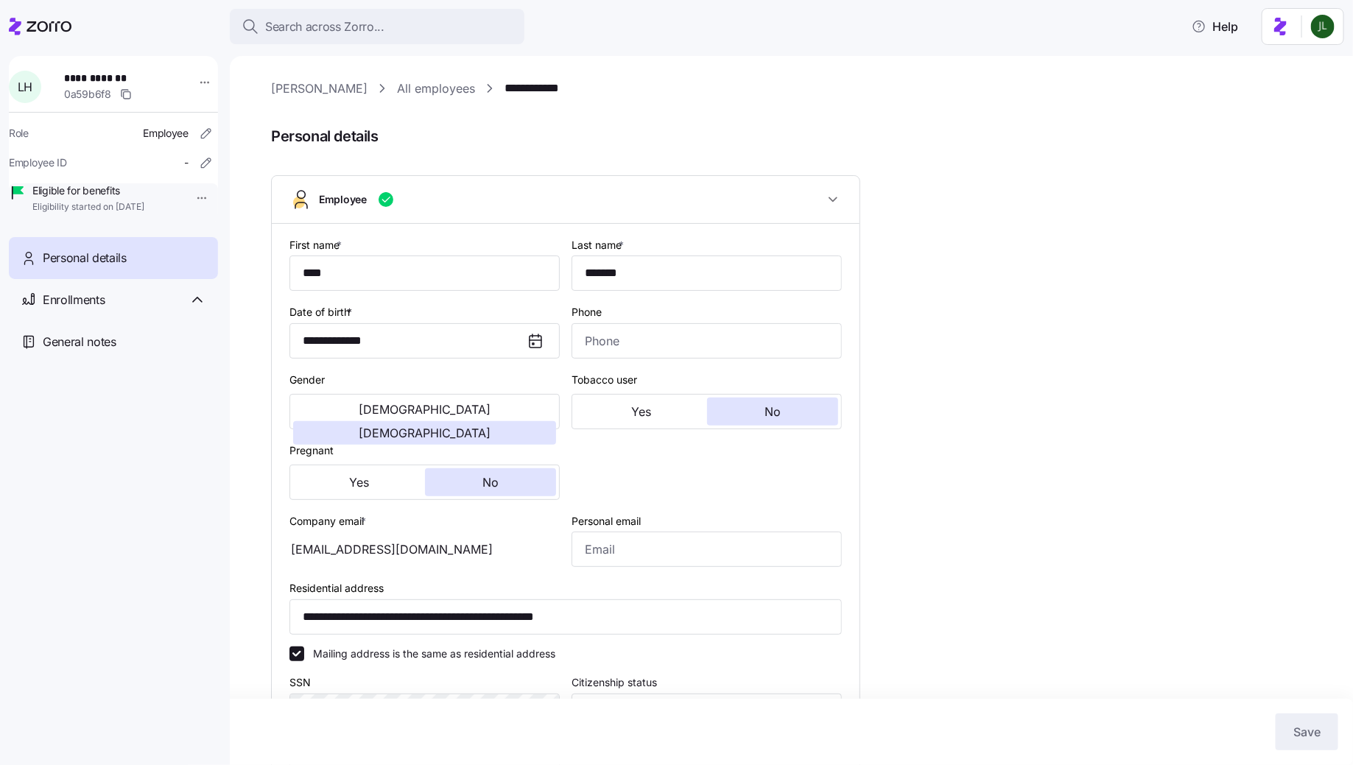
type input "All Employees"
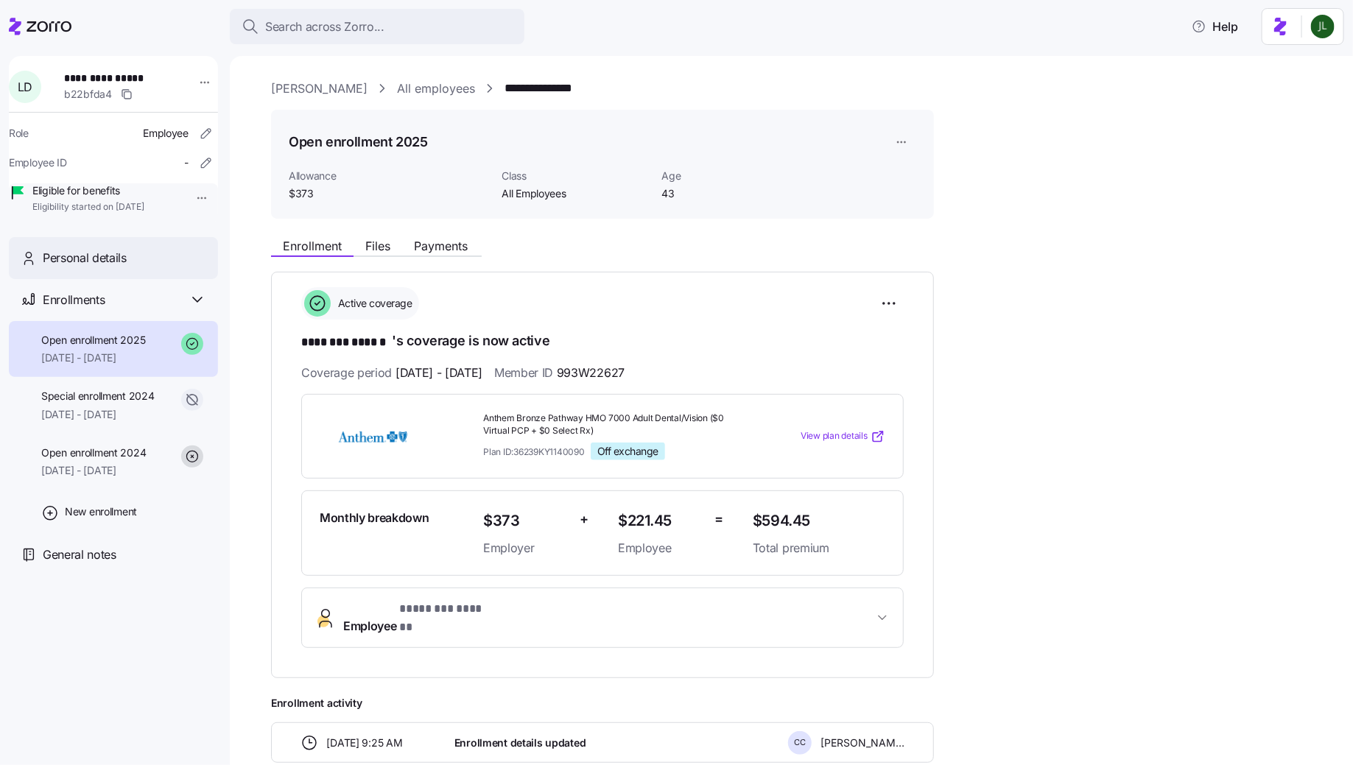
click at [177, 267] on div "Personal details" at bounding box center [125, 258] width 164 height 18
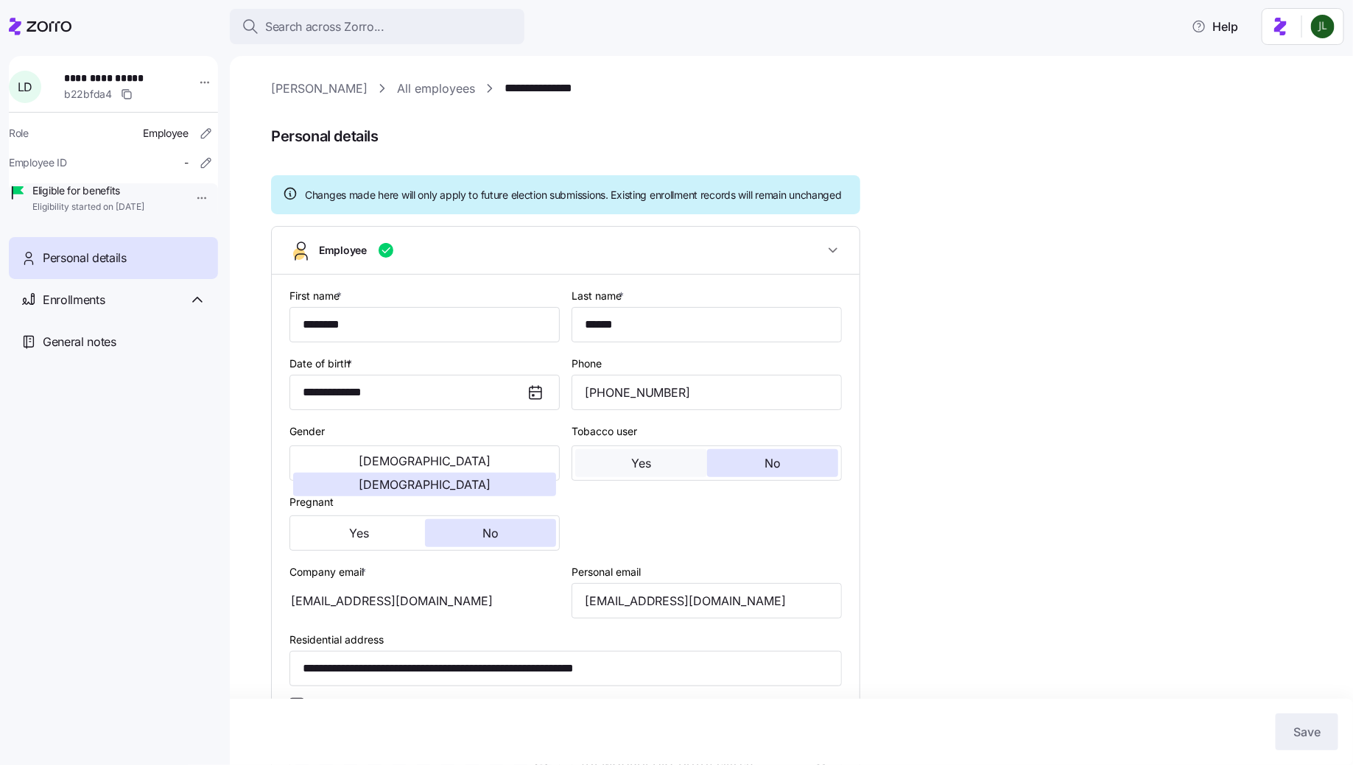
type input "All Employees"
click at [698, 613] on input "[EMAIL_ADDRESS][DOMAIN_NAME]" at bounding box center [707, 600] width 270 height 35
type input "[EMAIL_ADDRESS][DOMAIN_NAME]"
click at [1300, 734] on span "Save" at bounding box center [1307, 732] width 27 height 18
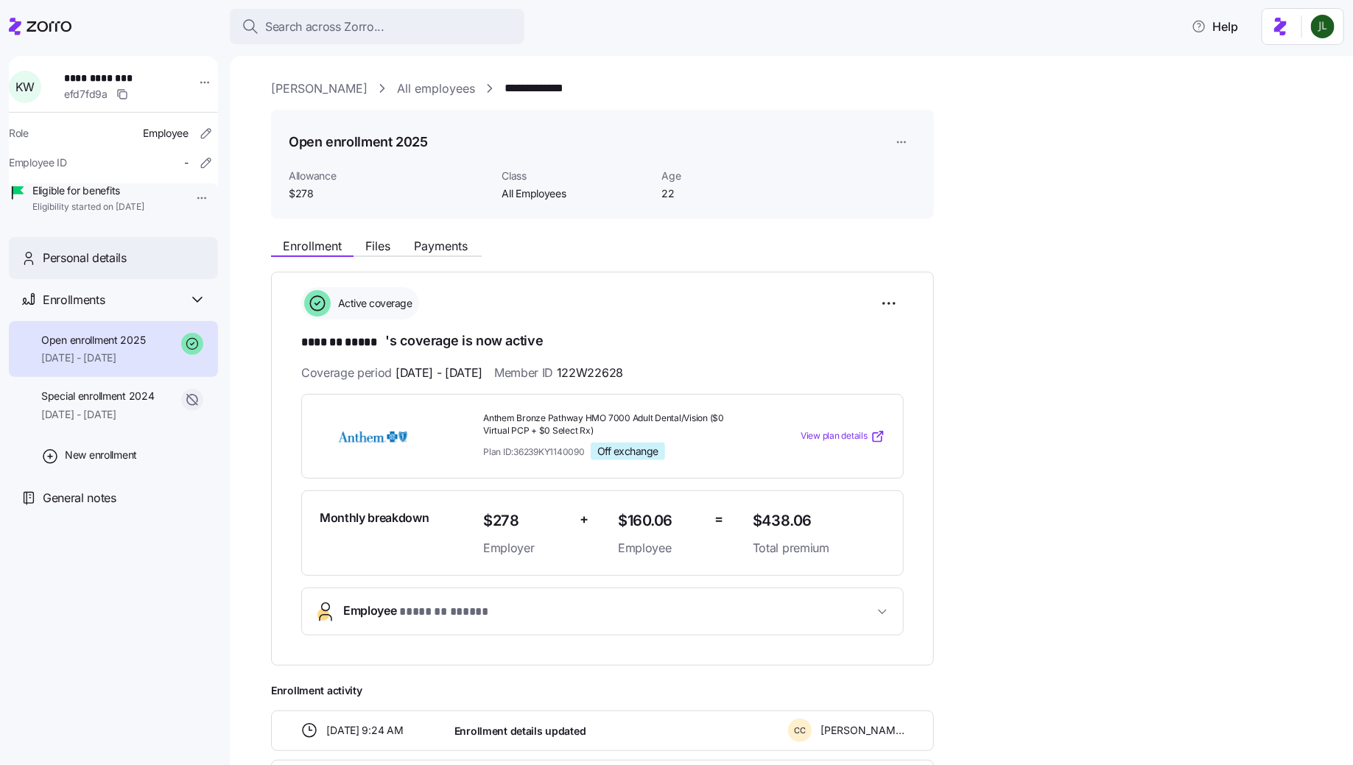
click at [145, 267] on div "Personal details" at bounding box center [113, 258] width 209 height 42
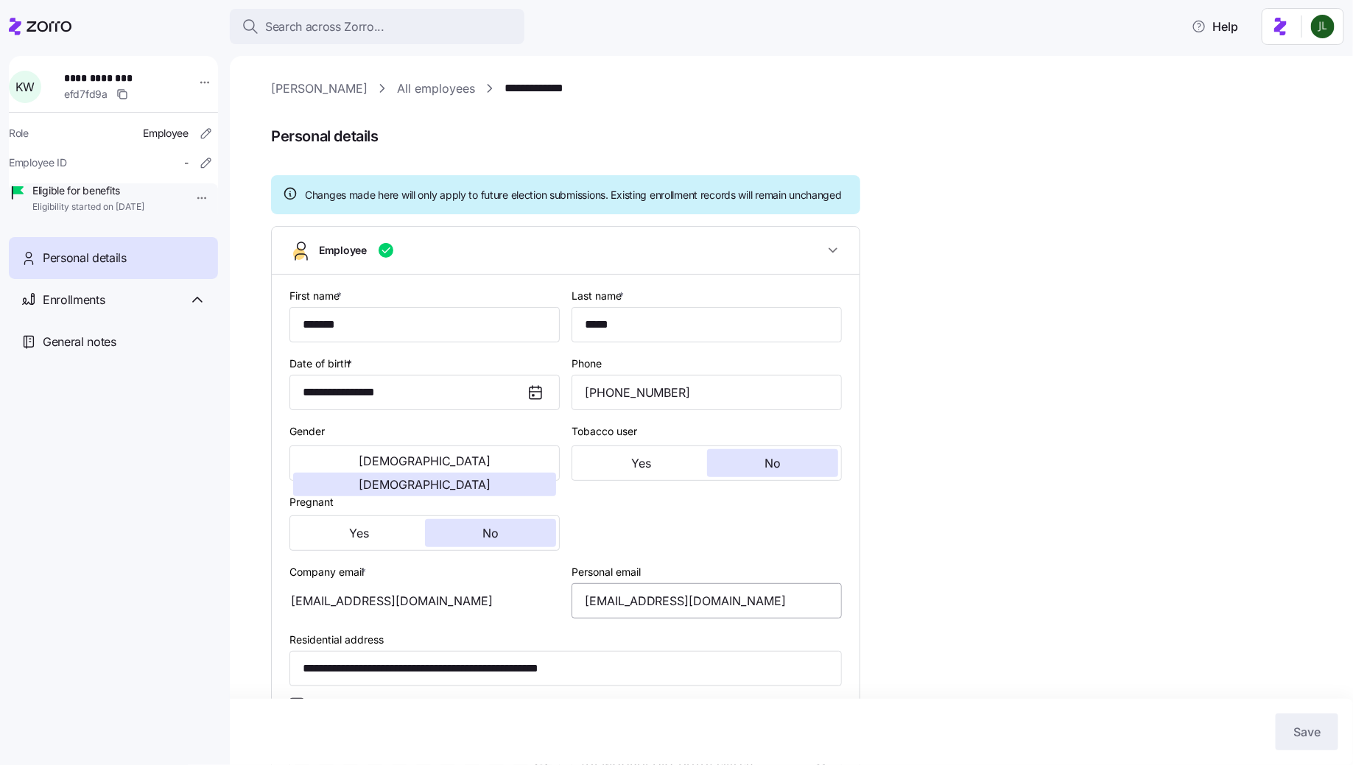
type input "All Employees"
click at [670, 616] on input "wandawoods12@yahoo.com" at bounding box center [707, 600] width 270 height 35
type input "wandawoods121@yahoo.com"
drag, startPoint x: 1299, startPoint y: 760, endPoint x: 1297, endPoint y: 747, distance: 12.6
click at [1297, 748] on div "Cancel Save" at bounding box center [676, 732] width 1353 height 66
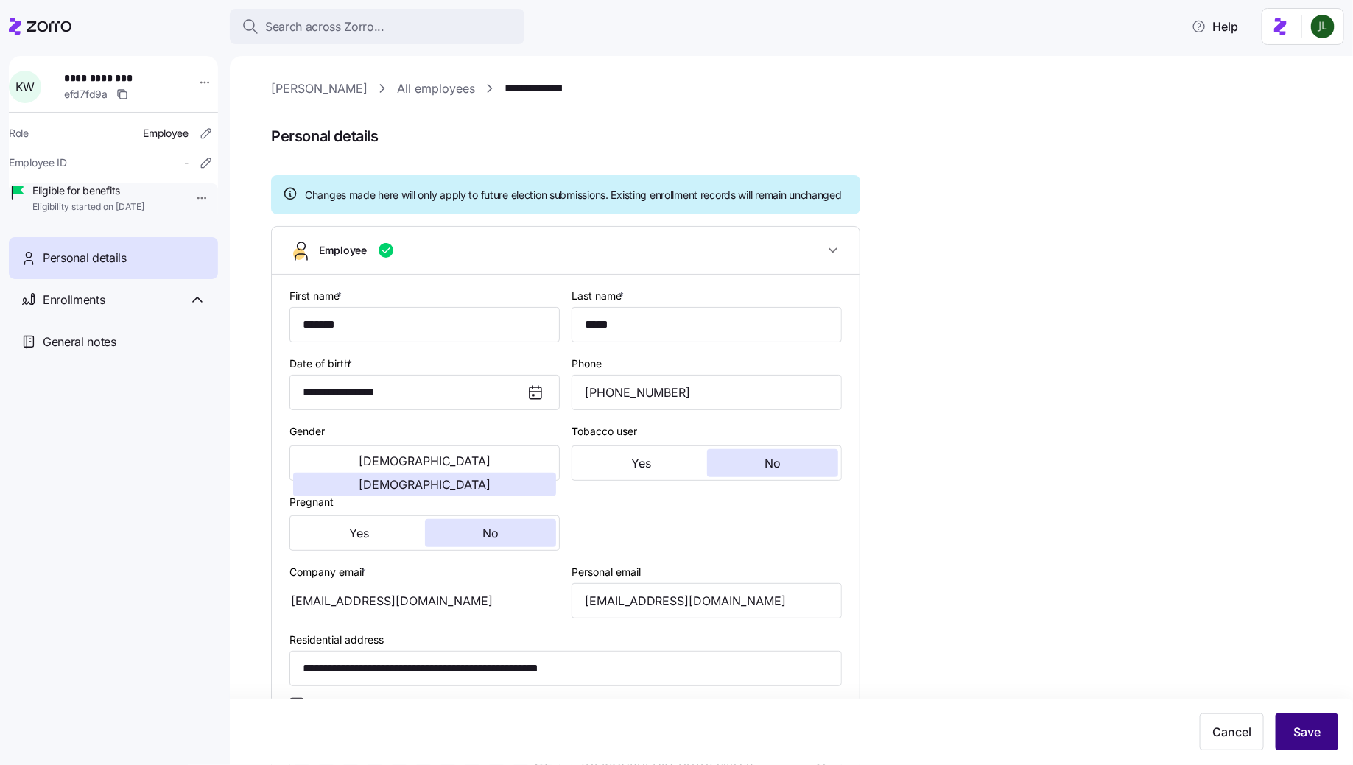
click at [1294, 740] on span "Save" at bounding box center [1307, 732] width 27 height 18
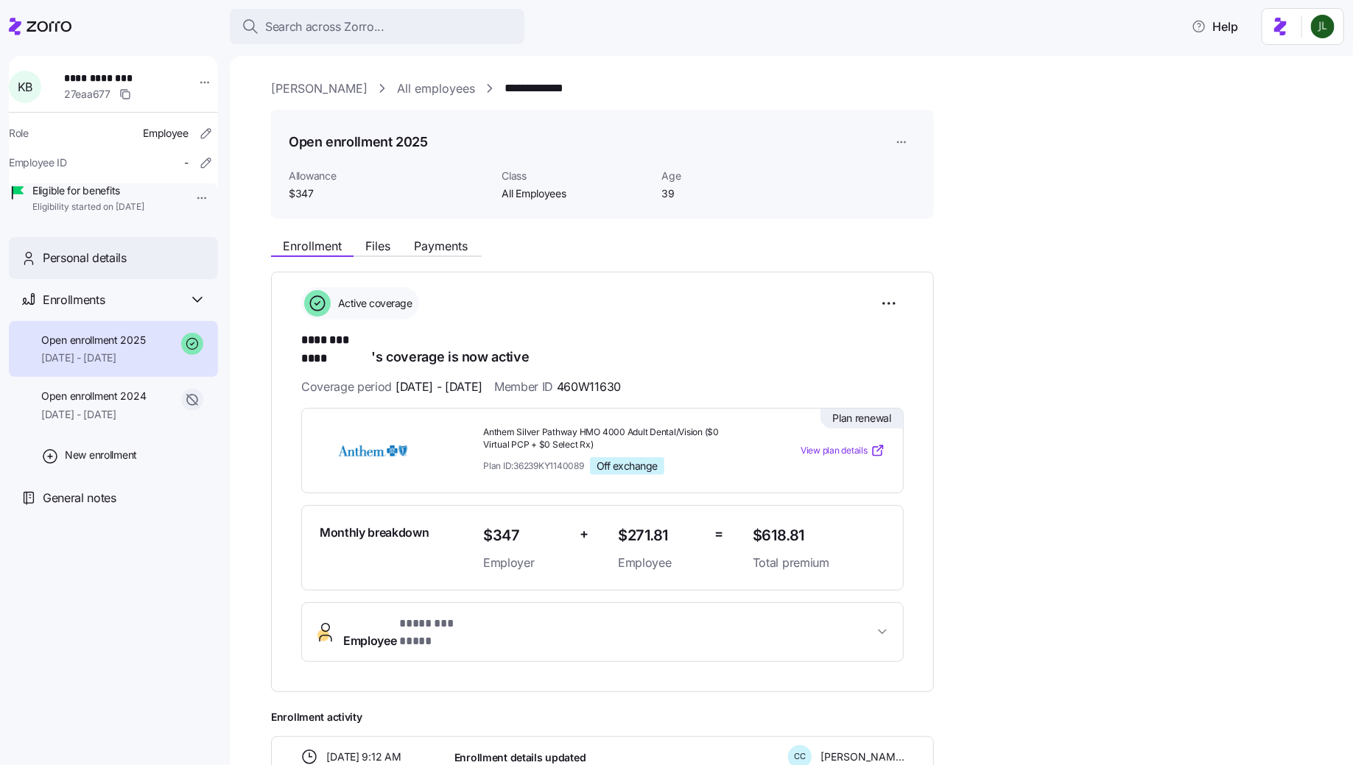
click at [105, 267] on span "Personal details" at bounding box center [85, 258] width 84 height 18
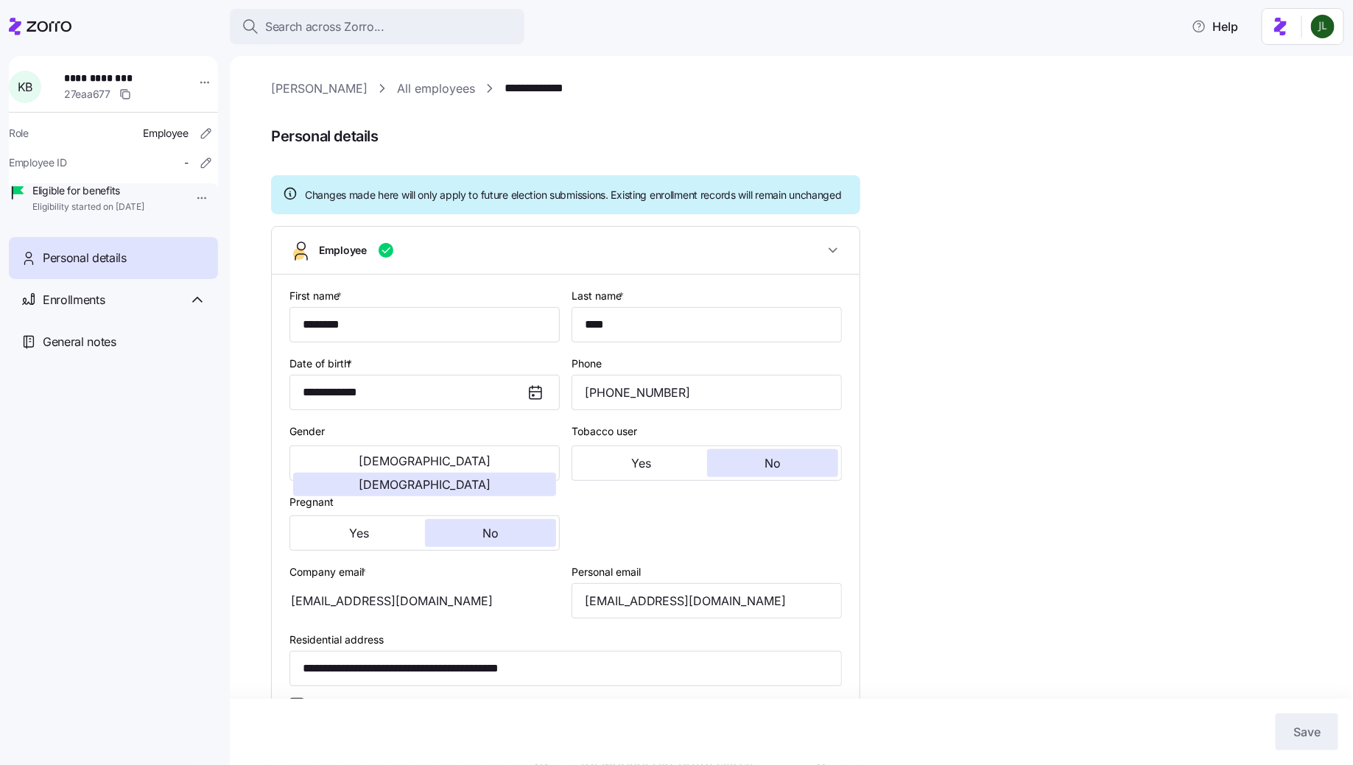
type input "All Employees"
click at [650, 613] on input "[EMAIL_ADDRESS][DOMAIN_NAME]" at bounding box center [707, 600] width 270 height 35
type input "kristina72851@hotmail.com"
click at [1315, 724] on span "Save" at bounding box center [1307, 732] width 27 height 18
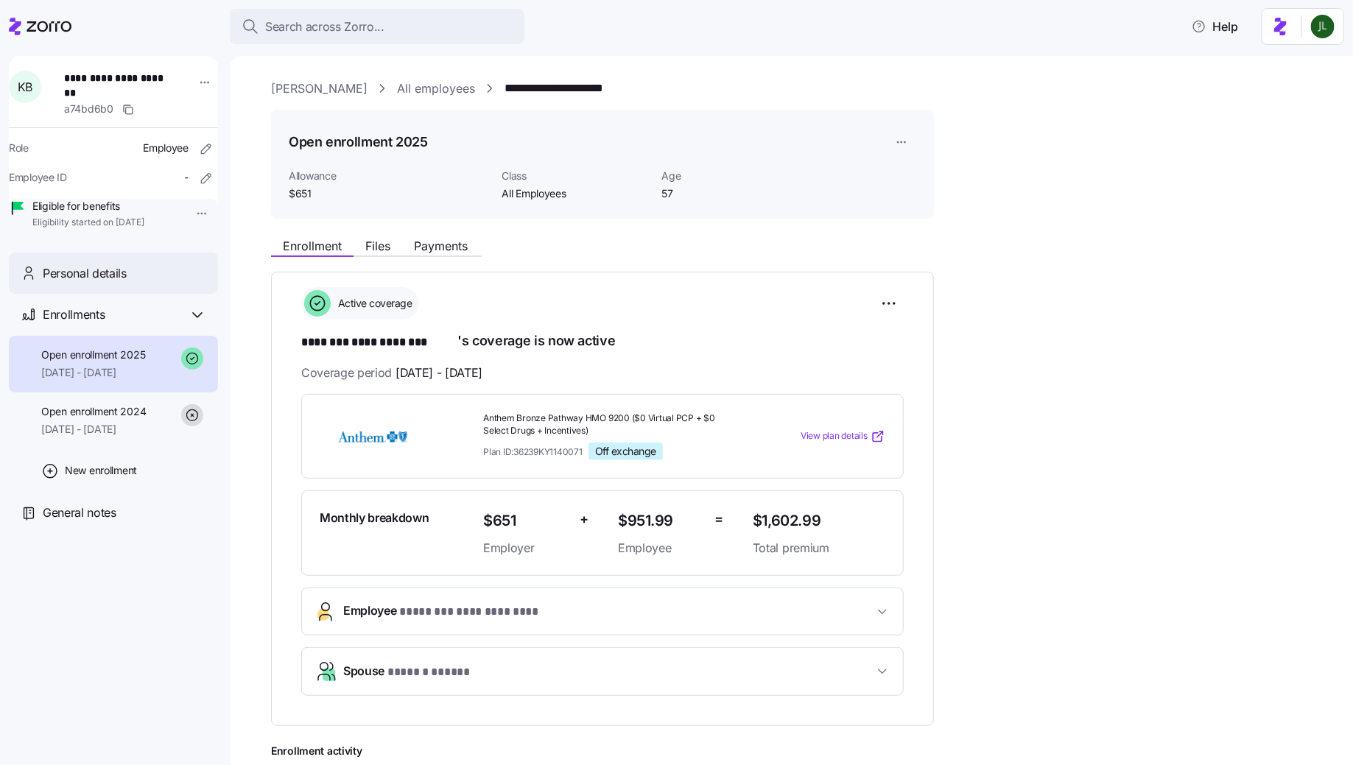
click at [100, 283] on span "Personal details" at bounding box center [85, 273] width 84 height 18
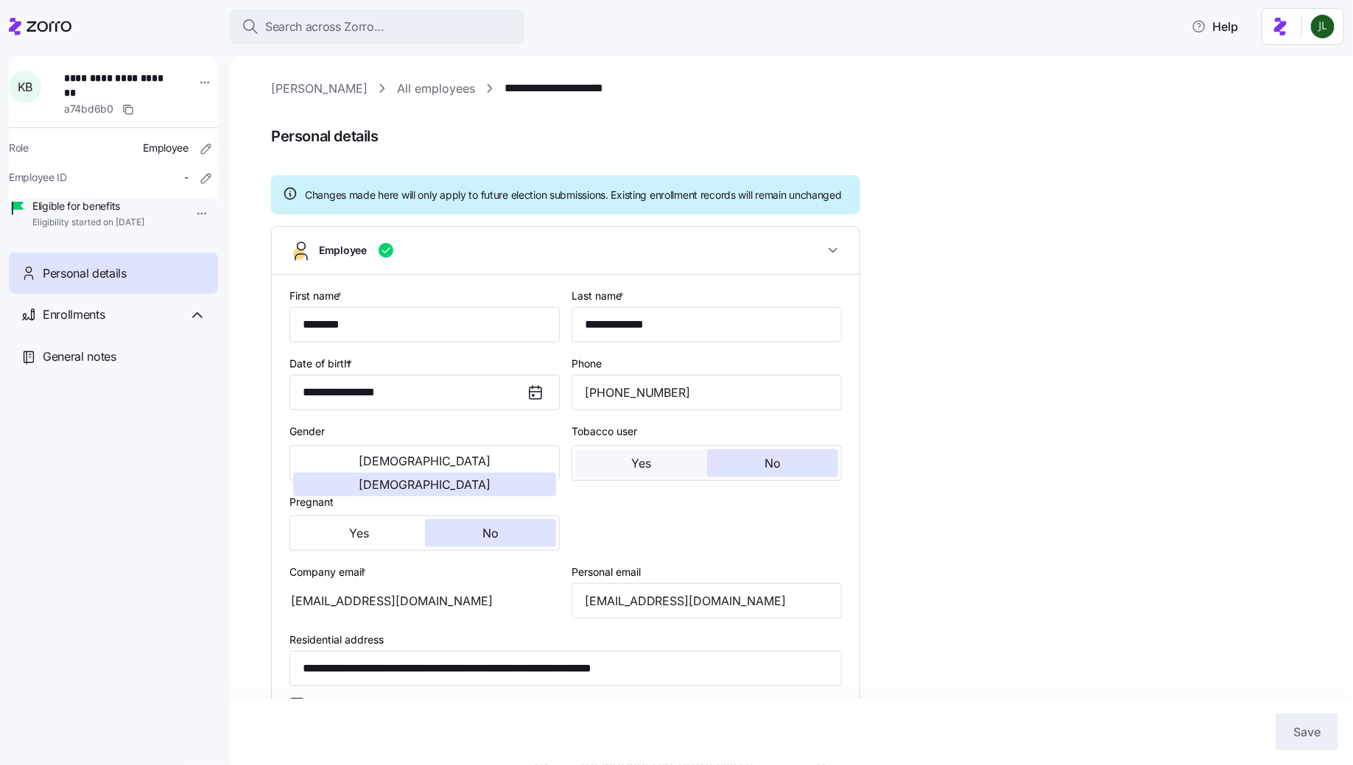
type input "All Employees"
click at [648, 615] on input "[EMAIL_ADDRESS][DOMAIN_NAME]" at bounding box center [707, 600] width 270 height 35
type input "[EMAIL_ADDRESS][DOMAIN_NAME]"
click at [1316, 730] on span "Save" at bounding box center [1307, 732] width 27 height 18
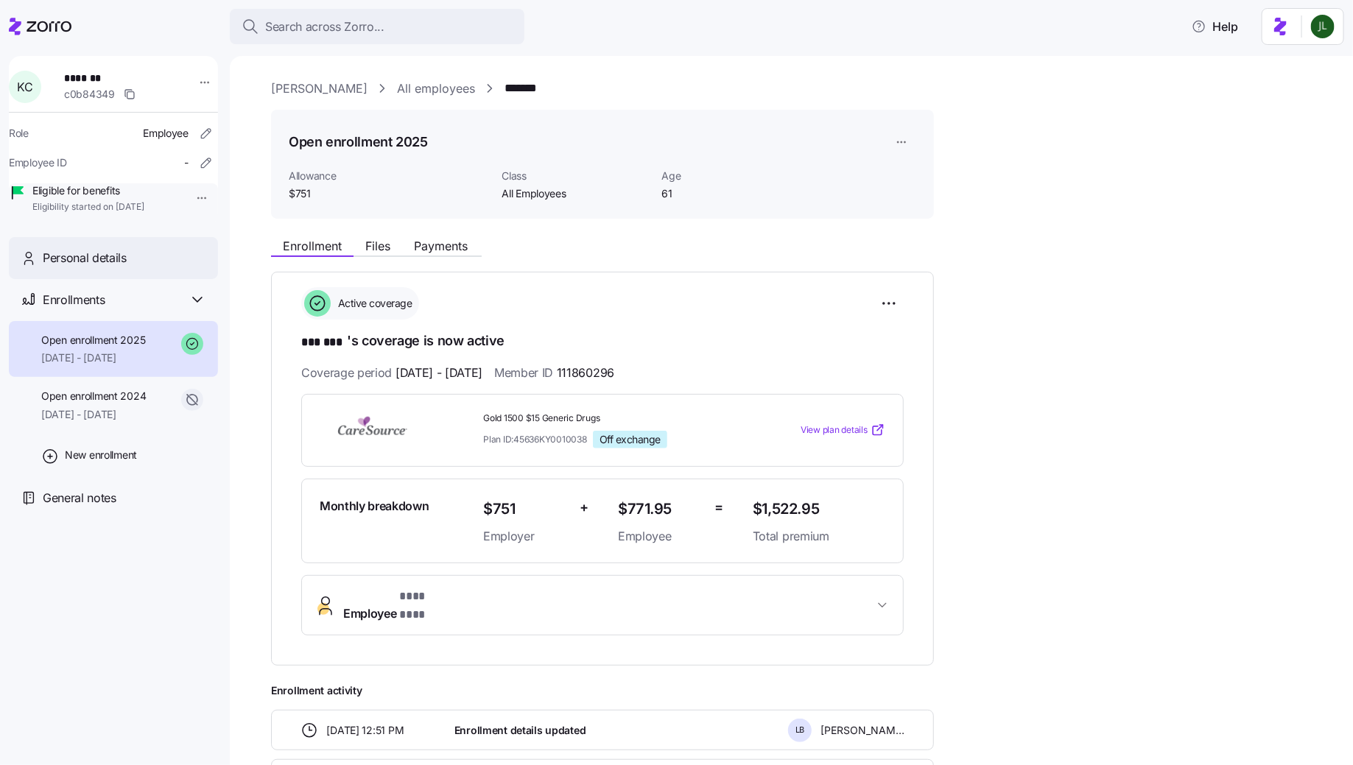
click at [116, 279] on div "Personal details" at bounding box center [113, 258] width 209 height 42
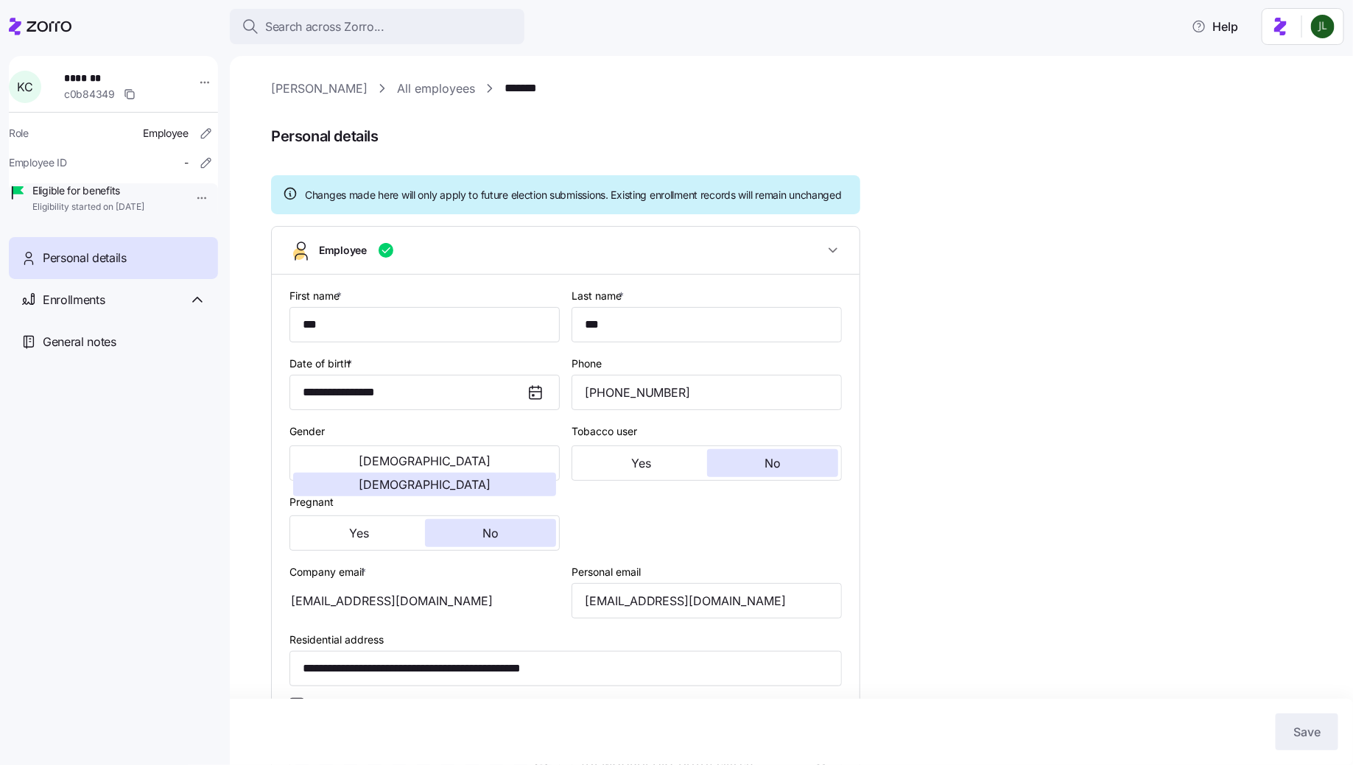
type input "All Employees"
click at [676, 619] on input "kimbrewer-arnp@hotmail.com" at bounding box center [707, 600] width 270 height 35
type input "kimbrewer-arnp1@hotmail.com"
click at [1285, 715] on button "Save" at bounding box center [1307, 732] width 63 height 37
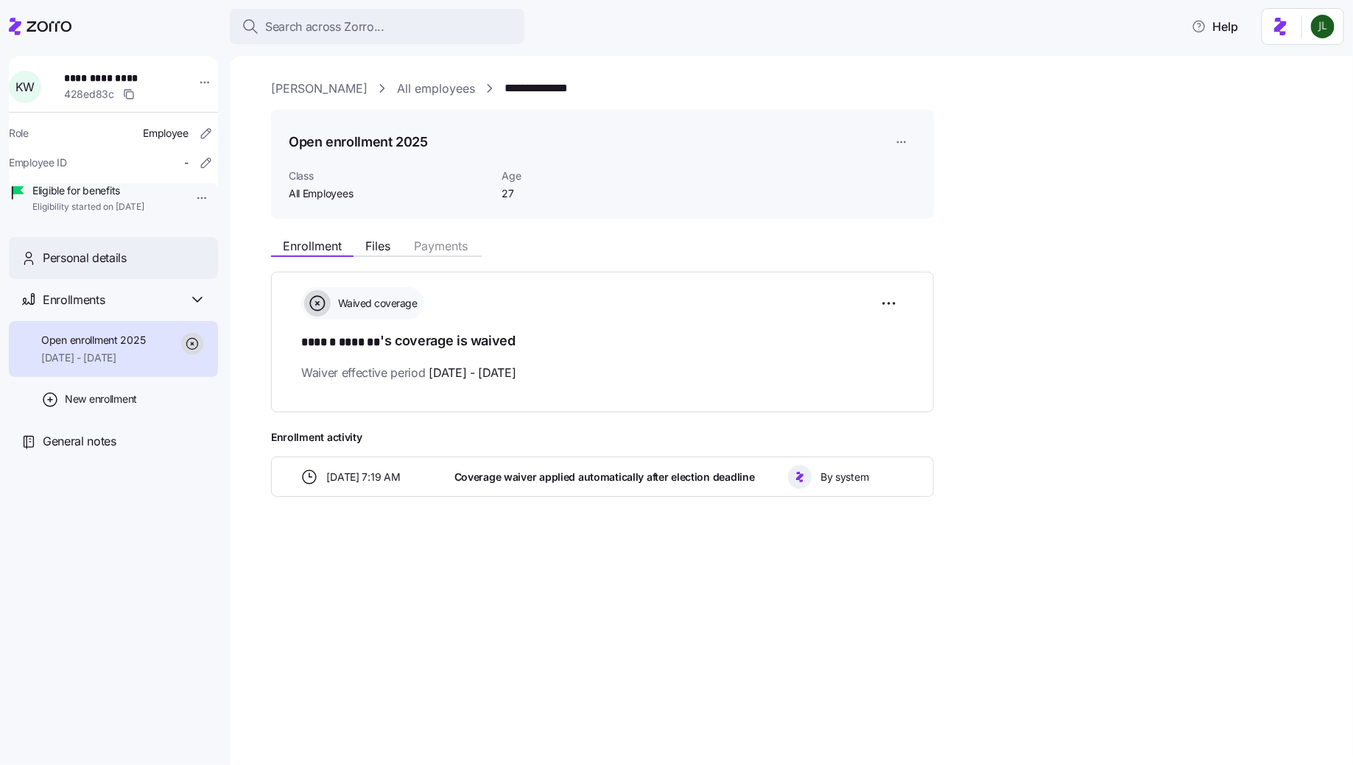
click at [126, 267] on span "Personal details" at bounding box center [85, 258] width 84 height 18
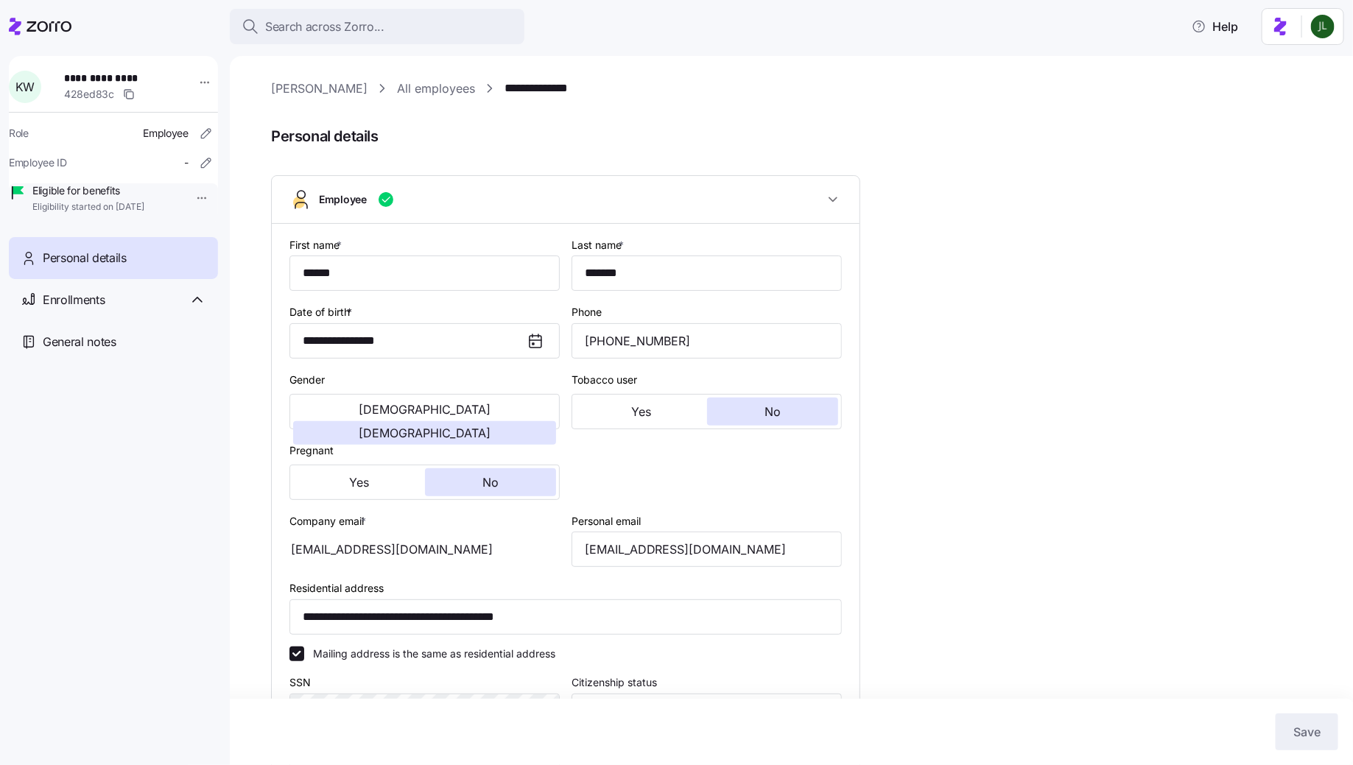
type input "All Employees"
click at [658, 549] on input "kerriewolpert@yahoo.com" at bounding box center [707, 549] width 270 height 35
type input "kerriewolpert1@yahoo.com"
click at [1290, 716] on button "Save" at bounding box center [1307, 732] width 63 height 37
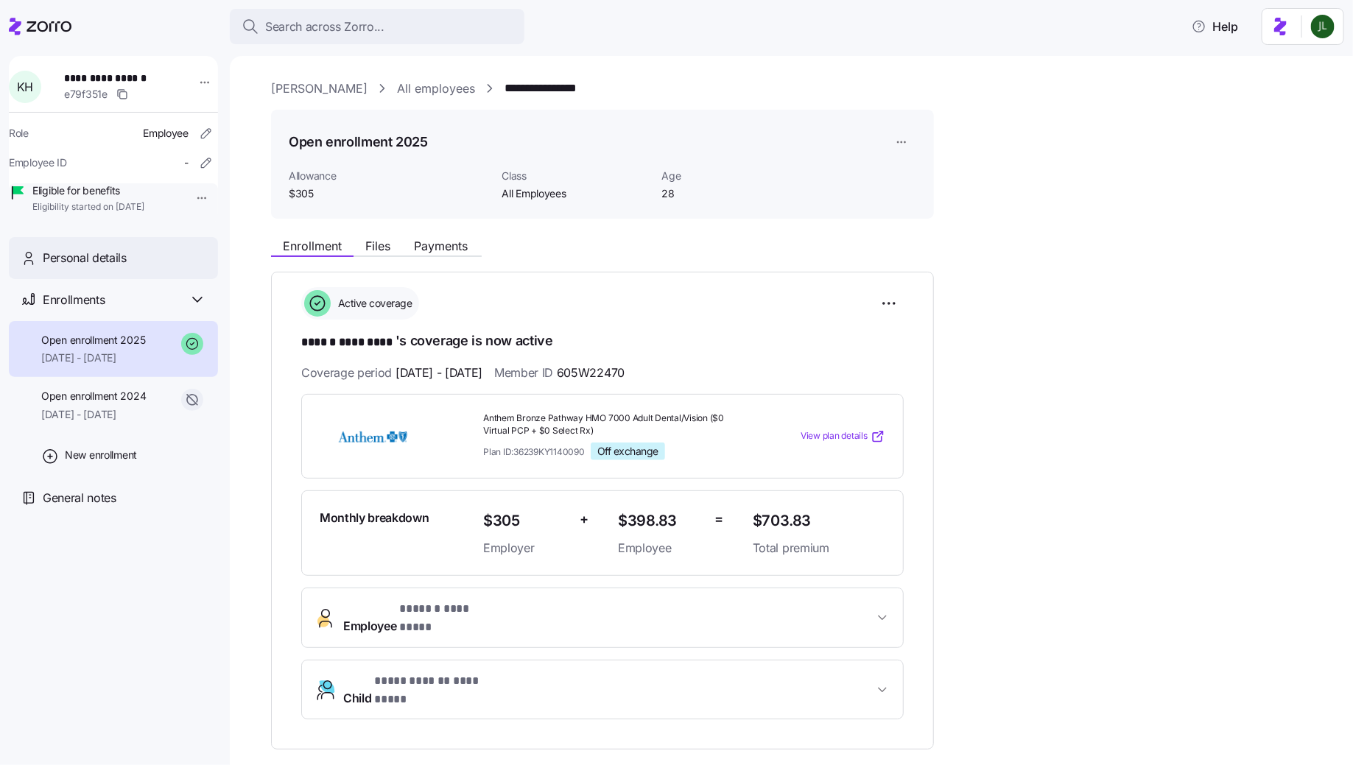
click at [115, 267] on span "Personal details" at bounding box center [85, 258] width 84 height 18
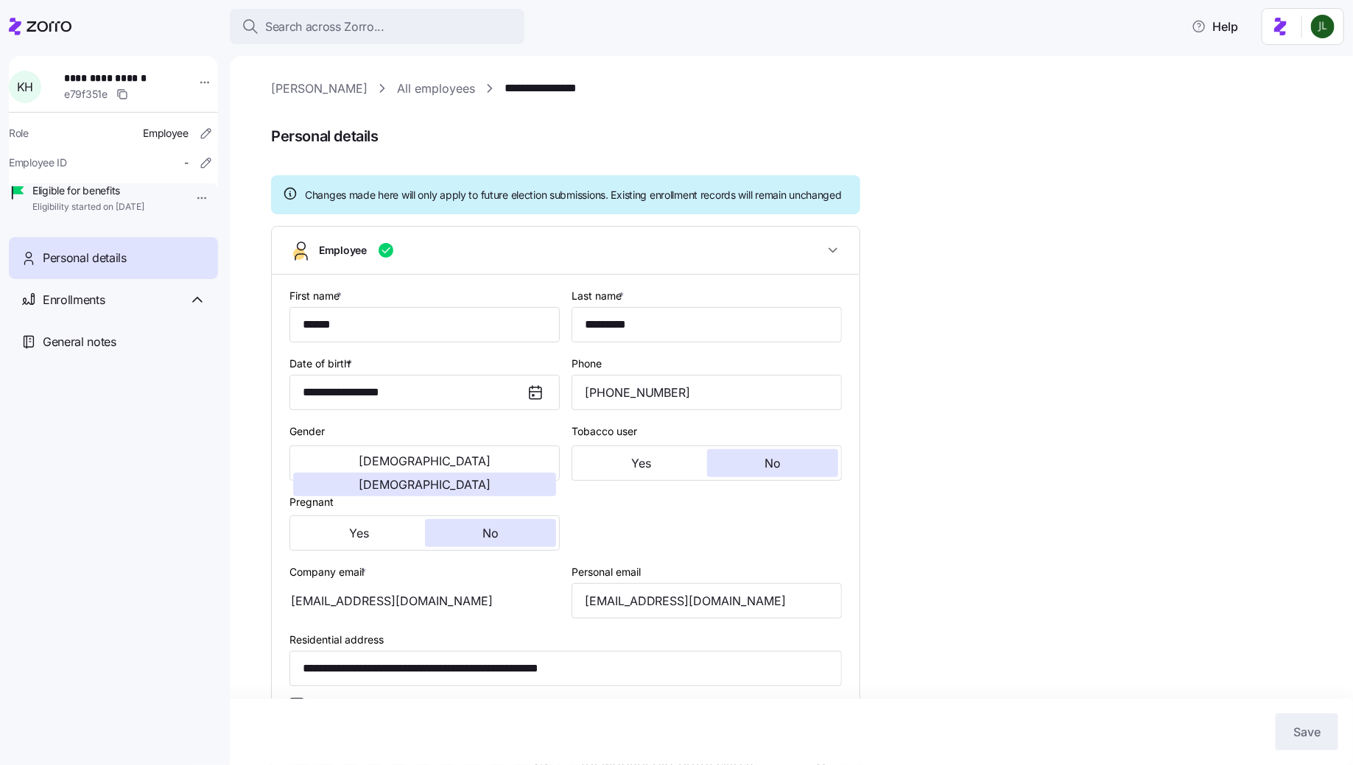
type input "All Employees"
click at [684, 613] on input "[EMAIL_ADDRESS][DOMAIN_NAME]" at bounding box center [707, 600] width 270 height 35
type input "[EMAIL_ADDRESS][DOMAIN_NAME]"
click at [1300, 729] on span "Save" at bounding box center [1307, 732] width 27 height 18
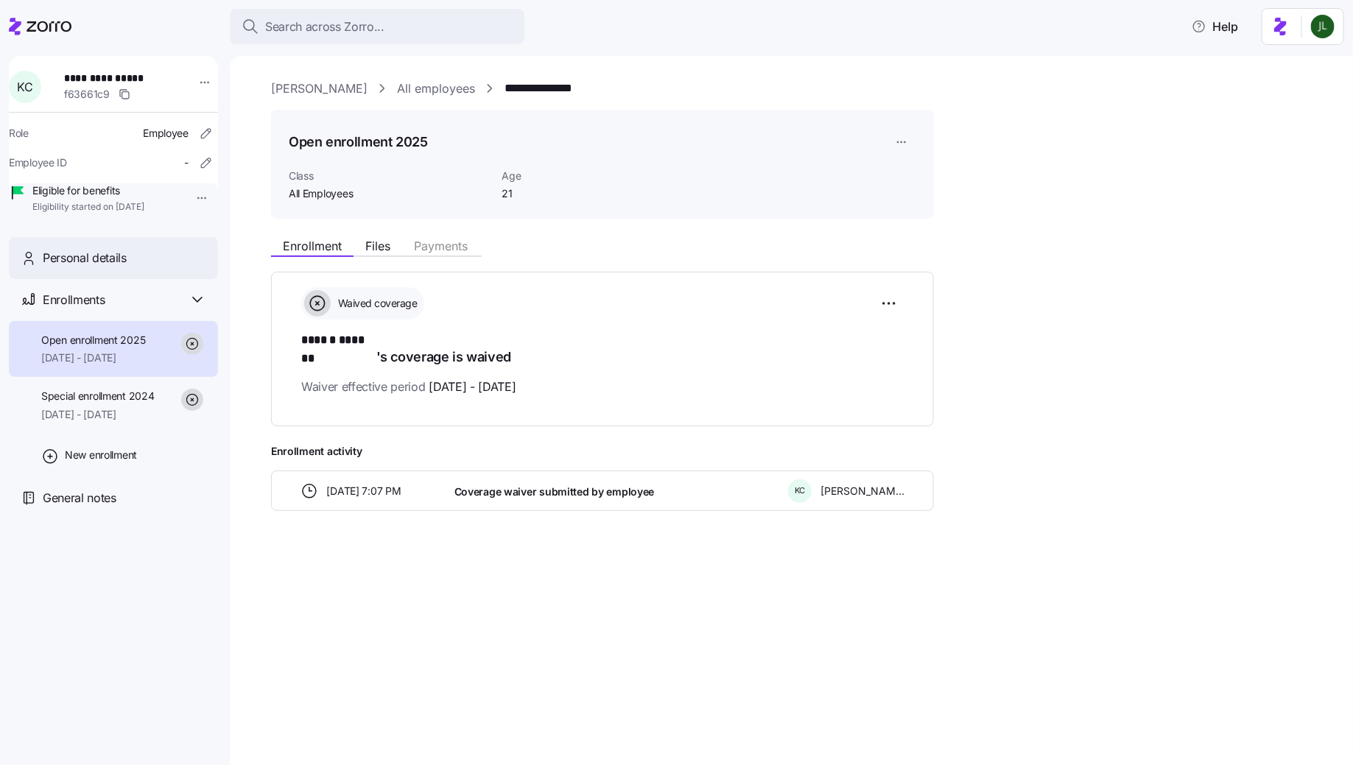
click at [92, 267] on span "Personal details" at bounding box center [85, 258] width 84 height 18
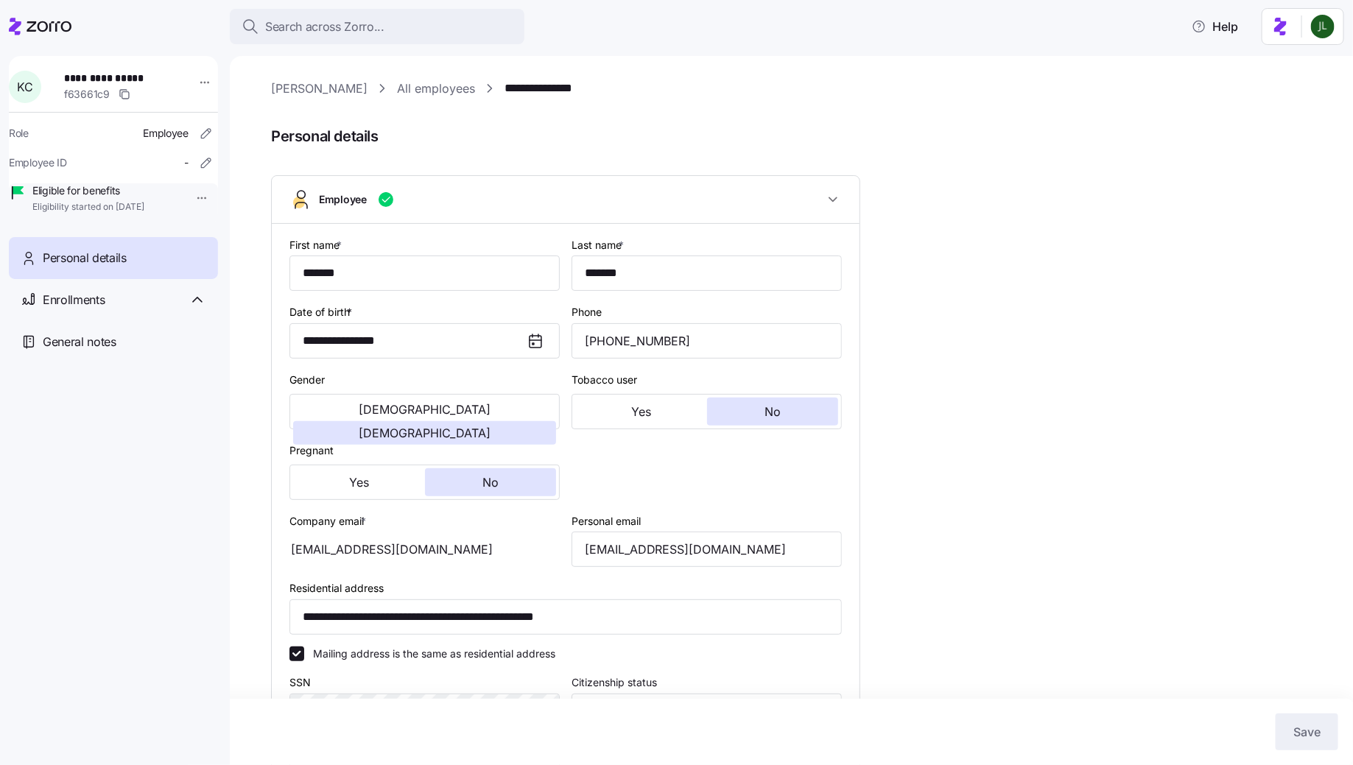
type input "All Employees"
click at [637, 549] on input "colletts13@icloud.com" at bounding box center [707, 549] width 270 height 35
type input "colletts131@icloud.com"
click at [1289, 723] on button "Save" at bounding box center [1307, 732] width 63 height 37
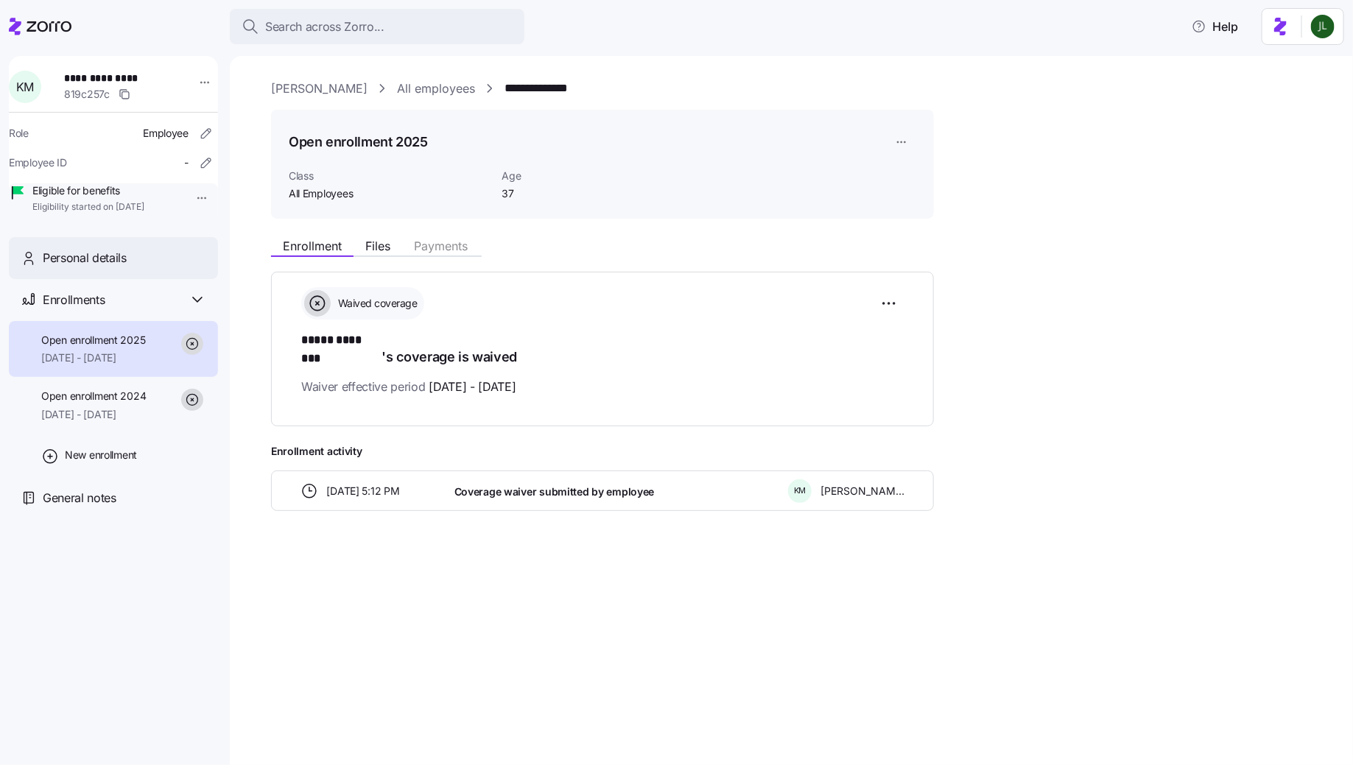
click at [112, 267] on span "Personal details" at bounding box center [85, 258] width 84 height 18
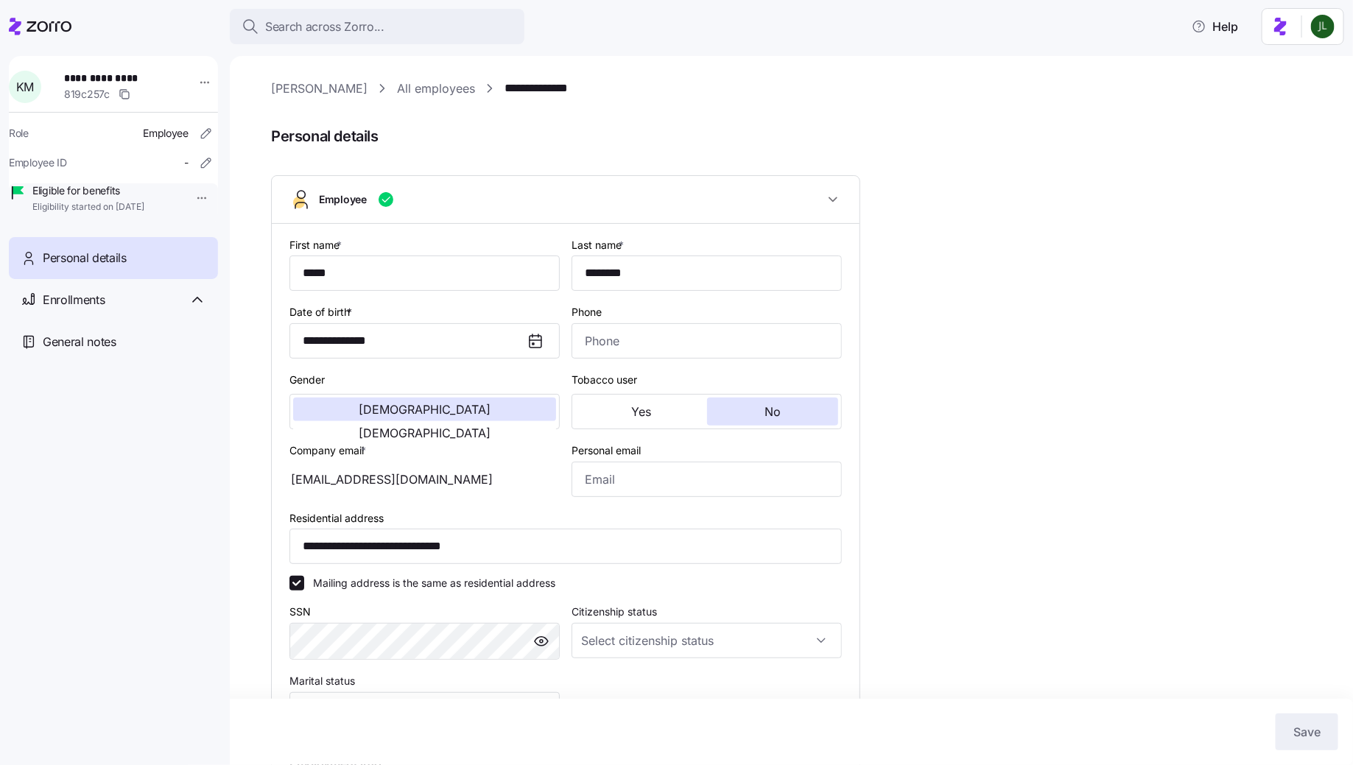
type input "All Employees"
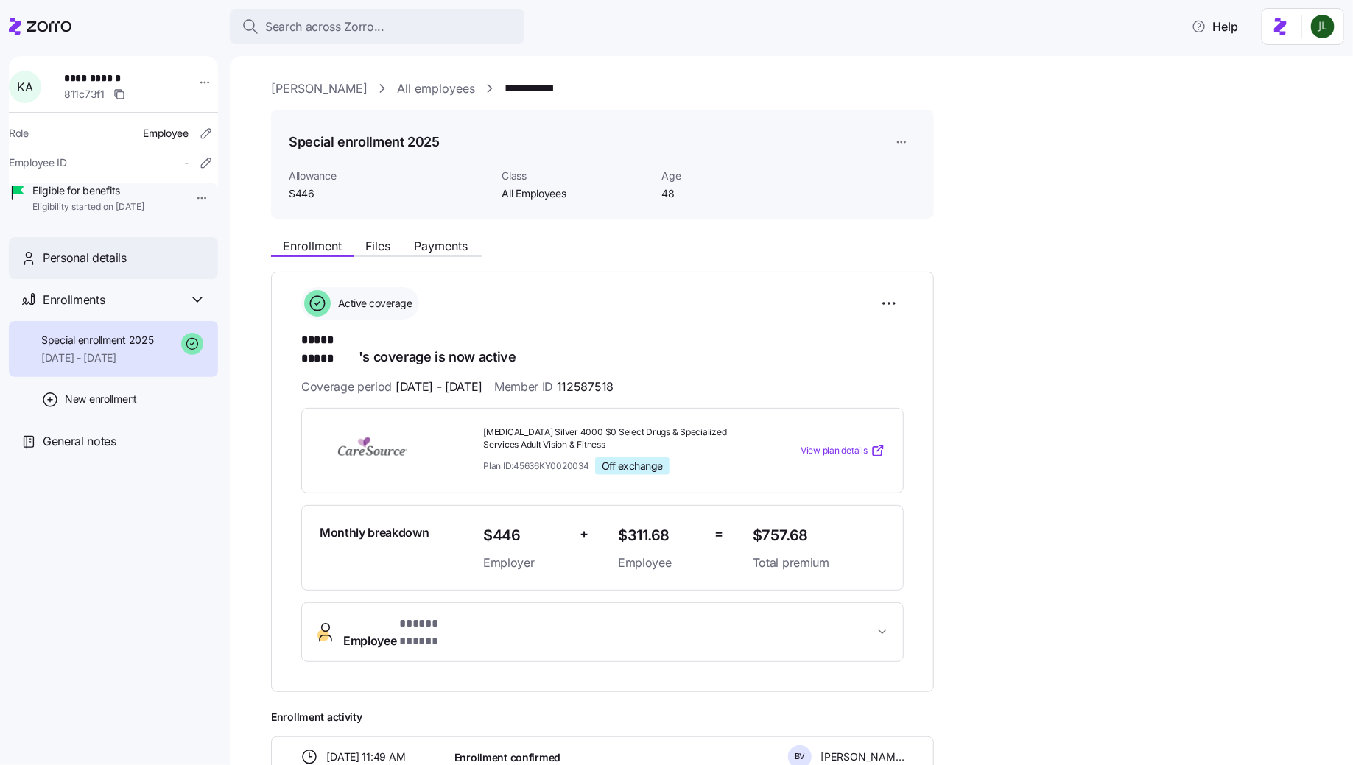
click at [77, 267] on span "Personal details" at bounding box center [85, 258] width 84 height 18
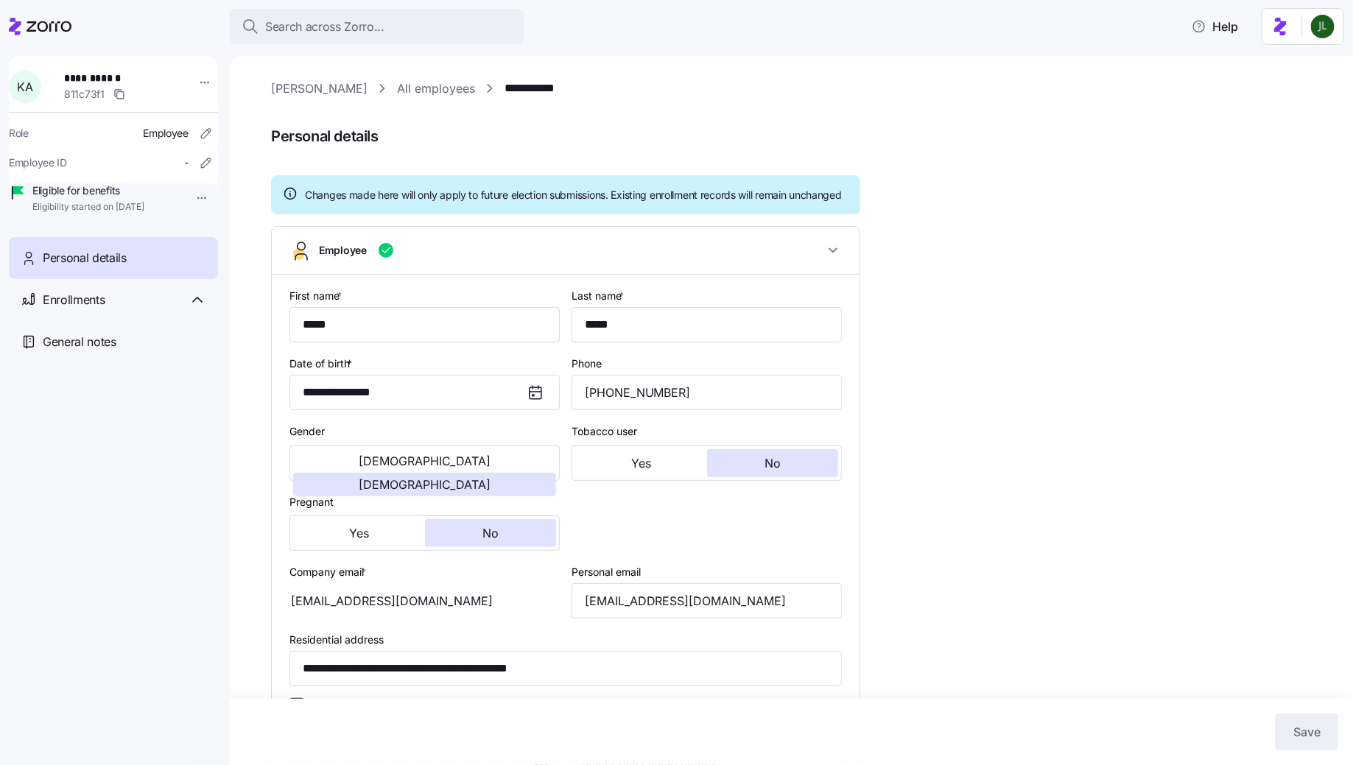
type input "All Employees"
click at [651, 619] on input "[EMAIL_ADDRESS][DOMAIN_NAME]" at bounding box center [707, 600] width 270 height 35
type input "[EMAIL_ADDRESS][DOMAIN_NAME]"
click at [1301, 732] on span "Save" at bounding box center [1307, 732] width 27 height 18
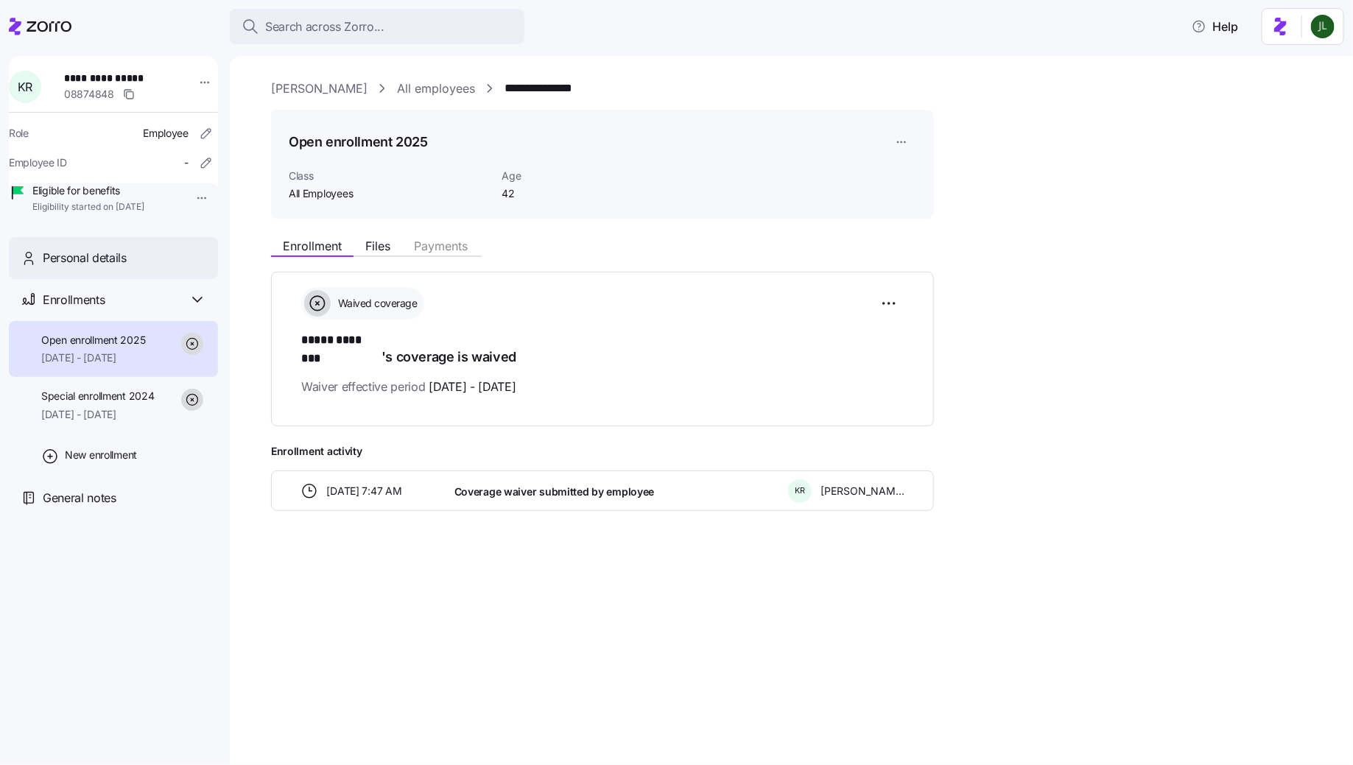
click at [91, 267] on span "Personal details" at bounding box center [85, 258] width 84 height 18
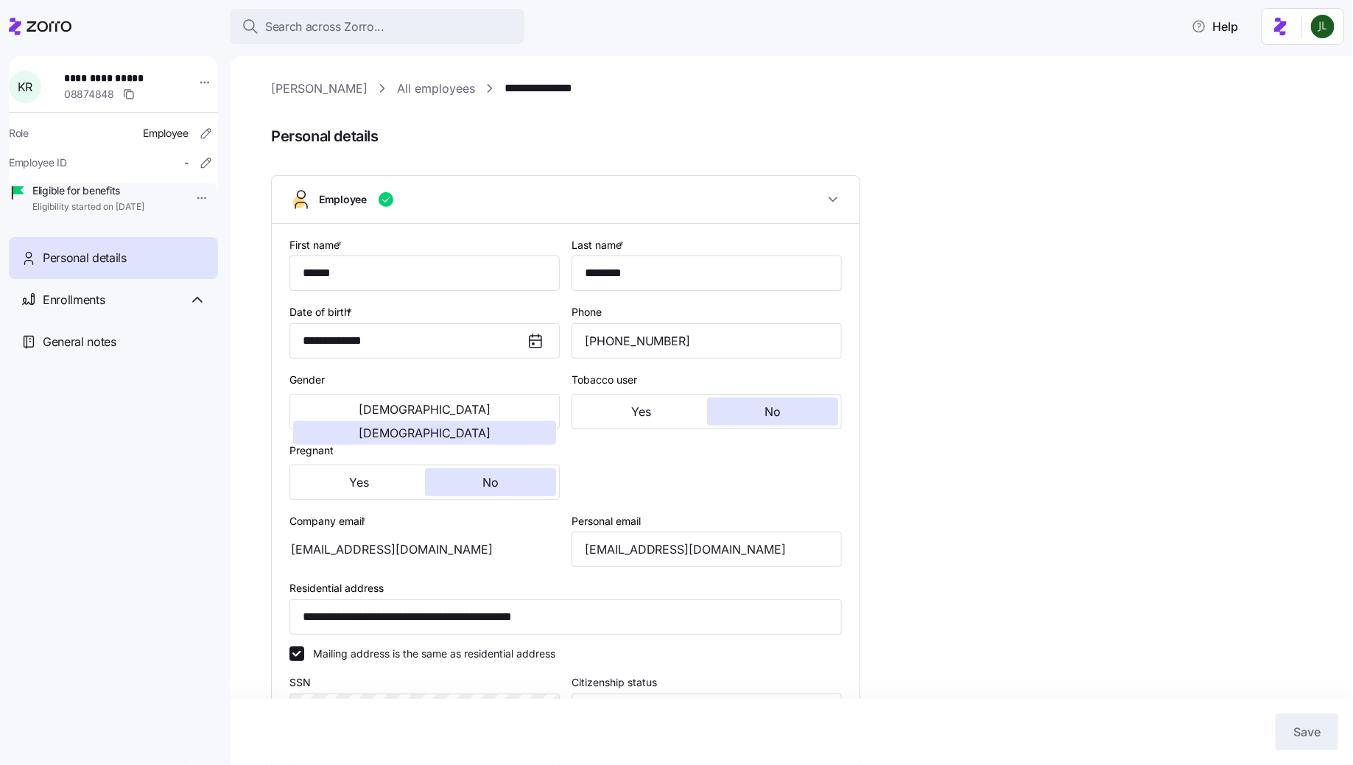
type input "All Employees"
click at [669, 547] on input "[EMAIL_ADDRESS][DOMAIN_NAME]" at bounding box center [707, 549] width 270 height 35
type input "[EMAIL_ADDRESS][DOMAIN_NAME]"
click at [1275, 714] on div "Cancel Save" at bounding box center [677, 732] width 1324 height 37
click at [1295, 731] on span "Save" at bounding box center [1307, 732] width 27 height 18
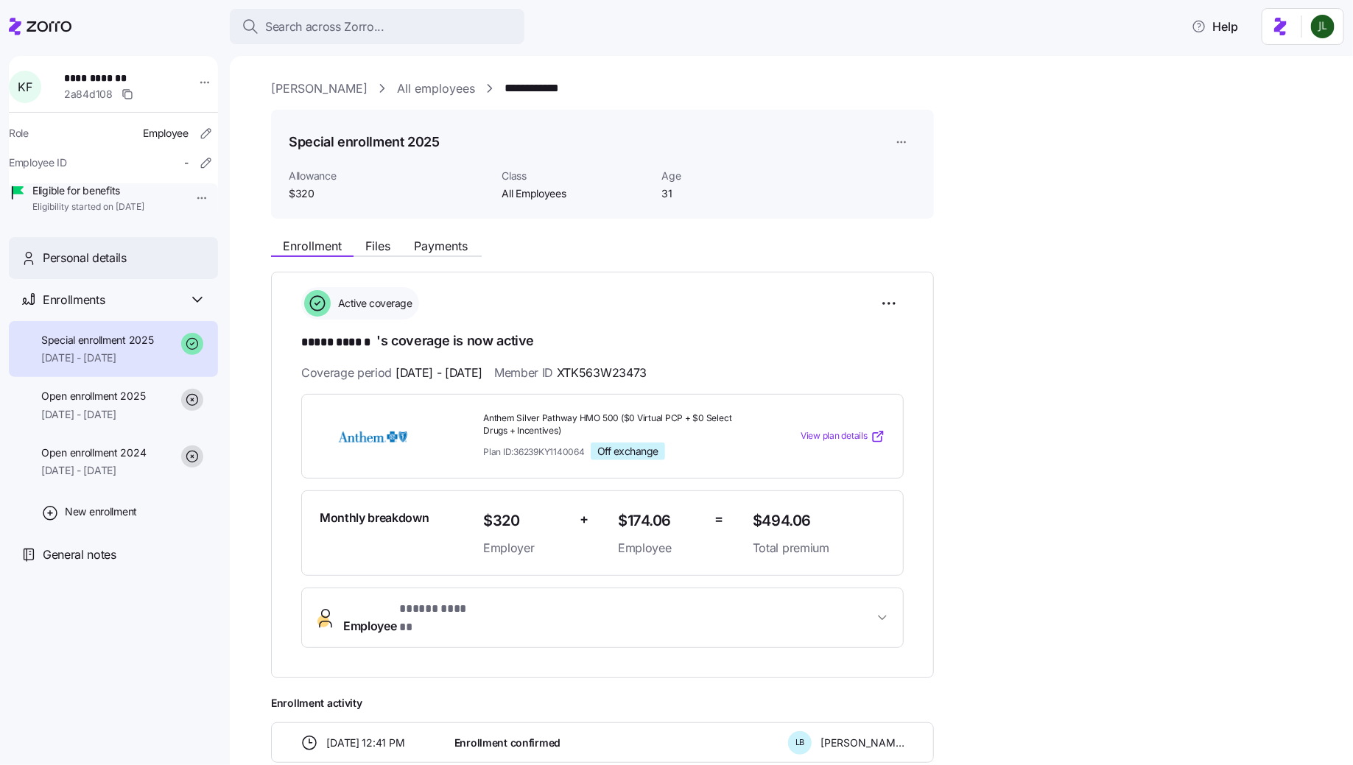
click at [158, 267] on div "Personal details" at bounding box center [125, 258] width 164 height 18
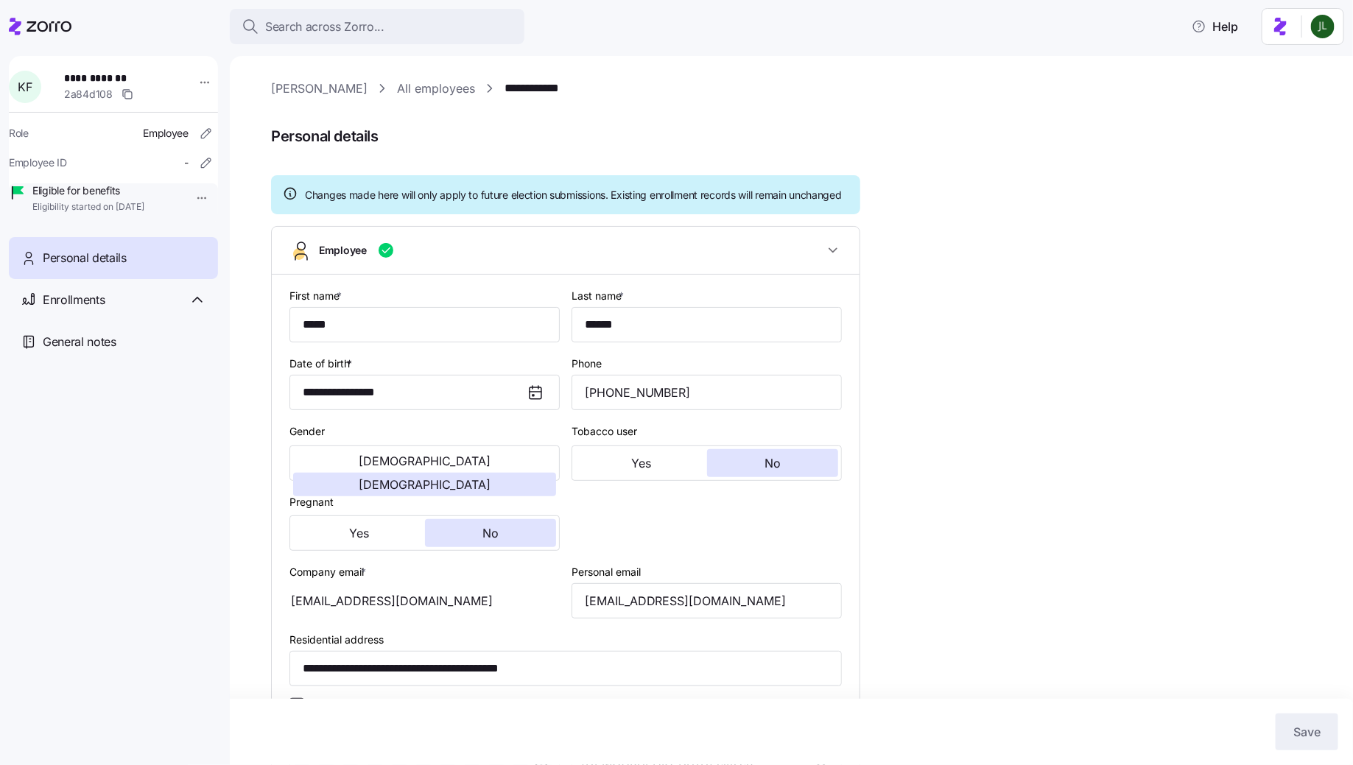
type input "All Employees"
click at [676, 612] on input "[EMAIL_ADDRESS][DOMAIN_NAME]" at bounding box center [707, 600] width 270 height 35
type input "kegan.damron941@gmail.com"
click at [1288, 740] on button "Save" at bounding box center [1307, 732] width 63 height 37
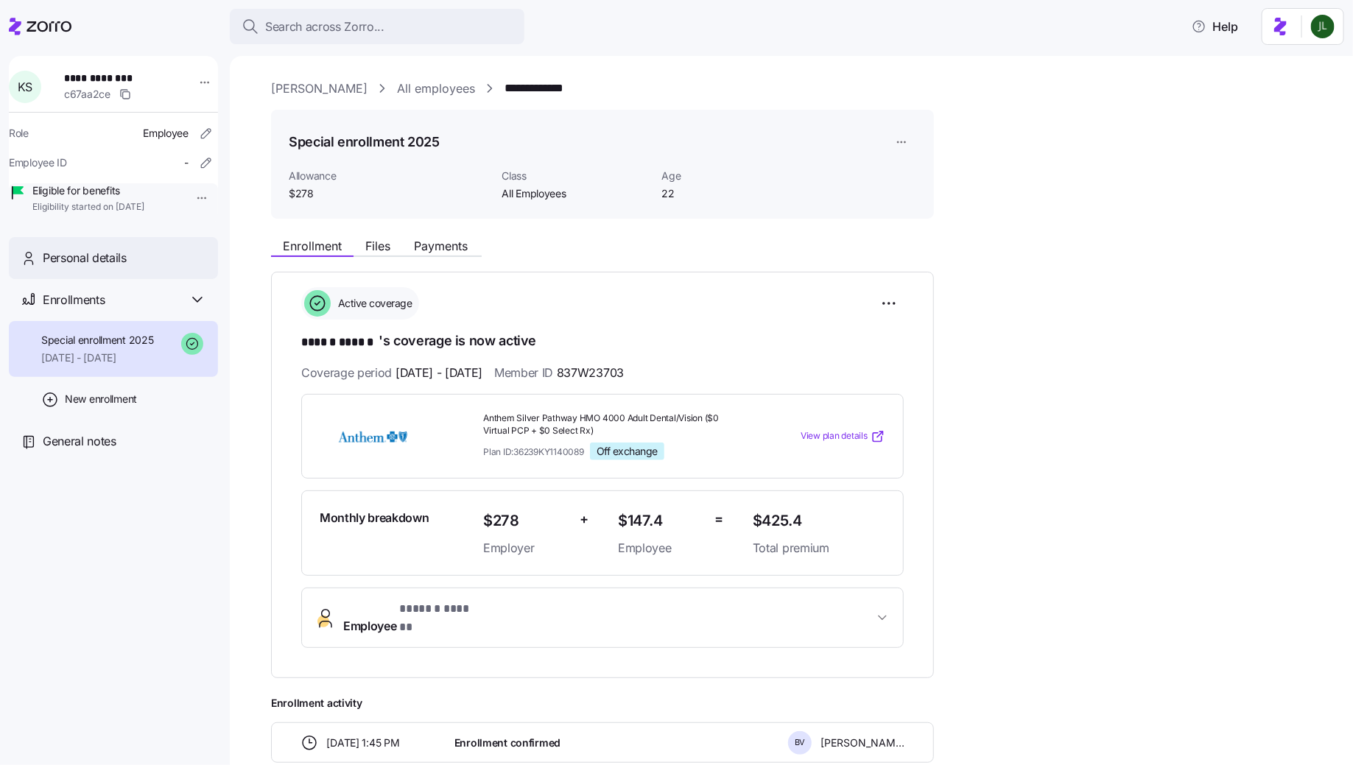
click at [122, 267] on span "Personal details" at bounding box center [85, 258] width 84 height 18
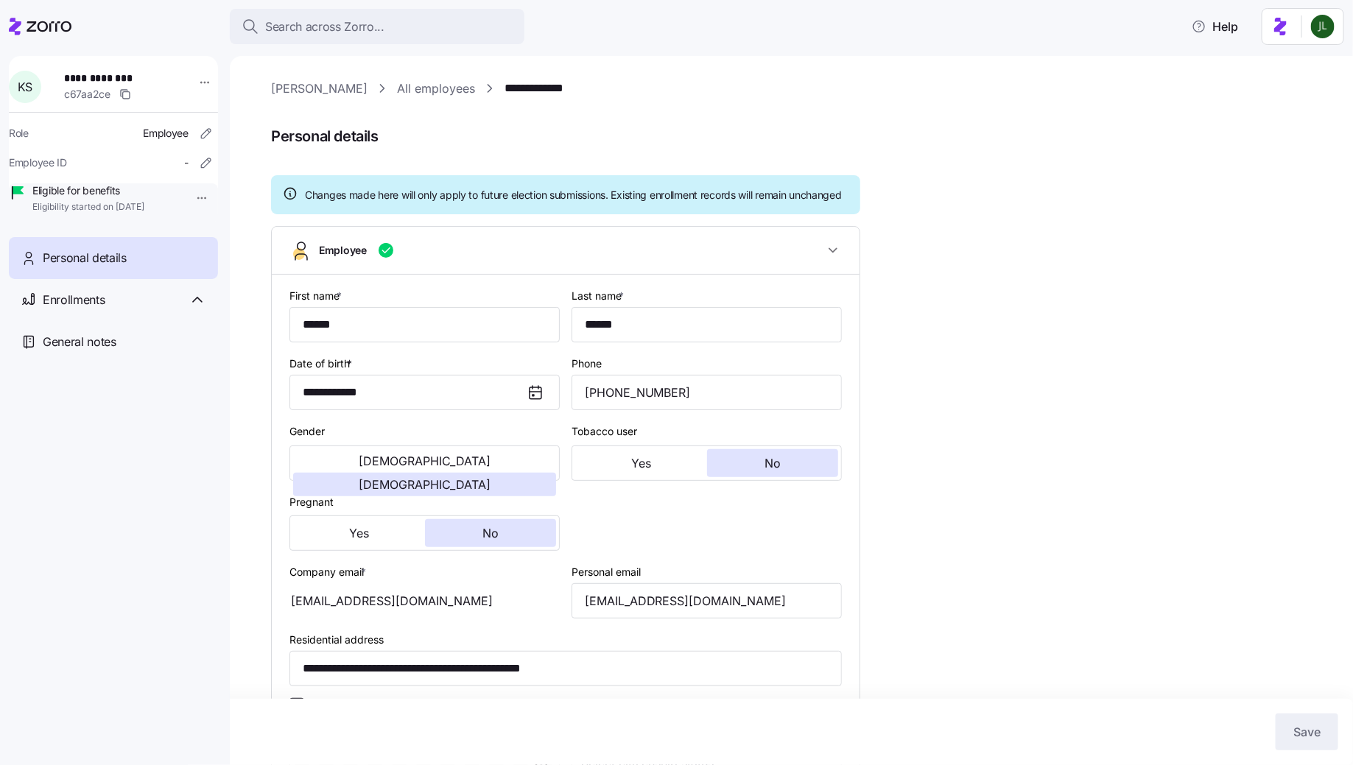
type input "All Employees"
click at [668, 614] on input "swareykls2020@gmail.com" at bounding box center [707, 600] width 270 height 35
type input "swareykls20201@gmail.com"
click at [1285, 721] on button "Save" at bounding box center [1307, 732] width 63 height 37
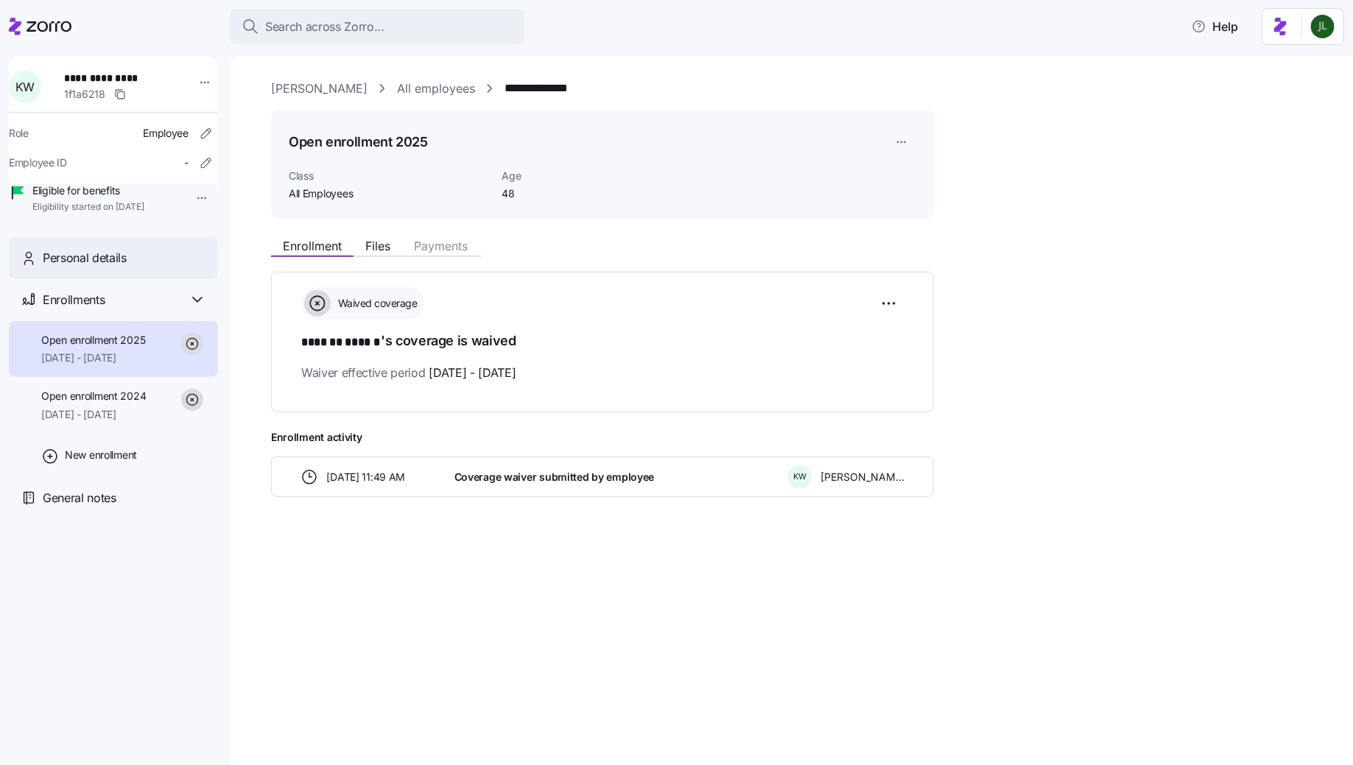
click at [142, 279] on div "Personal details" at bounding box center [113, 258] width 209 height 42
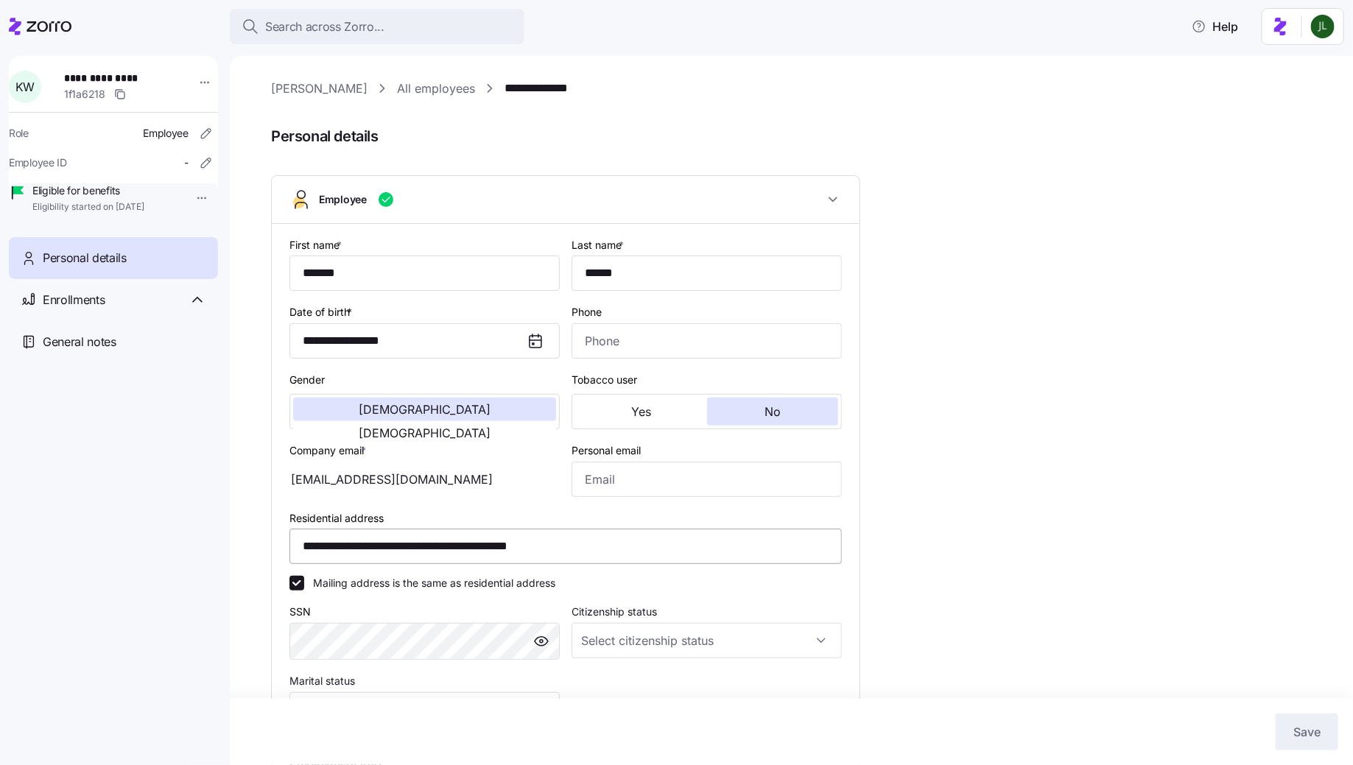
type input "All Employees"
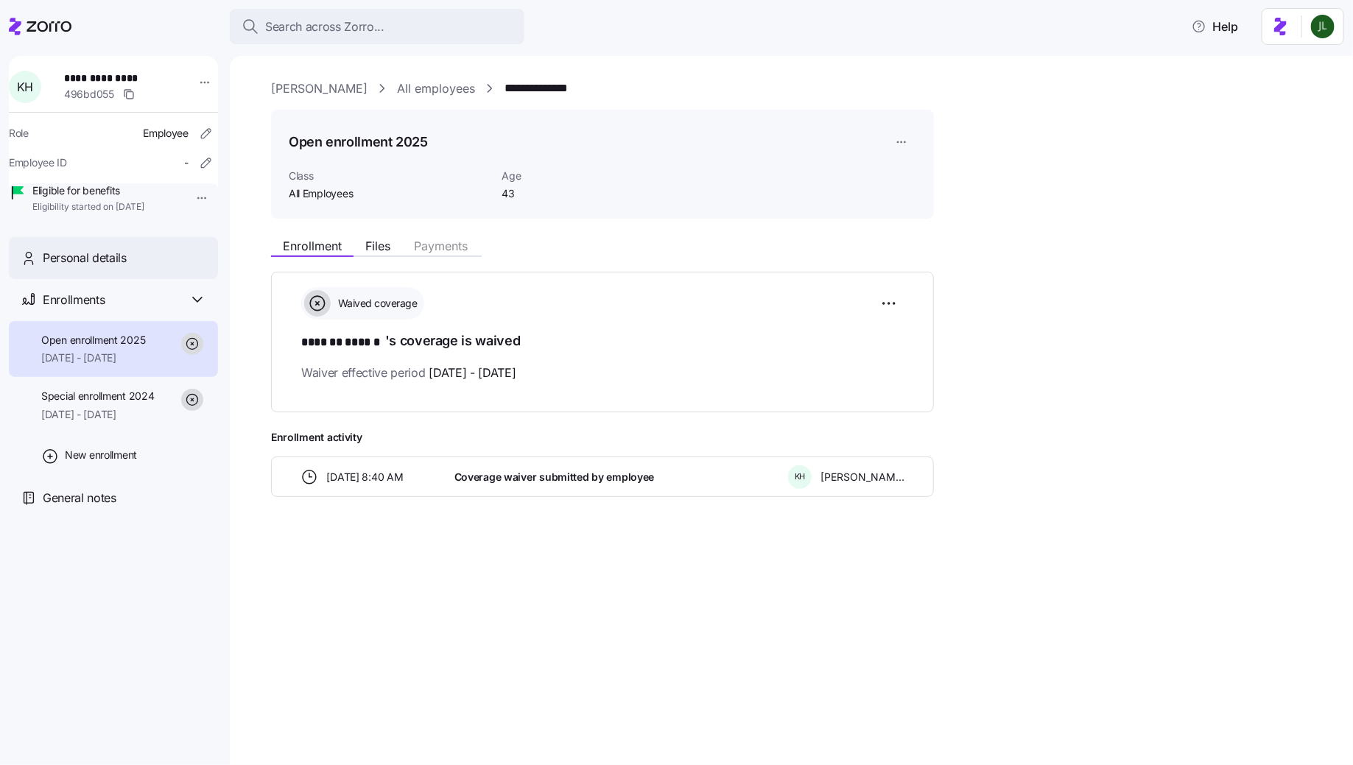
click at [132, 279] on div "Personal details" at bounding box center [113, 258] width 209 height 42
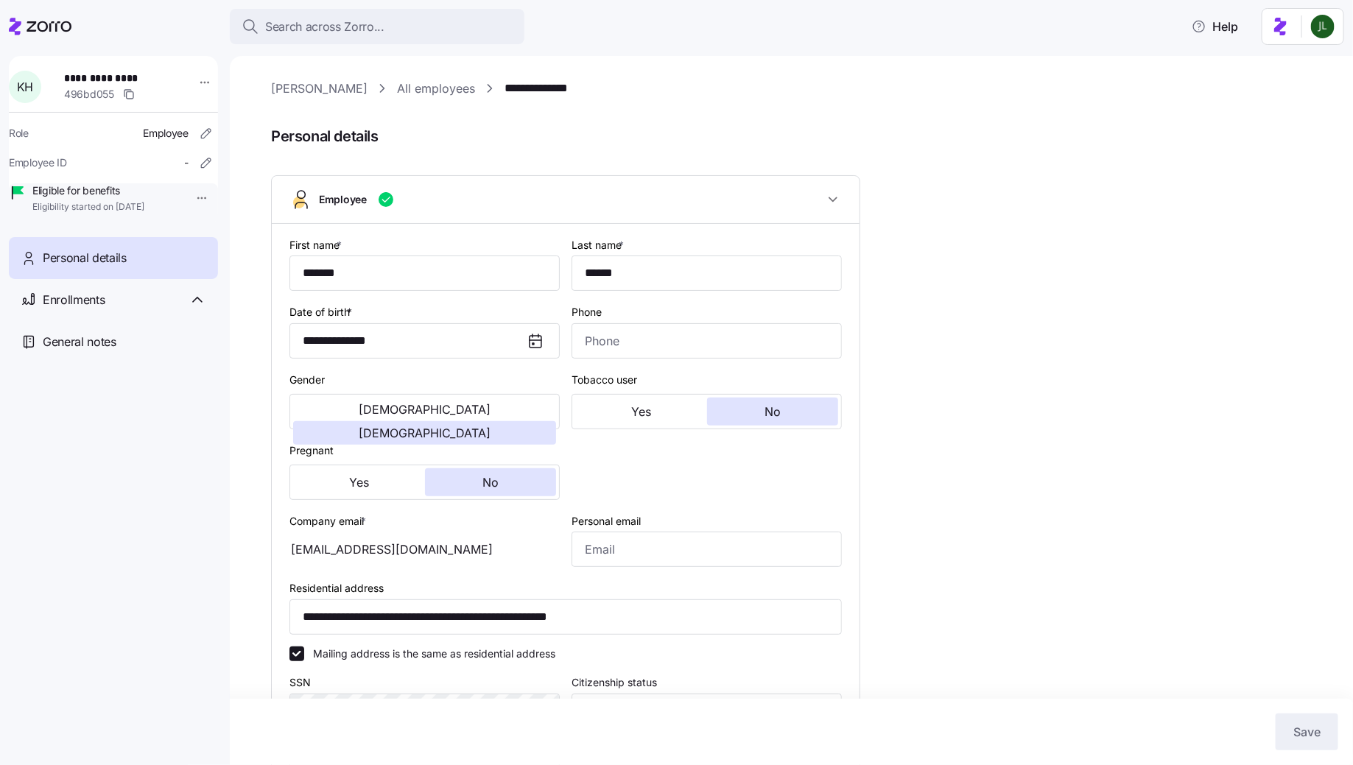
type input "All Employees"
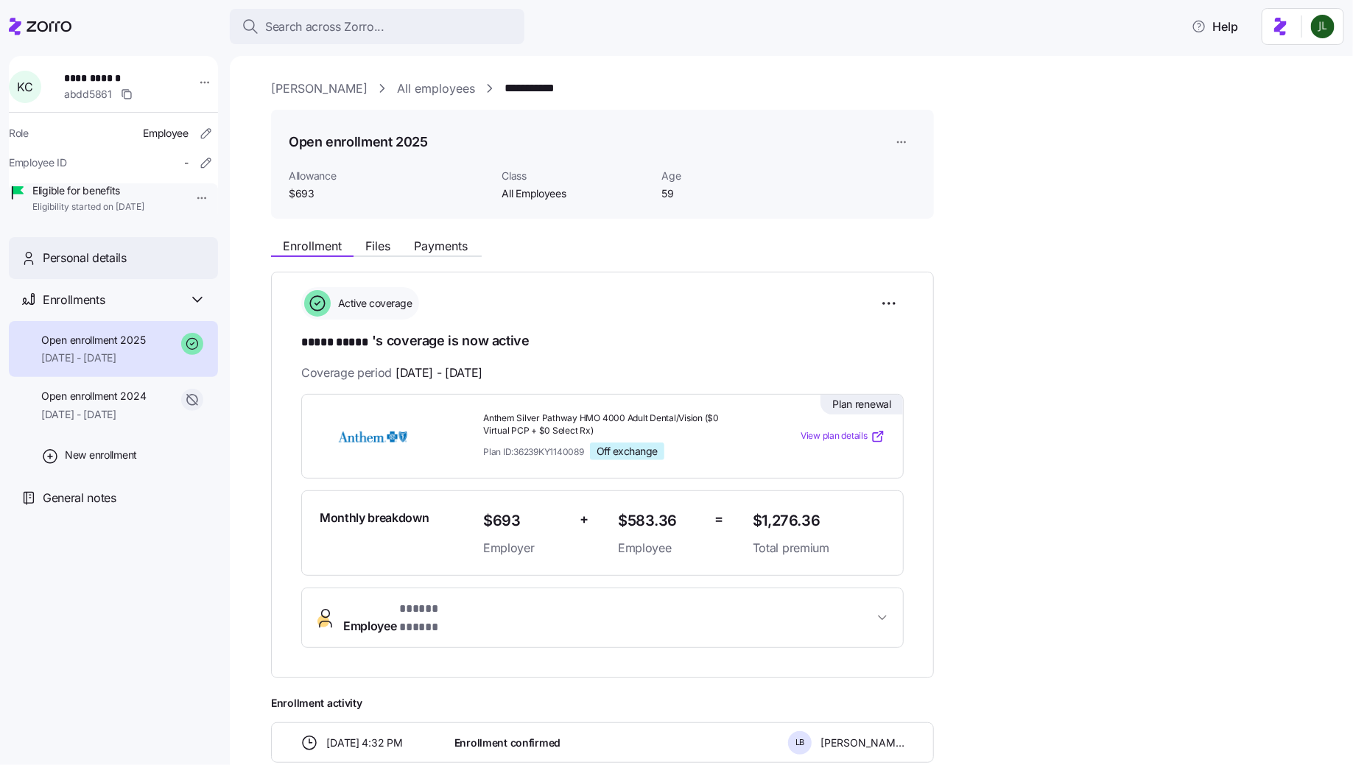
click at [132, 264] on div "Personal details" at bounding box center [113, 258] width 209 height 42
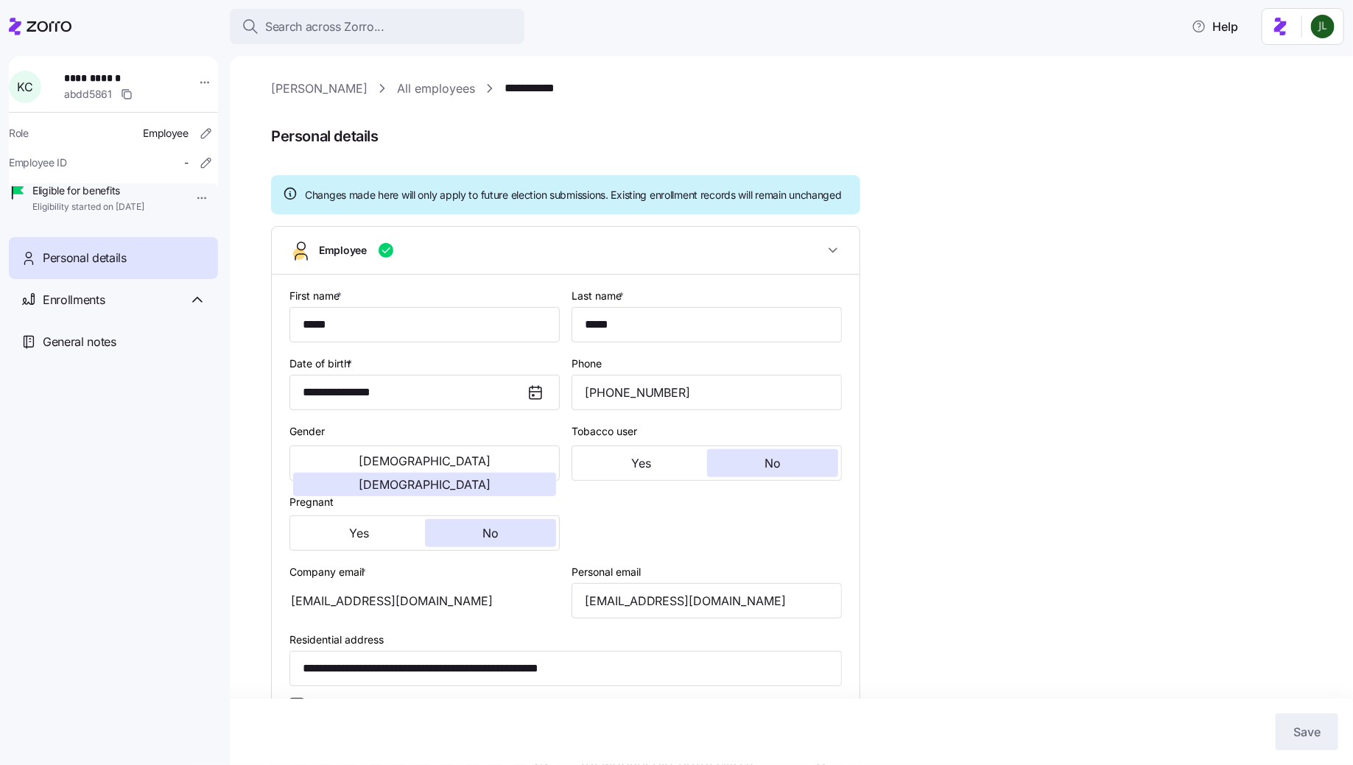
type input "All Employees"
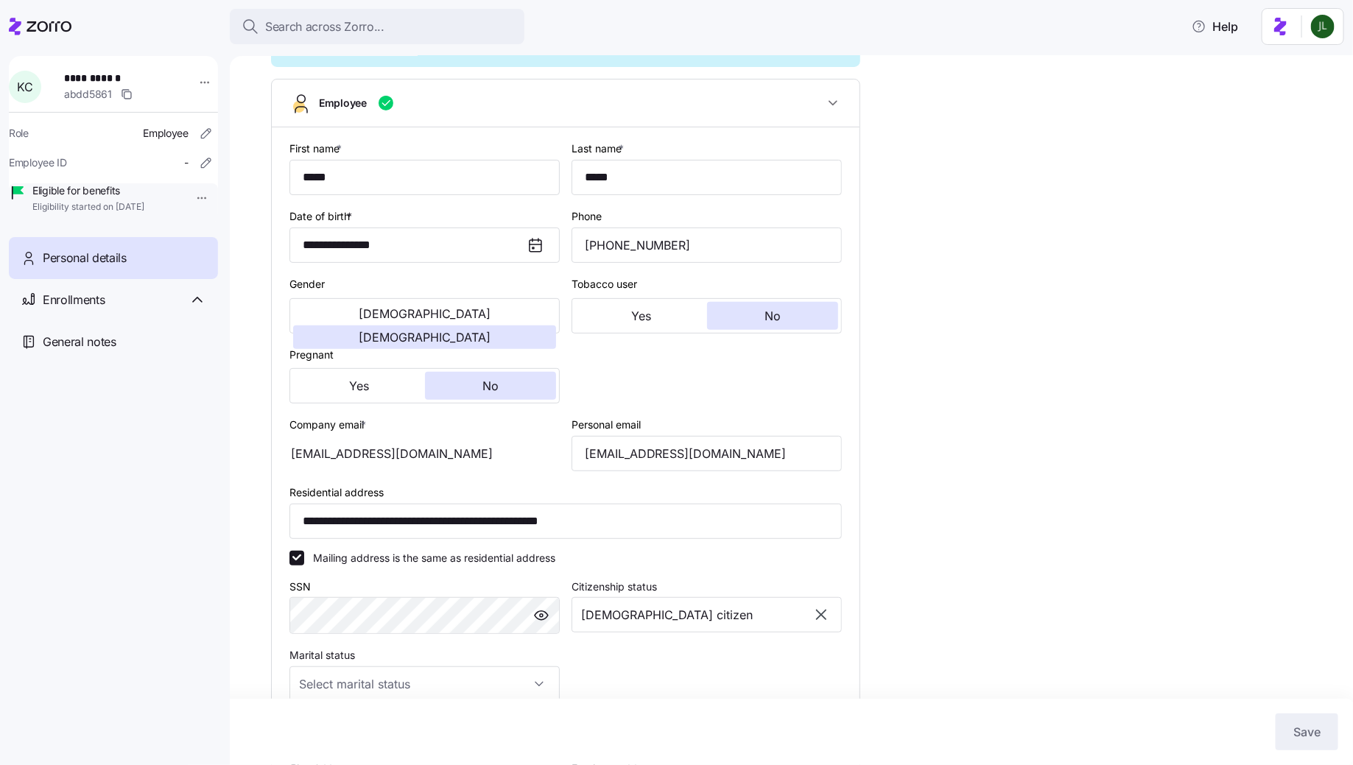
scroll to position [149, 0]
click at [617, 466] on input "kjc160@windstream.net" at bounding box center [707, 452] width 270 height 35
type input "kjc1601@windstream.net"
click at [1300, 723] on span "Save" at bounding box center [1307, 732] width 27 height 18
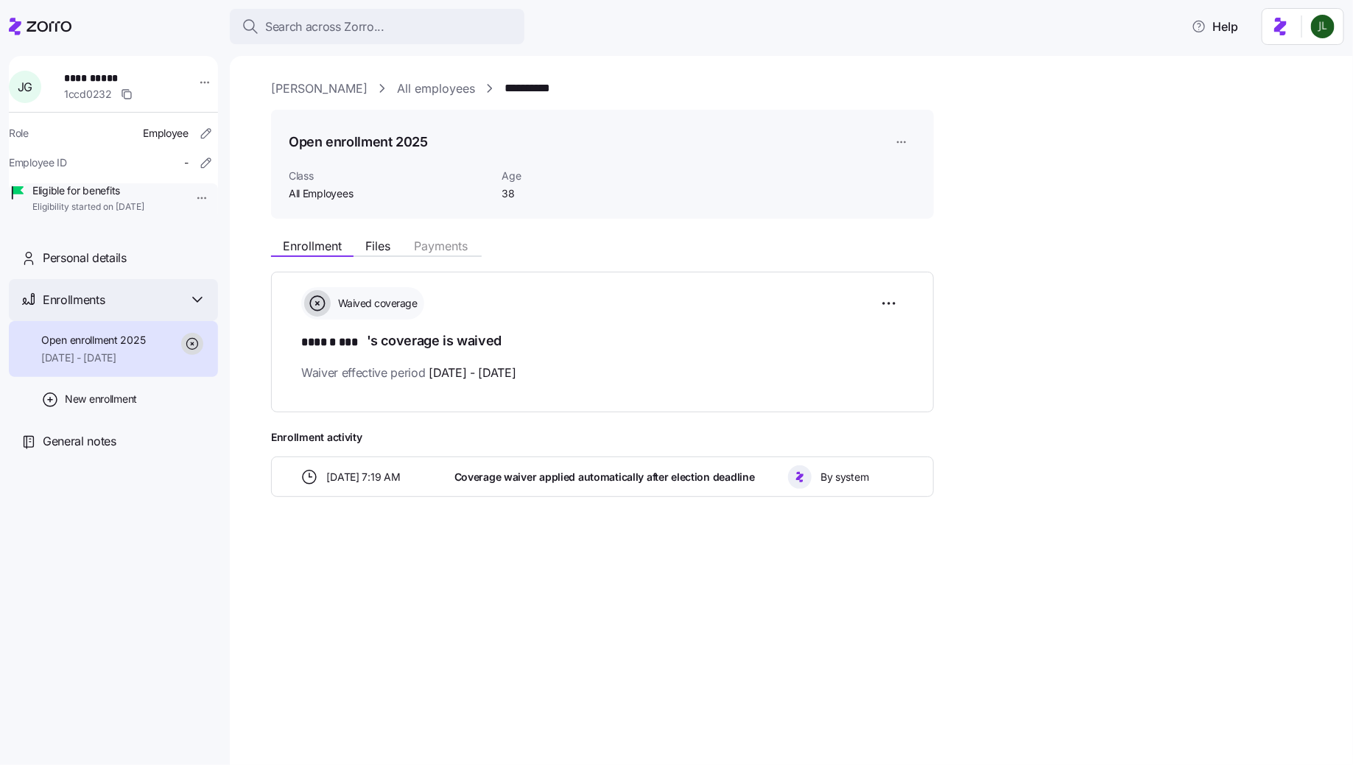
click at [106, 304] on div "Enrollments" at bounding box center [113, 300] width 209 height 42
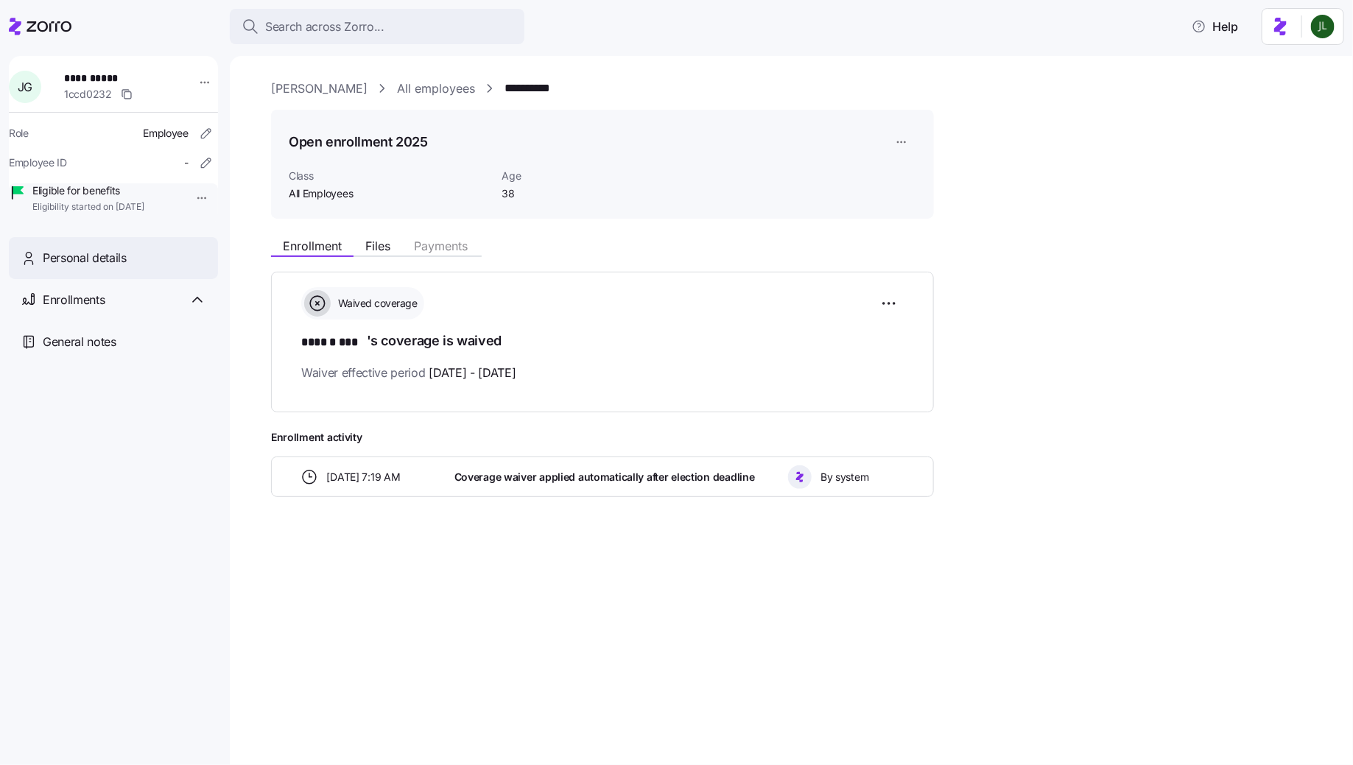
click at [101, 267] on span "Personal details" at bounding box center [85, 258] width 84 height 18
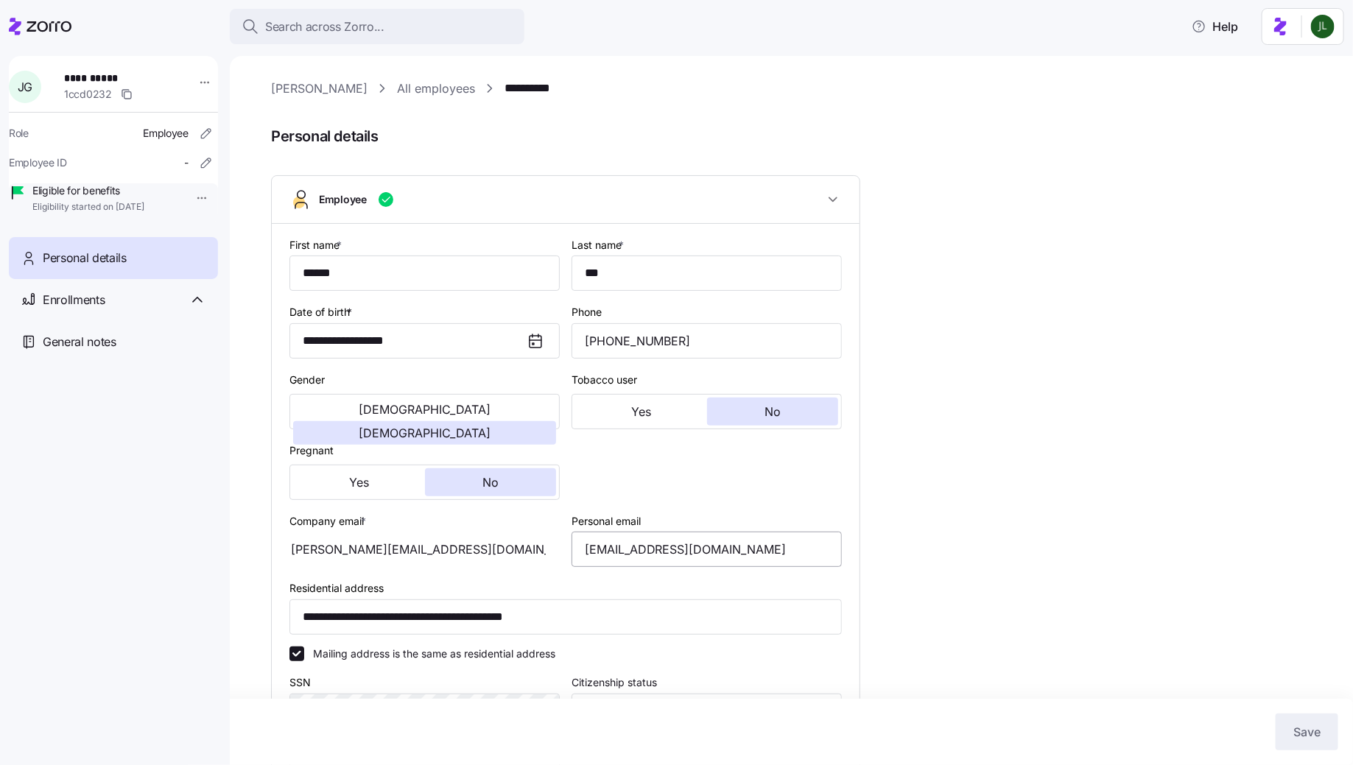
type input "All Employees"
click at [634, 553] on input "johnna28@icloud.com" at bounding box center [707, 549] width 270 height 35
type input "johnna281@icloud.com"
click at [1312, 710] on div "Cancel Save" at bounding box center [676, 732] width 1353 height 66
click at [1295, 726] on span "Save" at bounding box center [1307, 732] width 27 height 18
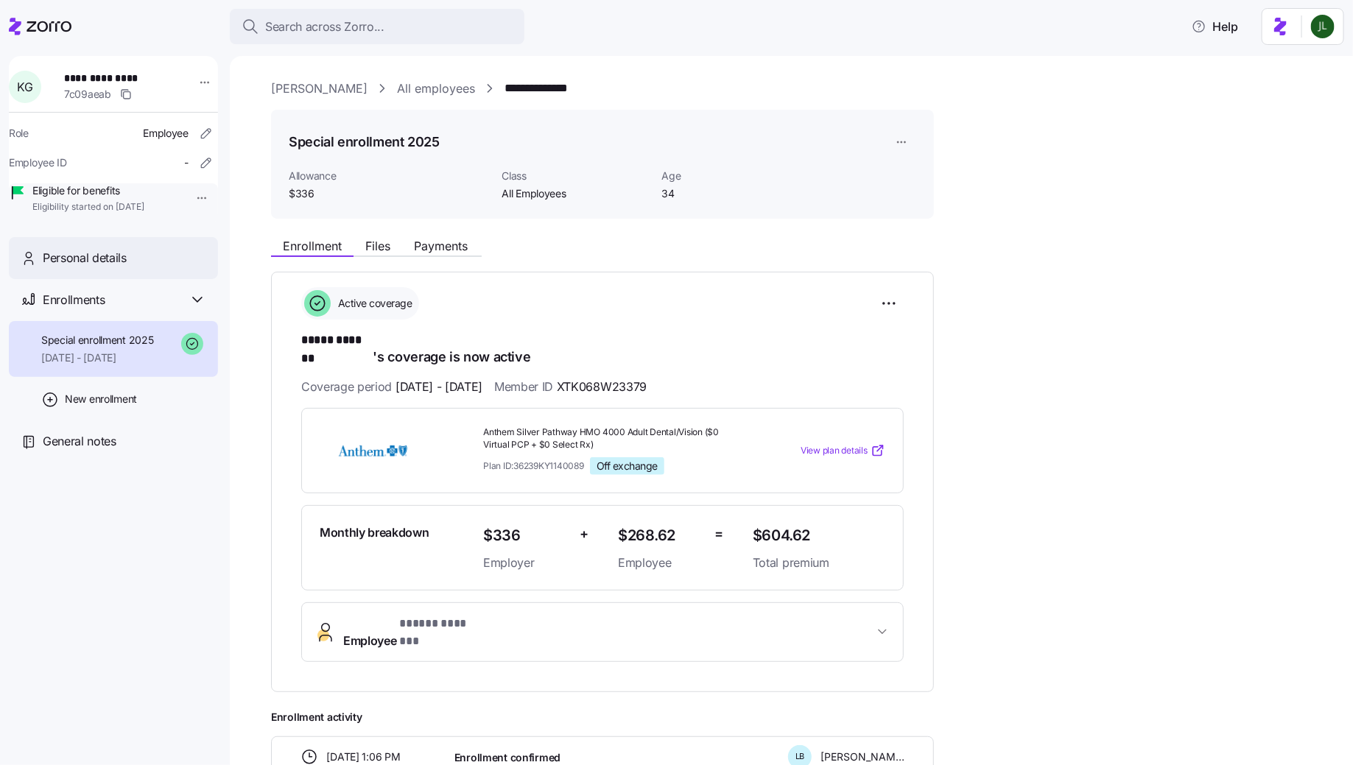
click at [152, 267] on div "Personal details" at bounding box center [125, 258] width 164 height 18
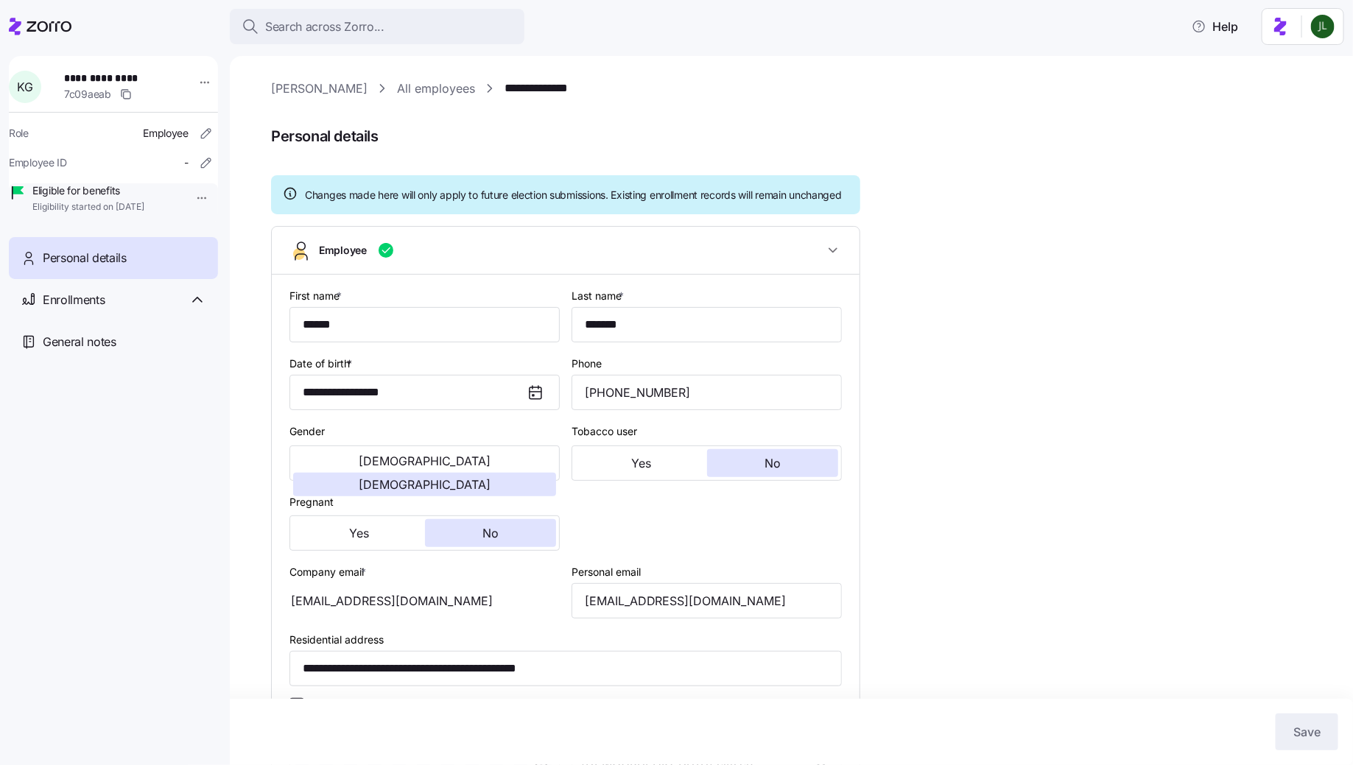
type input "All Employees"
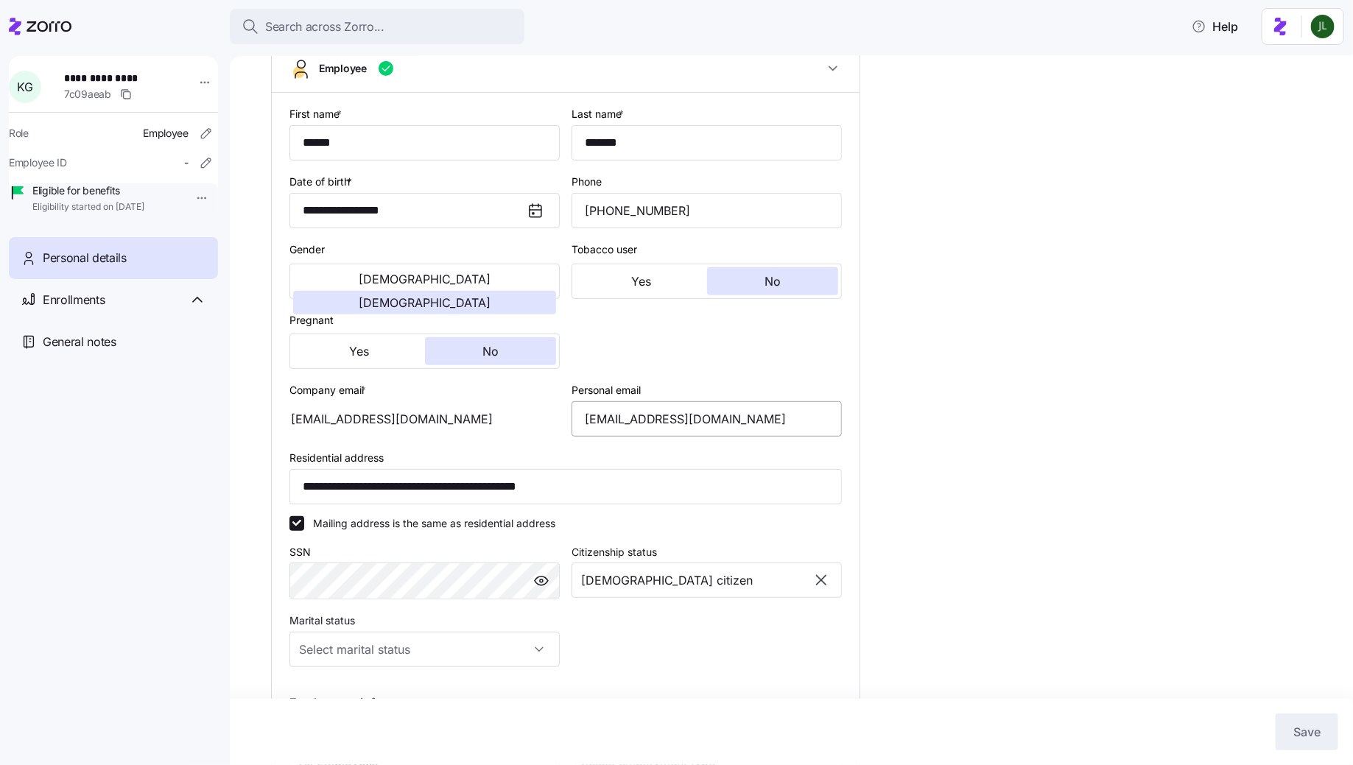
scroll to position [199, 0]
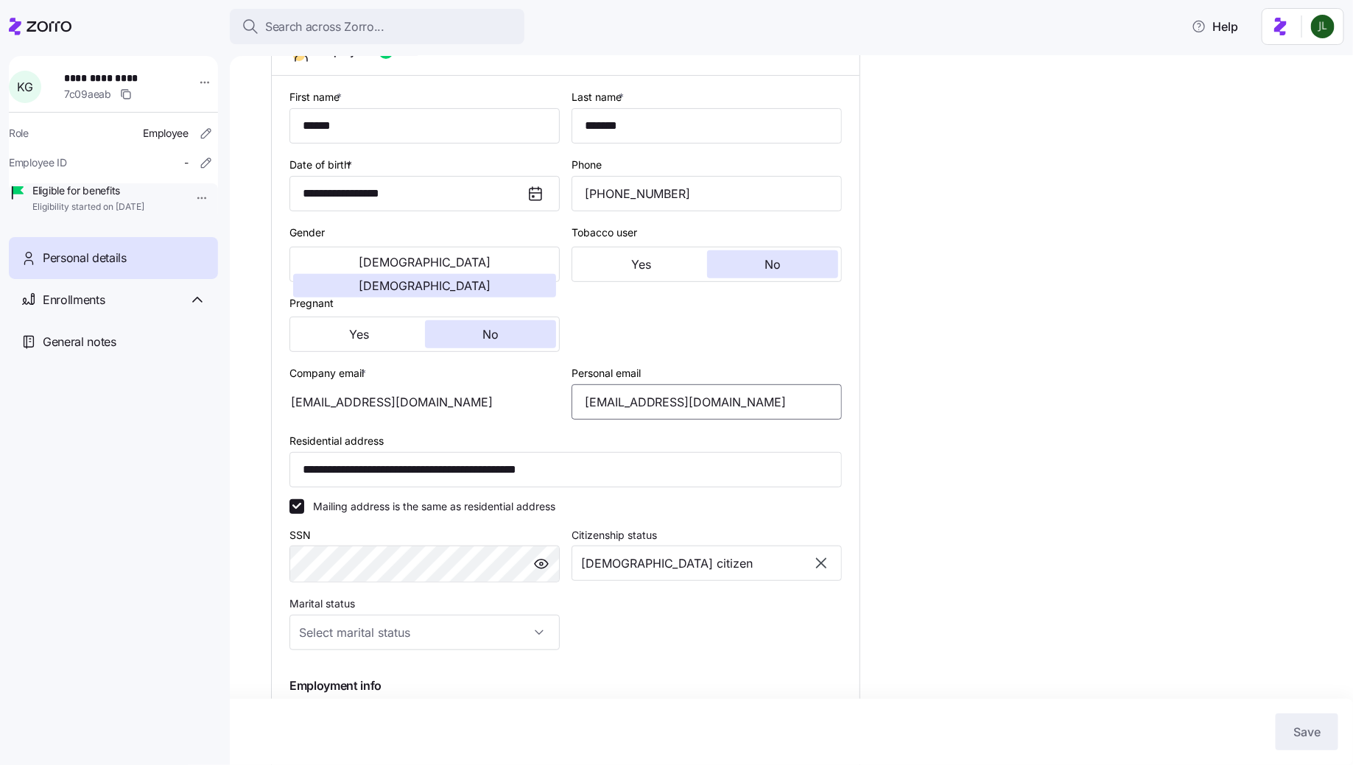
click at [661, 410] on input "kaitigregory91@gmail.com" at bounding box center [707, 402] width 270 height 35
click at [659, 419] on input "kaitigregory91@gmail.com" at bounding box center [707, 402] width 270 height 35
type input "[EMAIL_ADDRESS][DOMAIN_NAME]"
click at [1290, 721] on button "Save" at bounding box center [1307, 732] width 63 height 37
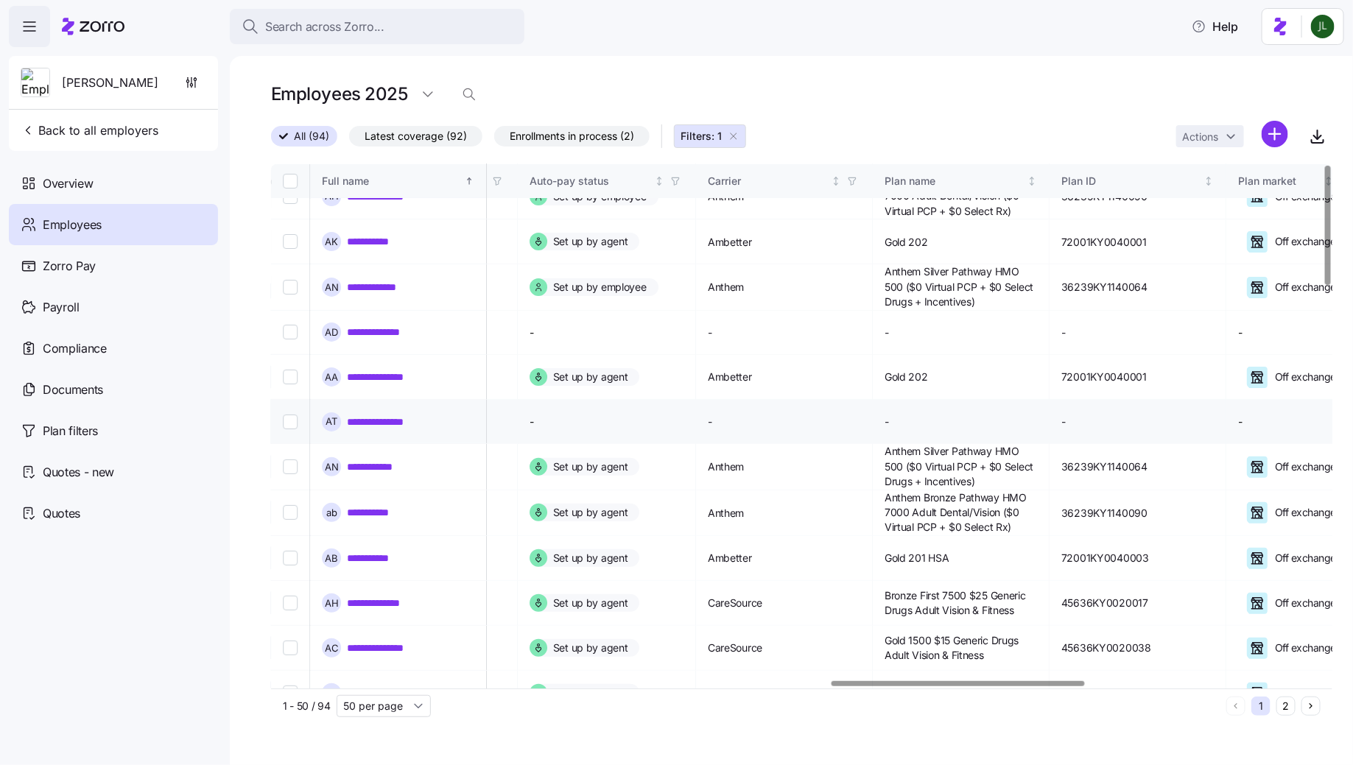
scroll to position [0, 2344]
